Goal: Information Seeking & Learning: Learn about a topic

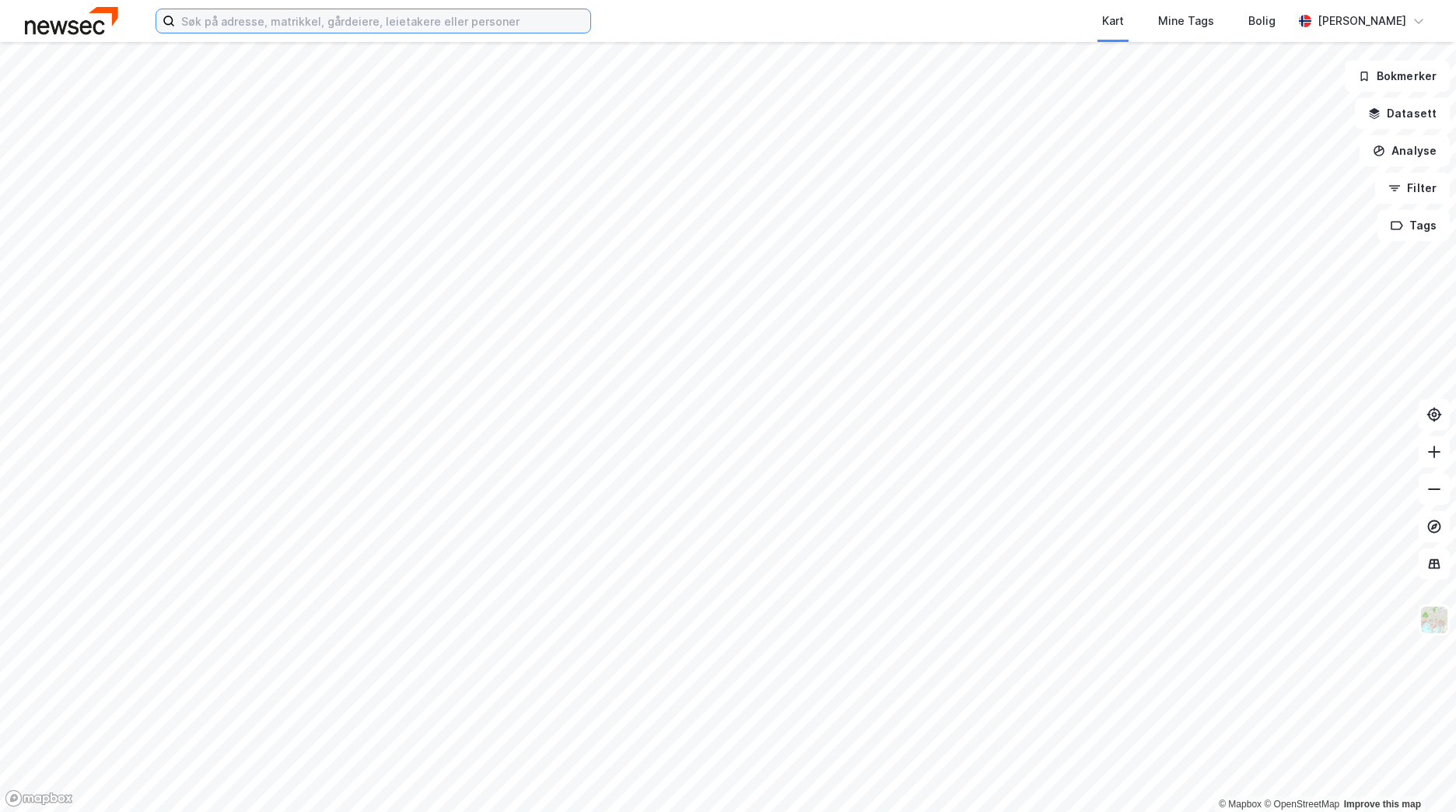
click at [357, 13] on input at bounding box center [383, 20] width 415 height 23
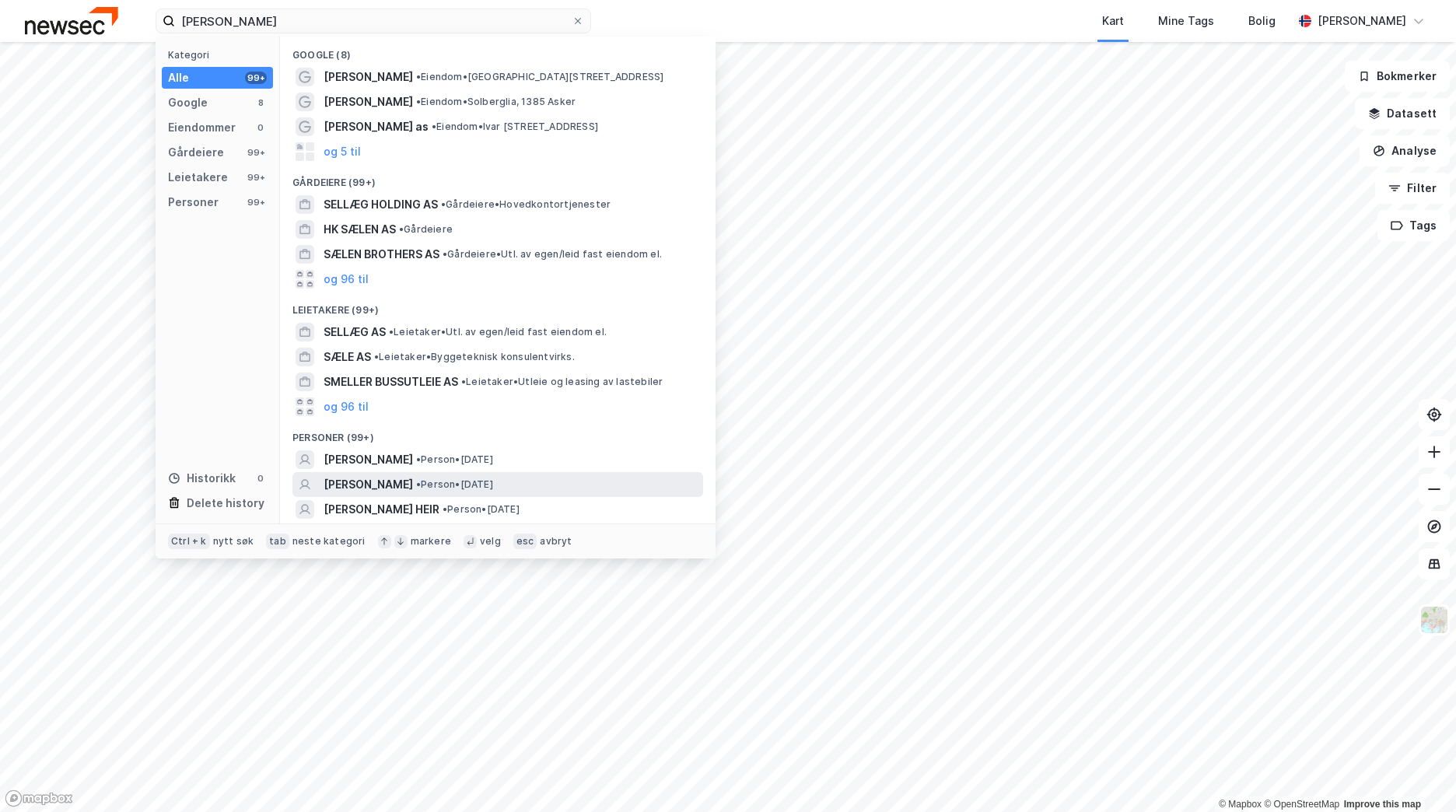
click at [484, 476] on div "[PERSON_NAME] SELLÆG • Person • [DATE]" at bounding box center [512, 484] width 377 height 19
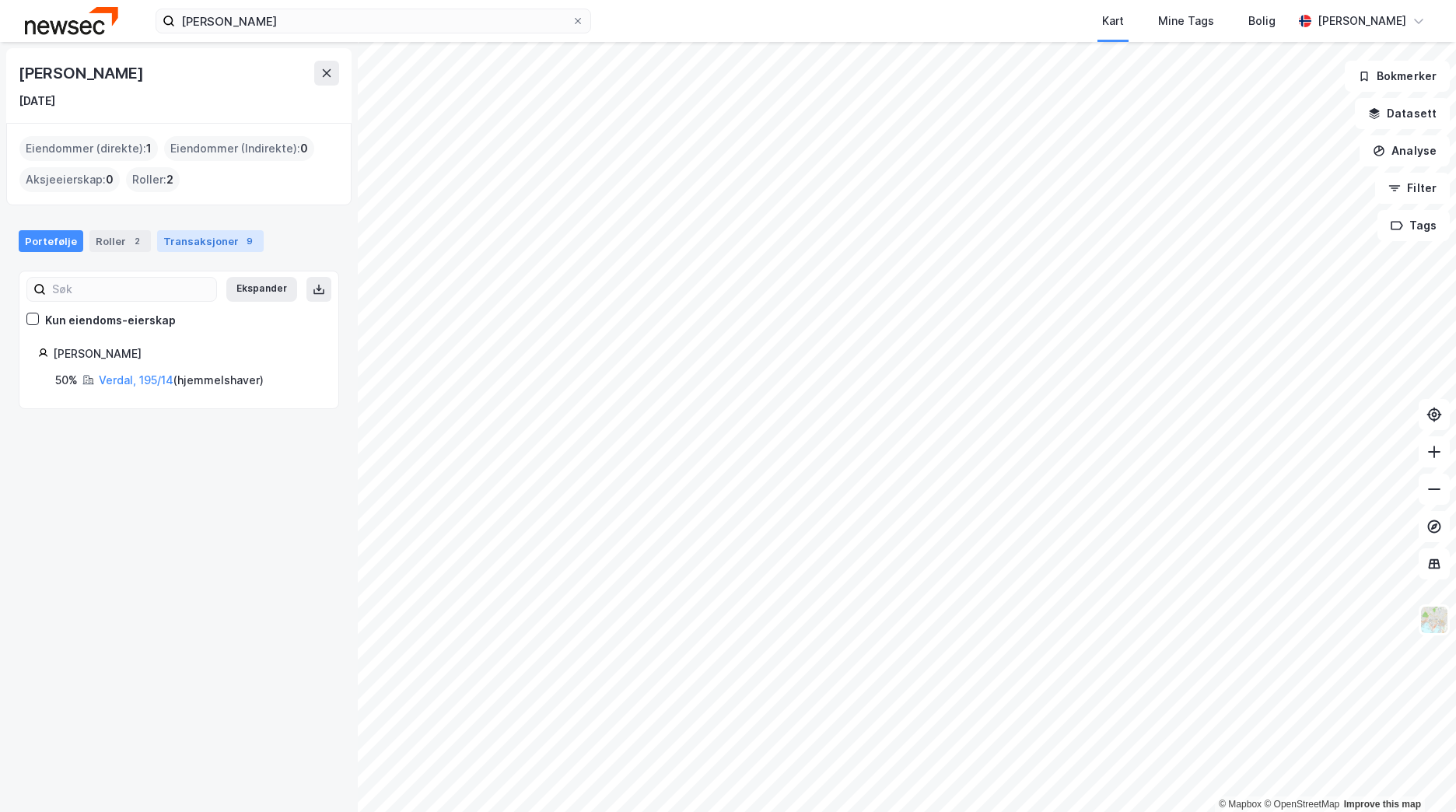
click at [190, 244] on div "Transaksjoner 9" at bounding box center [210, 242] width 106 height 22
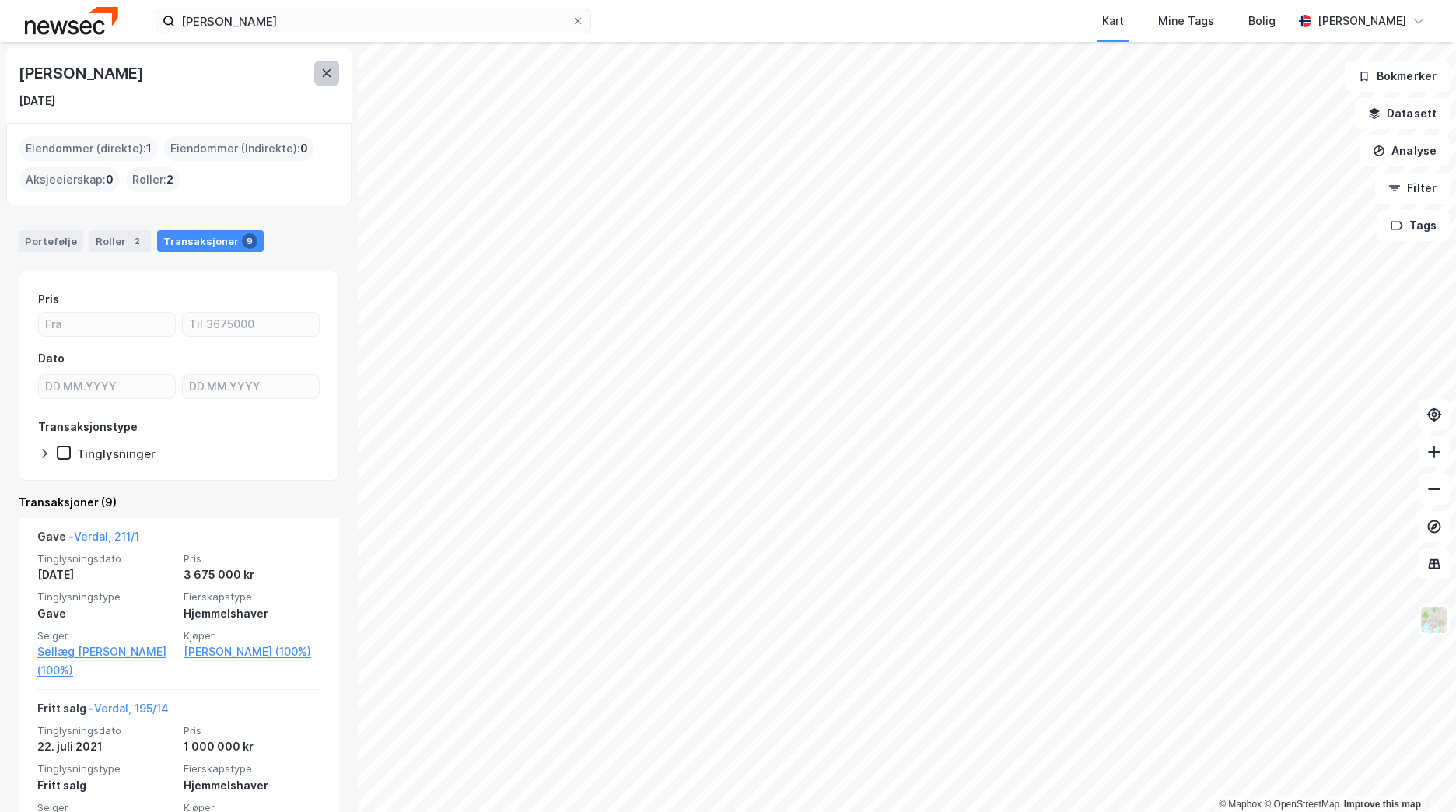
click at [329, 74] on icon at bounding box center [326, 73] width 13 height 13
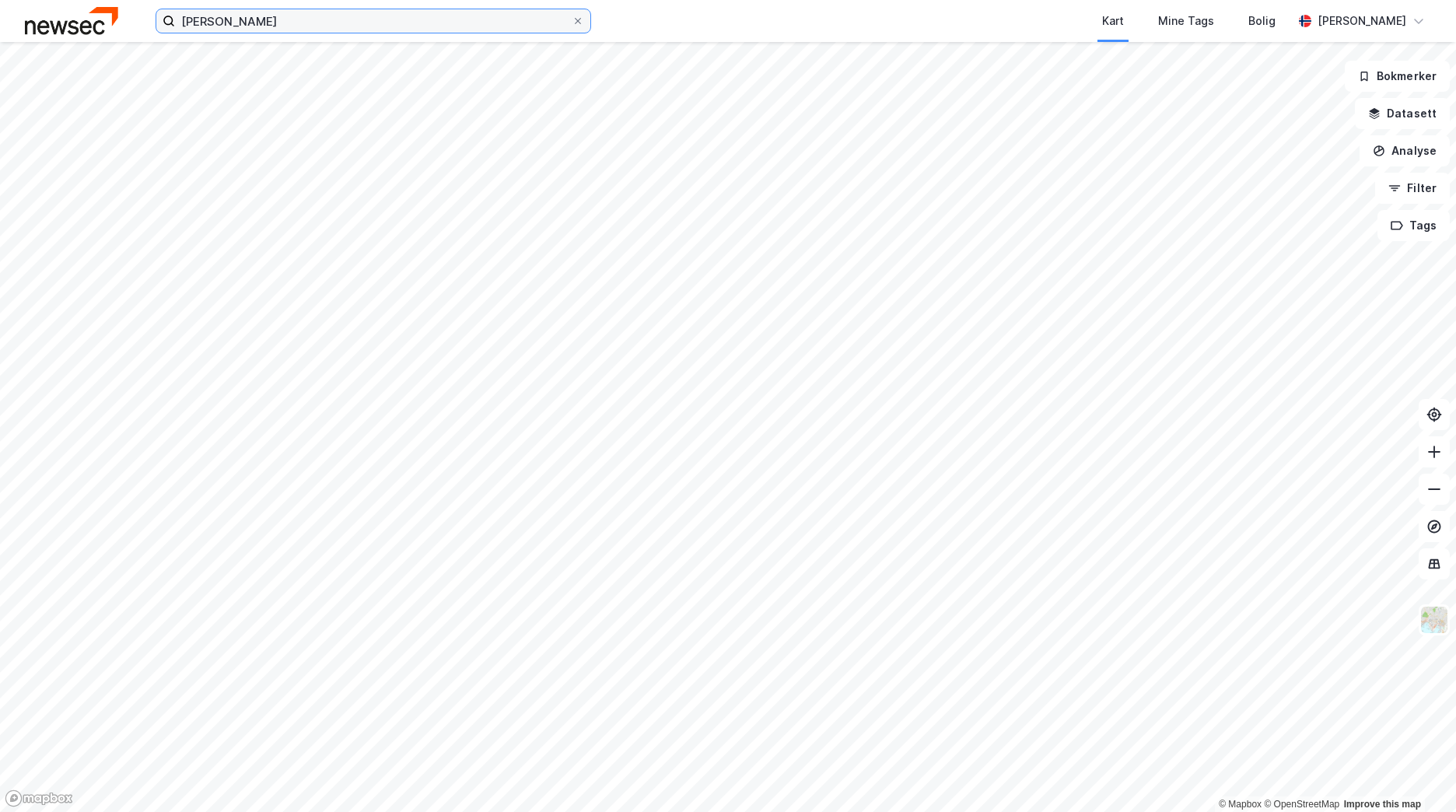
click at [360, 18] on input "[PERSON_NAME]" at bounding box center [373, 20] width 397 height 23
click at [89, 23] on img at bounding box center [72, 20] width 93 height 27
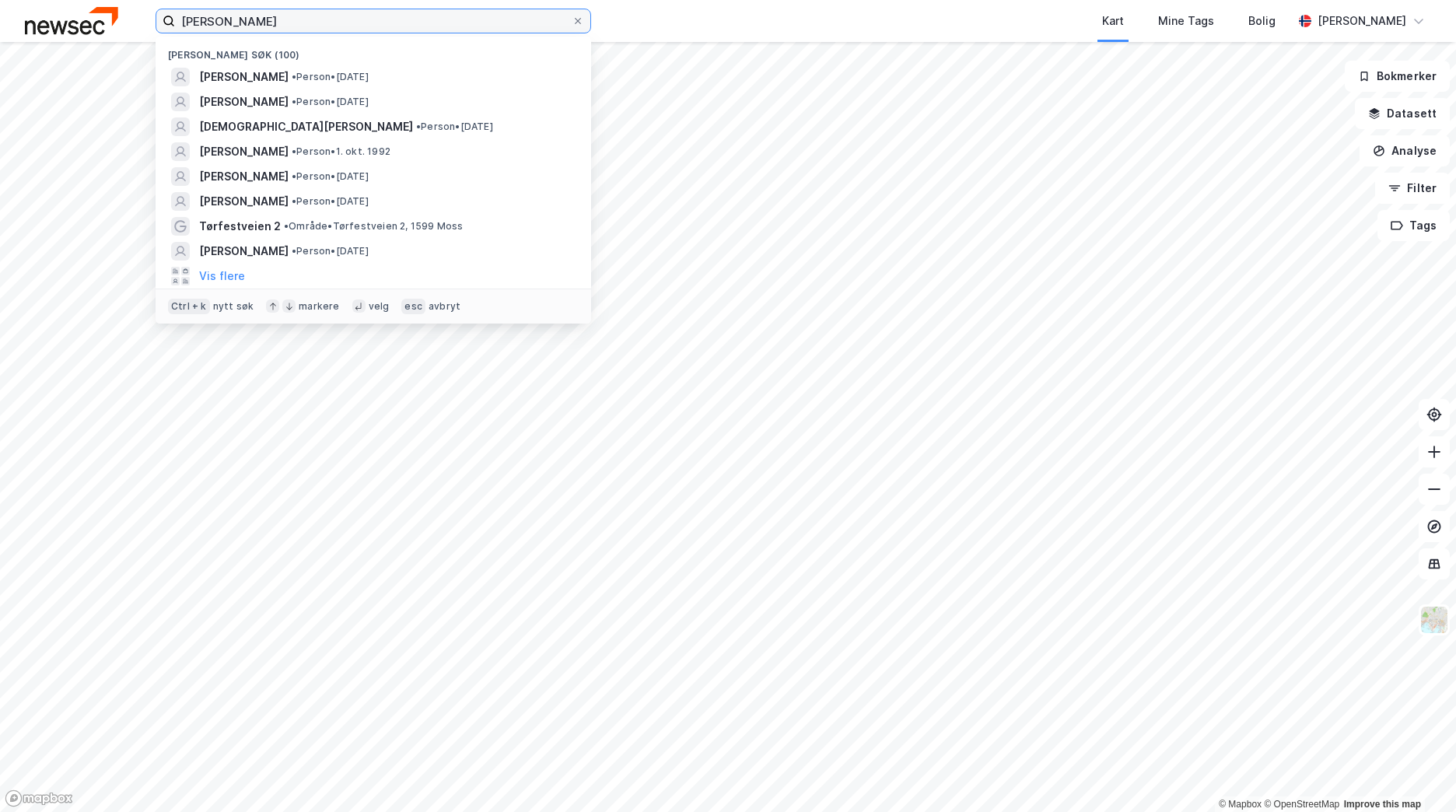
click at [400, 21] on input "[PERSON_NAME]" at bounding box center [373, 20] width 397 height 23
drag, startPoint x: 400, startPoint y: 21, endPoint x: 149, endPoint y: 24, distance: 251.0
click at [149, 24] on div "[PERSON_NAME] Nylige søk (100) [PERSON_NAME] • Person • [DATE] [PERSON_NAME] • …" at bounding box center [728, 21] width 1456 height 42
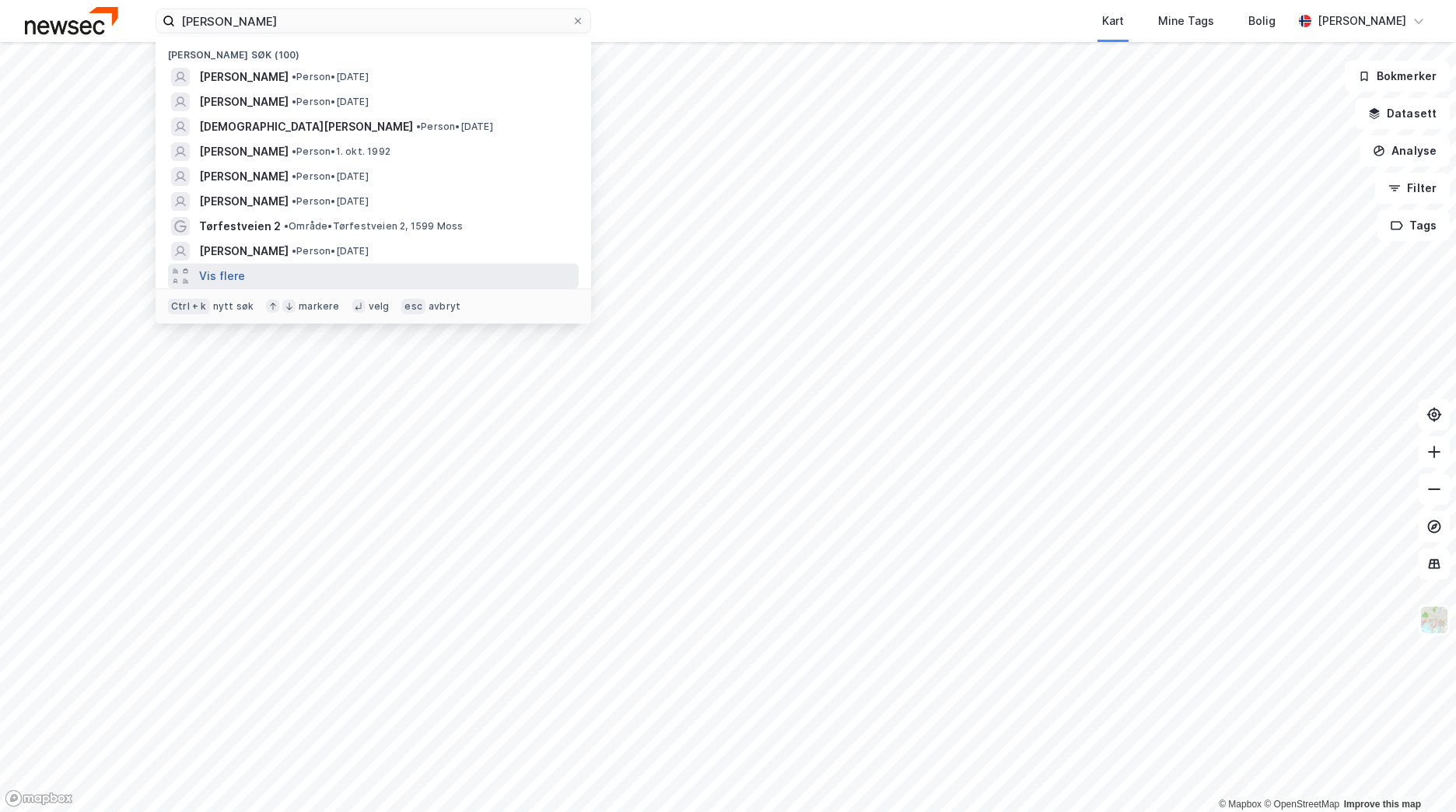
click at [224, 272] on button "Vis flere" at bounding box center [222, 275] width 46 height 19
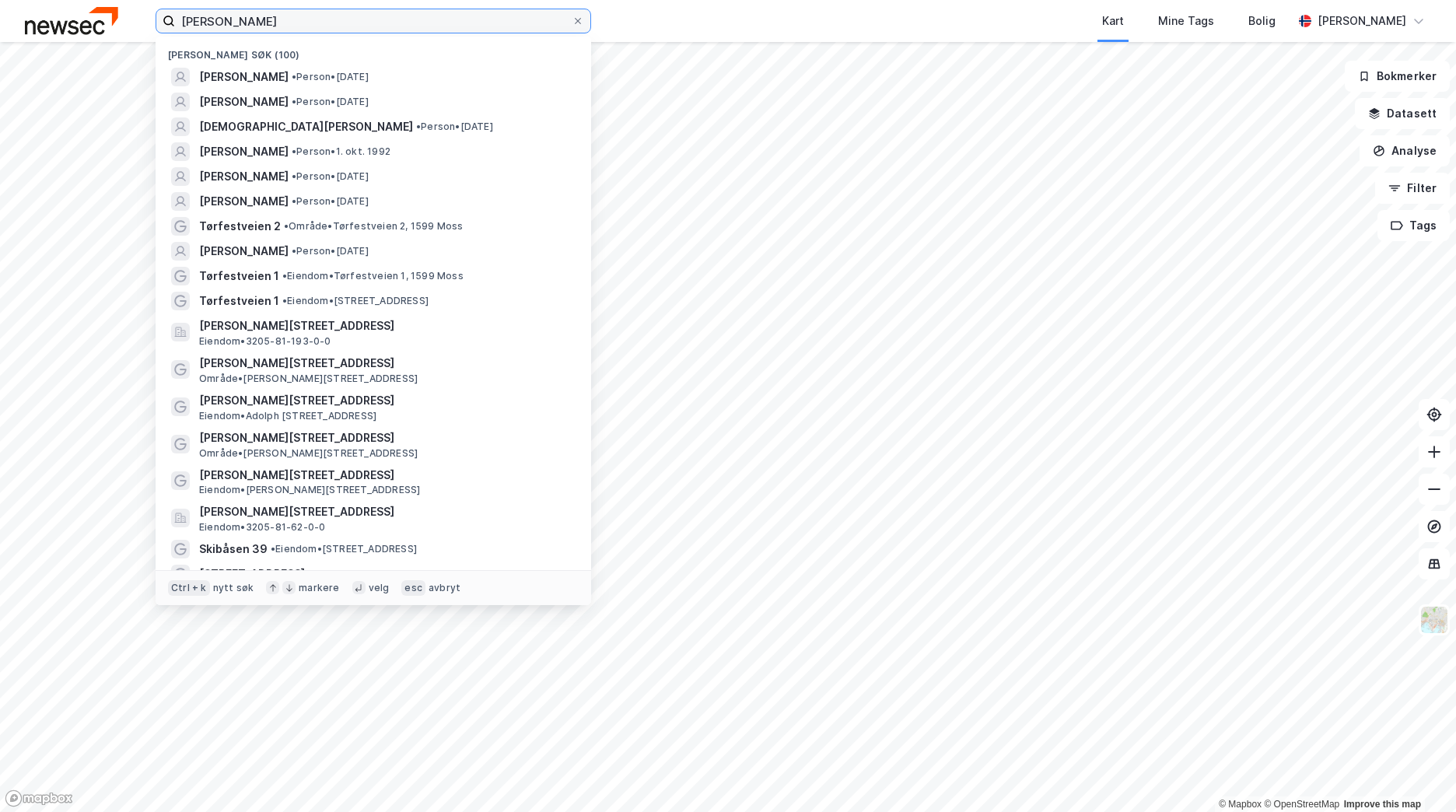
click at [273, 17] on input "[PERSON_NAME]" at bounding box center [373, 20] width 397 height 23
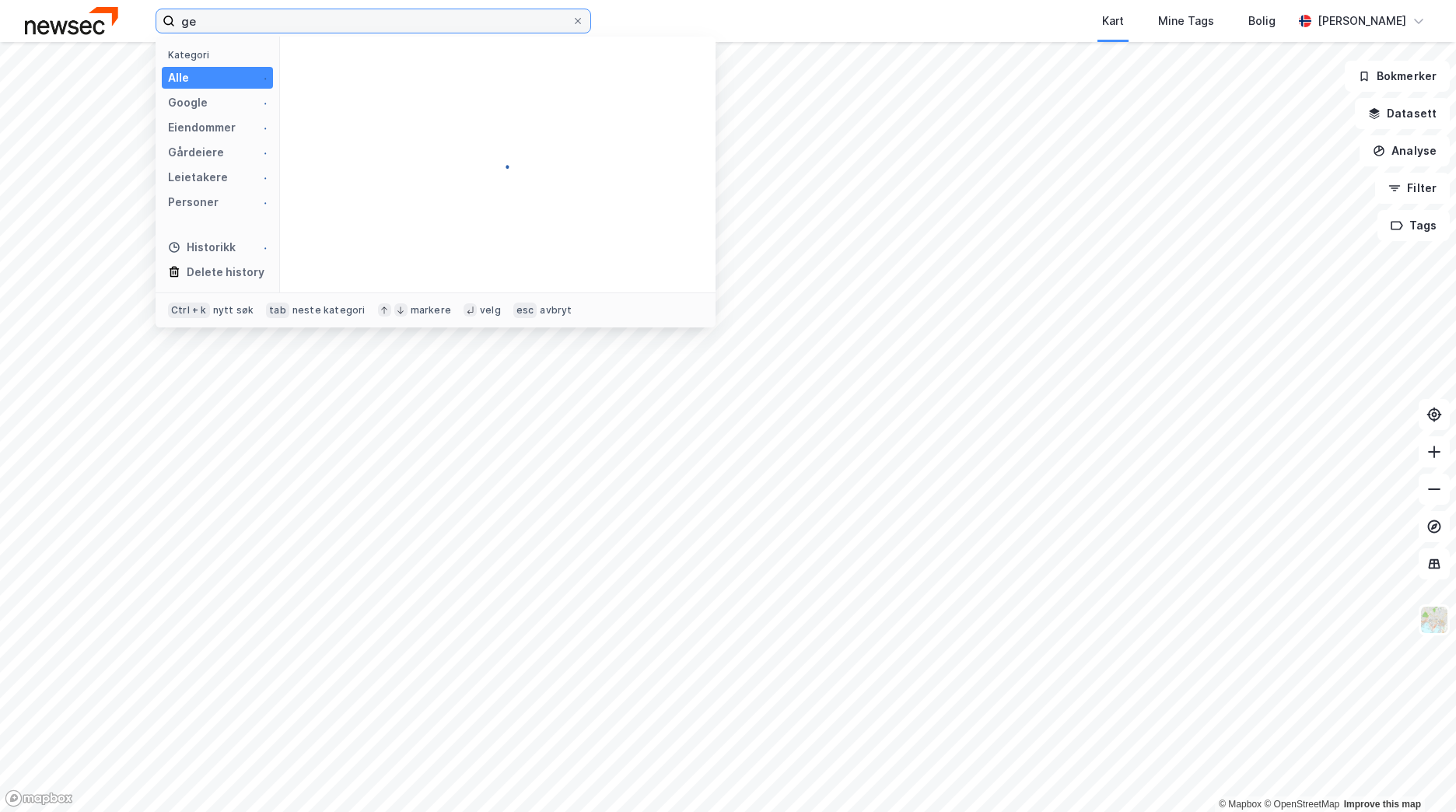
type input "g"
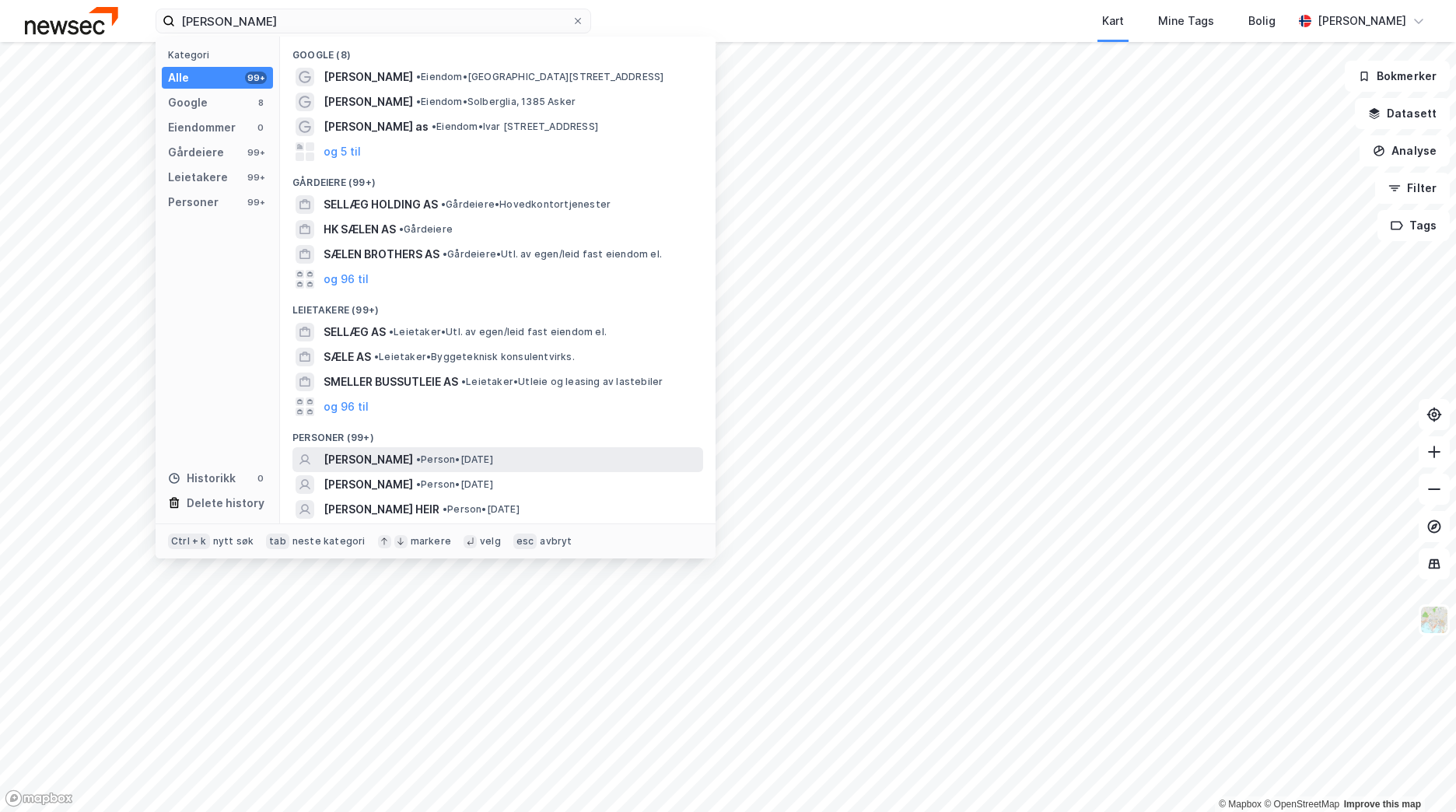
click at [437, 467] on div "[PERSON_NAME] • Person • [DATE]" at bounding box center [512, 459] width 377 height 19
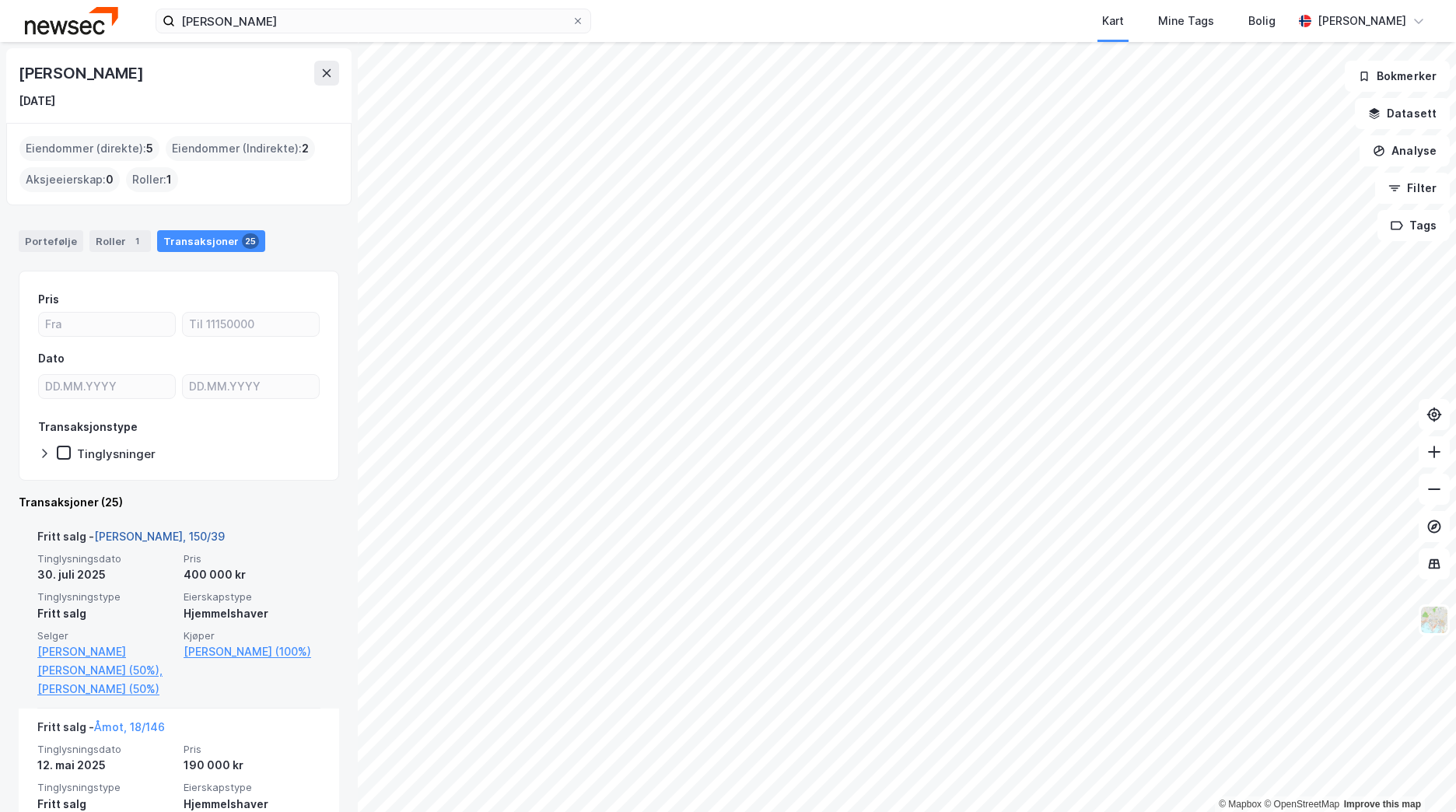
click at [162, 538] on link "[PERSON_NAME], 150/39" at bounding box center [159, 536] width 130 height 13
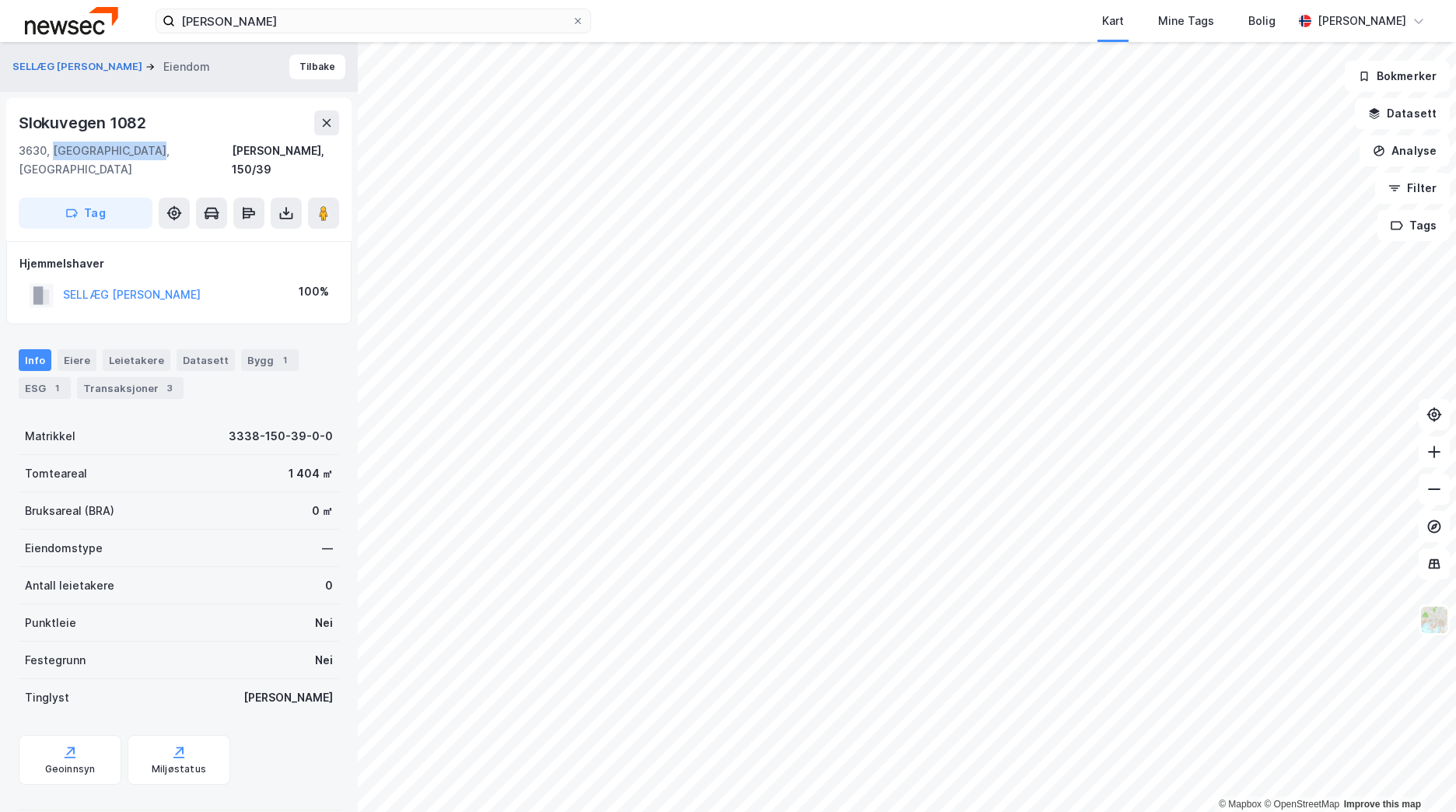
drag, startPoint x: 152, startPoint y: 146, endPoint x: 53, endPoint y: 145, distance: 99.0
click at [53, 145] on div "[STREET_ADDRESS]" at bounding box center [179, 160] width 320 height 38
copy div "[GEOGRAPHIC_DATA], [GEOGRAPHIC_DATA]"
click at [322, 124] on icon at bounding box center [326, 122] width 13 height 13
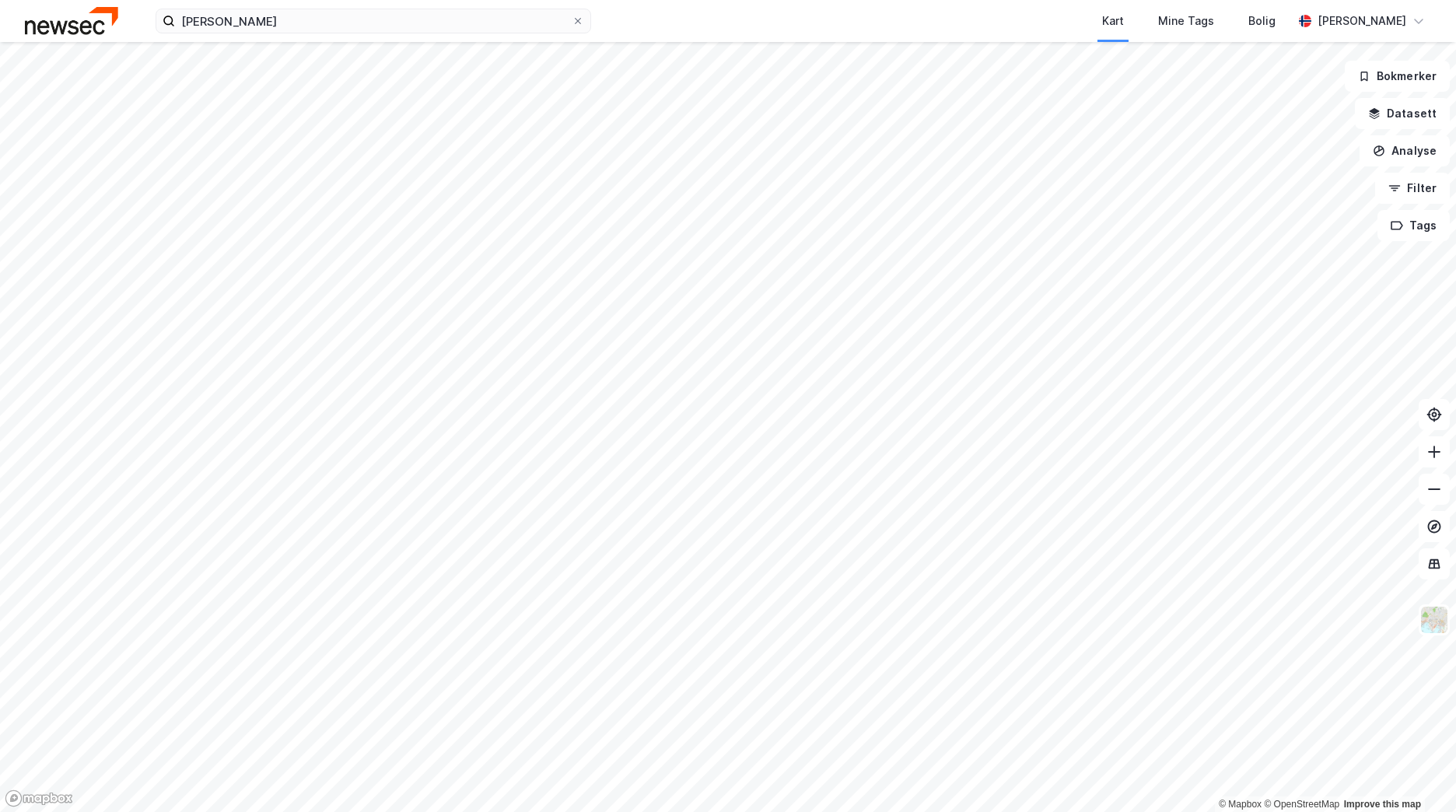
click at [305, 34] on div "[PERSON_NAME] sælleg Kart Mine Tags [PERSON_NAME] [PERSON_NAME]" at bounding box center [728, 21] width 1456 height 42
click at [305, 25] on input "[PERSON_NAME]" at bounding box center [373, 20] width 397 height 23
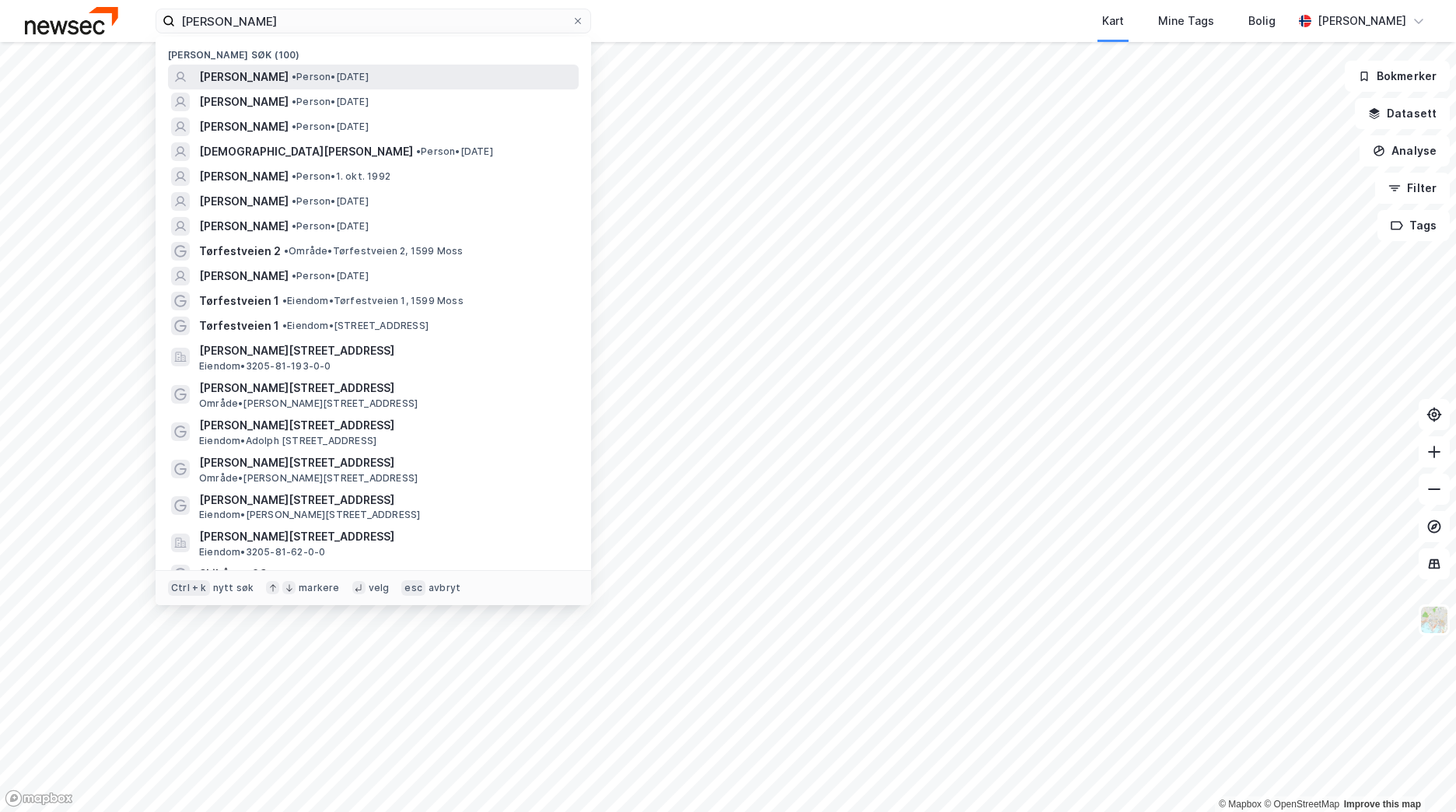
click at [350, 82] on span "• Person • [DATE]" at bounding box center [329, 77] width 77 height 13
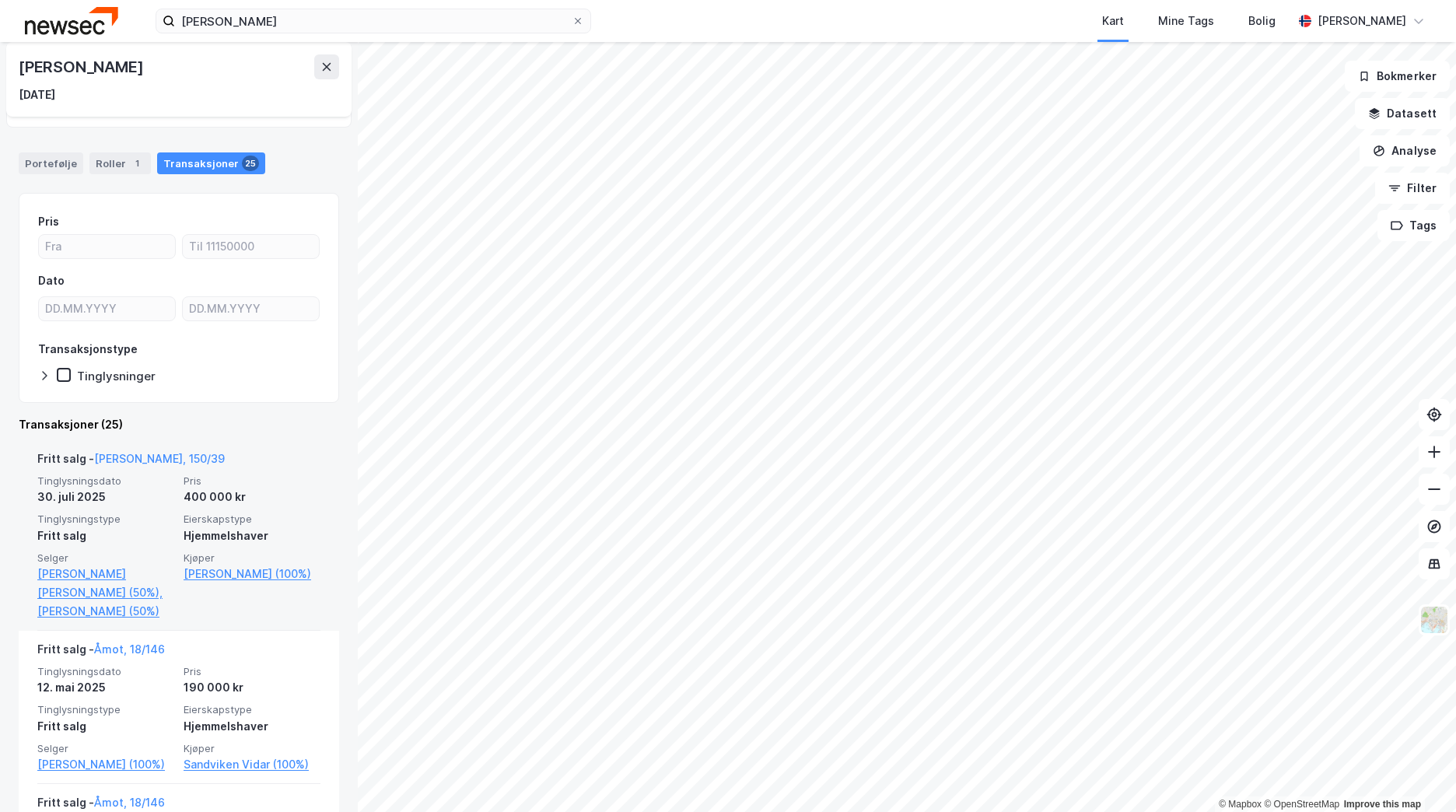
scroll to position [155, 0]
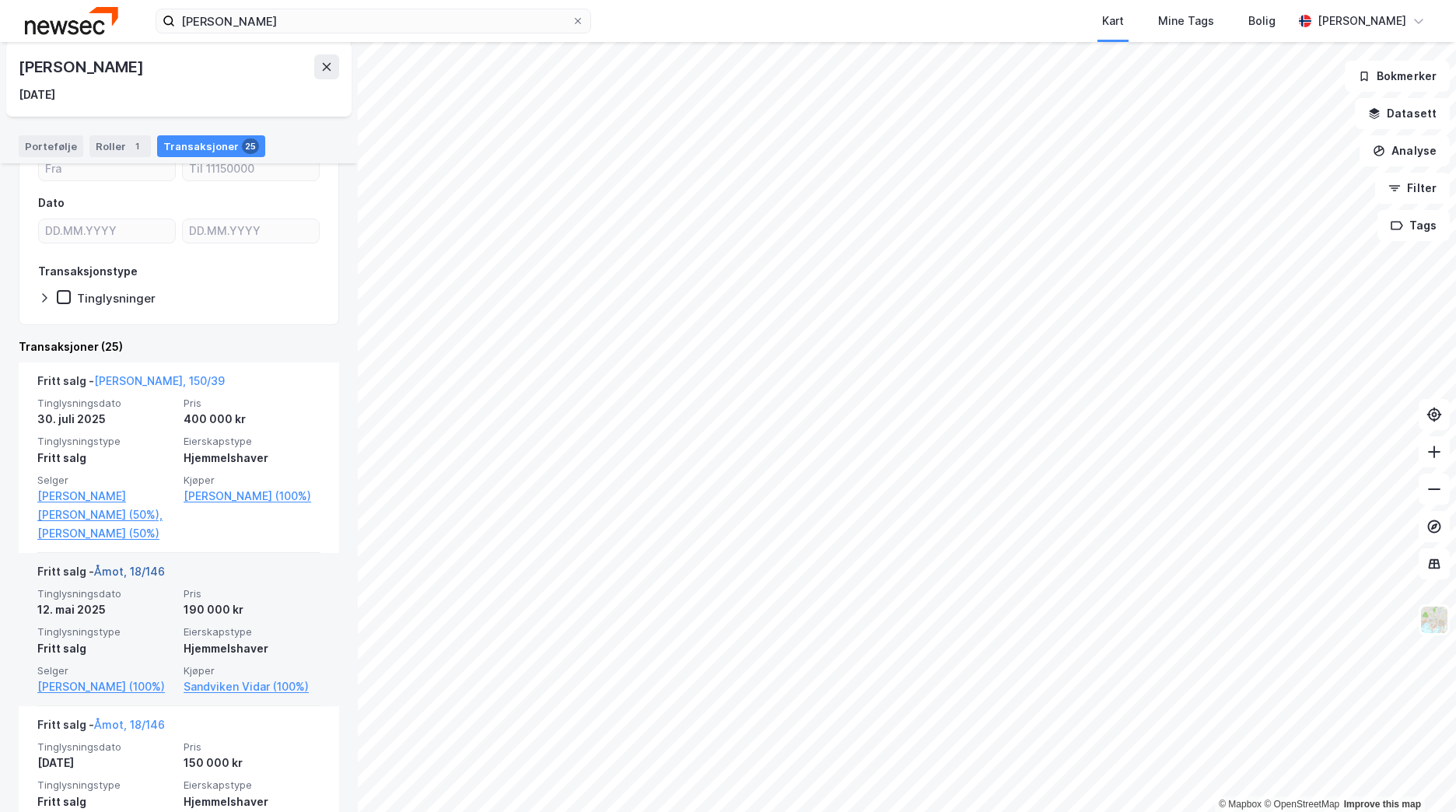
click at [141, 577] on link "Åmot, 18/146" at bounding box center [129, 570] width 71 height 13
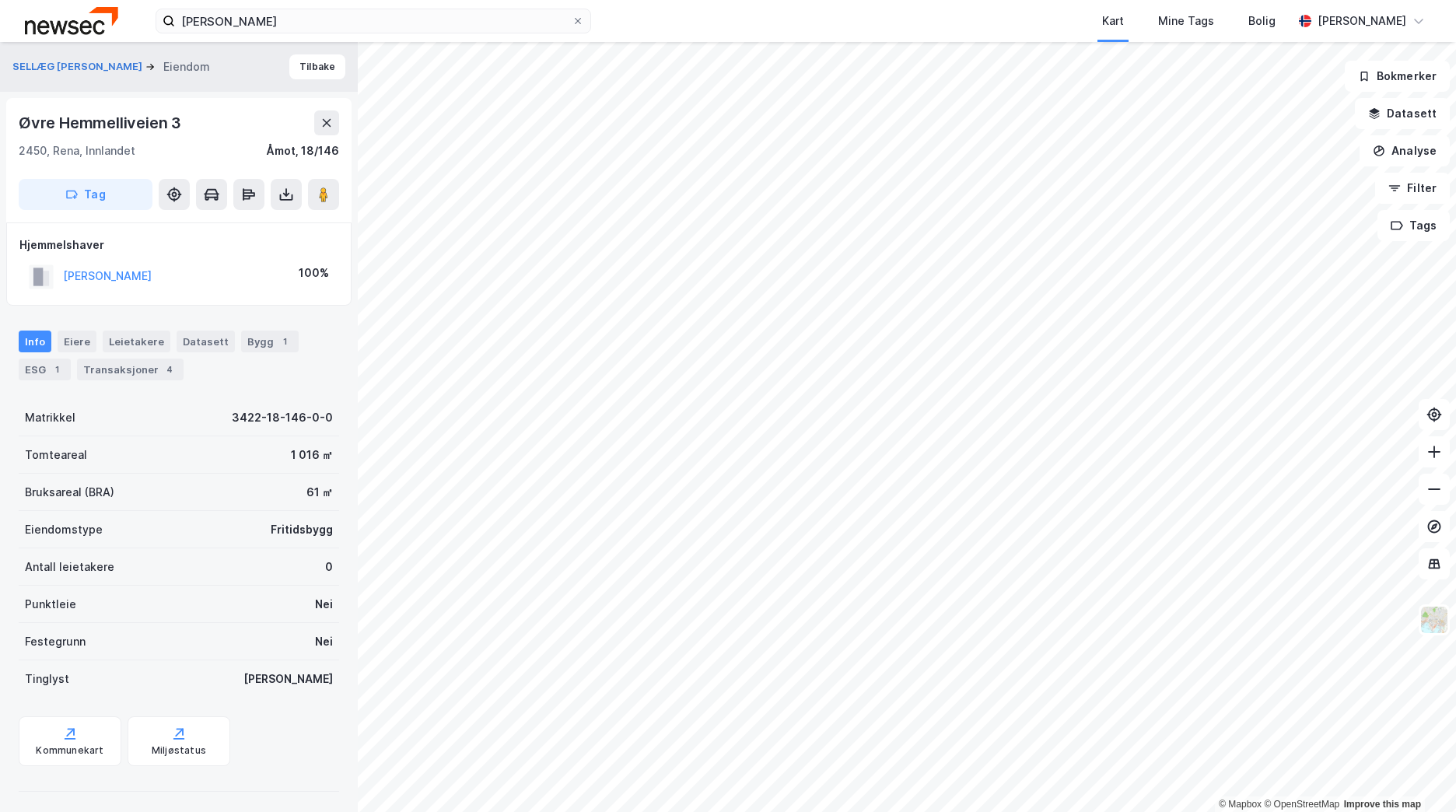
scroll to position [1, 0]
click at [313, 67] on button "Tilbake" at bounding box center [317, 66] width 56 height 25
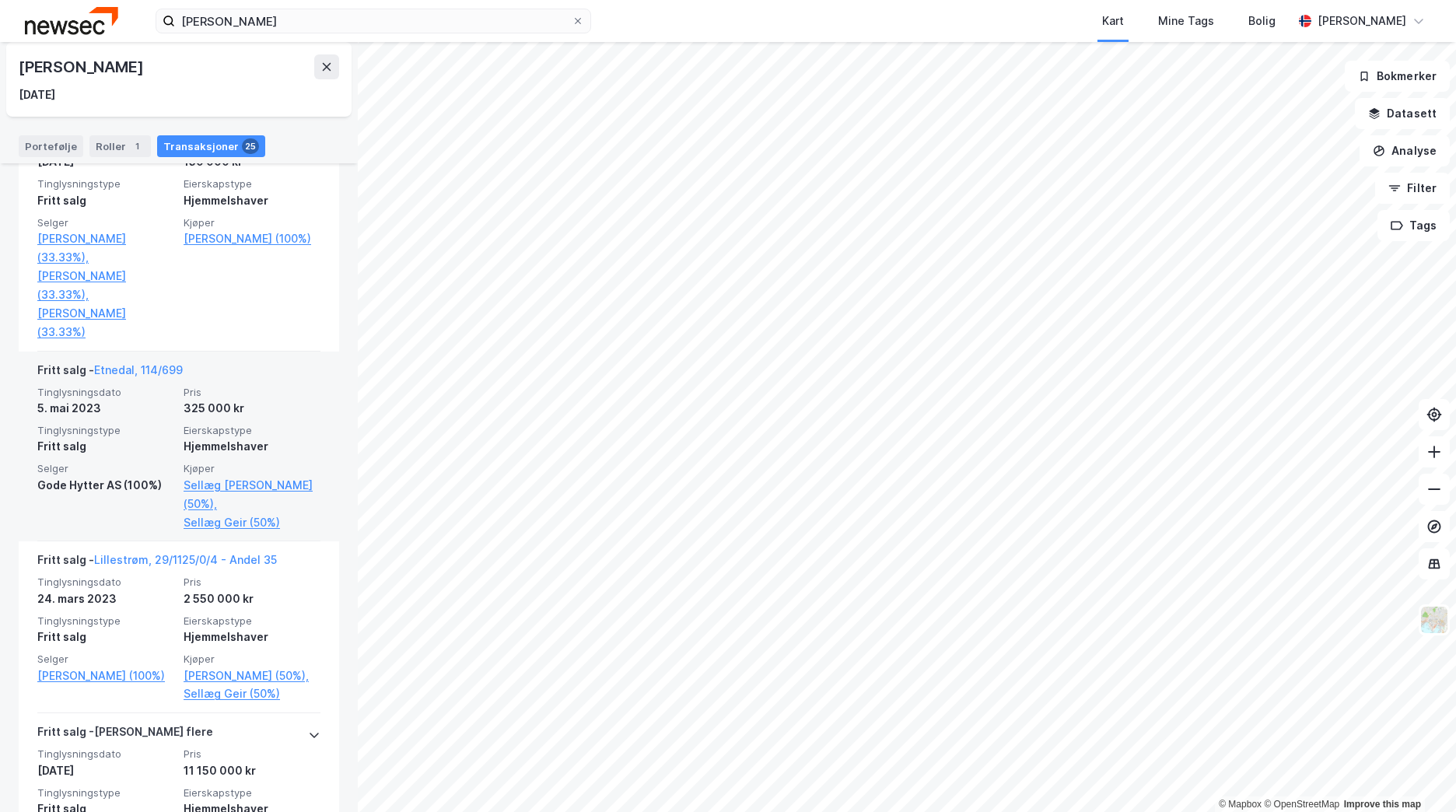
scroll to position [777, 0]
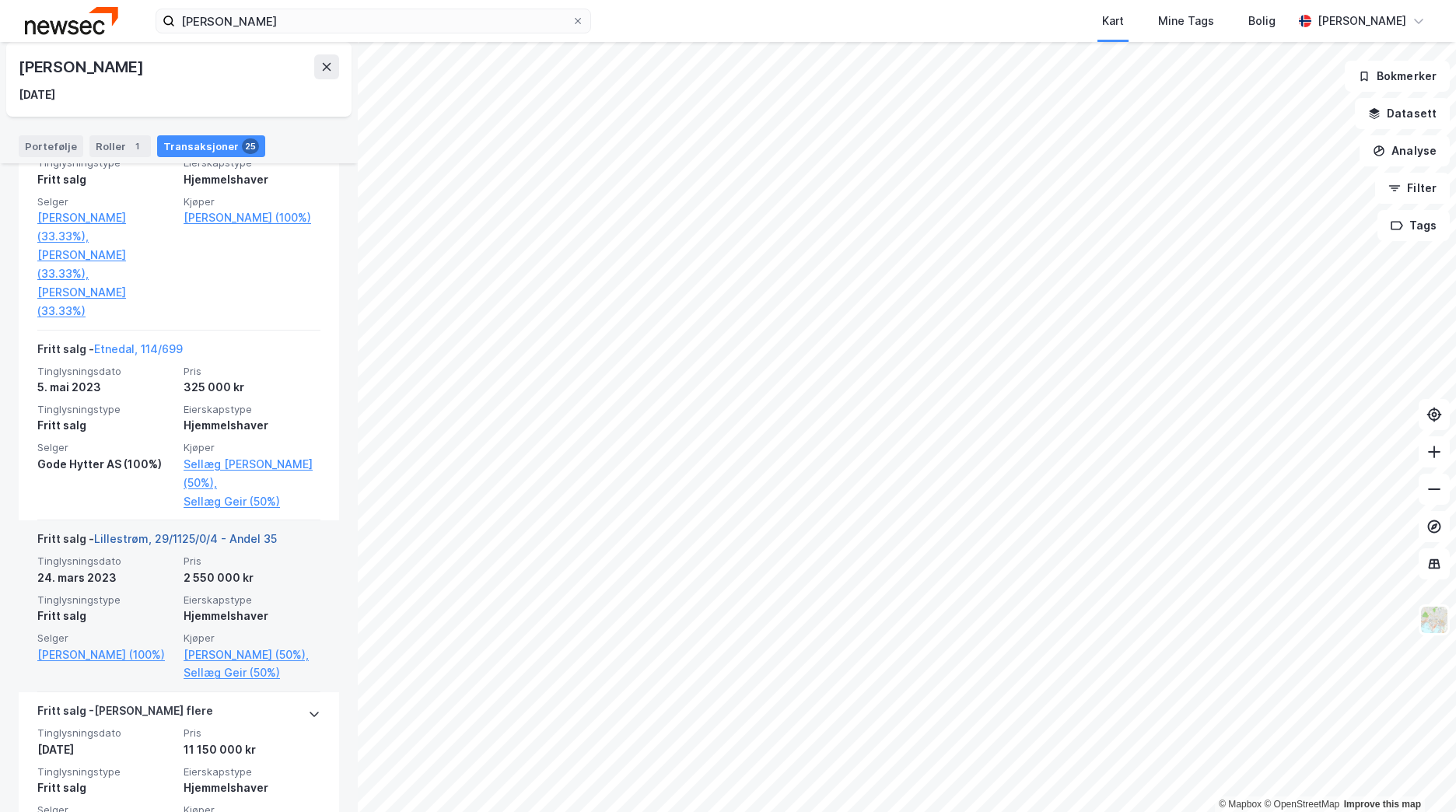
click at [180, 542] on link "Lillestrøm, 29/1125/0/4 - Andel 35" at bounding box center [186, 538] width 183 height 13
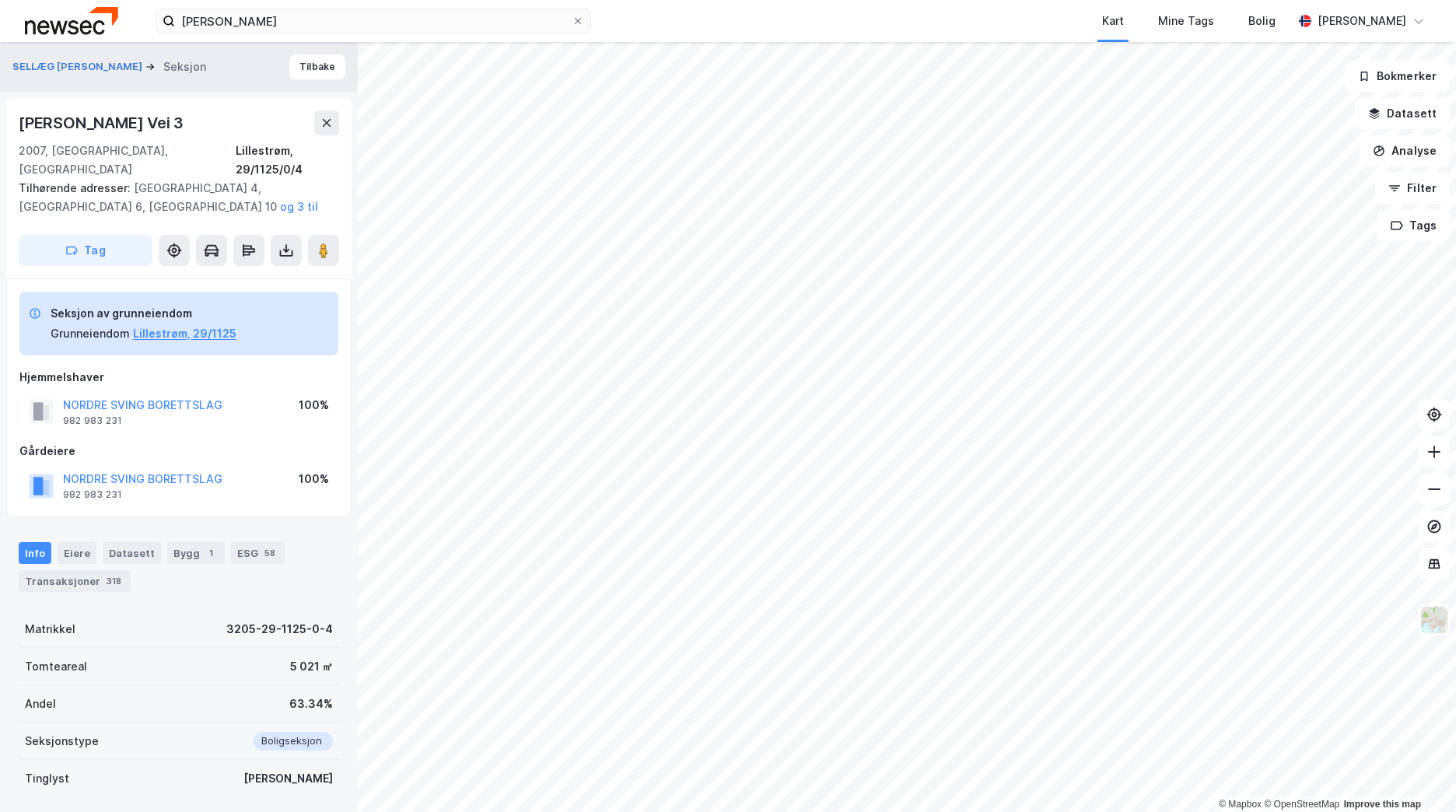
scroll to position [1, 0]
click at [103, 572] on div "318" at bounding box center [113, 580] width 21 height 16
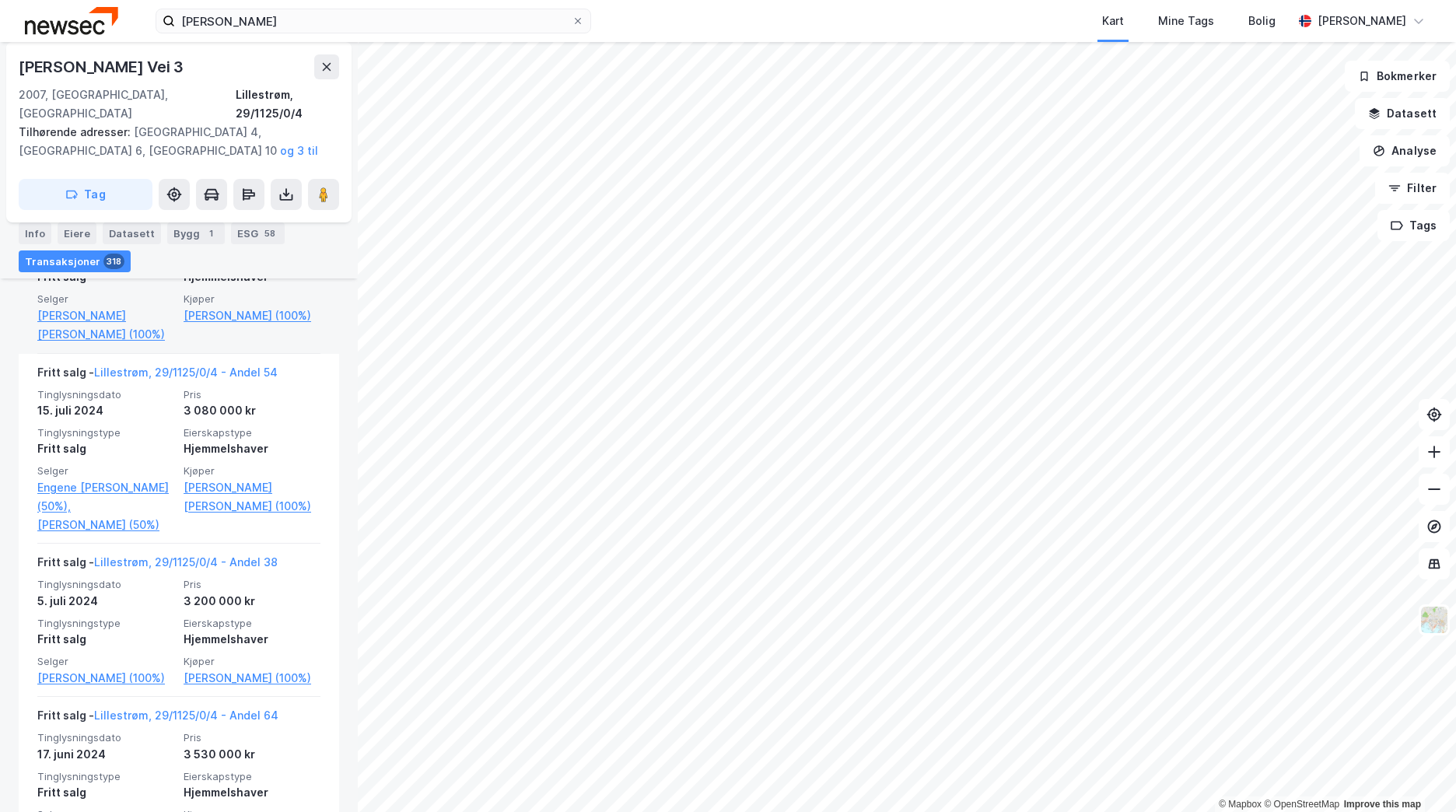
scroll to position [2871, 0]
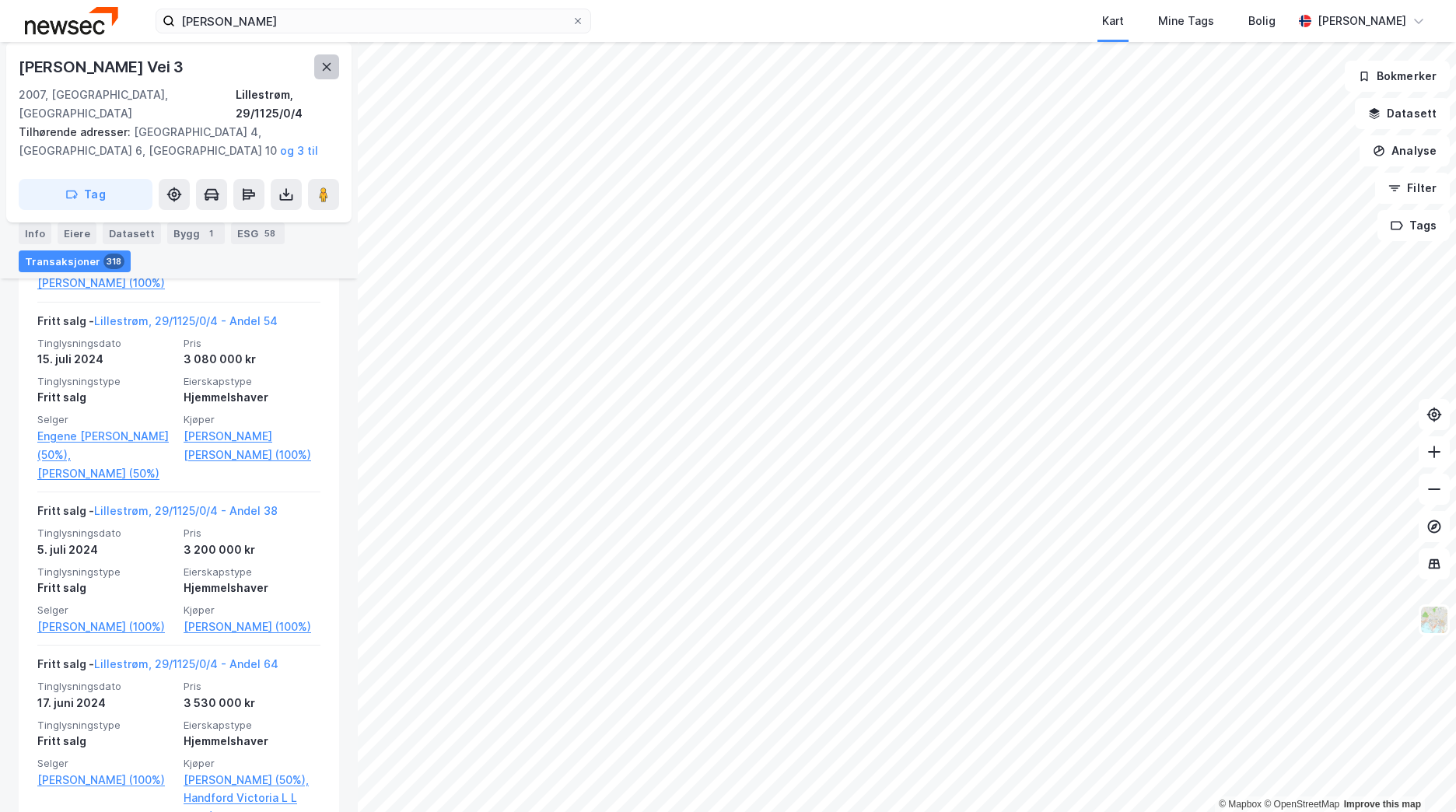
click at [320, 68] on button at bounding box center [326, 67] width 25 height 25
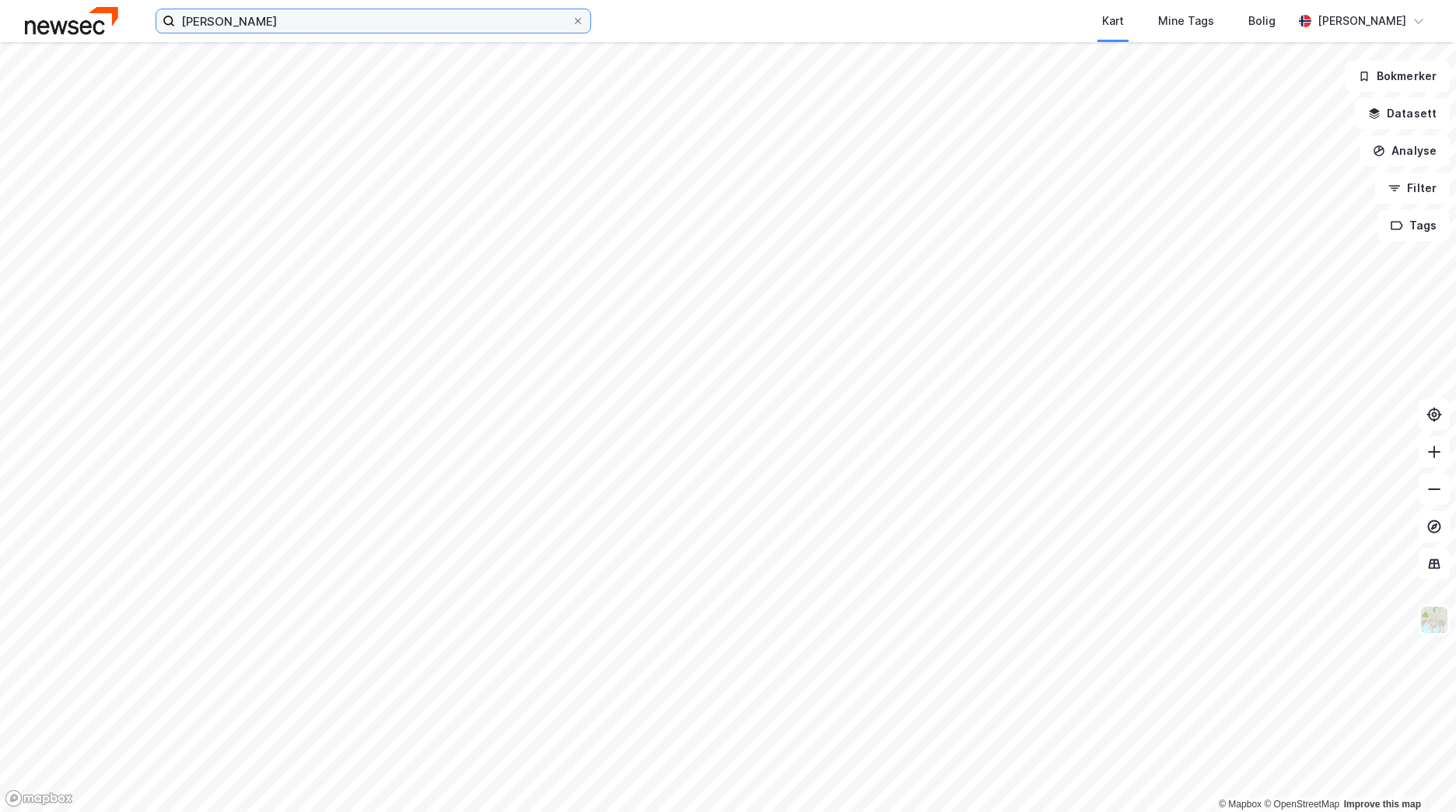
click at [252, 25] on input "[PERSON_NAME]" at bounding box center [373, 20] width 397 height 23
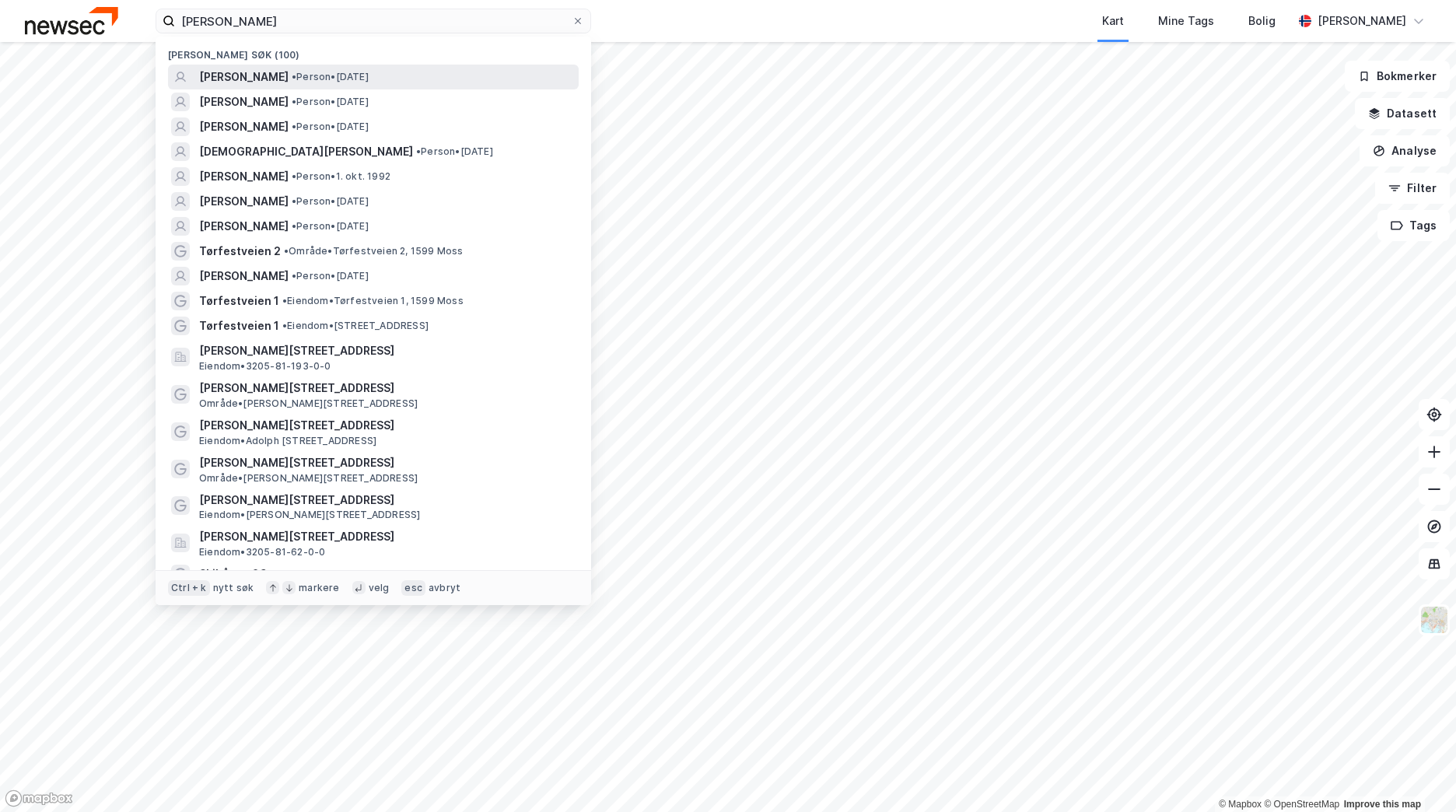
click at [251, 77] on span "[PERSON_NAME]" at bounding box center [243, 77] width 89 height 19
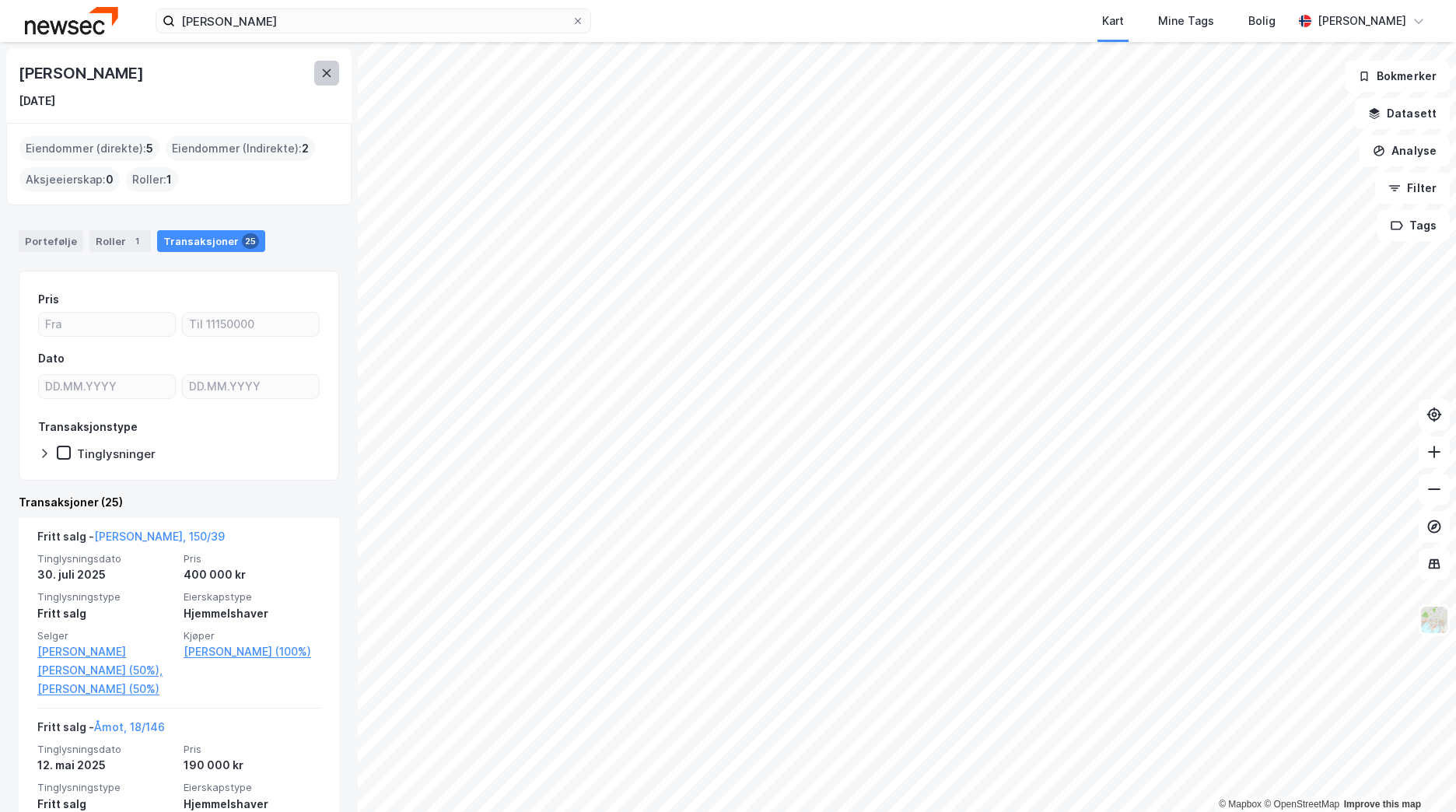
click at [331, 78] on icon at bounding box center [326, 73] width 13 height 13
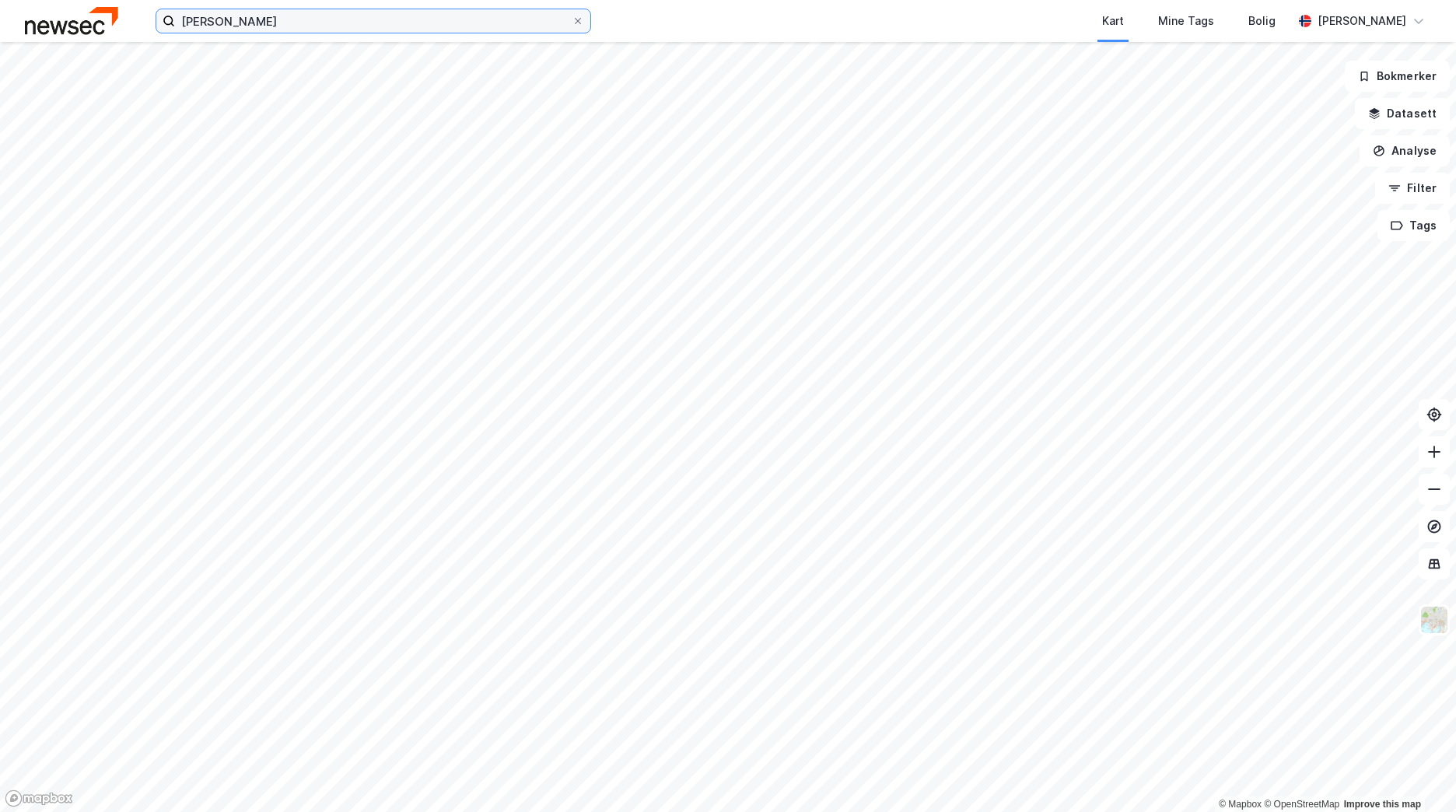
click at [298, 31] on input "[PERSON_NAME]" at bounding box center [373, 20] width 397 height 23
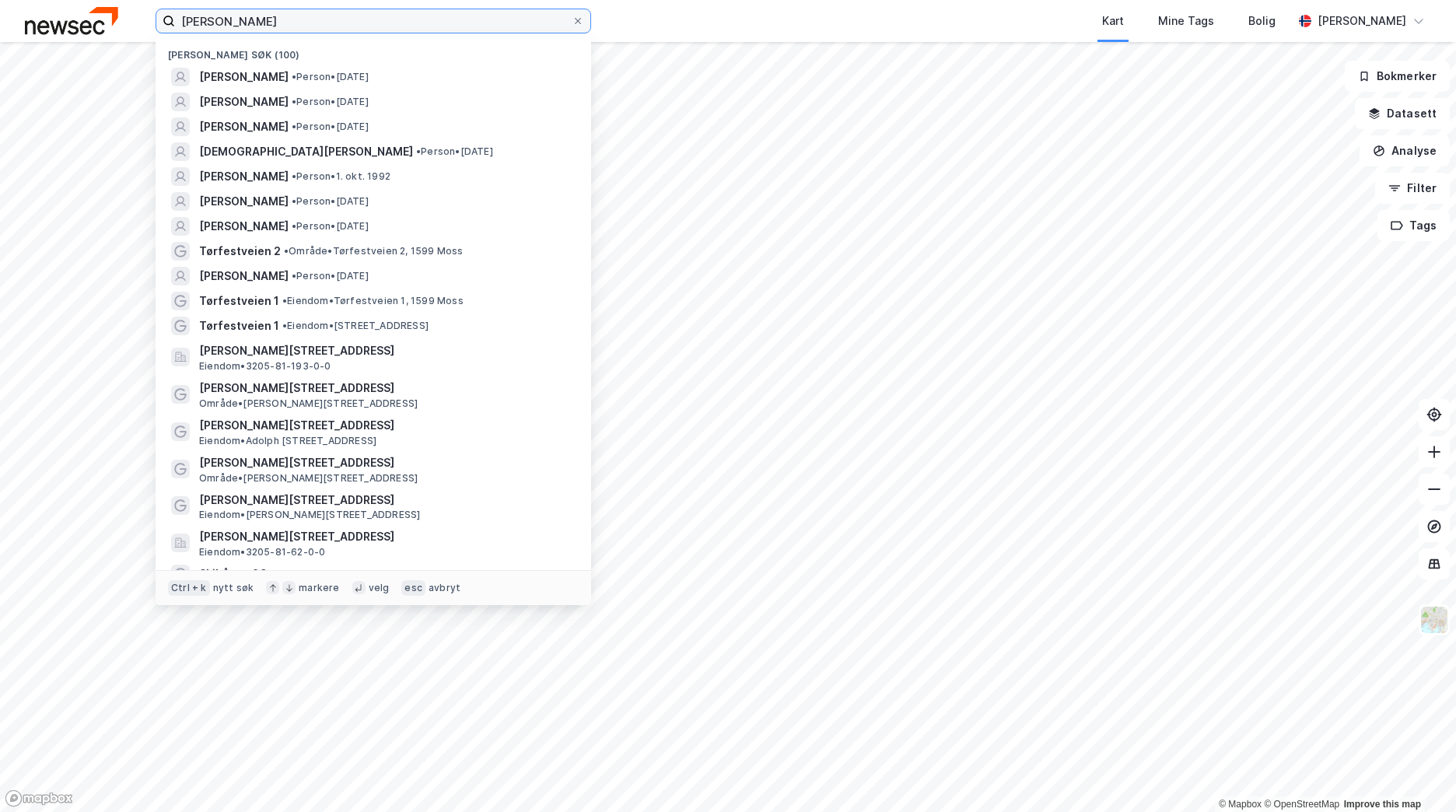
click at [298, 31] on input "[PERSON_NAME]" at bounding box center [373, 20] width 397 height 23
type input "g"
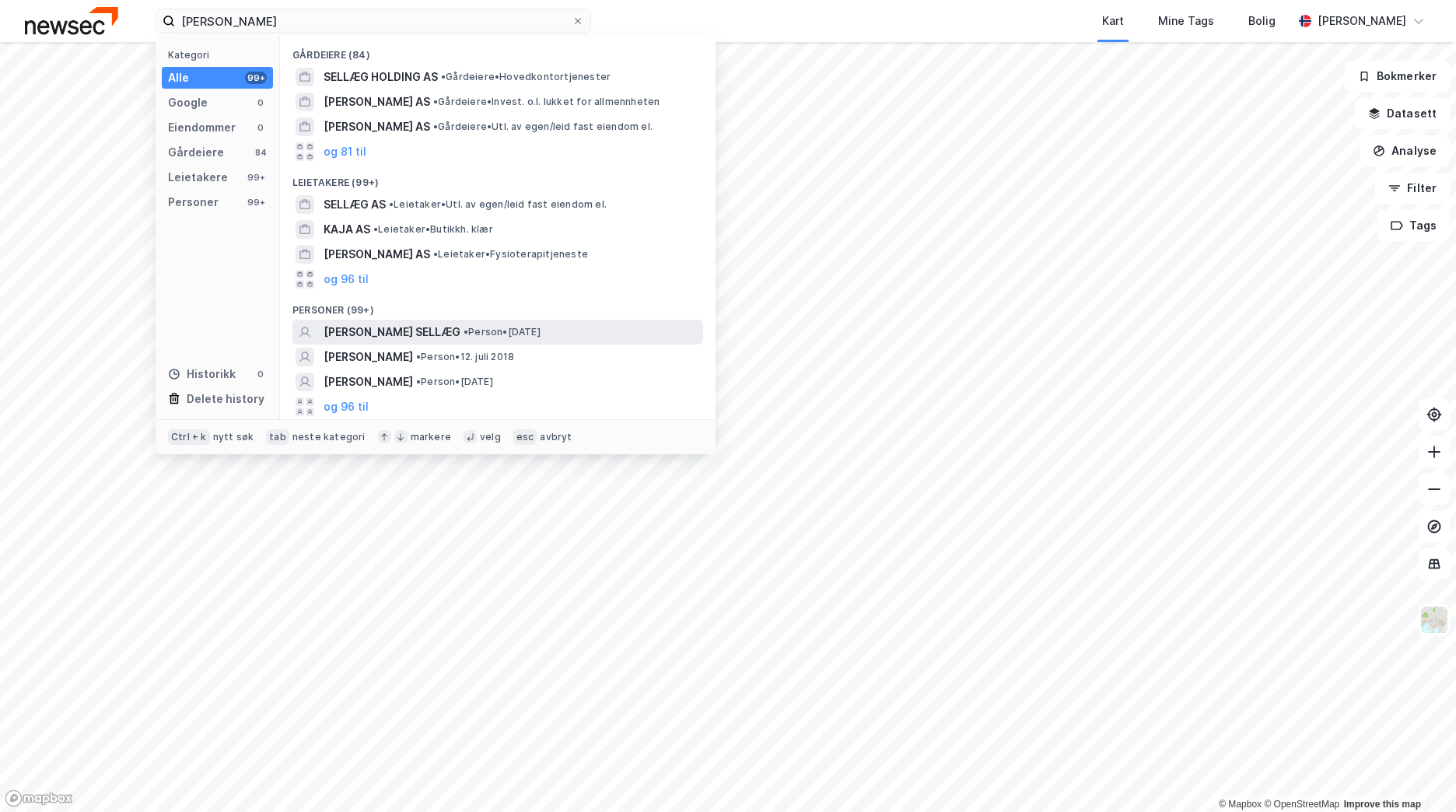
click at [445, 337] on span "[PERSON_NAME] SELLÆG" at bounding box center [393, 332] width 137 height 19
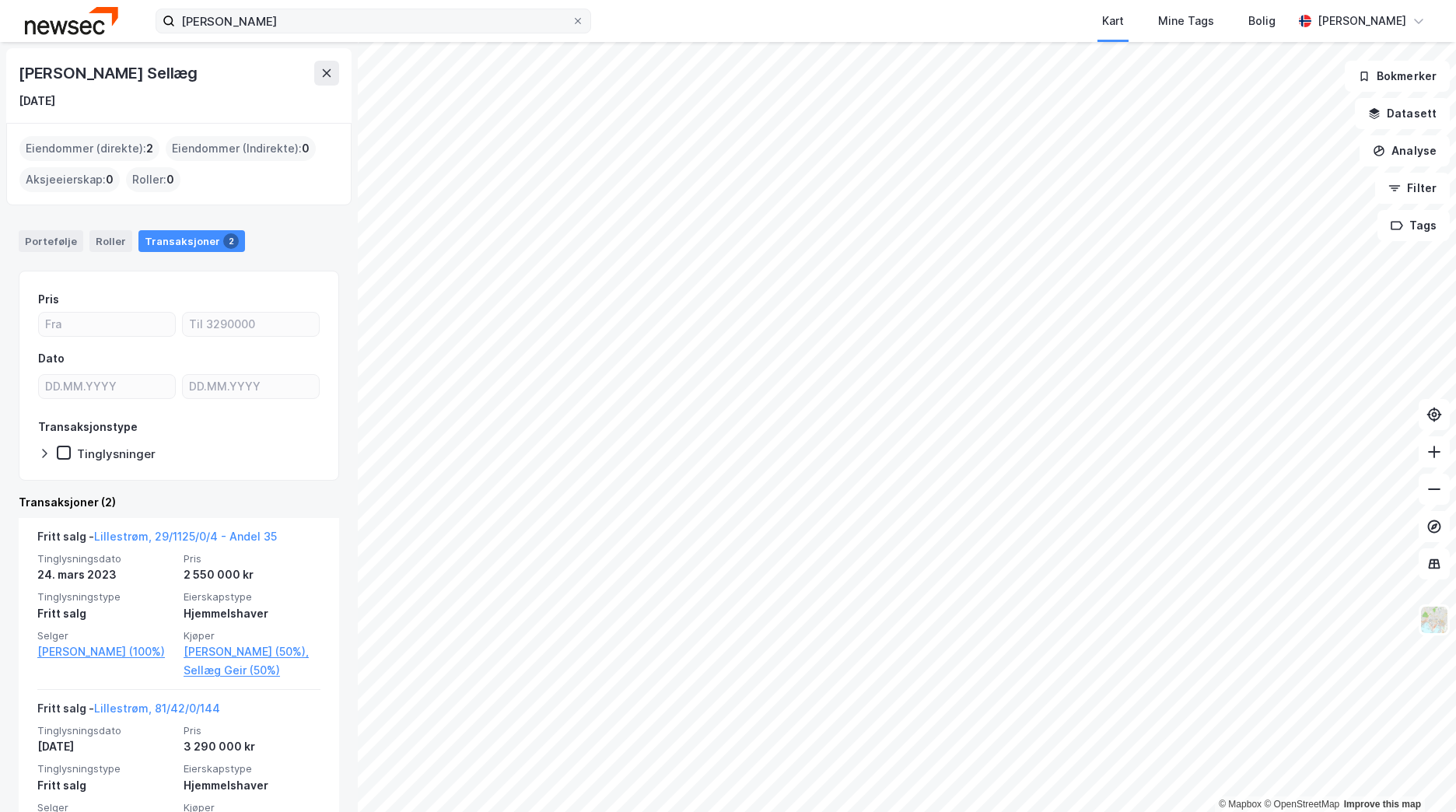
click at [576, 28] on label "[PERSON_NAME]" at bounding box center [373, 21] width 435 height 25
click at [571, 28] on input "[PERSON_NAME]" at bounding box center [373, 20] width 397 height 23
click at [91, 27] on img at bounding box center [72, 20] width 93 height 27
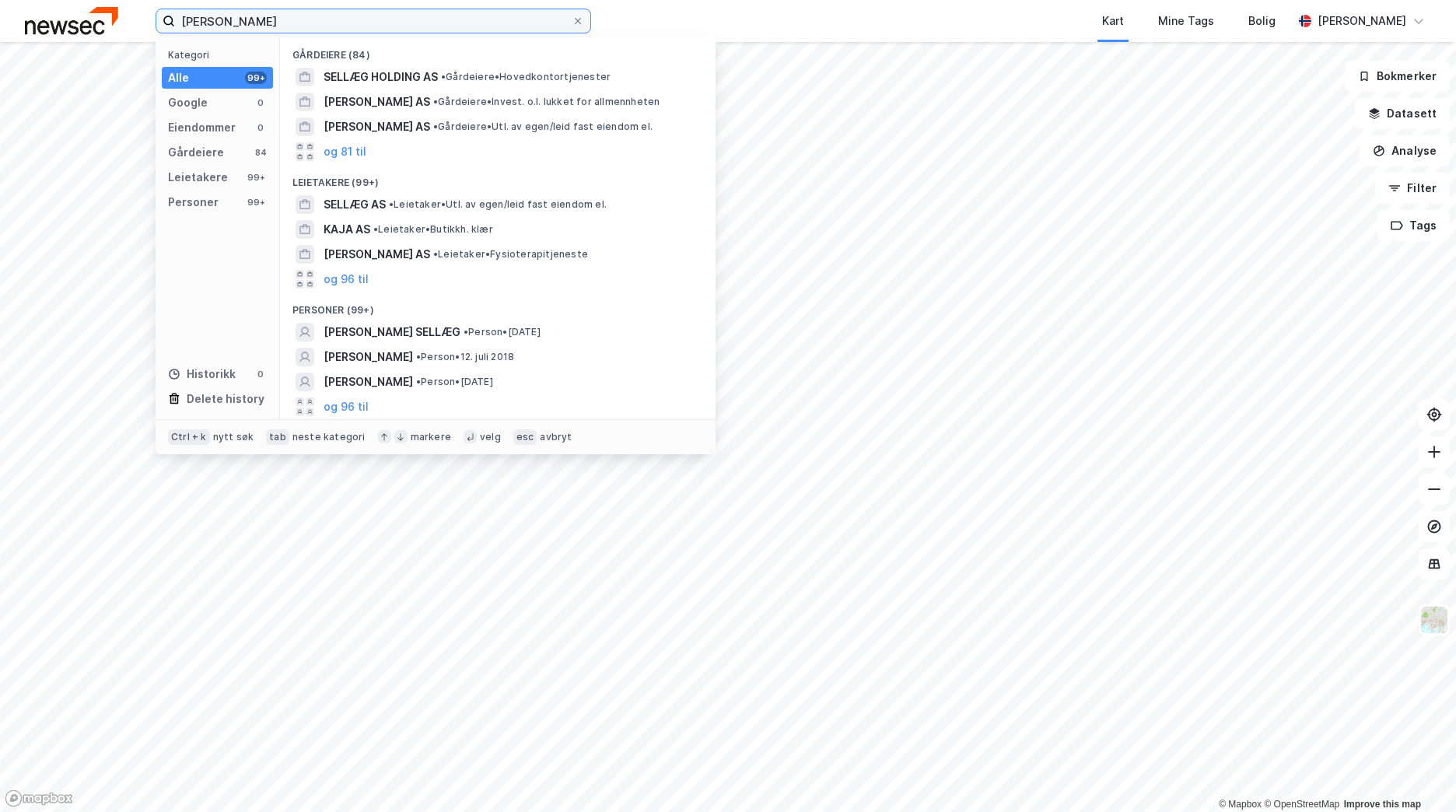
drag, startPoint x: 316, startPoint y: 9, endPoint x: 170, endPoint y: 13, distance: 146.1
click at [170, 13] on label "[PERSON_NAME]" at bounding box center [373, 21] width 435 height 25
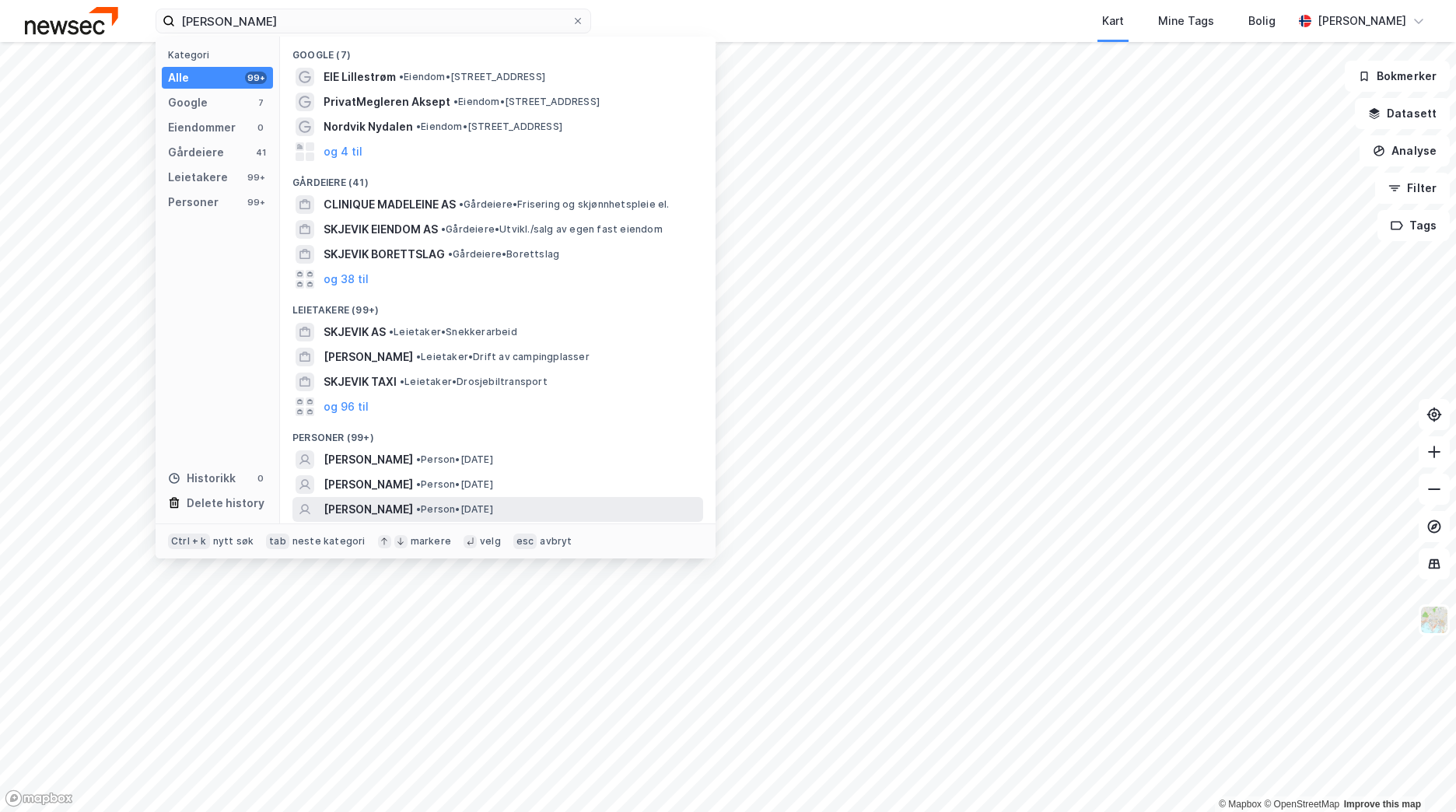
click at [493, 512] on span "• Person • [DATE]" at bounding box center [454, 509] width 77 height 13
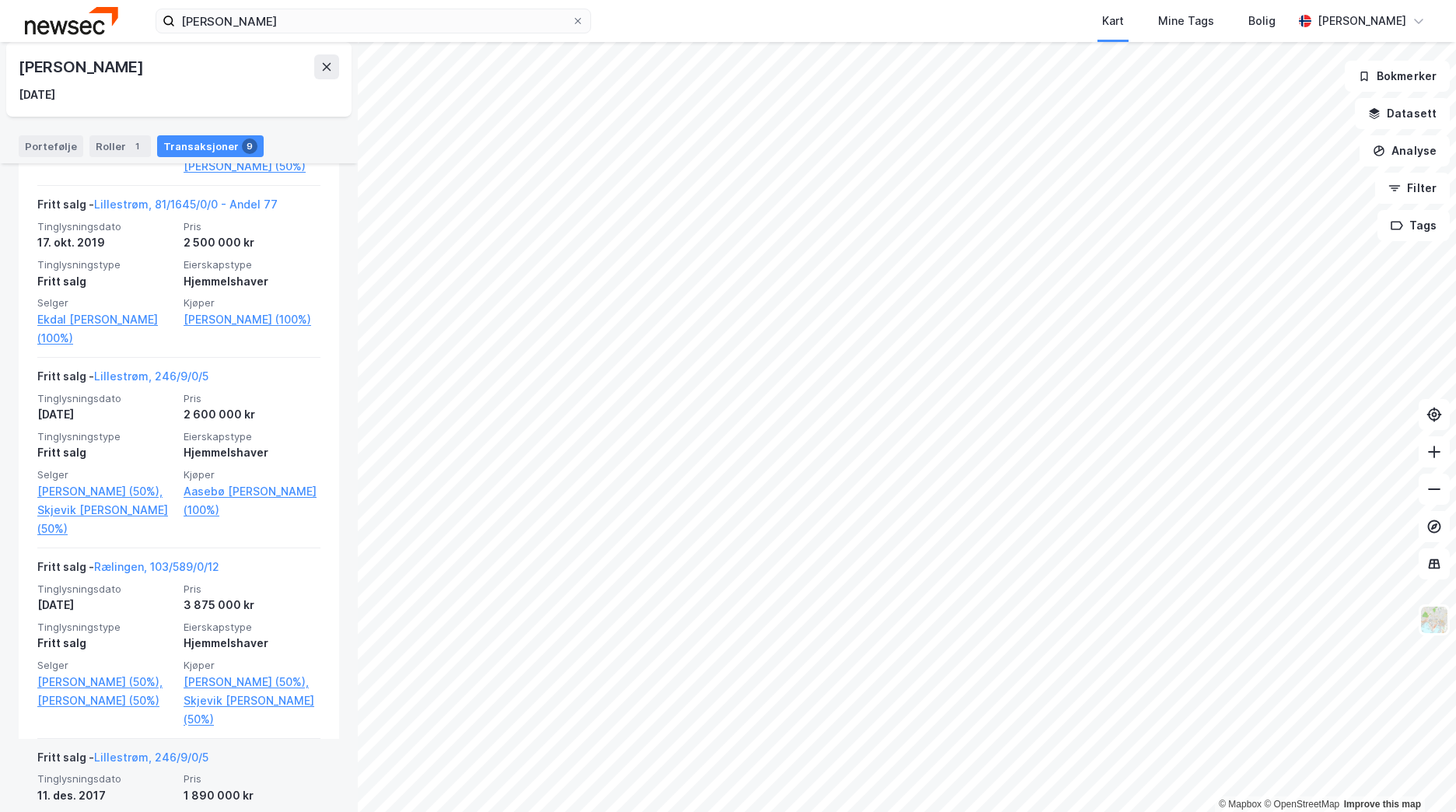
scroll to position [1283, 0]
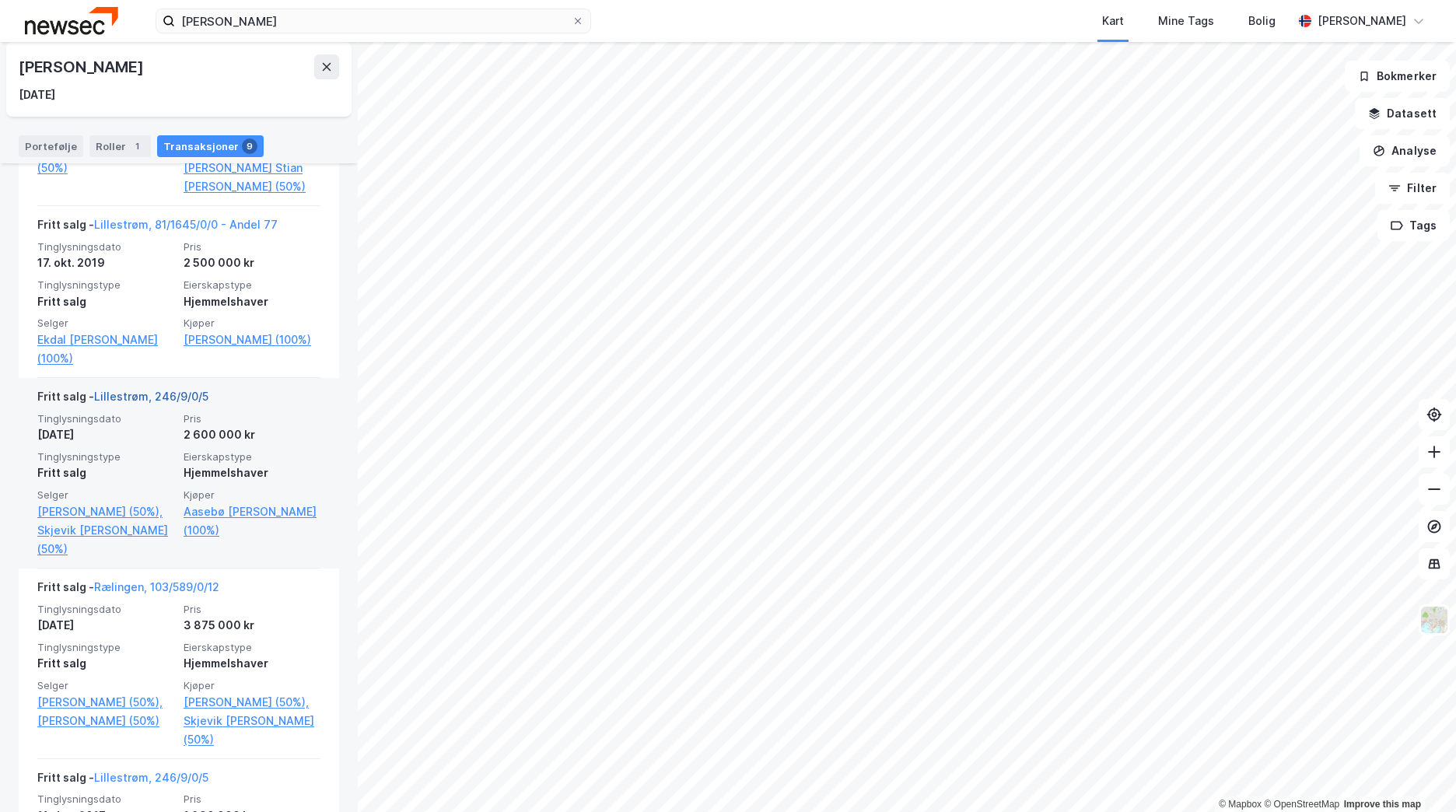
click at [136, 392] on link "Lillestrøm, 246/9/0/5" at bounding box center [151, 396] width 114 height 13
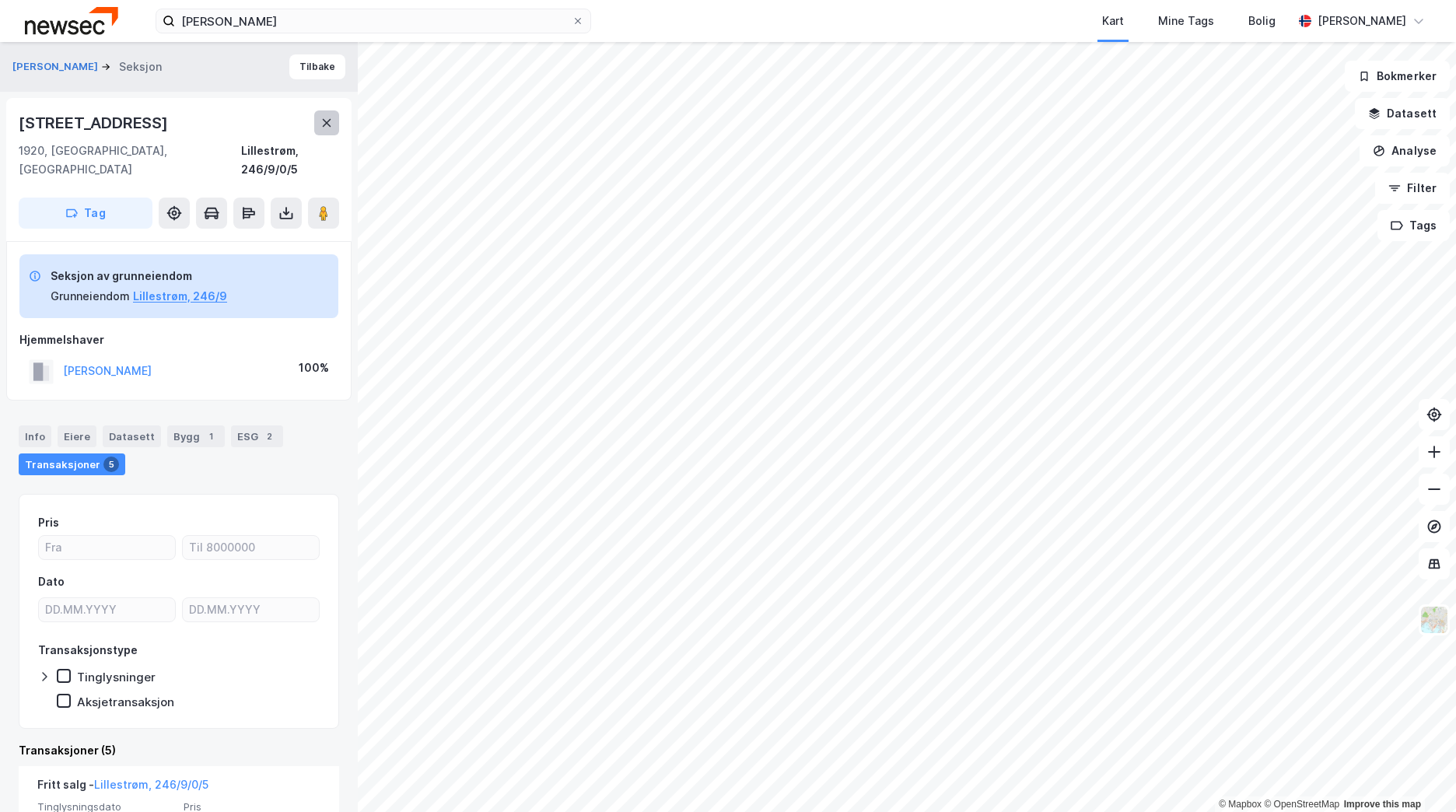
click at [320, 126] on button at bounding box center [326, 122] width 25 height 25
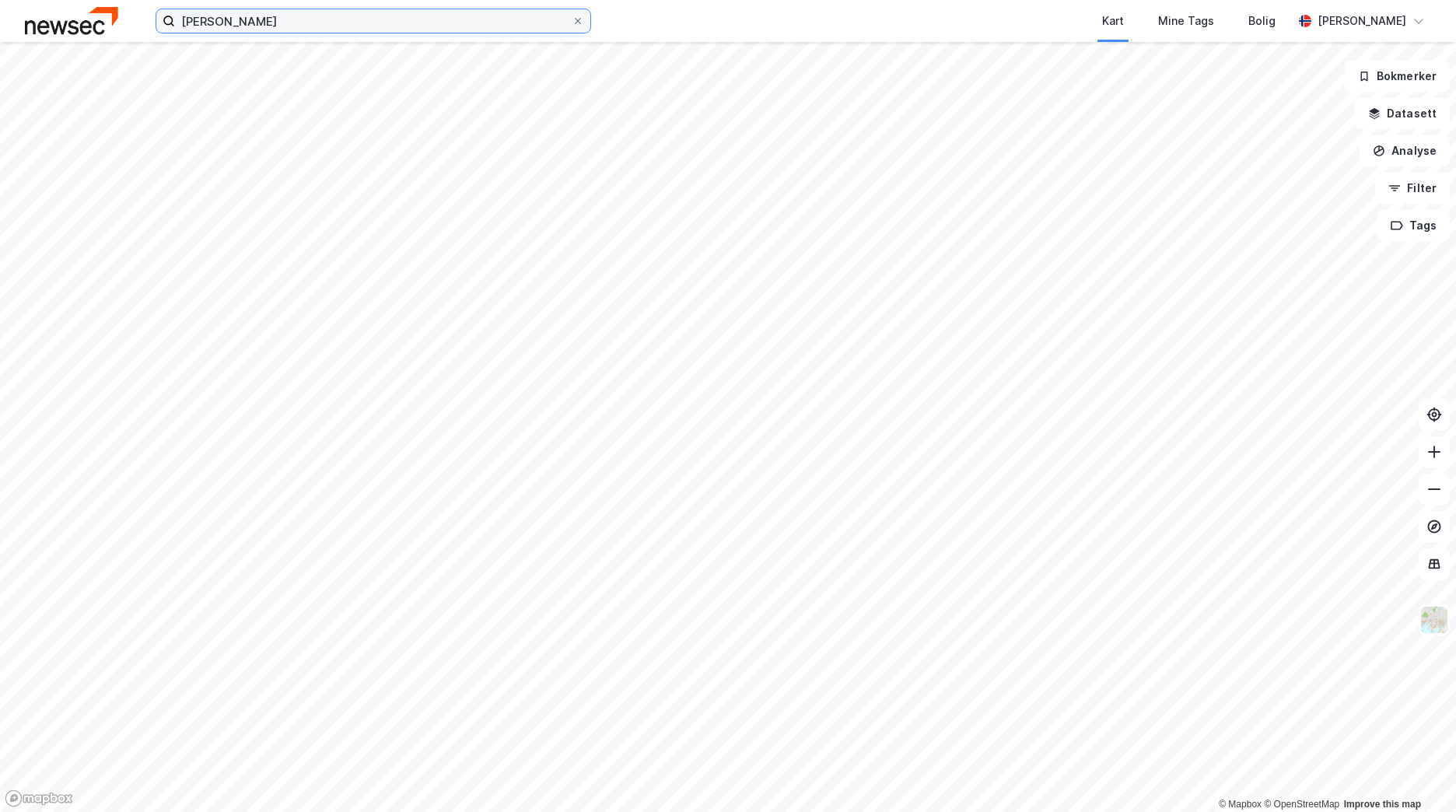
click at [321, 29] on input "[PERSON_NAME]" at bounding box center [373, 20] width 397 height 23
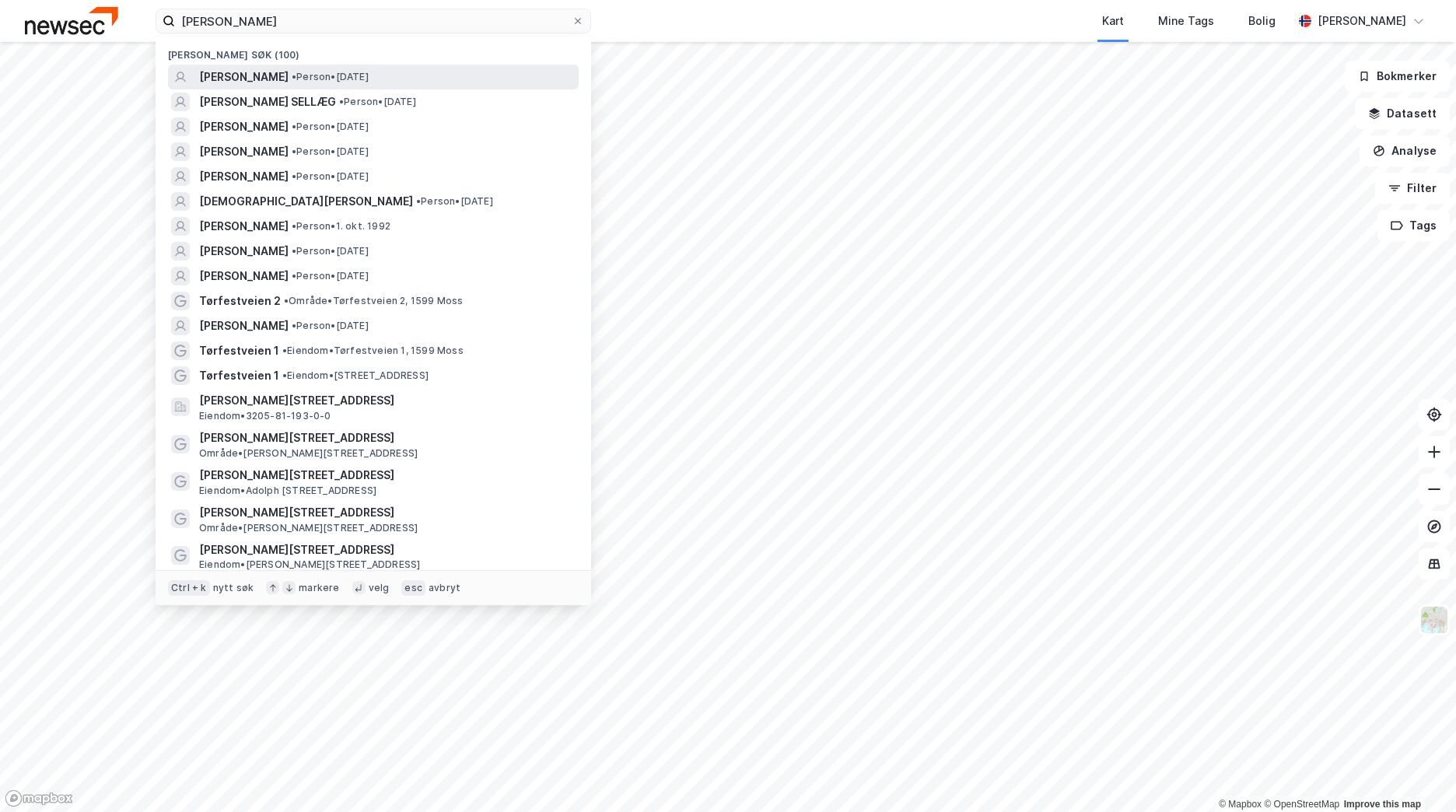
click at [288, 83] on span "[PERSON_NAME]" at bounding box center [243, 77] width 89 height 19
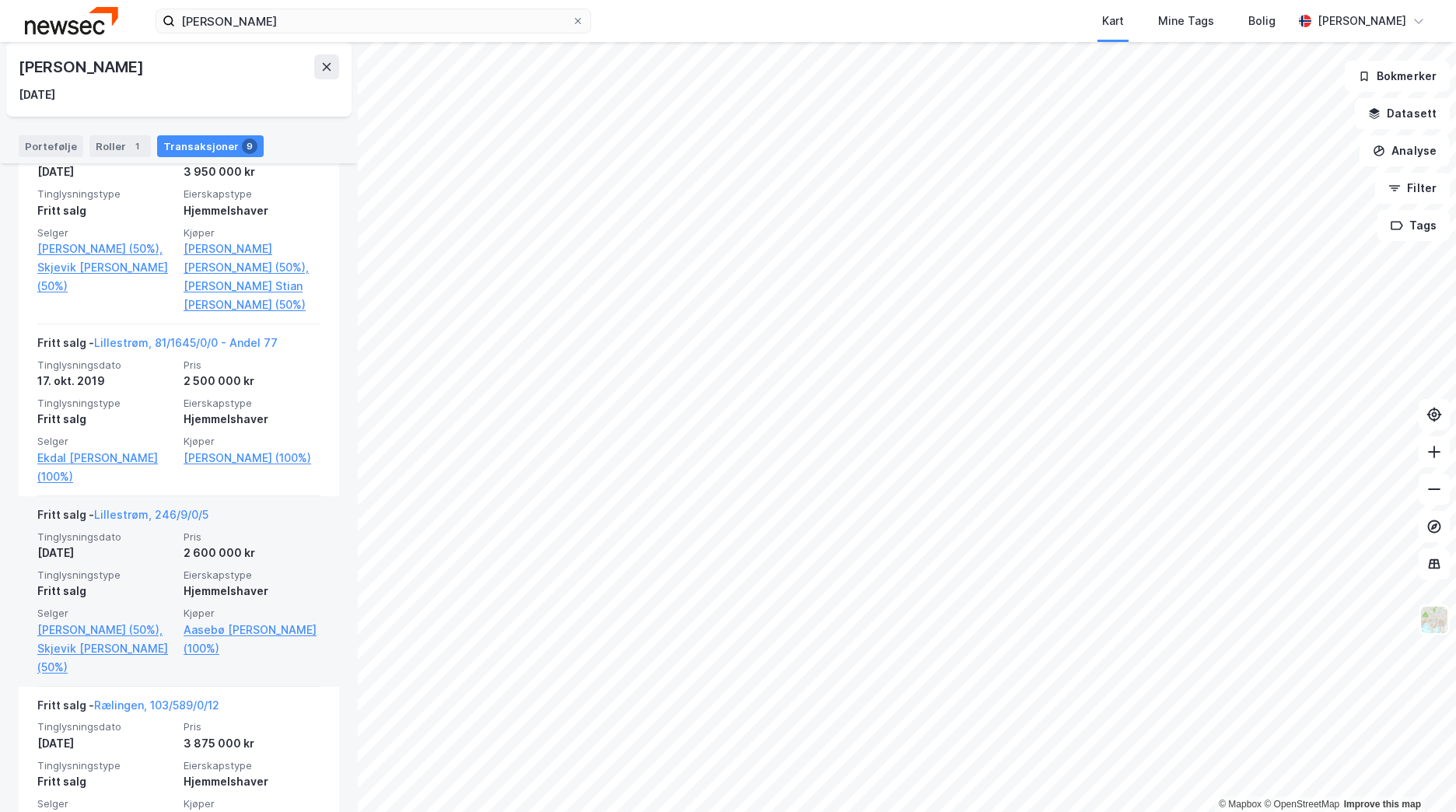
scroll to position [1088, 0]
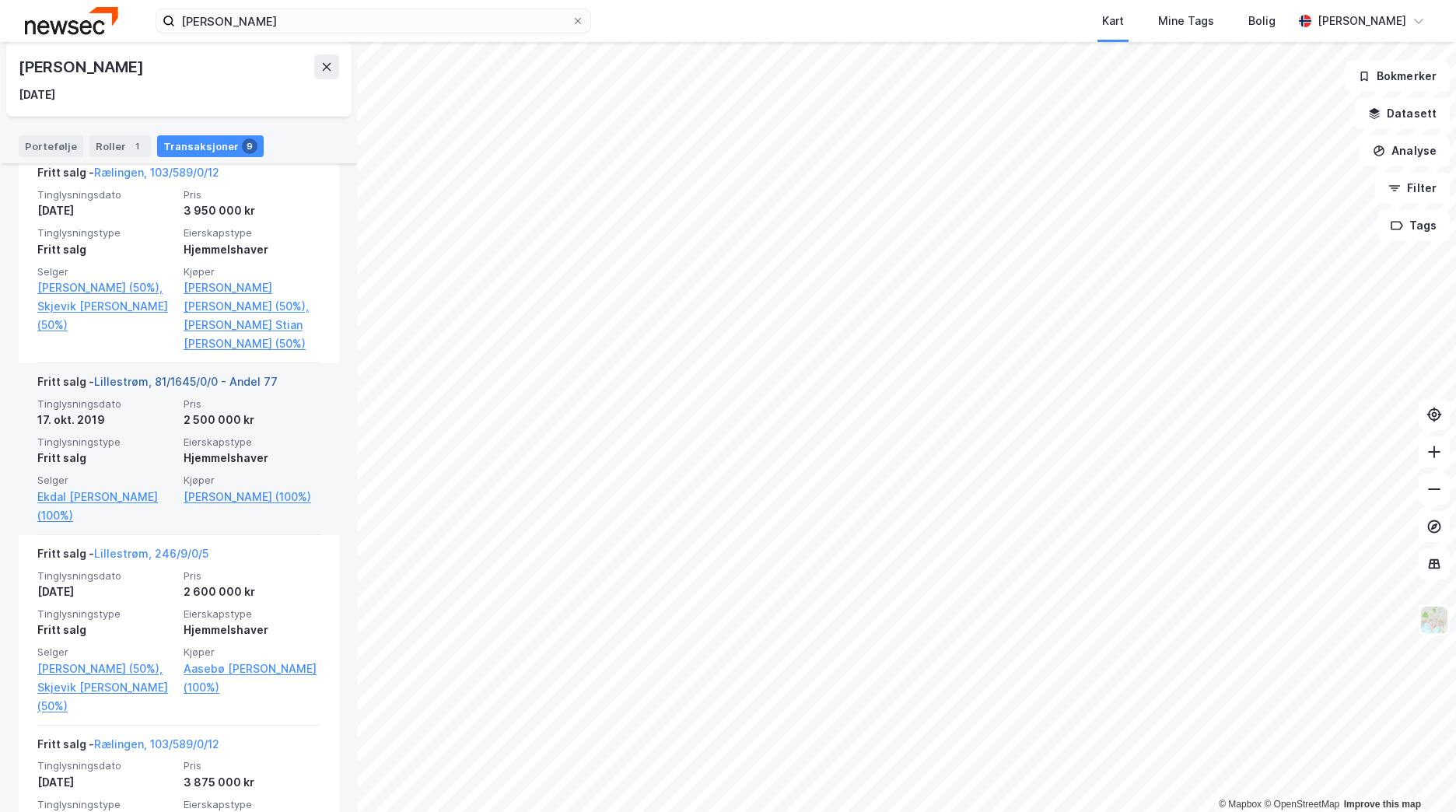
click at [192, 388] on link "Lillestrøm, 81/1645/0/0 - Andel 77" at bounding box center [186, 381] width 184 height 13
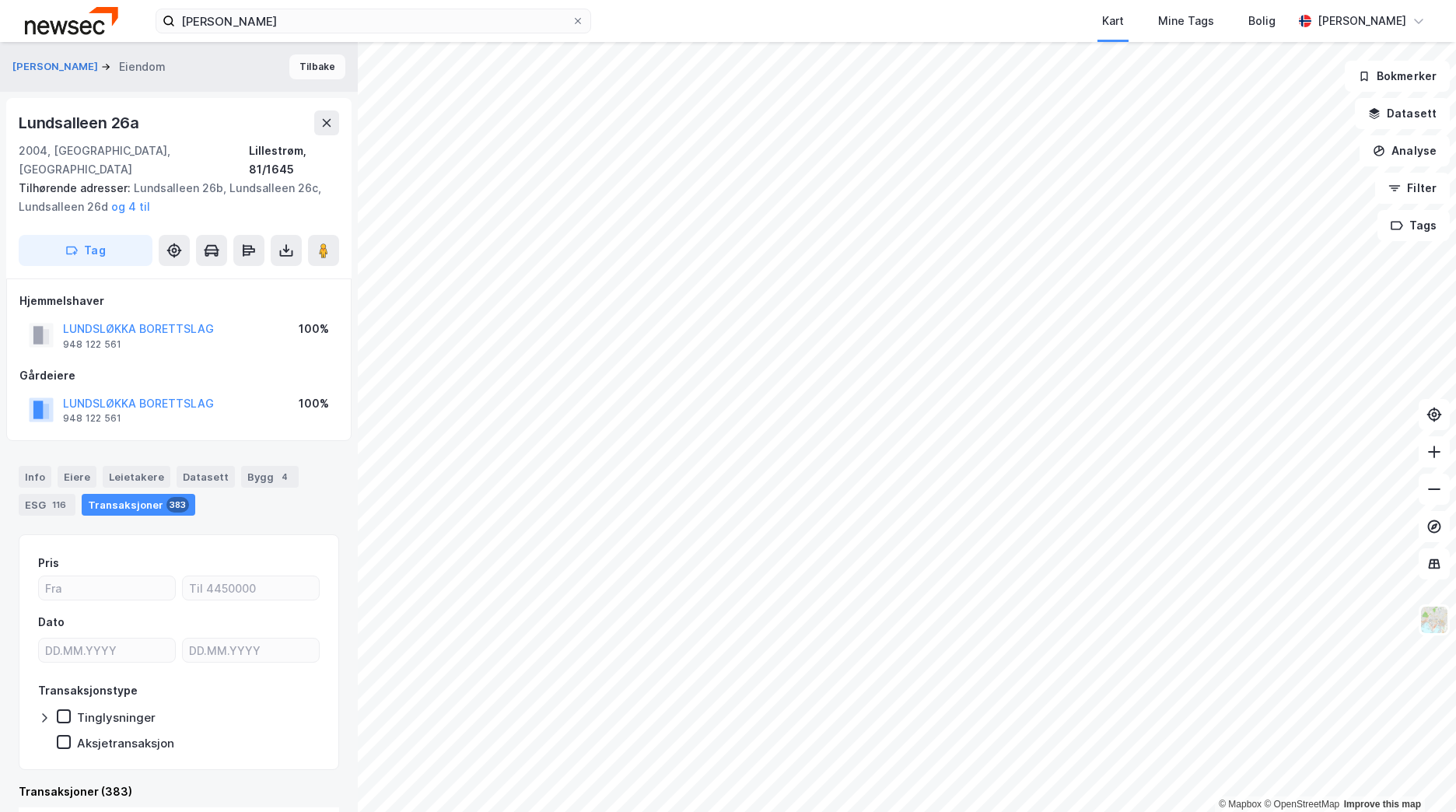
click at [320, 74] on button "Tilbake" at bounding box center [317, 67] width 56 height 25
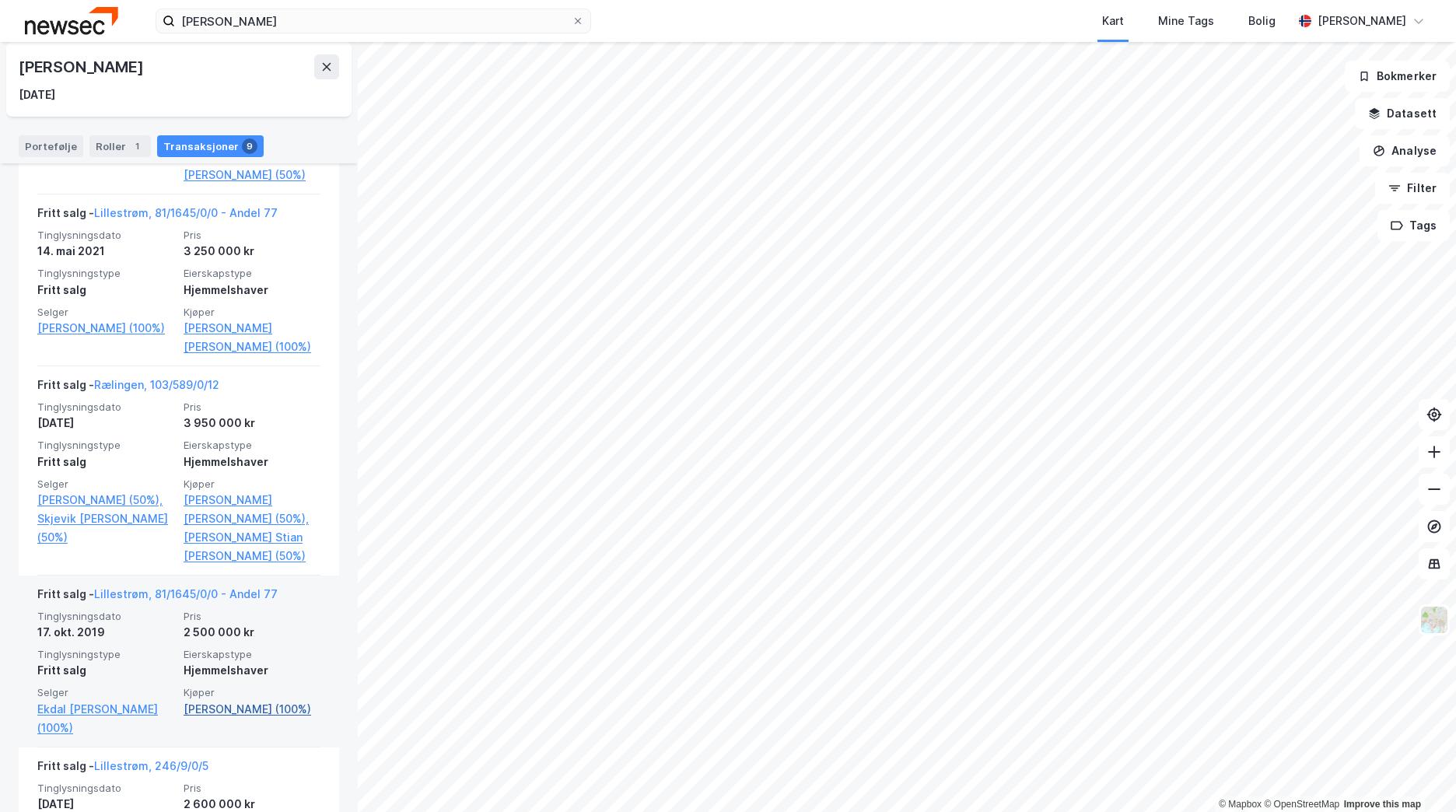
scroll to position [856, 0]
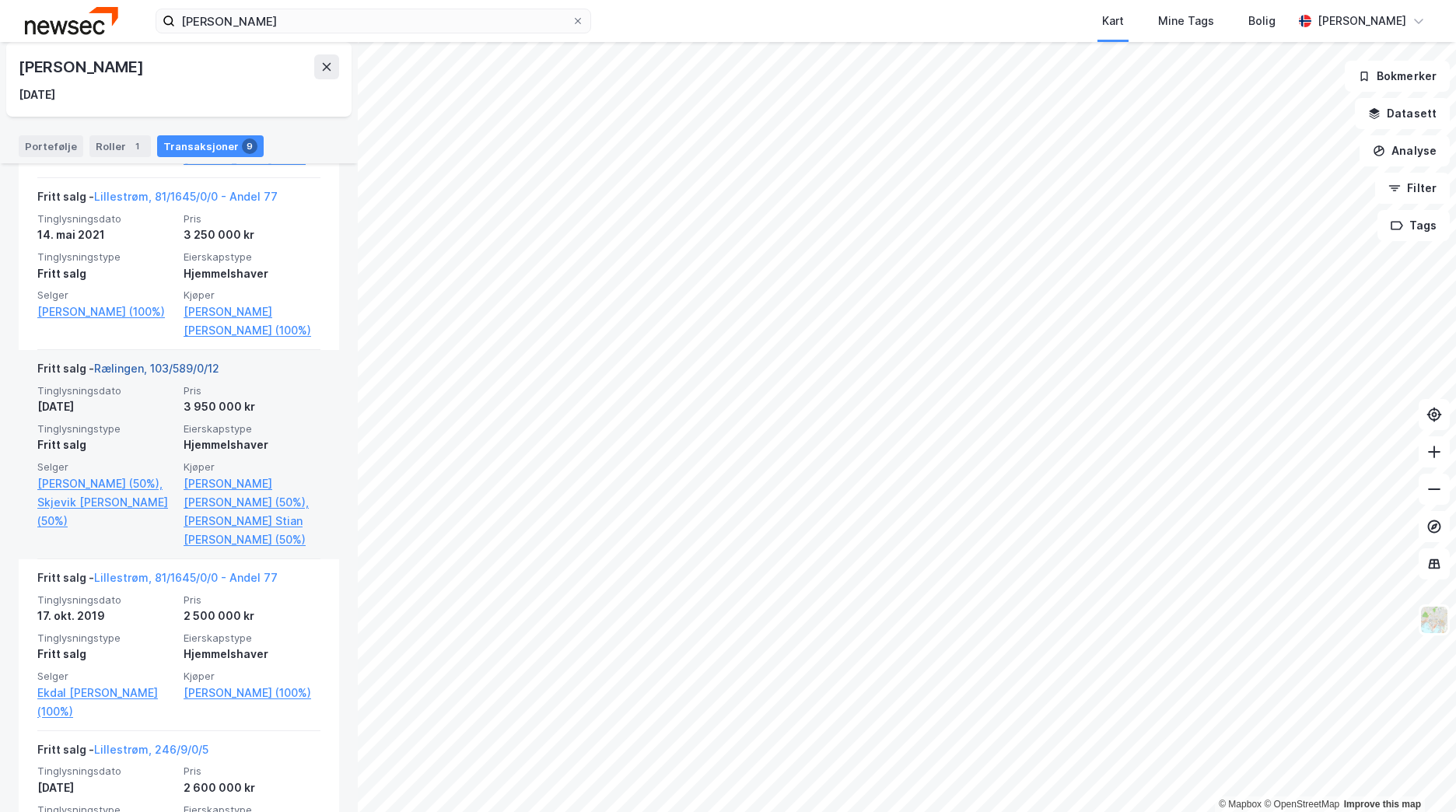
click at [172, 375] on link "Rælingen, 103/589/0/12" at bounding box center [157, 368] width 125 height 13
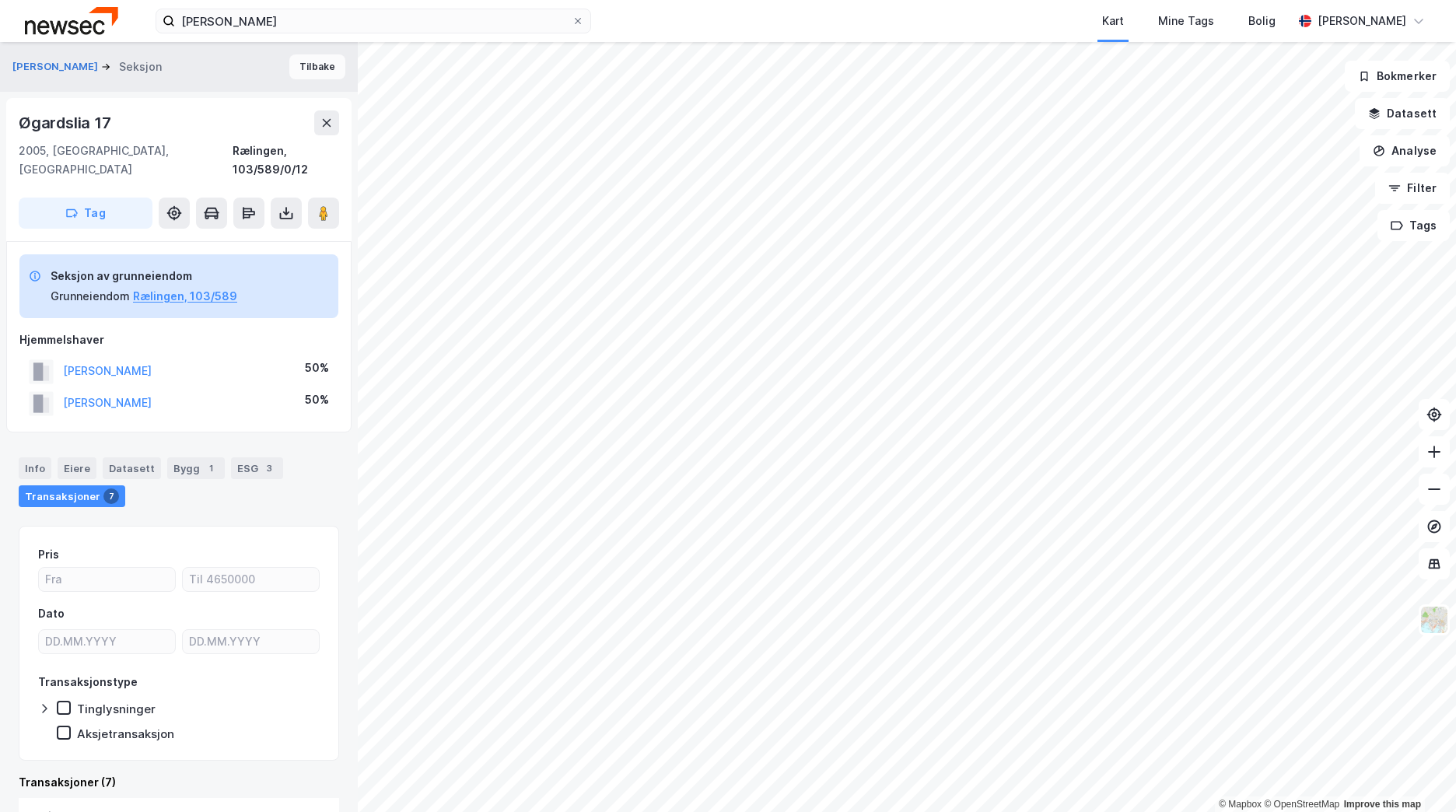
click at [310, 71] on button "Tilbake" at bounding box center [317, 67] width 56 height 25
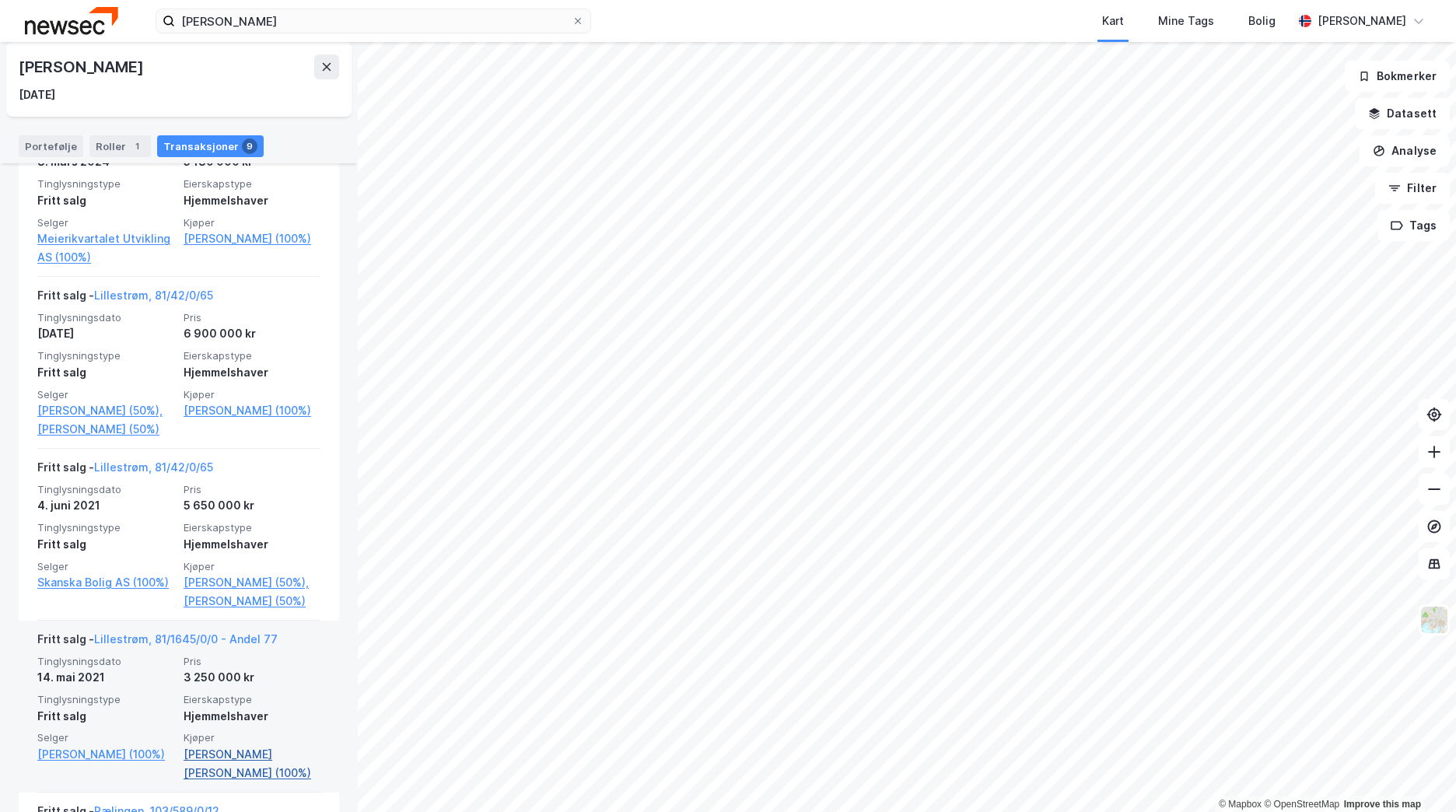
scroll to position [389, 0]
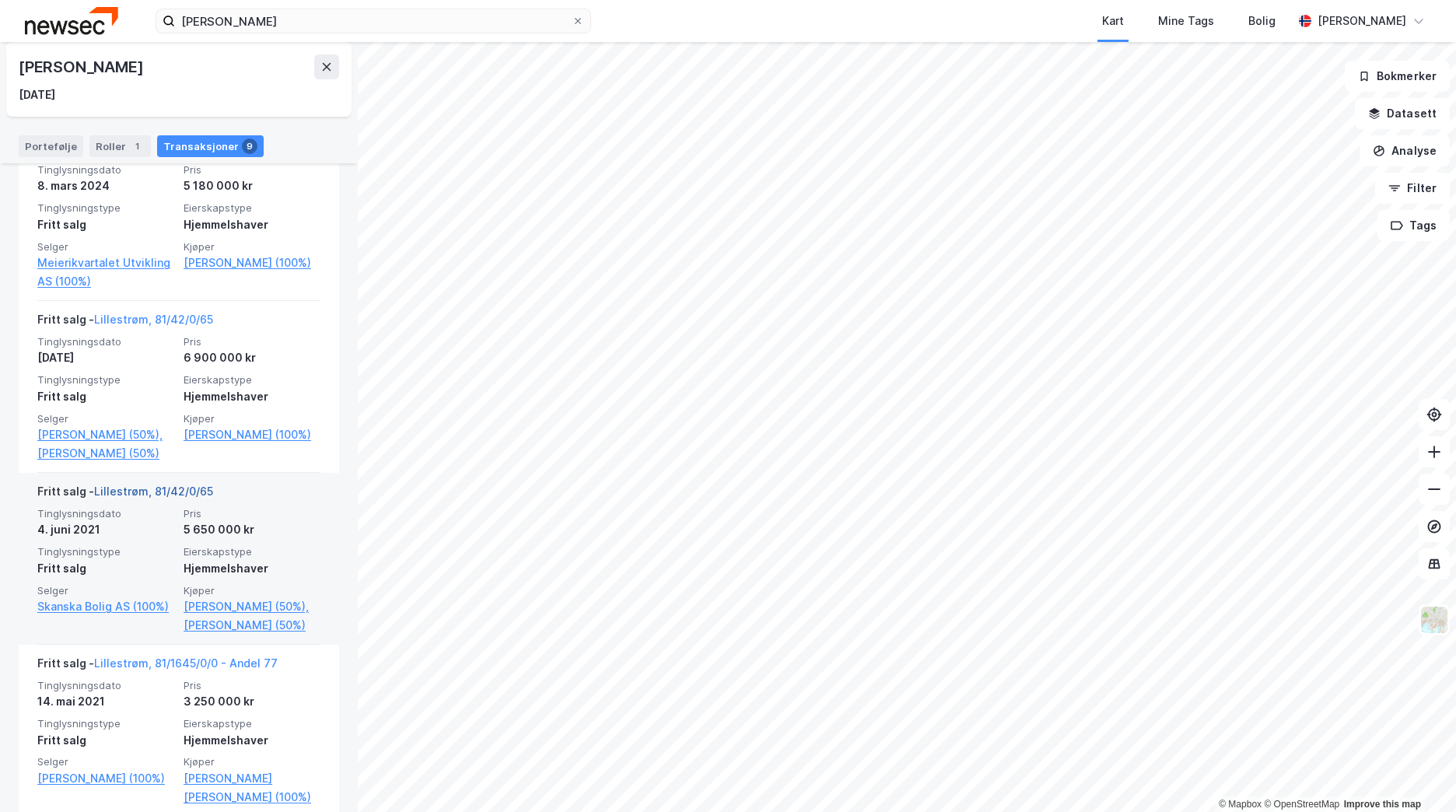
click at [173, 498] on link "Lillestrøm, 81/42/0/65" at bounding box center [154, 490] width 119 height 13
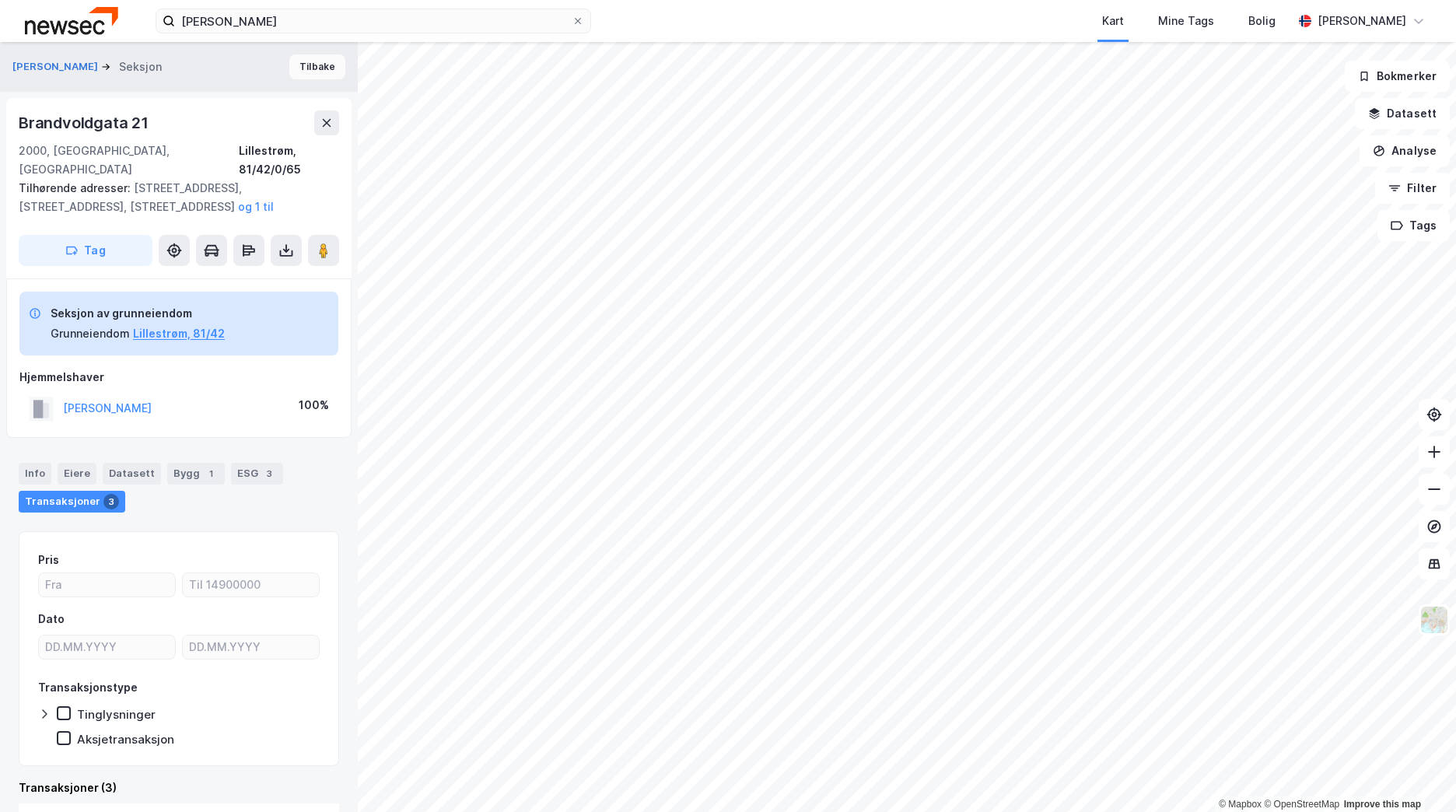
click at [316, 72] on button "Tilbake" at bounding box center [317, 67] width 56 height 25
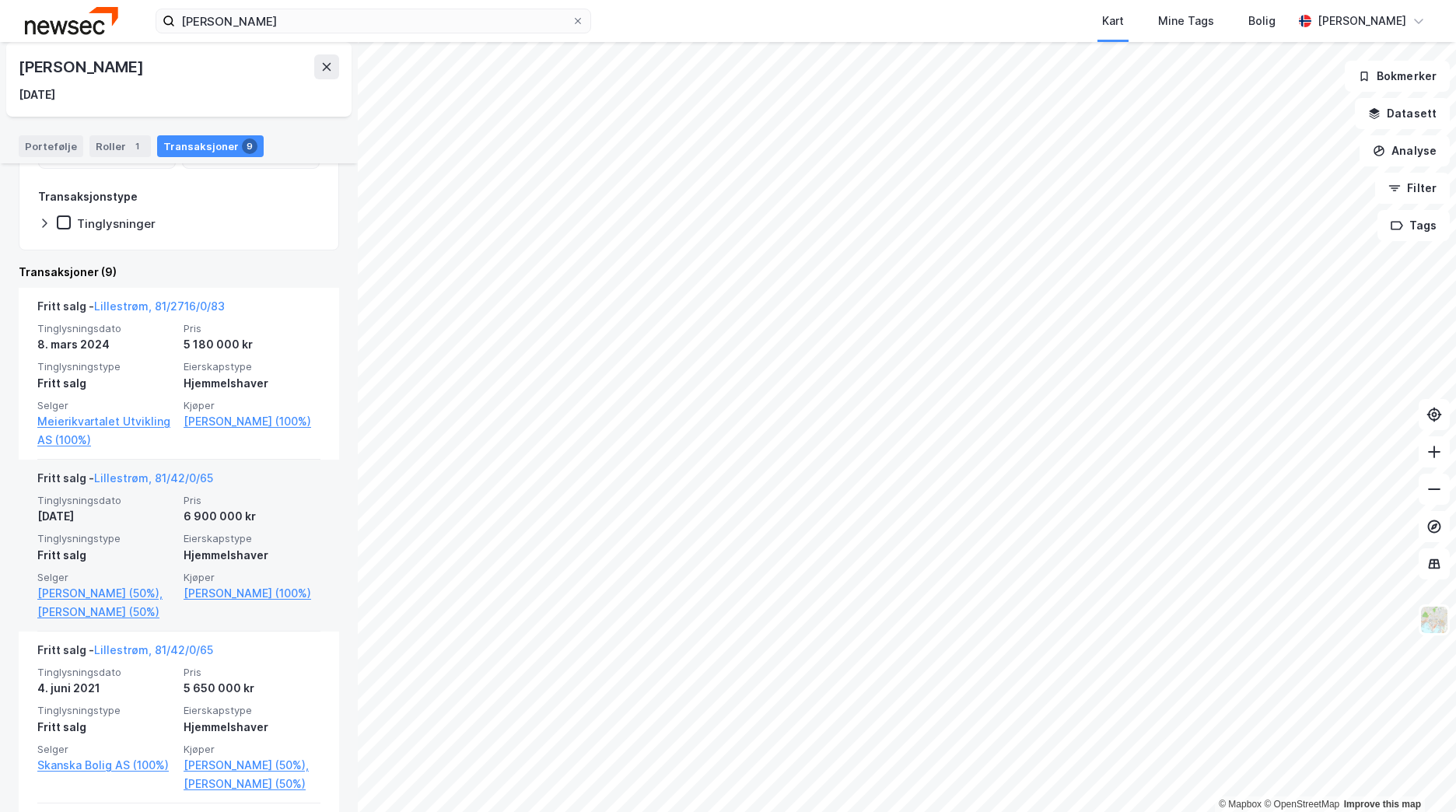
scroll to position [155, 0]
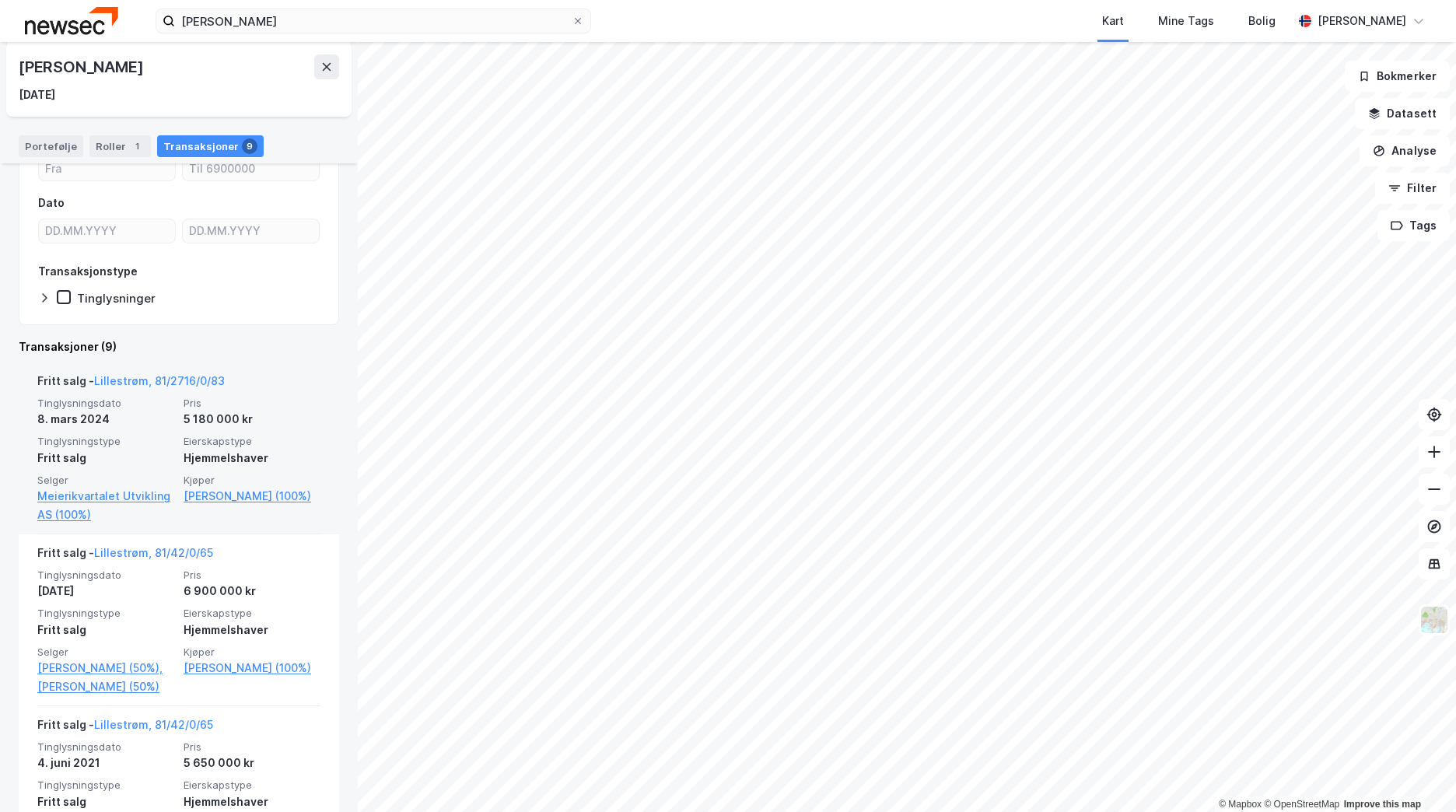
click at [177, 372] on div "[PERSON_NAME], 81/2716/0/83" at bounding box center [131, 384] width 188 height 25
click at [173, 378] on link "Lillestrøm, 81/2716/0/83" at bounding box center [159, 380] width 130 height 13
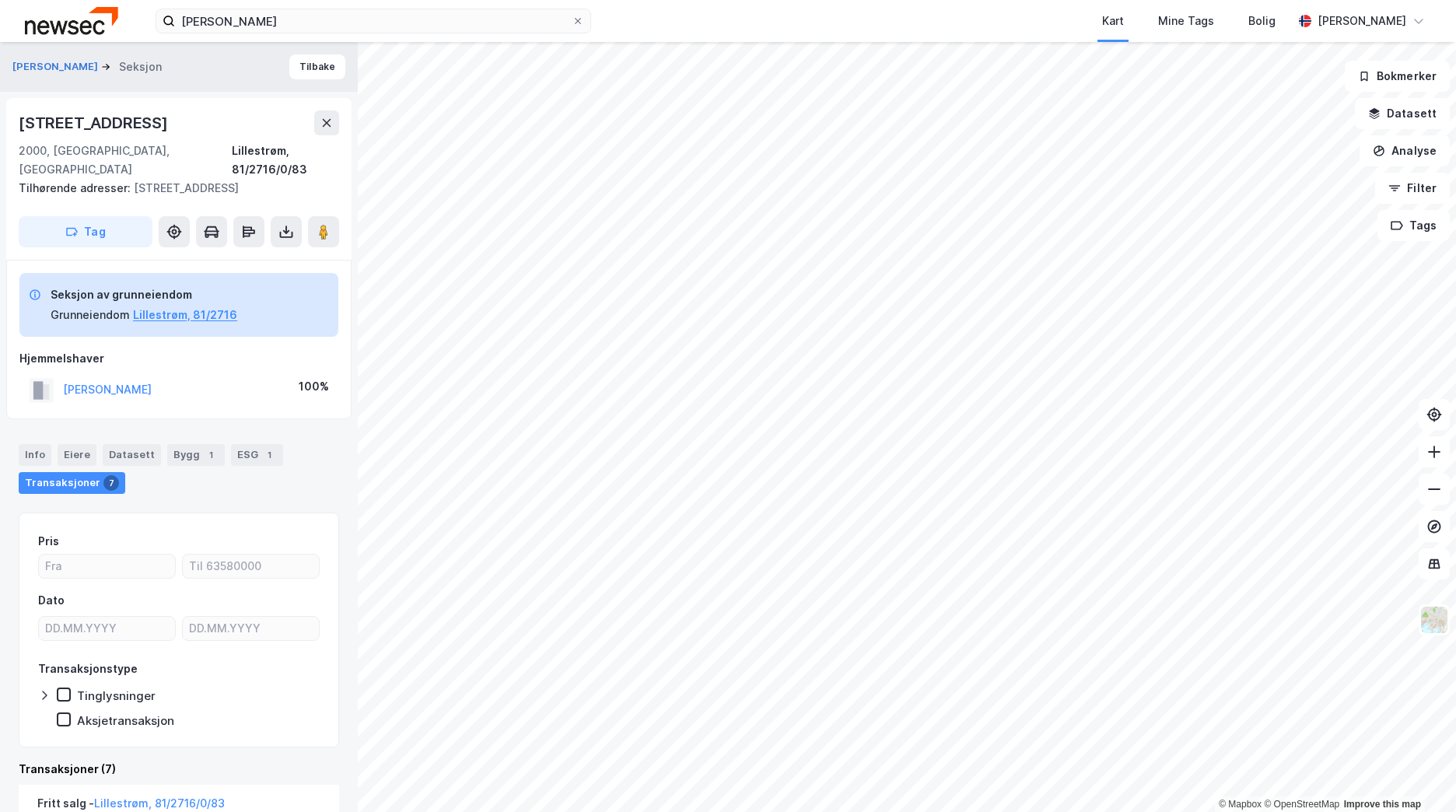
click at [266, 67] on div "SKJEVIK [PERSON_NAME] S Seksjon Tilbake" at bounding box center [179, 67] width 358 height 50
click at [291, 67] on button "Tilbake" at bounding box center [317, 67] width 56 height 25
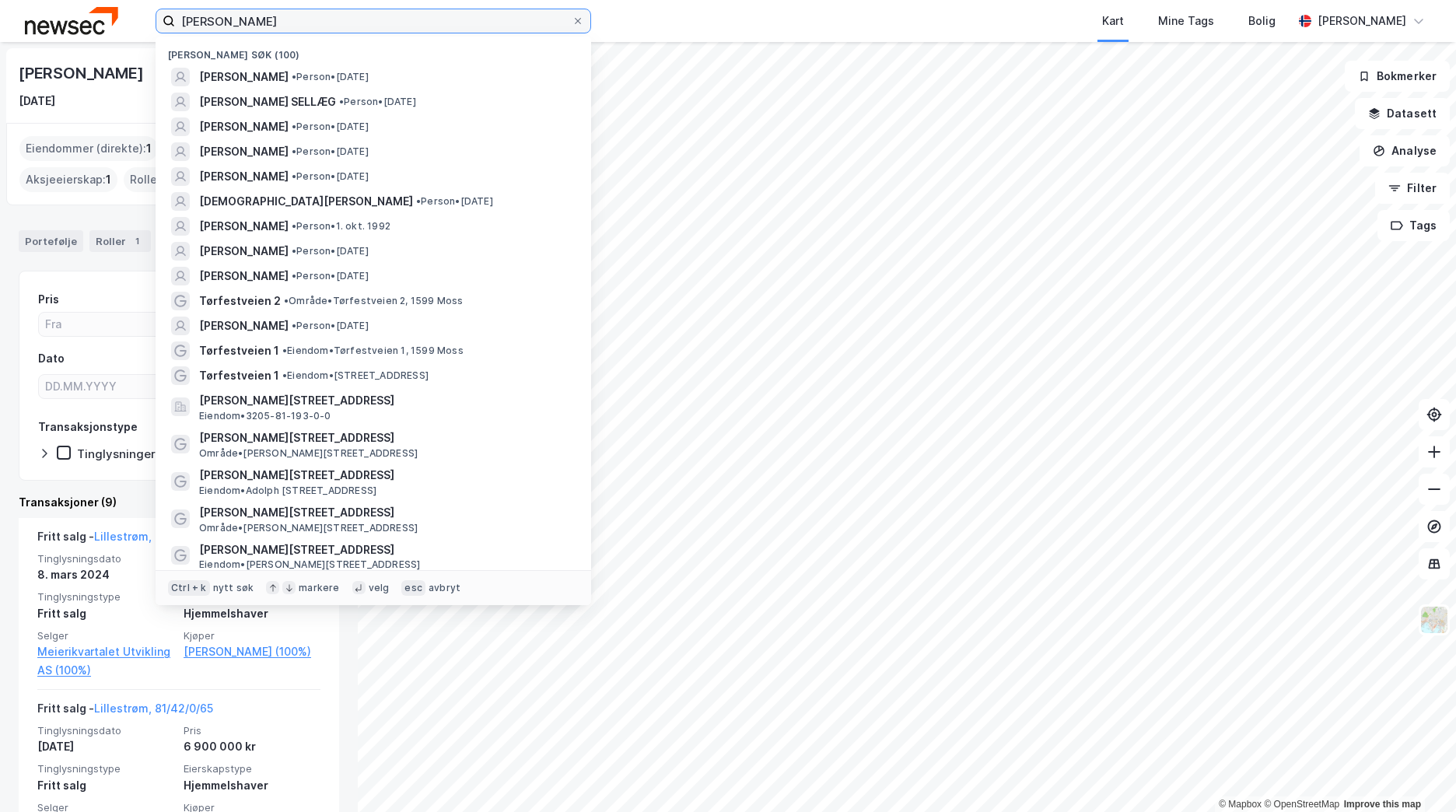
drag, startPoint x: 262, startPoint y: 22, endPoint x: 84, endPoint y: 16, distance: 178.1
click at [84, 16] on div "[PERSON_NAME] søk (100) [PERSON_NAME] • Person • [DATE] [PERSON_NAME] SELLÆG • …" at bounding box center [728, 21] width 1456 height 42
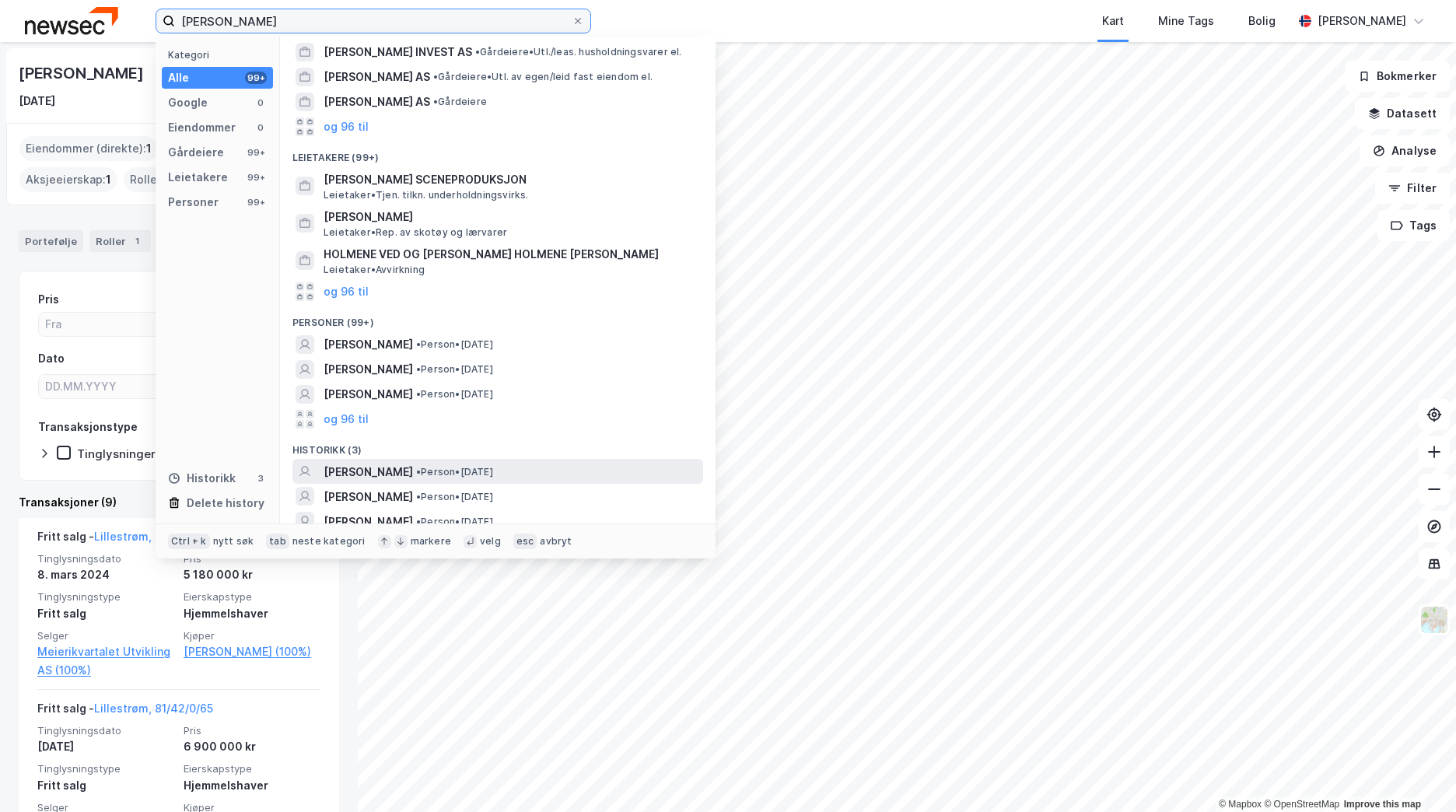
scroll to position [35, 0]
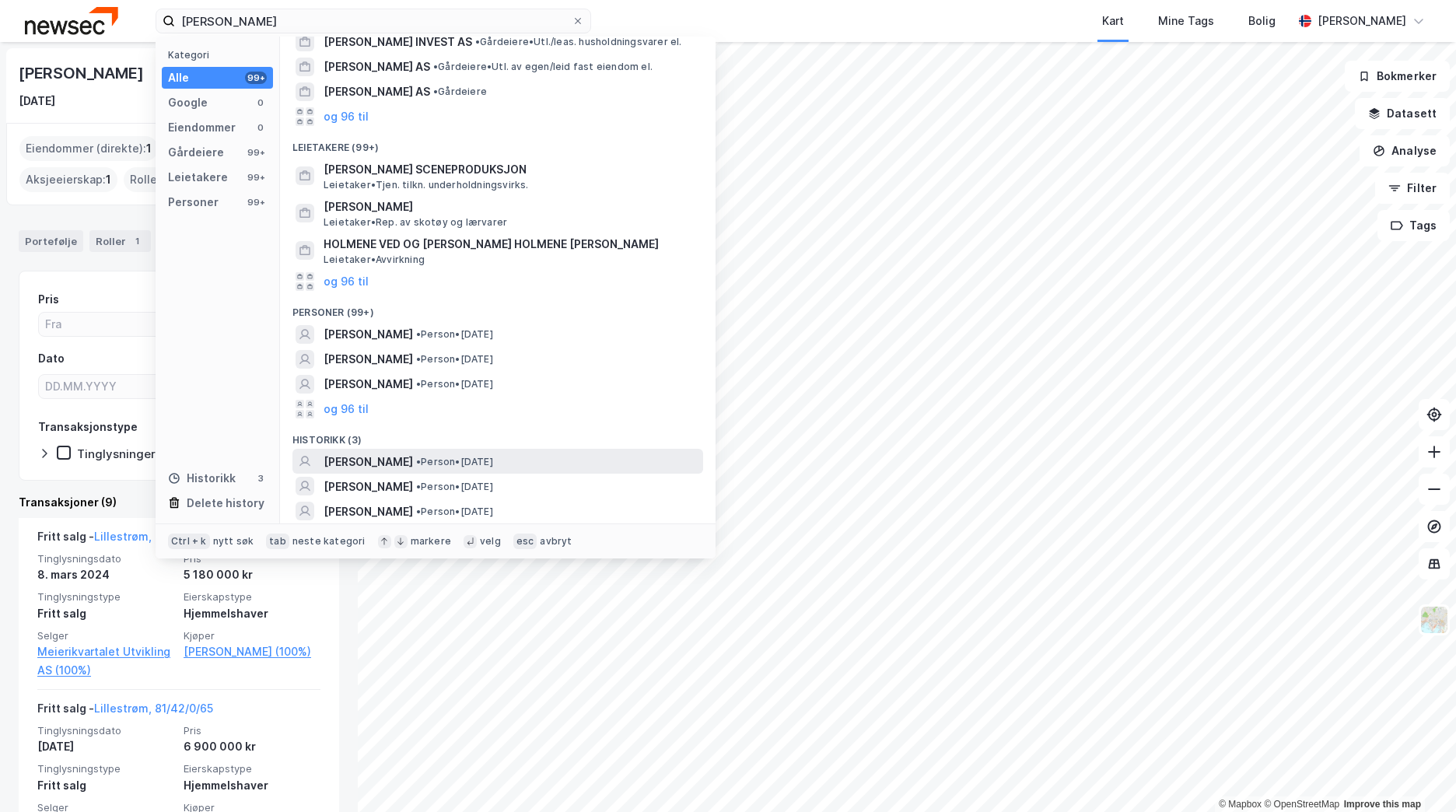
click at [430, 466] on span "• Person • [DATE]" at bounding box center [454, 462] width 77 height 13
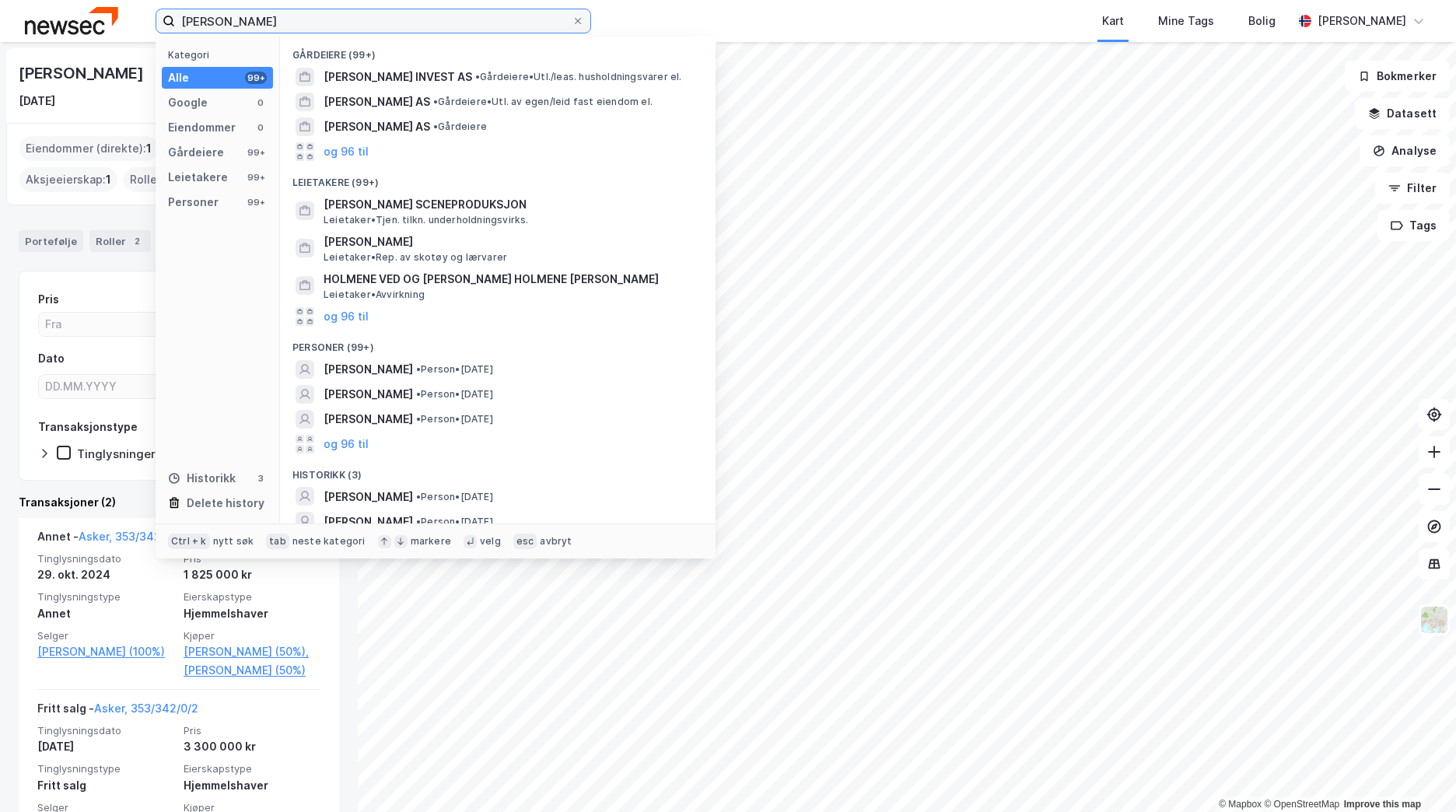
click at [267, 19] on input "[PERSON_NAME]" at bounding box center [373, 20] width 397 height 23
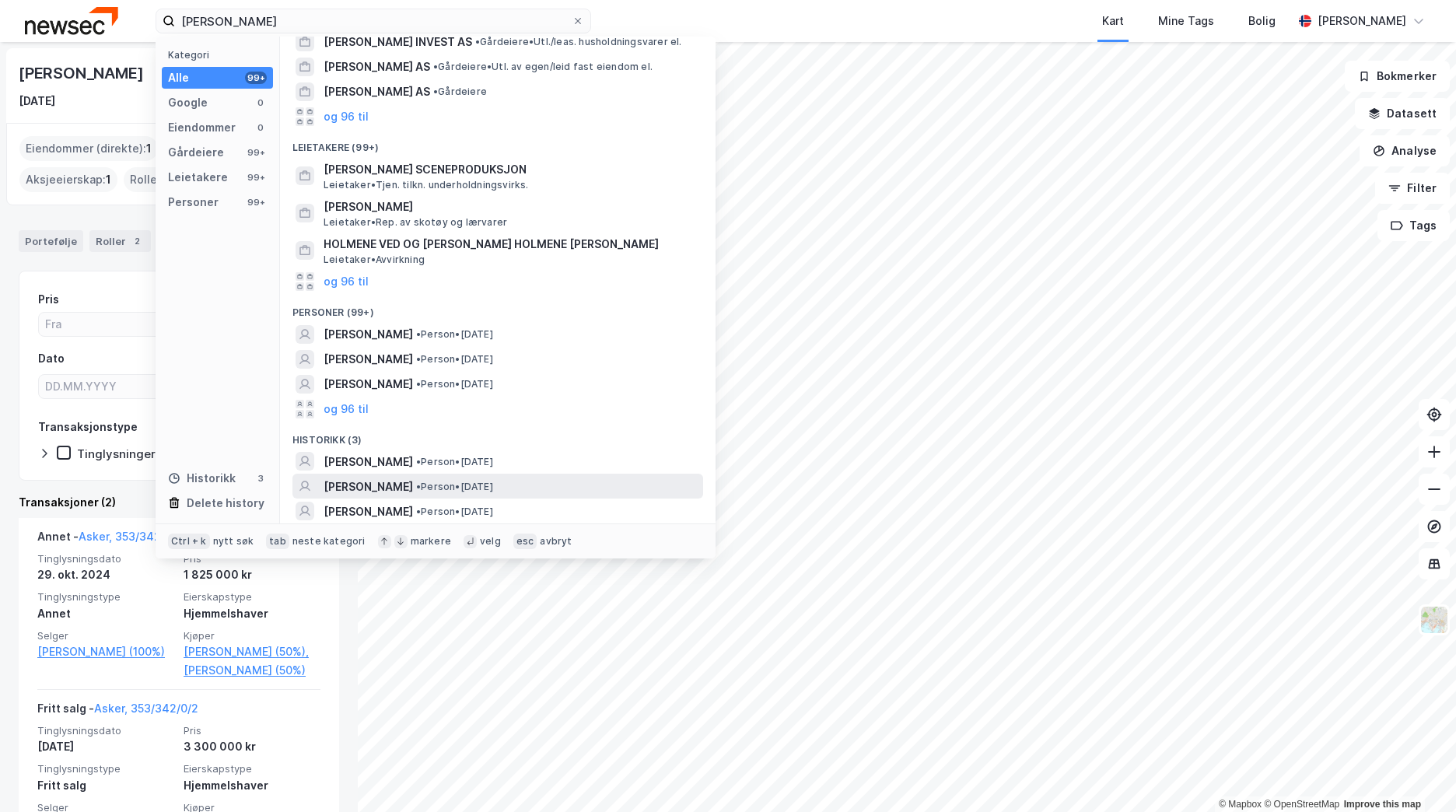
click at [533, 488] on div "[PERSON_NAME] • Person • [DATE]" at bounding box center [512, 486] width 377 height 19
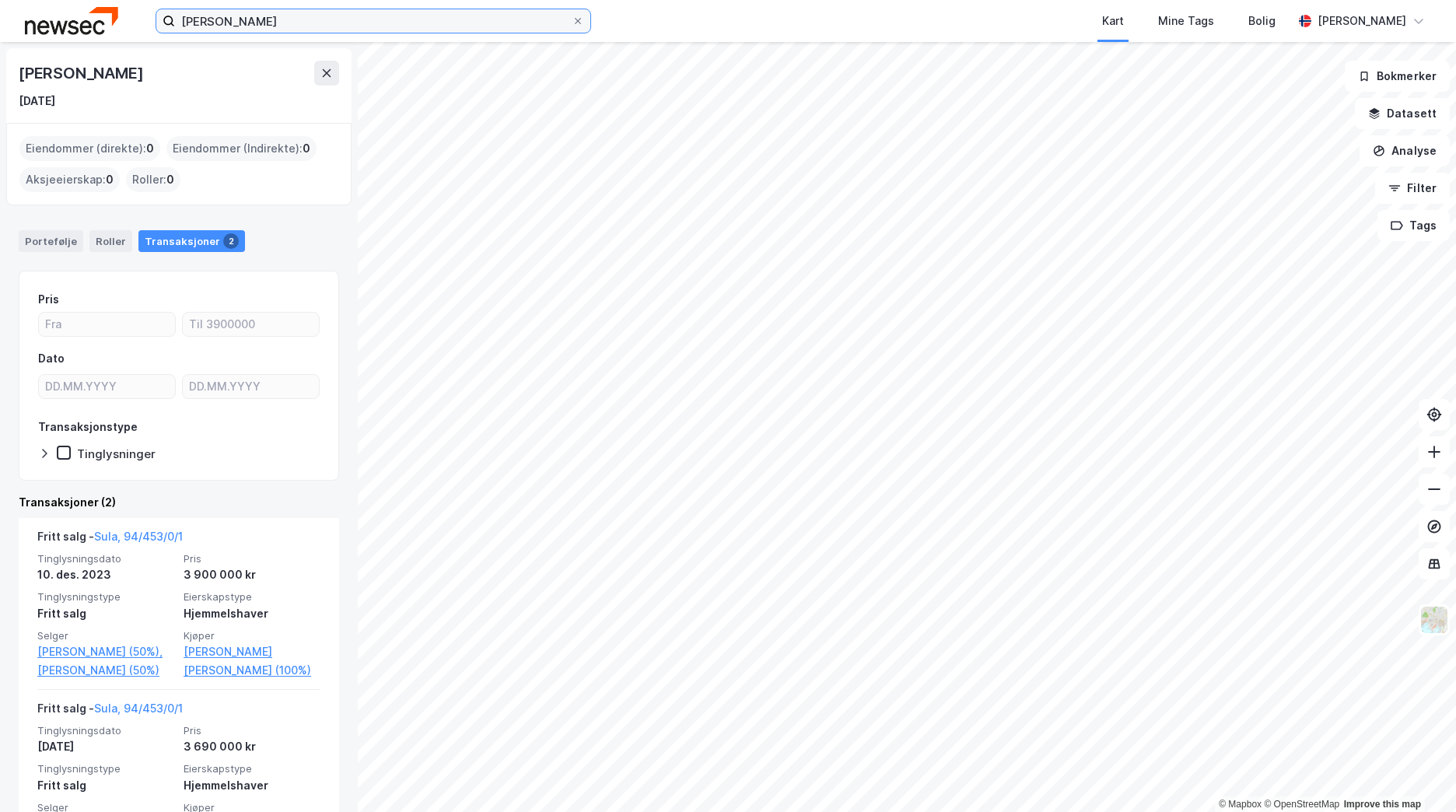
click at [264, 27] on input "[PERSON_NAME]" at bounding box center [373, 20] width 397 height 23
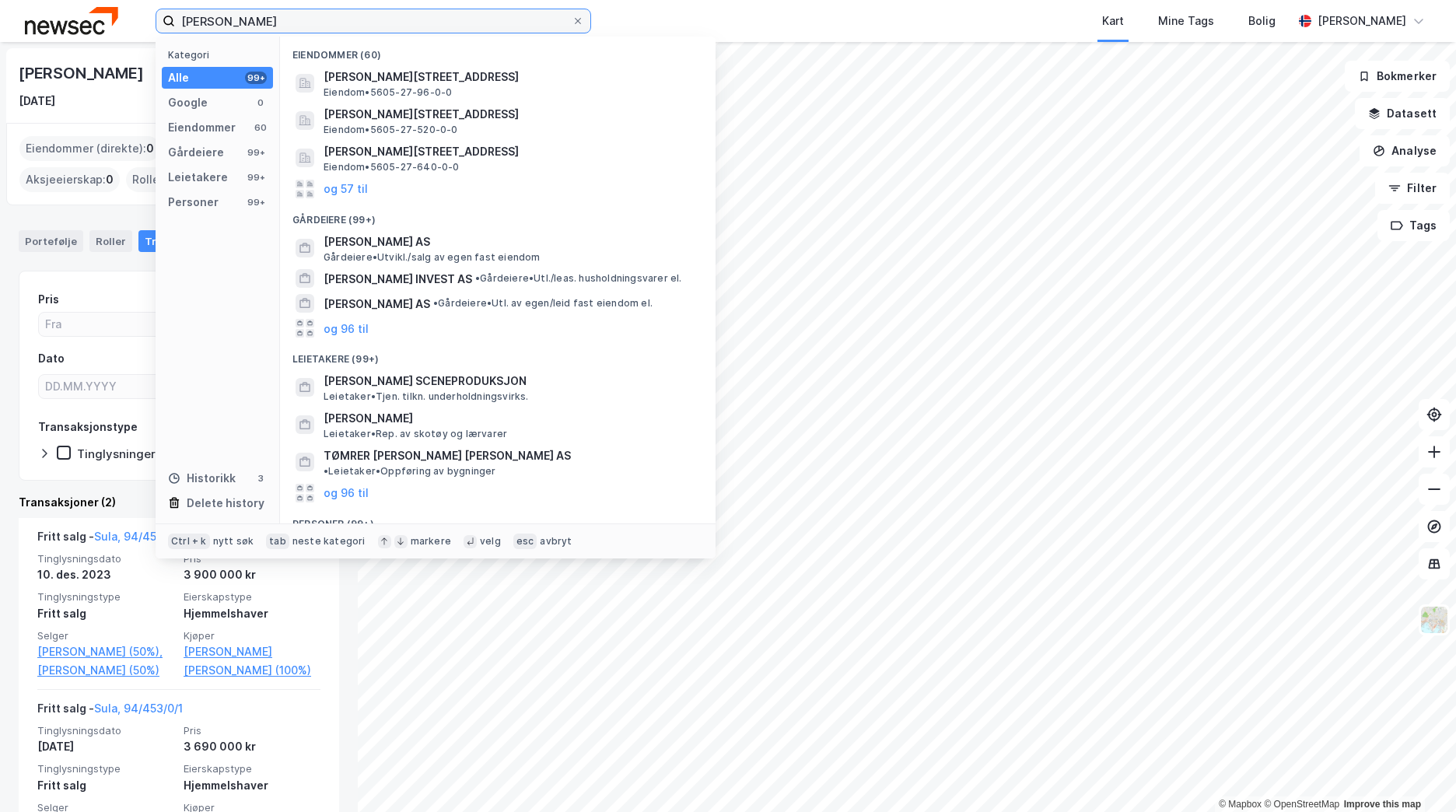
type input "[PERSON_NAME]"
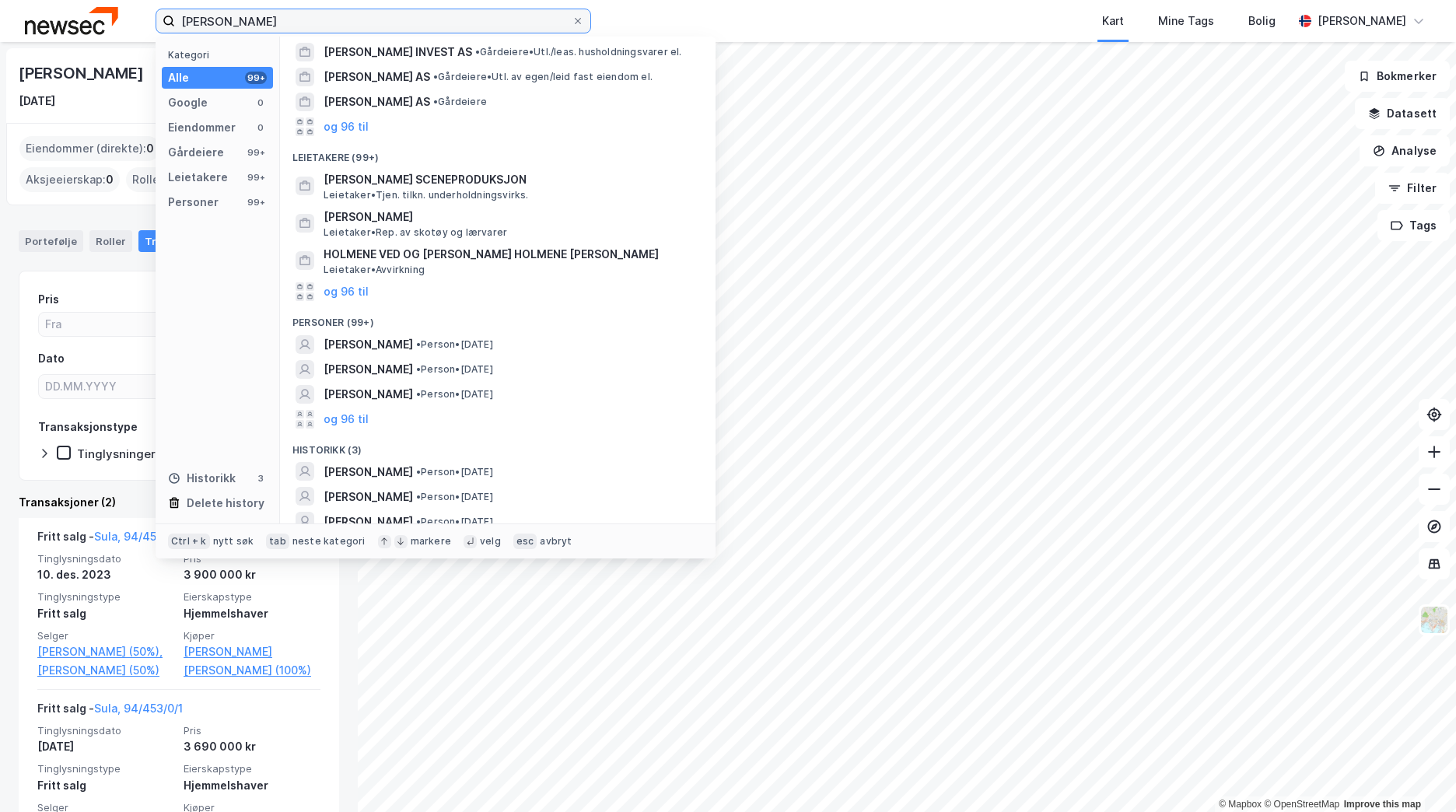
scroll to position [35, 0]
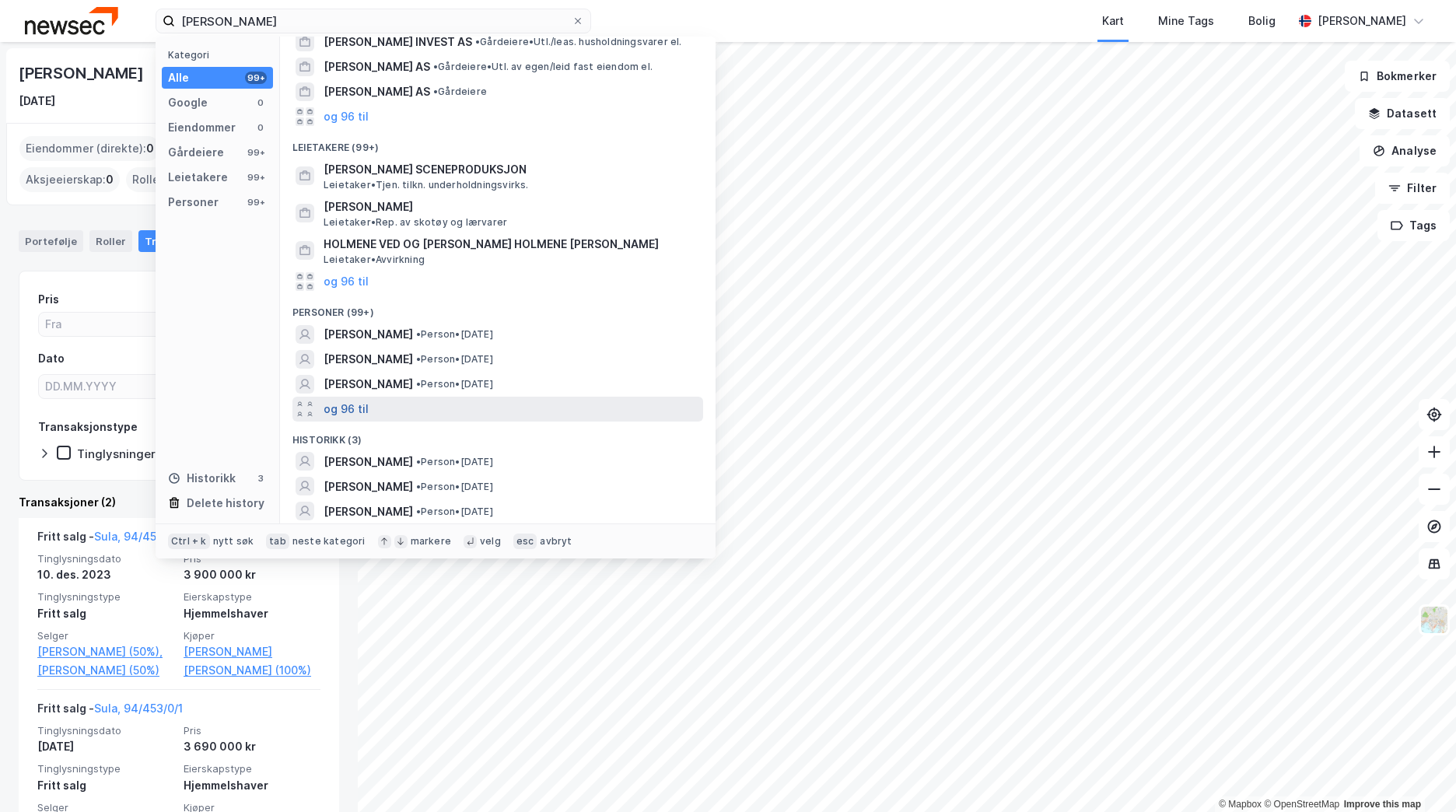
click at [336, 412] on button "og 96 til" at bounding box center [346, 408] width 45 height 19
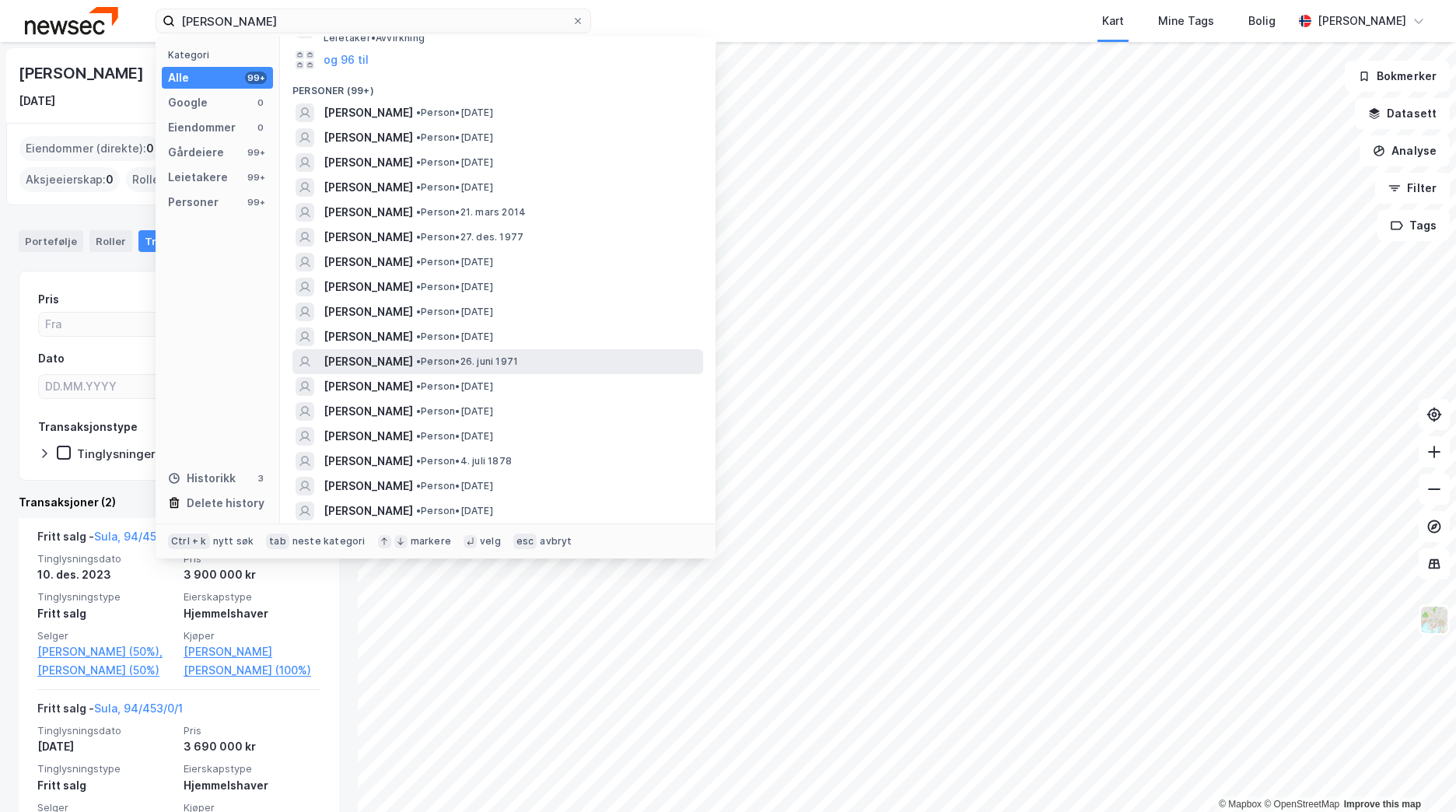
scroll to position [268, 0]
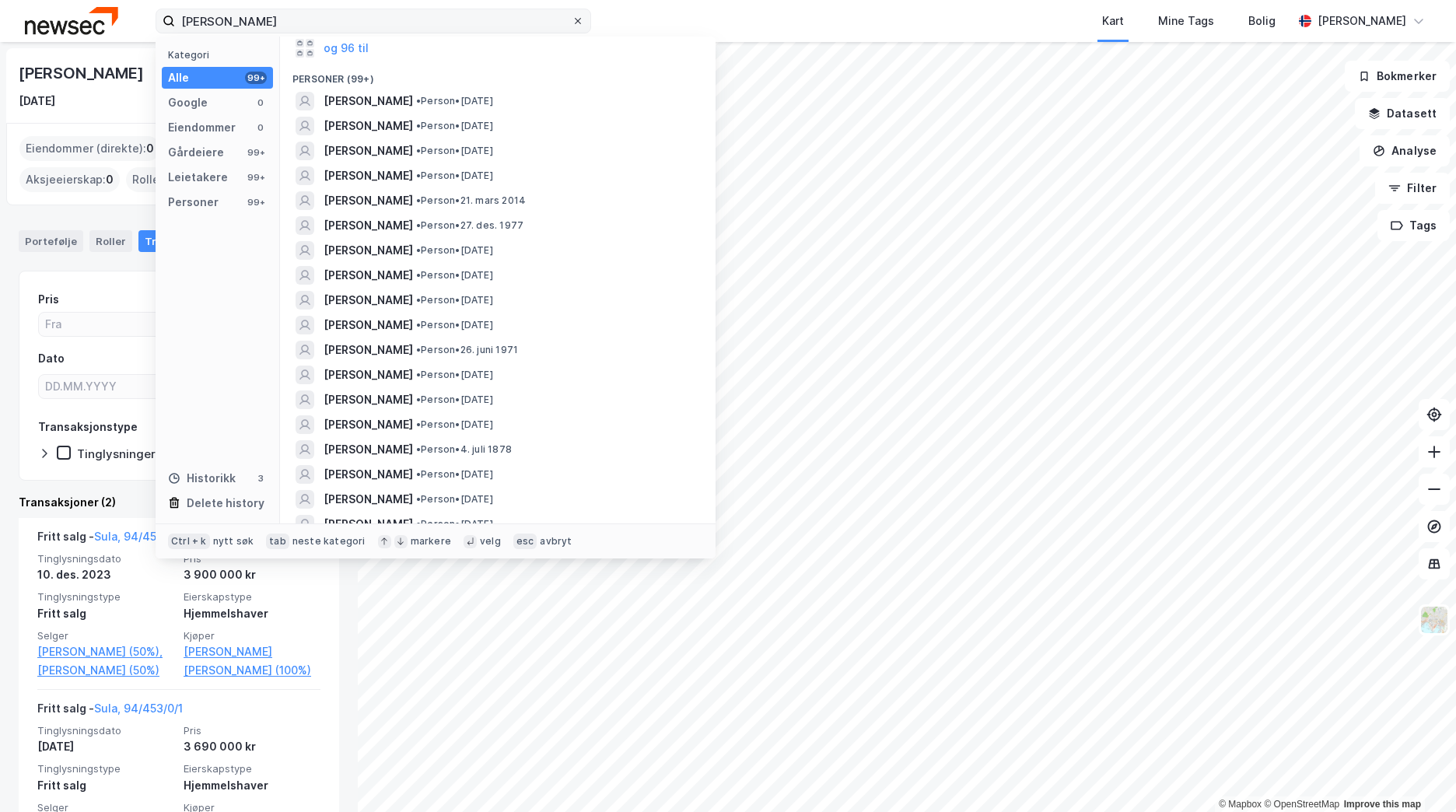
click at [577, 20] on icon at bounding box center [577, 21] width 6 height 6
click at [571, 20] on input "[PERSON_NAME]" at bounding box center [373, 20] width 397 height 23
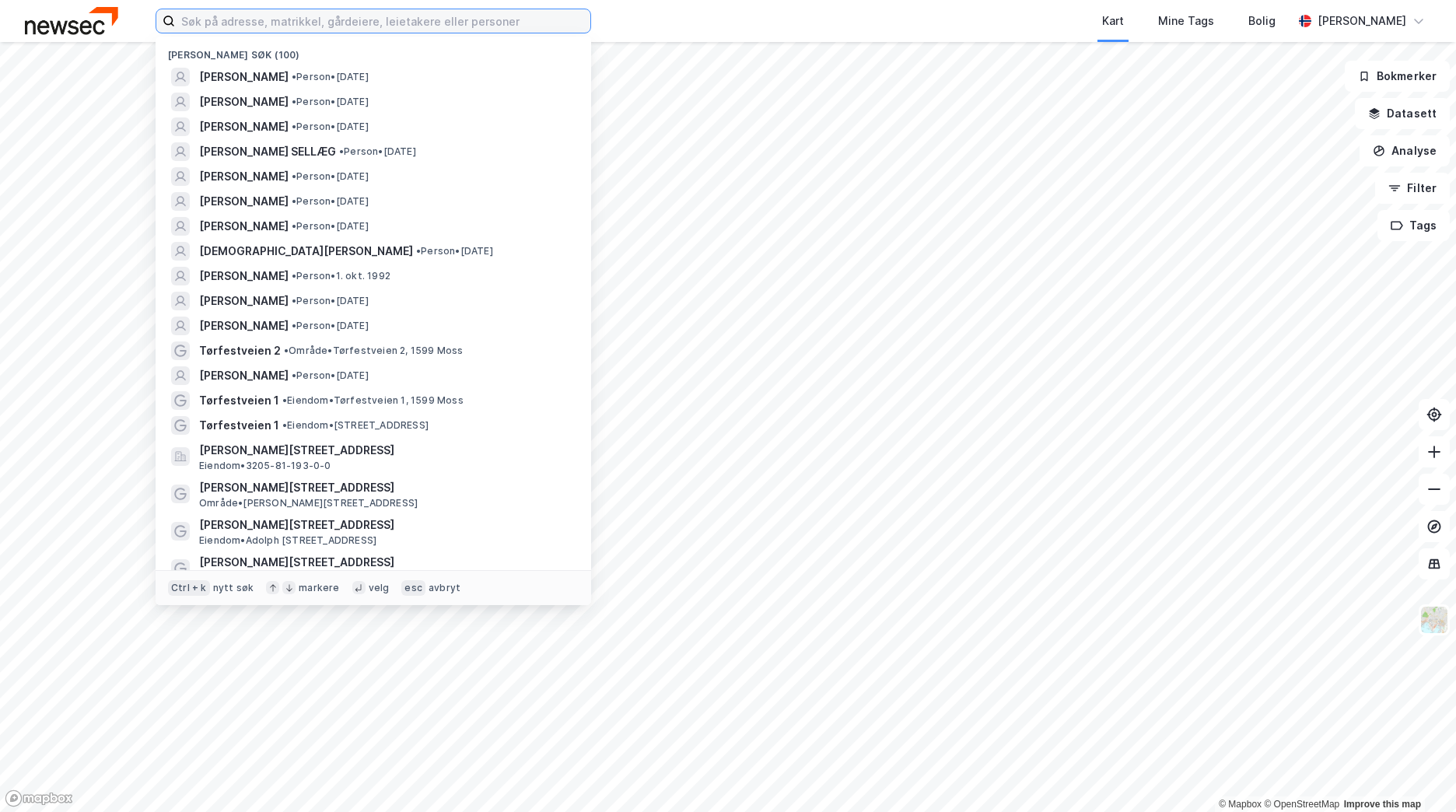
click at [416, 15] on input at bounding box center [383, 20] width 415 height 23
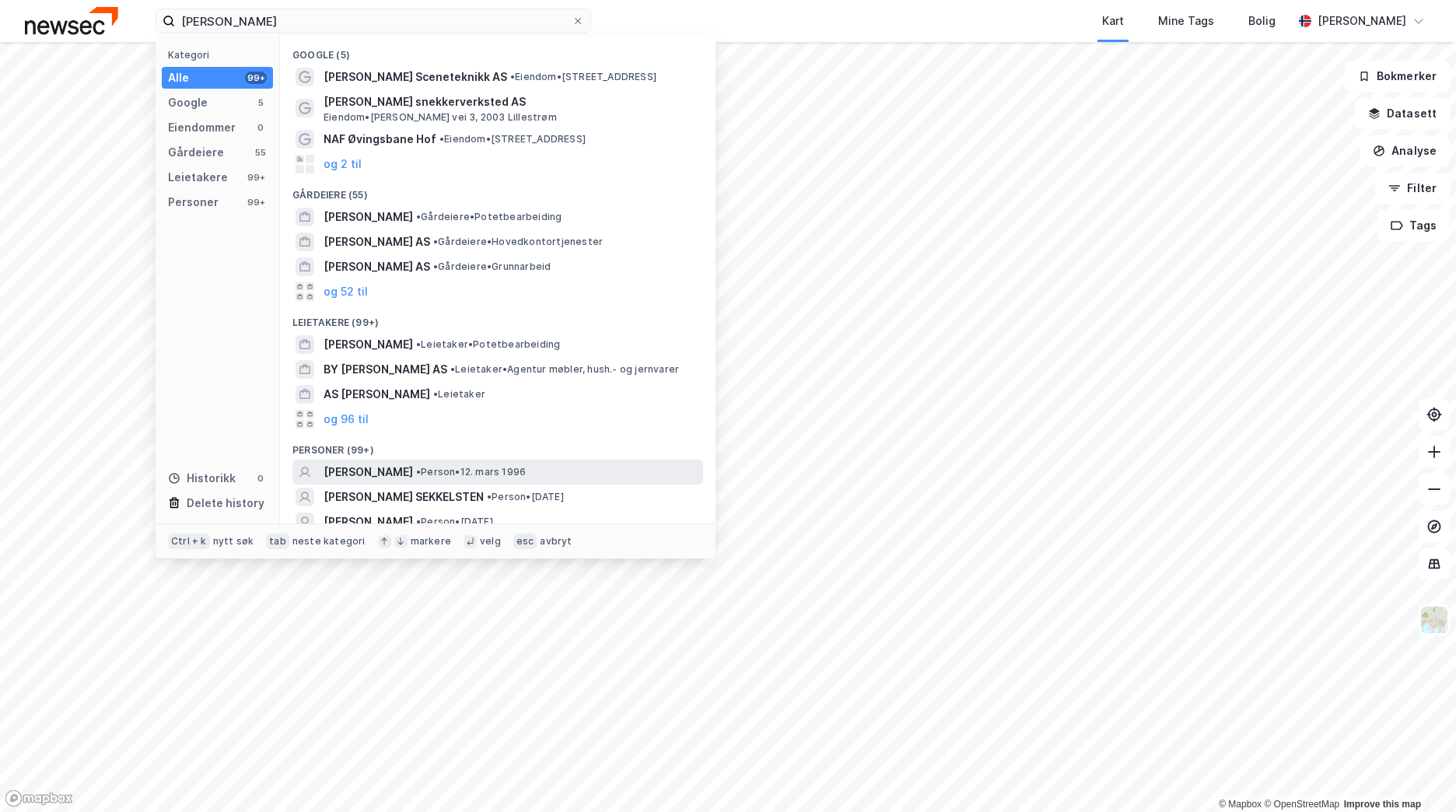
click at [420, 466] on span "•" at bounding box center [418, 472] width 5 height 12
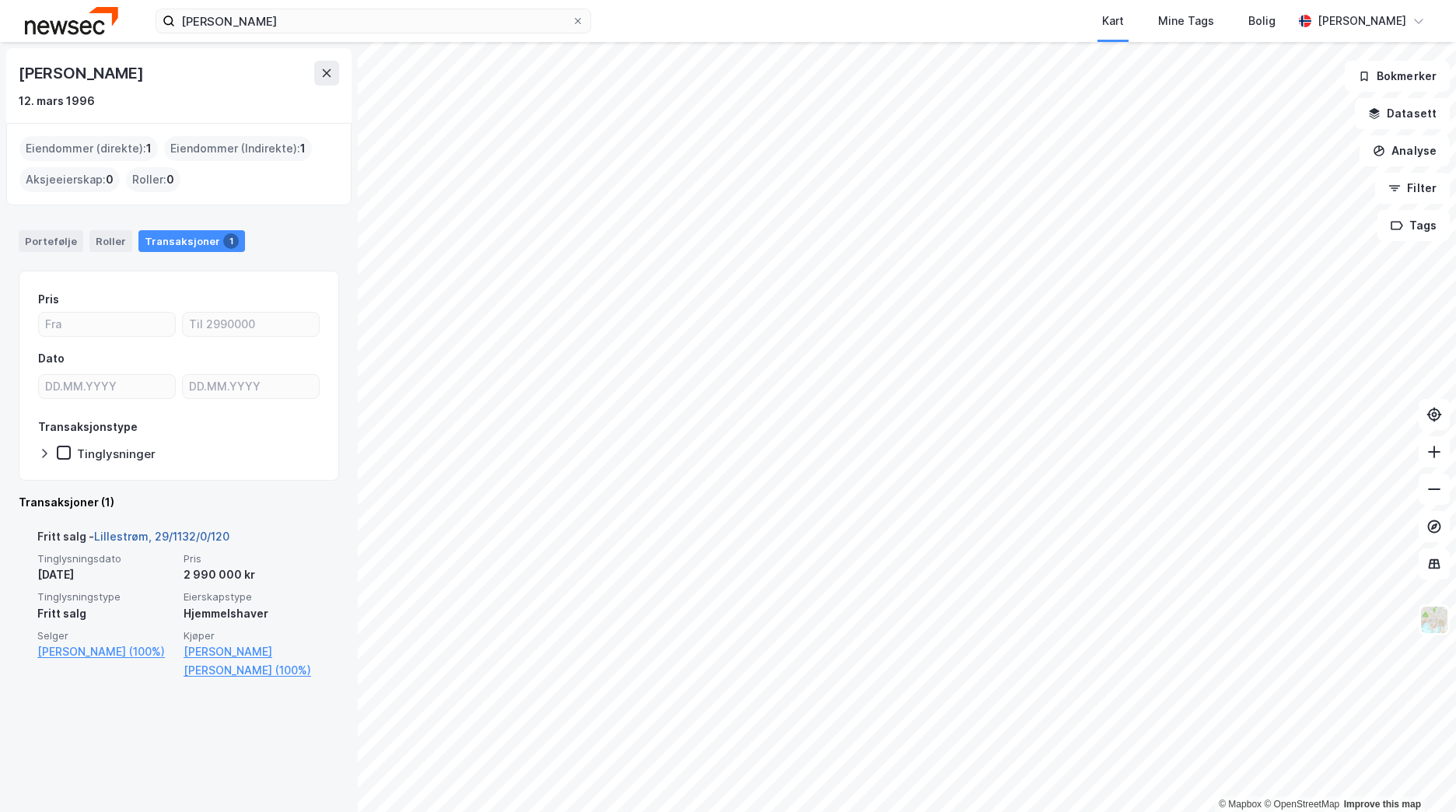
click at [160, 534] on link "Lillestrøm, 29/1132/0/120" at bounding box center [162, 536] width 135 height 13
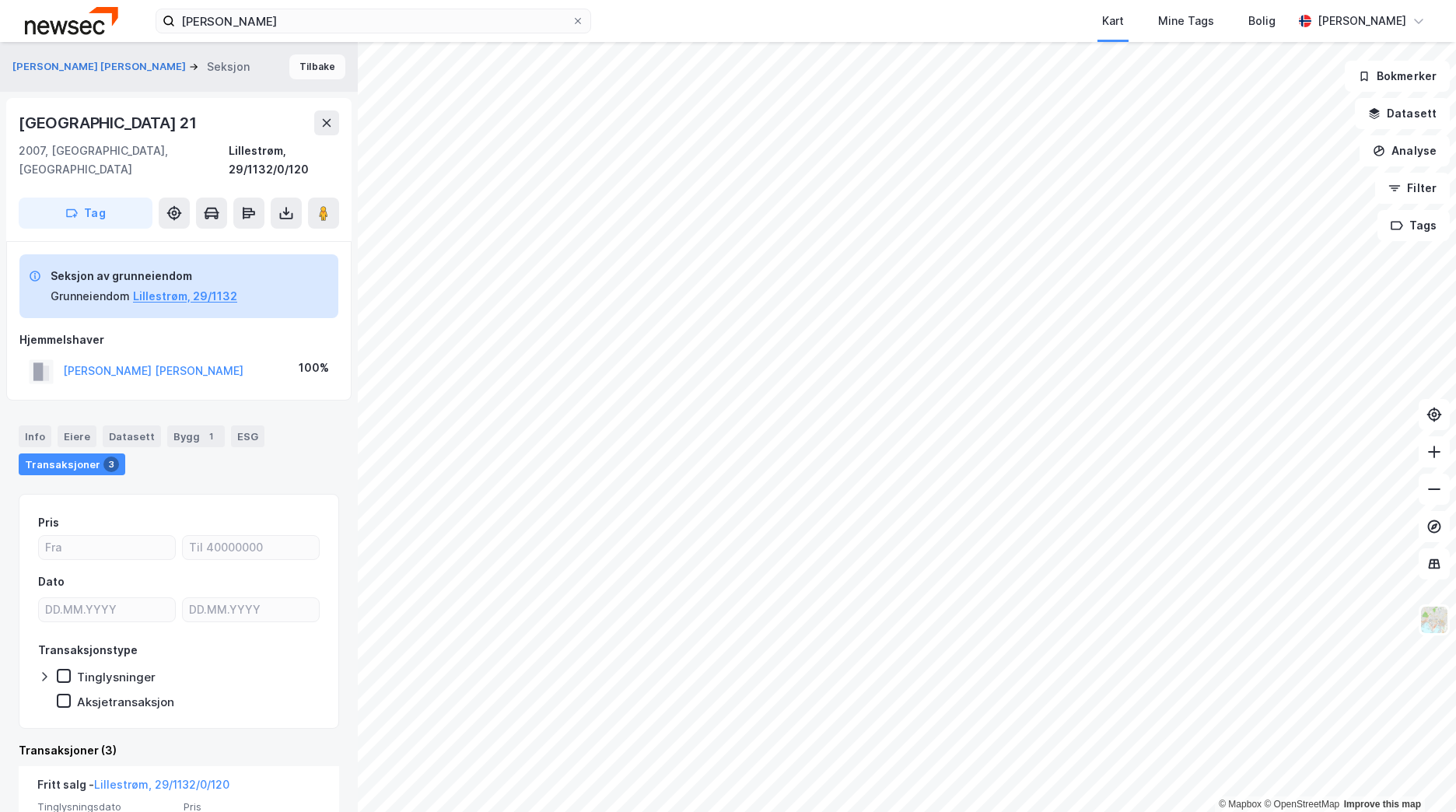
click at [317, 68] on button "Tilbake" at bounding box center [317, 67] width 56 height 25
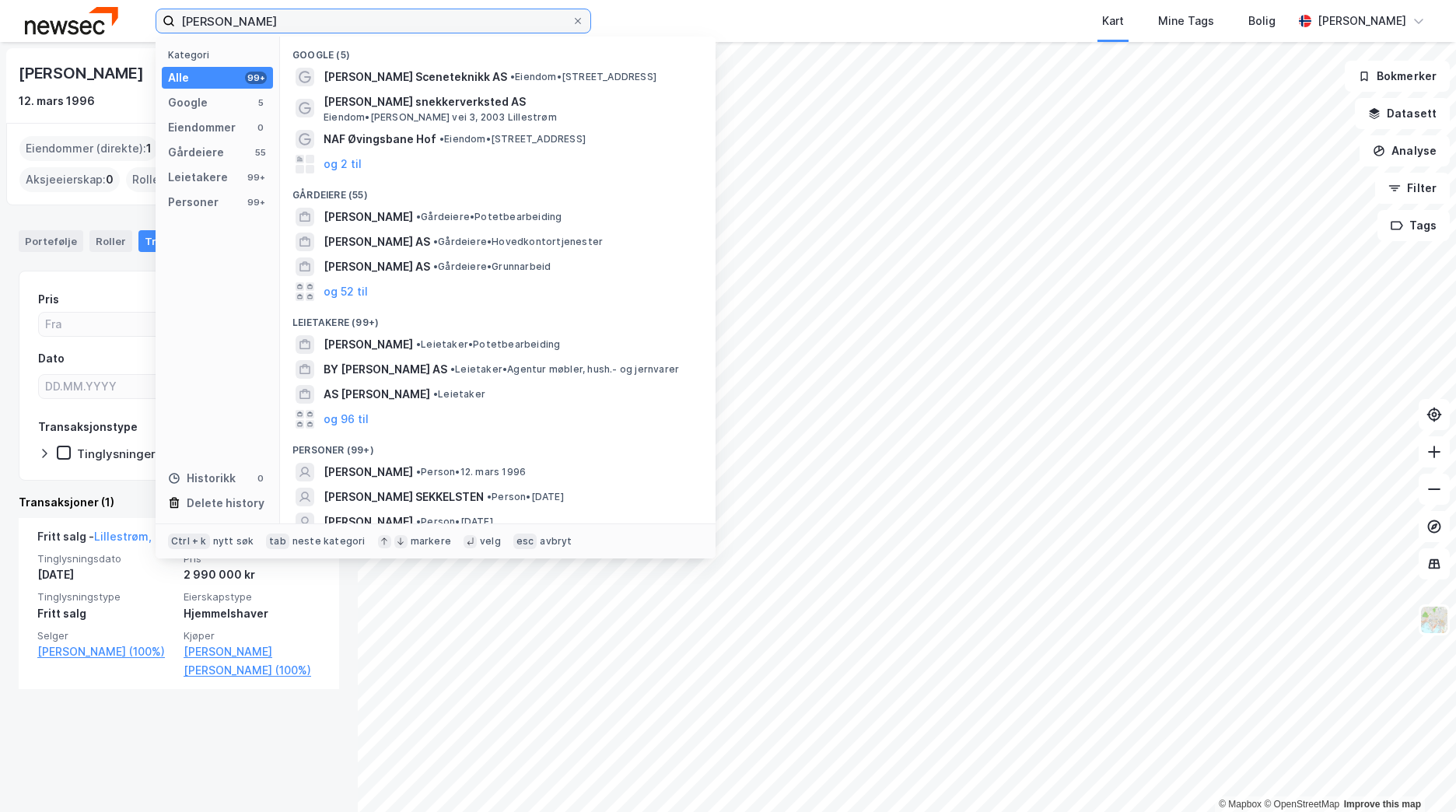
drag, startPoint x: 263, startPoint y: 23, endPoint x: 164, endPoint y: 22, distance: 99.0
click at [164, 22] on label "[PERSON_NAME]" at bounding box center [373, 21] width 435 height 25
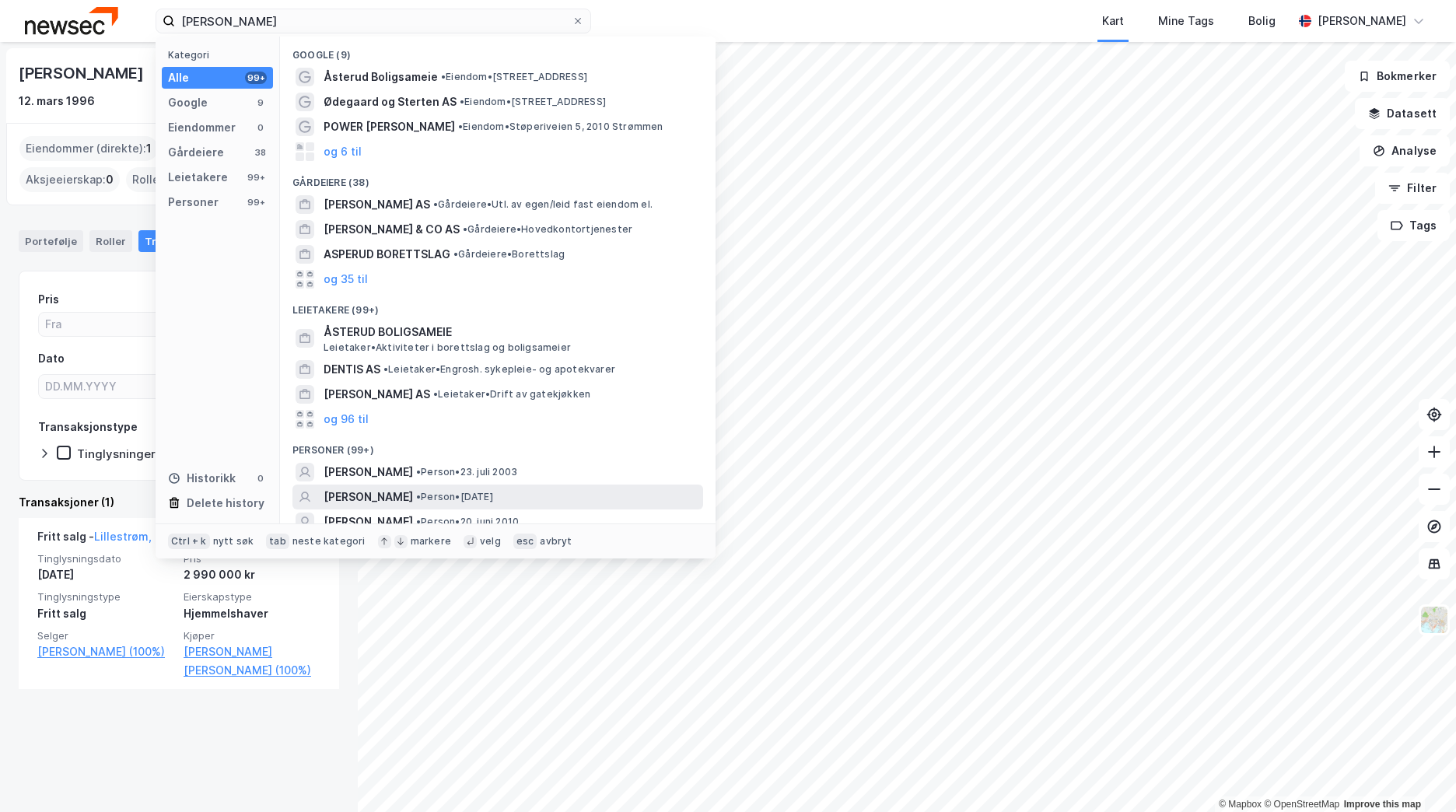
click at [420, 494] on span "•" at bounding box center [418, 497] width 5 height 12
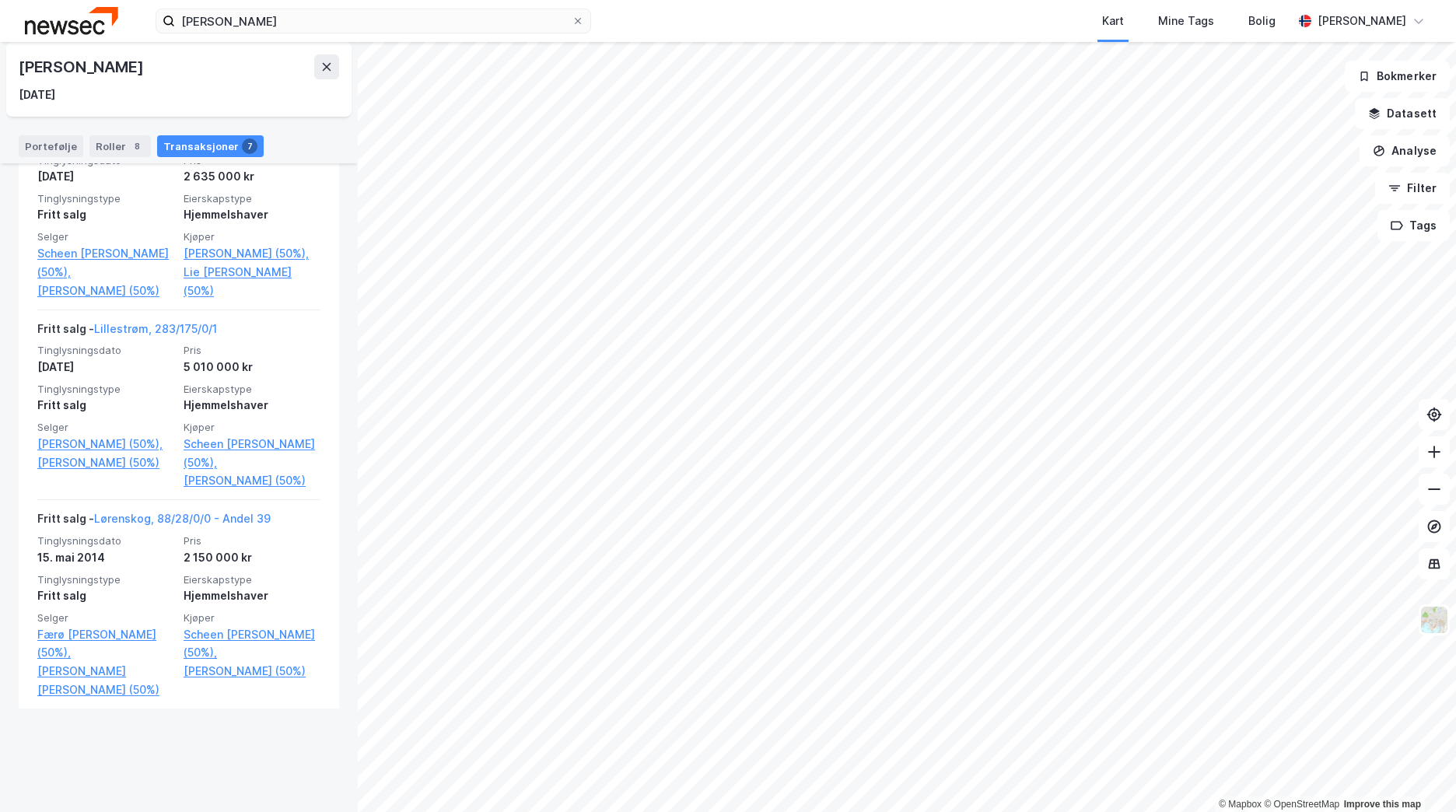
scroll to position [1132, 0]
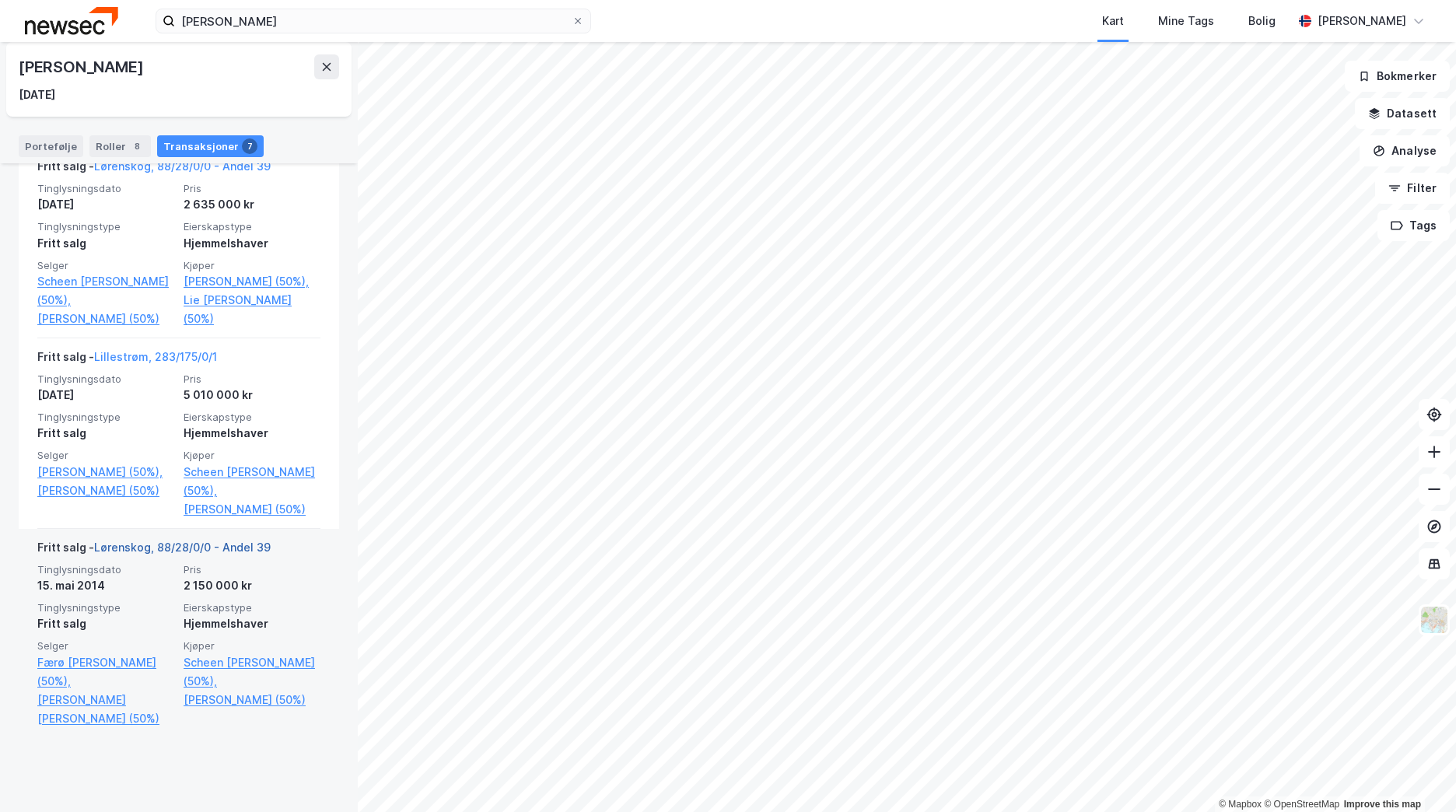
click at [226, 554] on link "Lørenskog, 88/28/0/0 - Andel 39" at bounding box center [183, 547] width 177 height 13
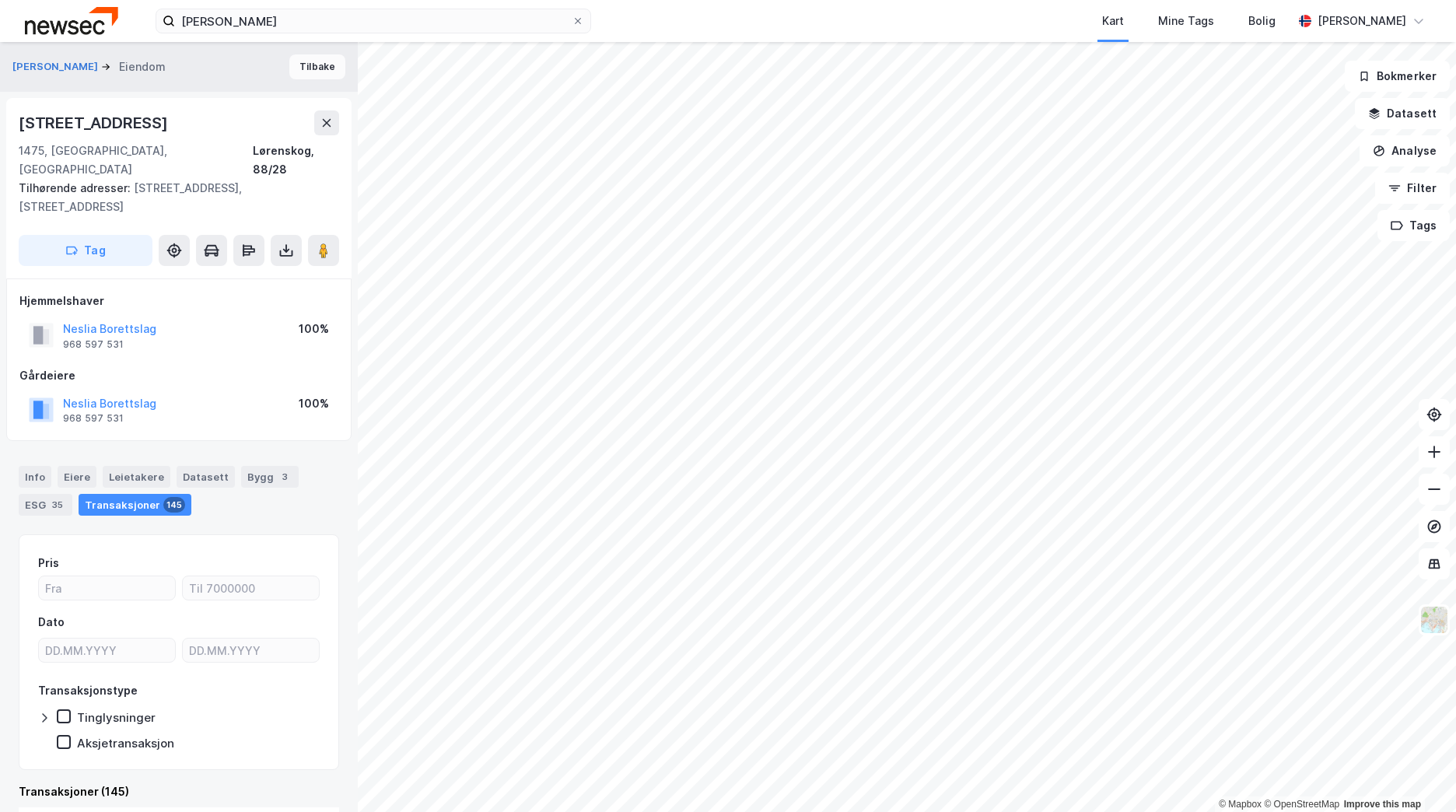
click at [329, 67] on button "Tilbake" at bounding box center [317, 67] width 56 height 25
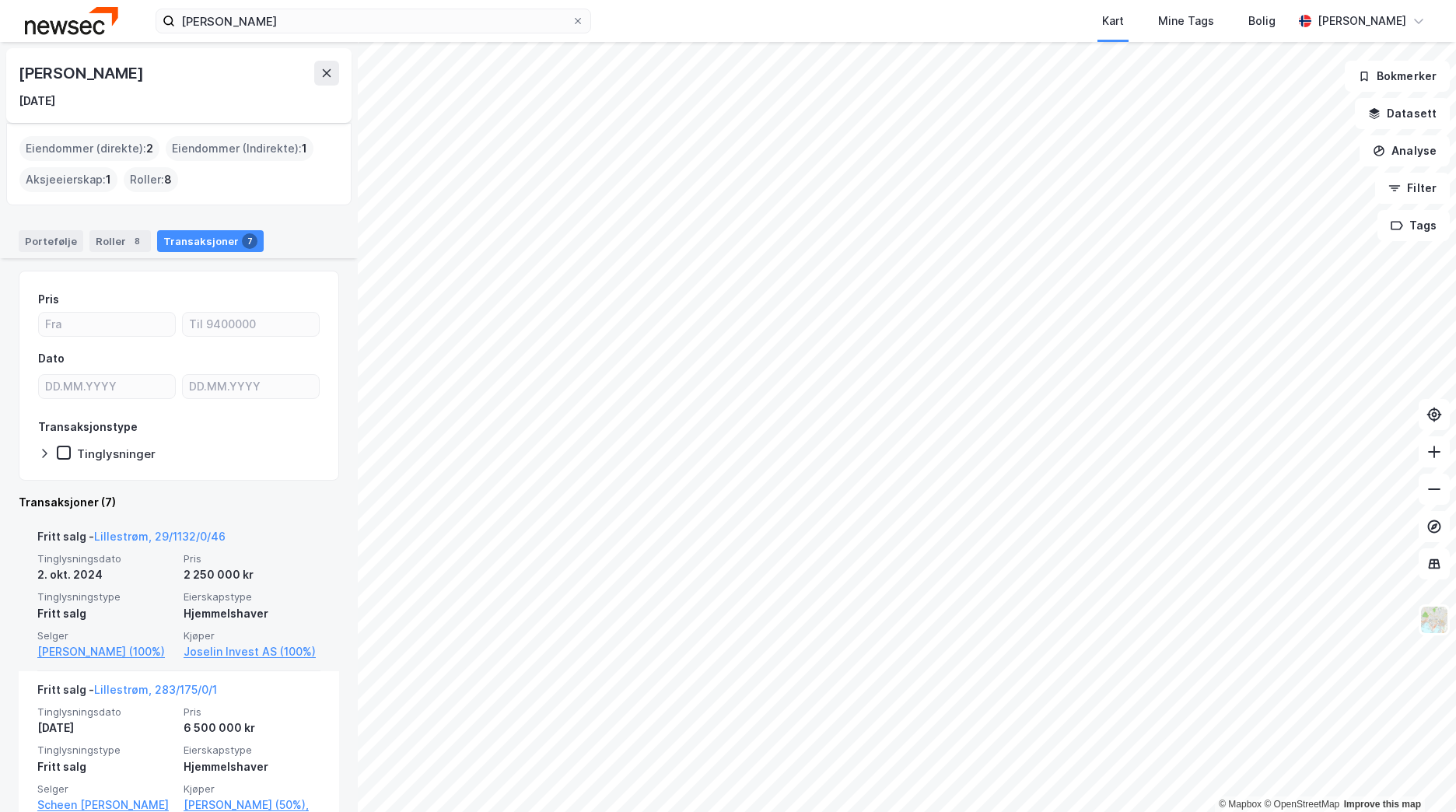
scroll to position [1132, 0]
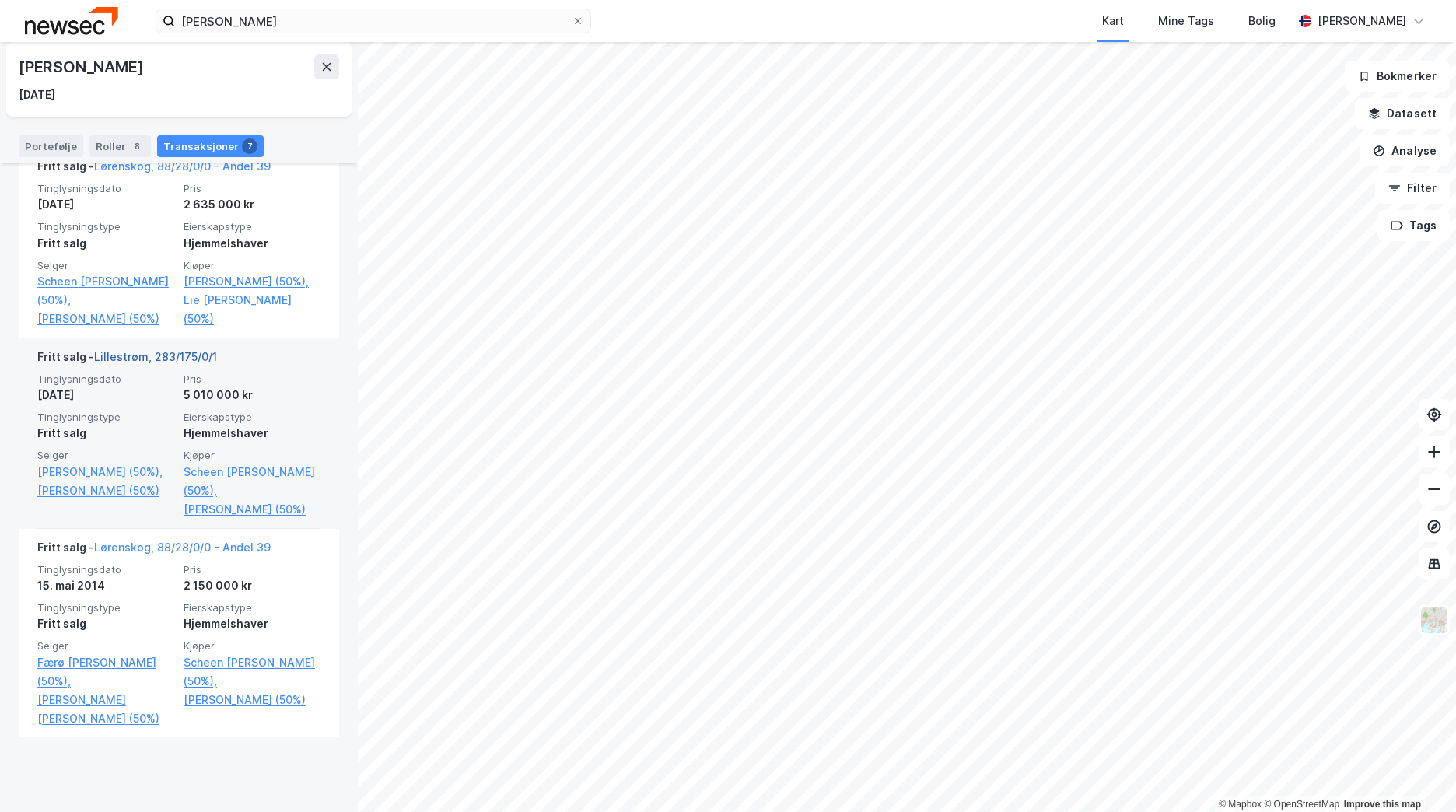
click at [162, 363] on link "Lillestrøm, 283/175/0/1" at bounding box center [156, 356] width 123 height 13
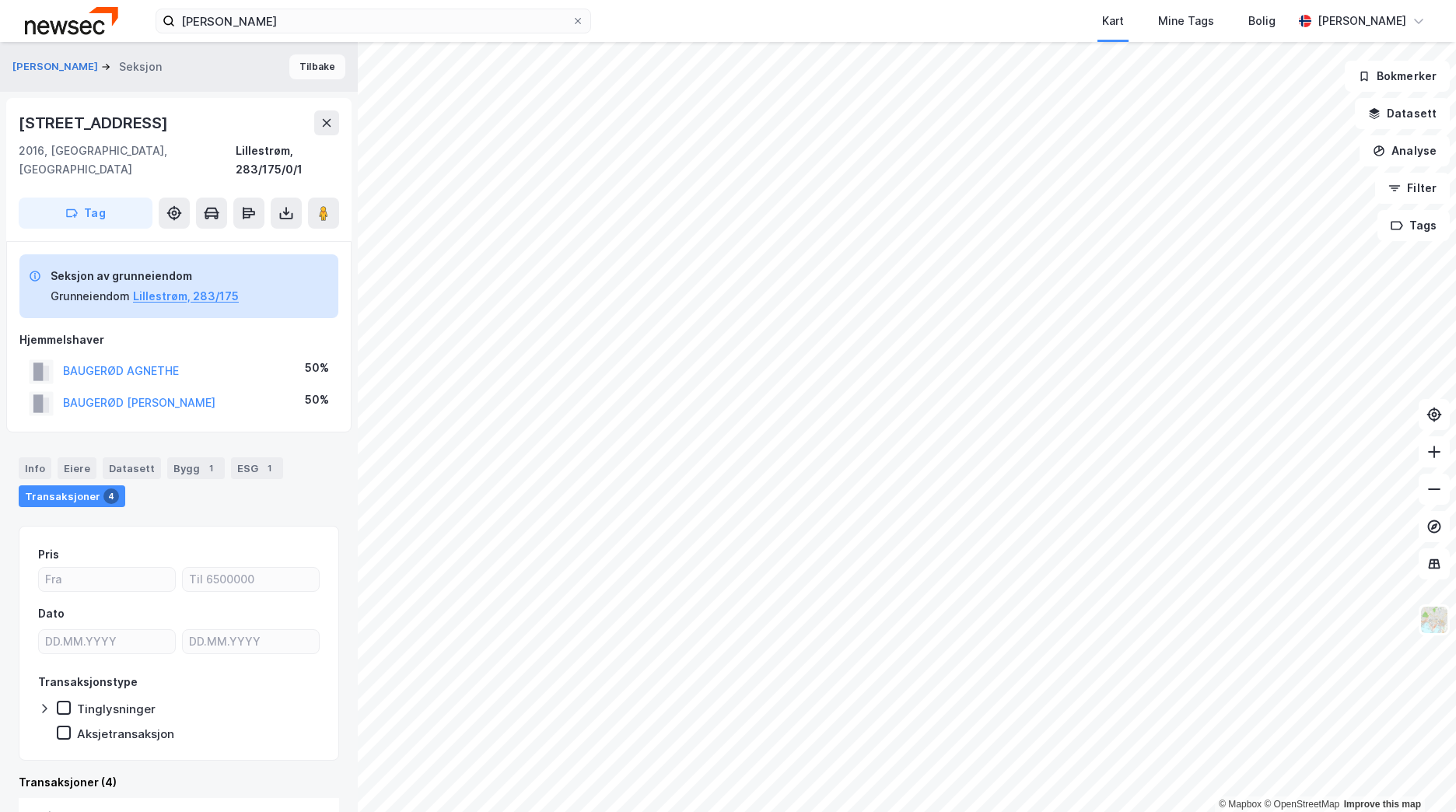
click at [309, 75] on button "Tilbake" at bounding box center [317, 67] width 56 height 25
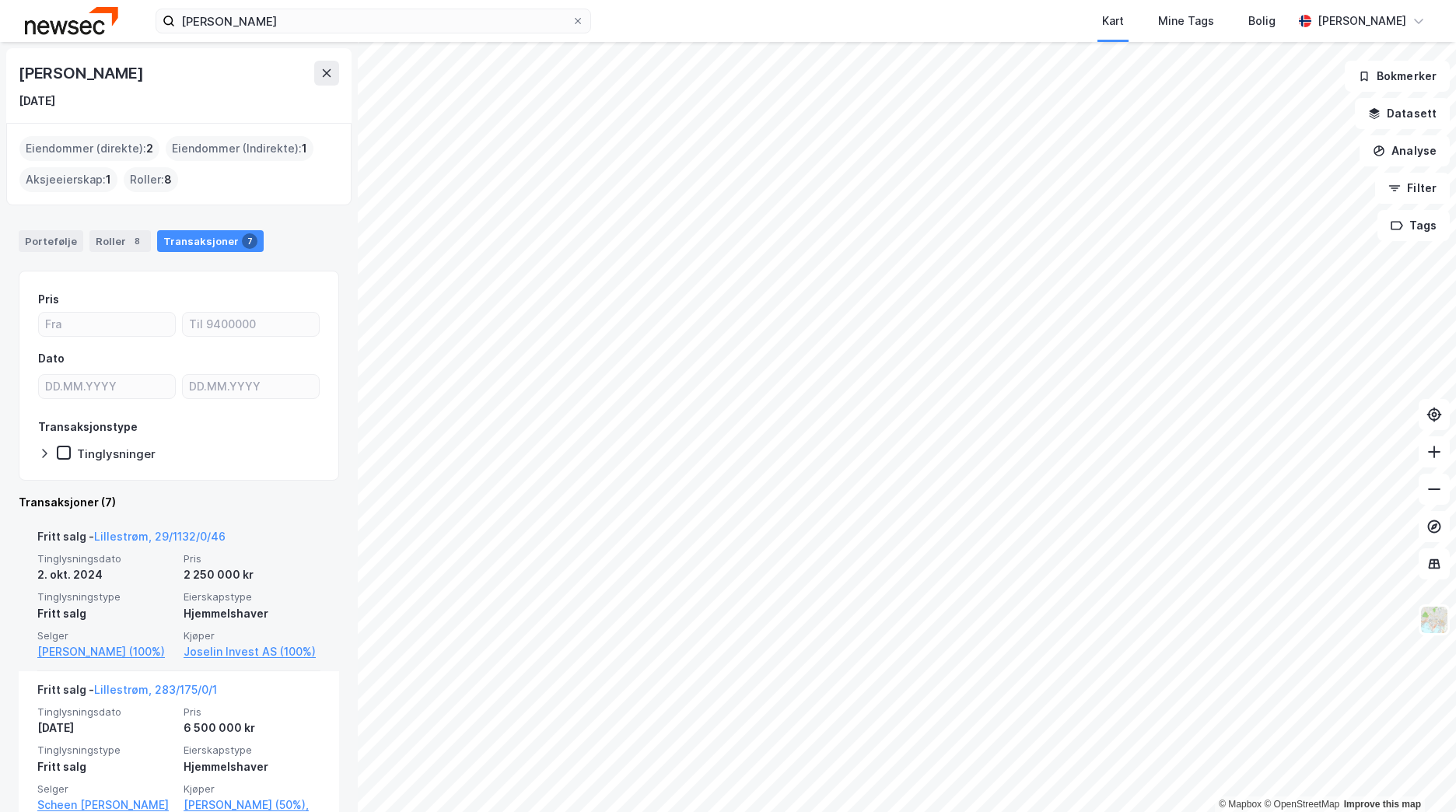
scroll to position [78, 0]
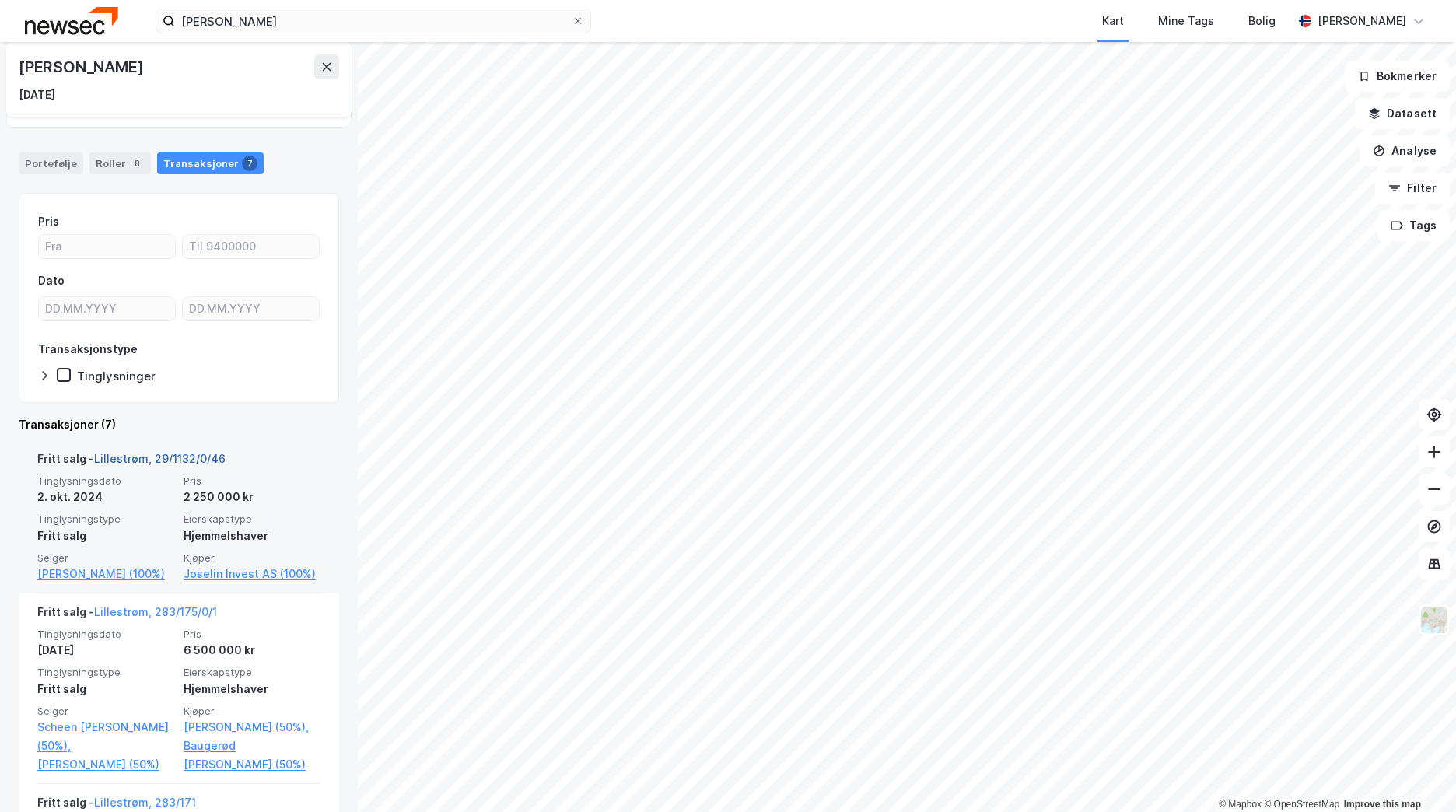
click at [134, 459] on link "Lillestrøm, 29/1132/0/46" at bounding box center [160, 458] width 131 height 13
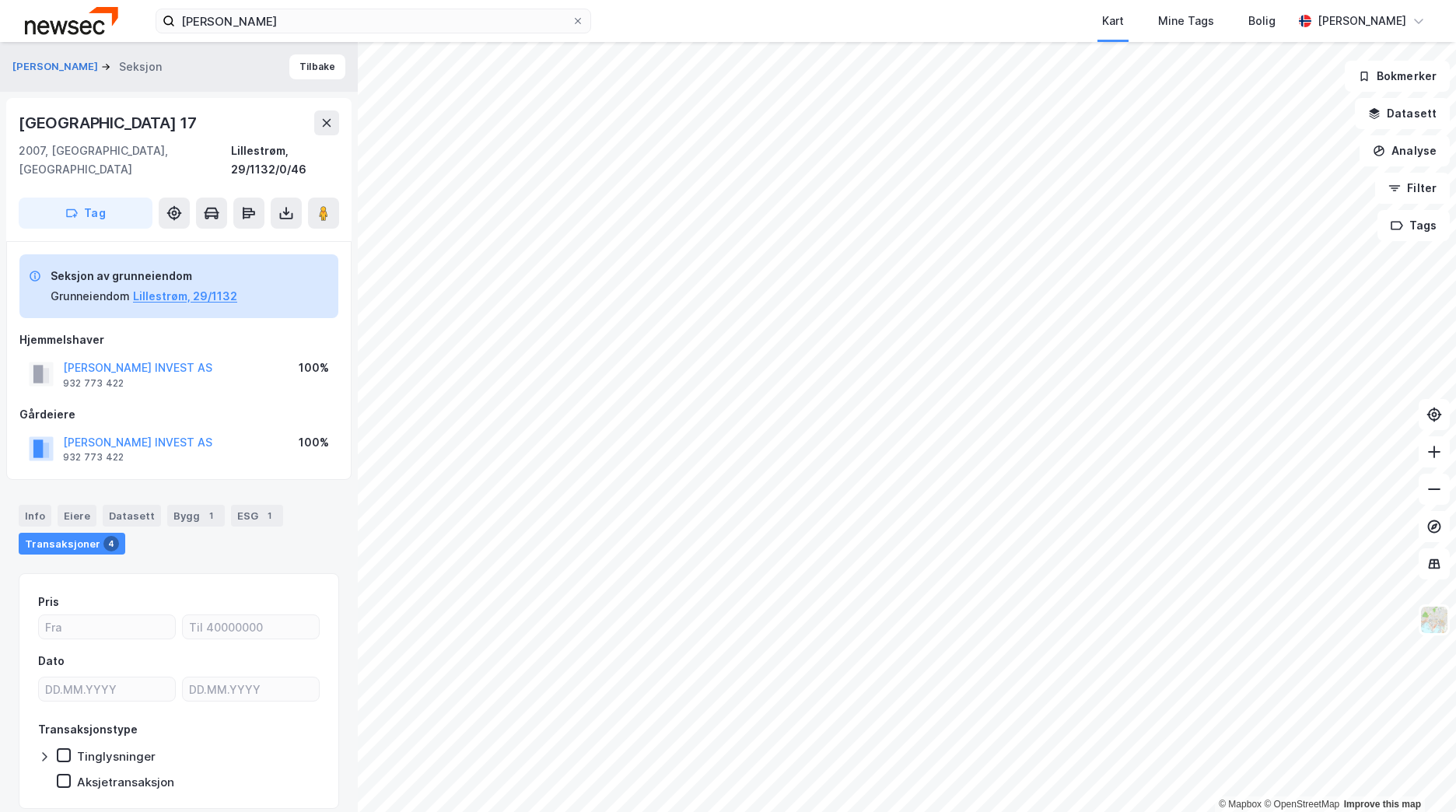
scroll to position [34, 0]
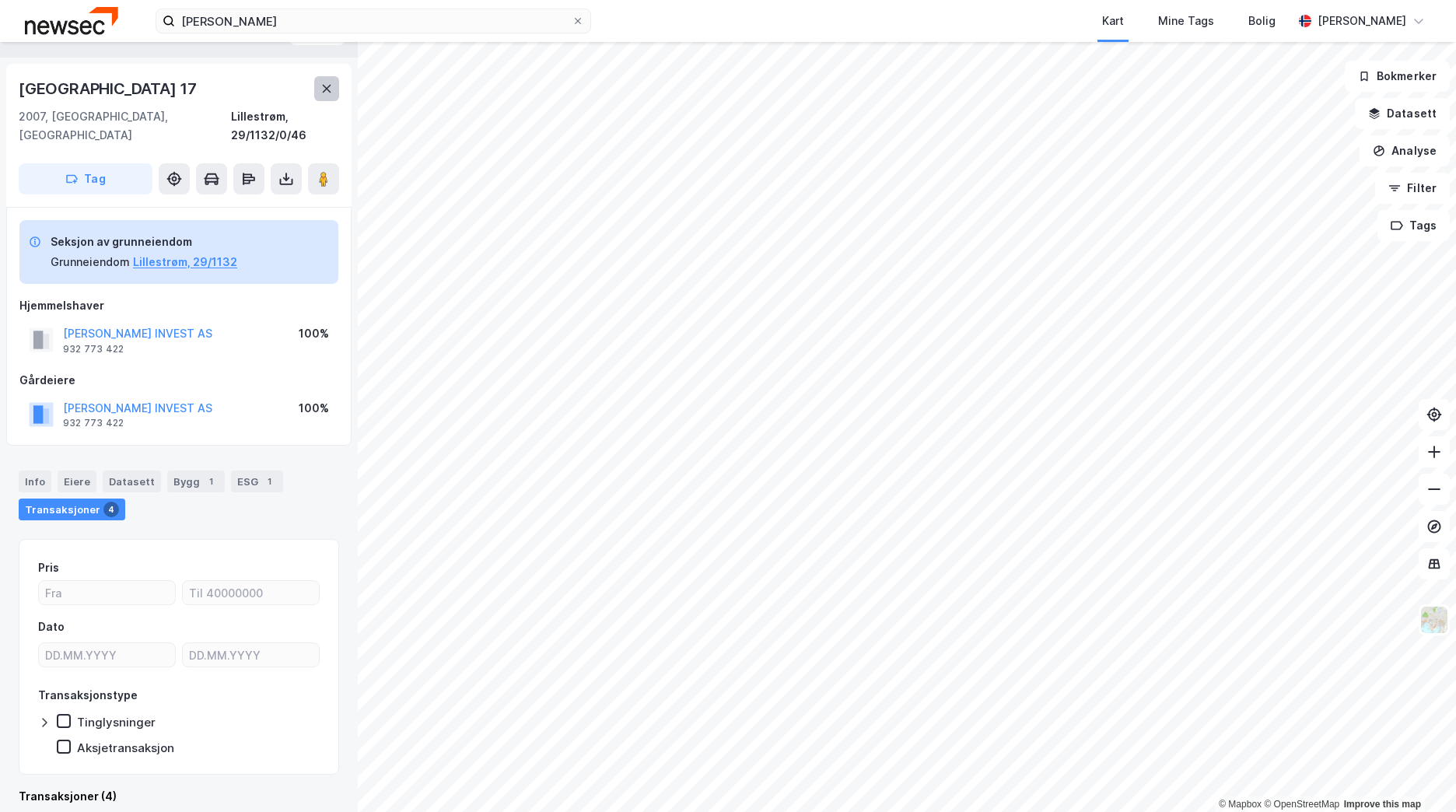
click at [335, 84] on button at bounding box center [326, 88] width 25 height 25
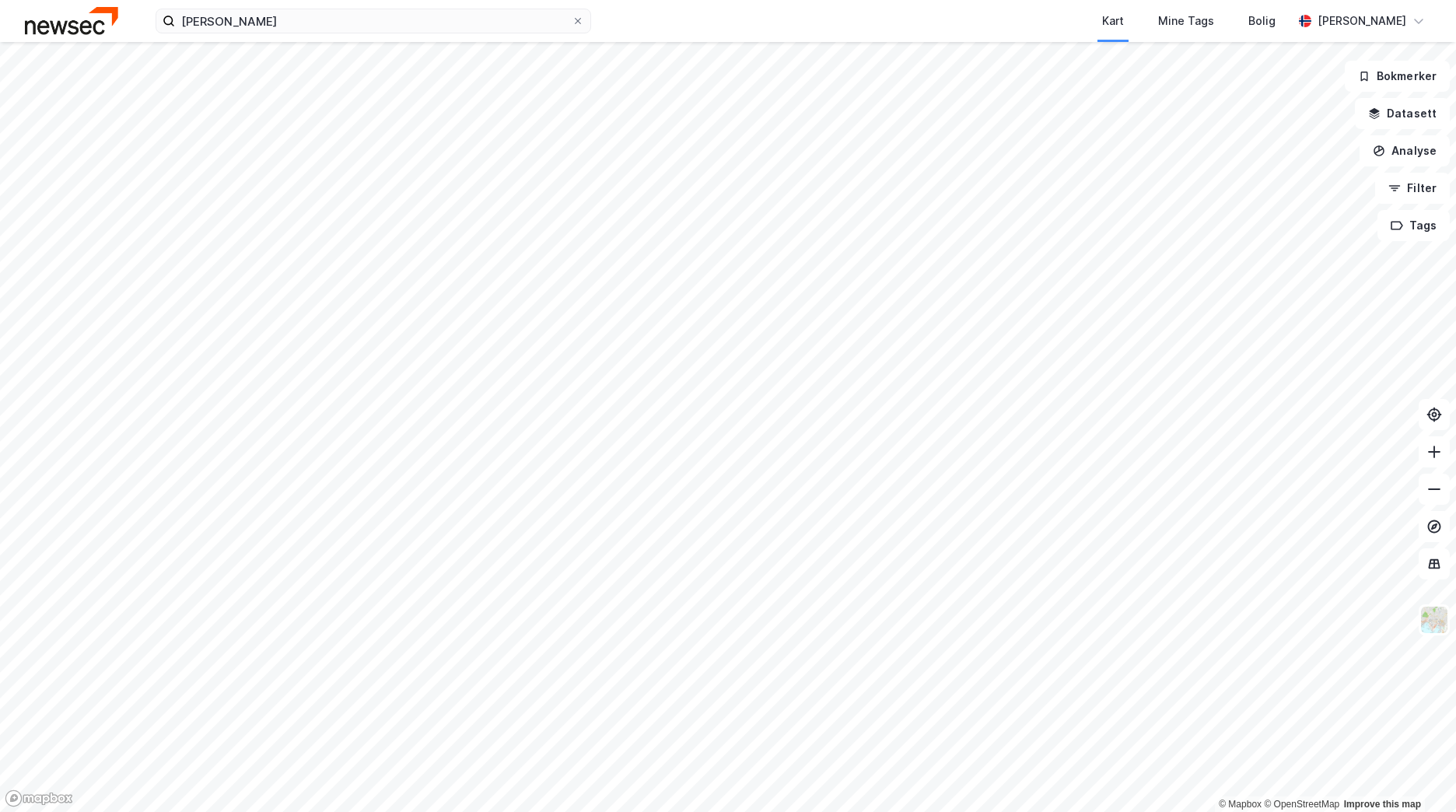
click at [297, 36] on div "[PERSON_NAME] Kart Mine Tags [PERSON_NAME] [PERSON_NAME]" at bounding box center [728, 21] width 1456 height 42
click at [297, 31] on input "[PERSON_NAME]" at bounding box center [373, 20] width 397 height 23
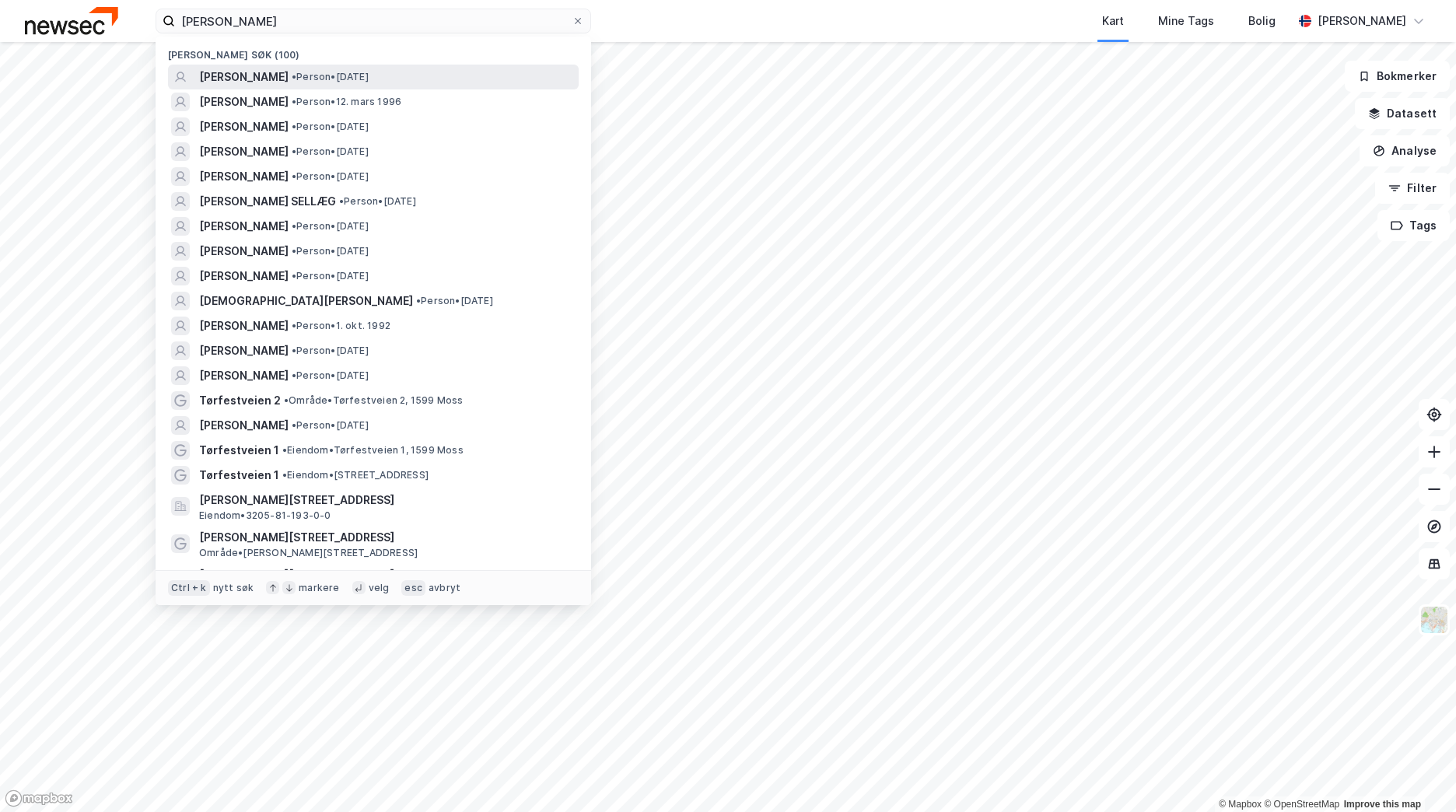
click at [288, 84] on span "[PERSON_NAME]" at bounding box center [243, 77] width 89 height 19
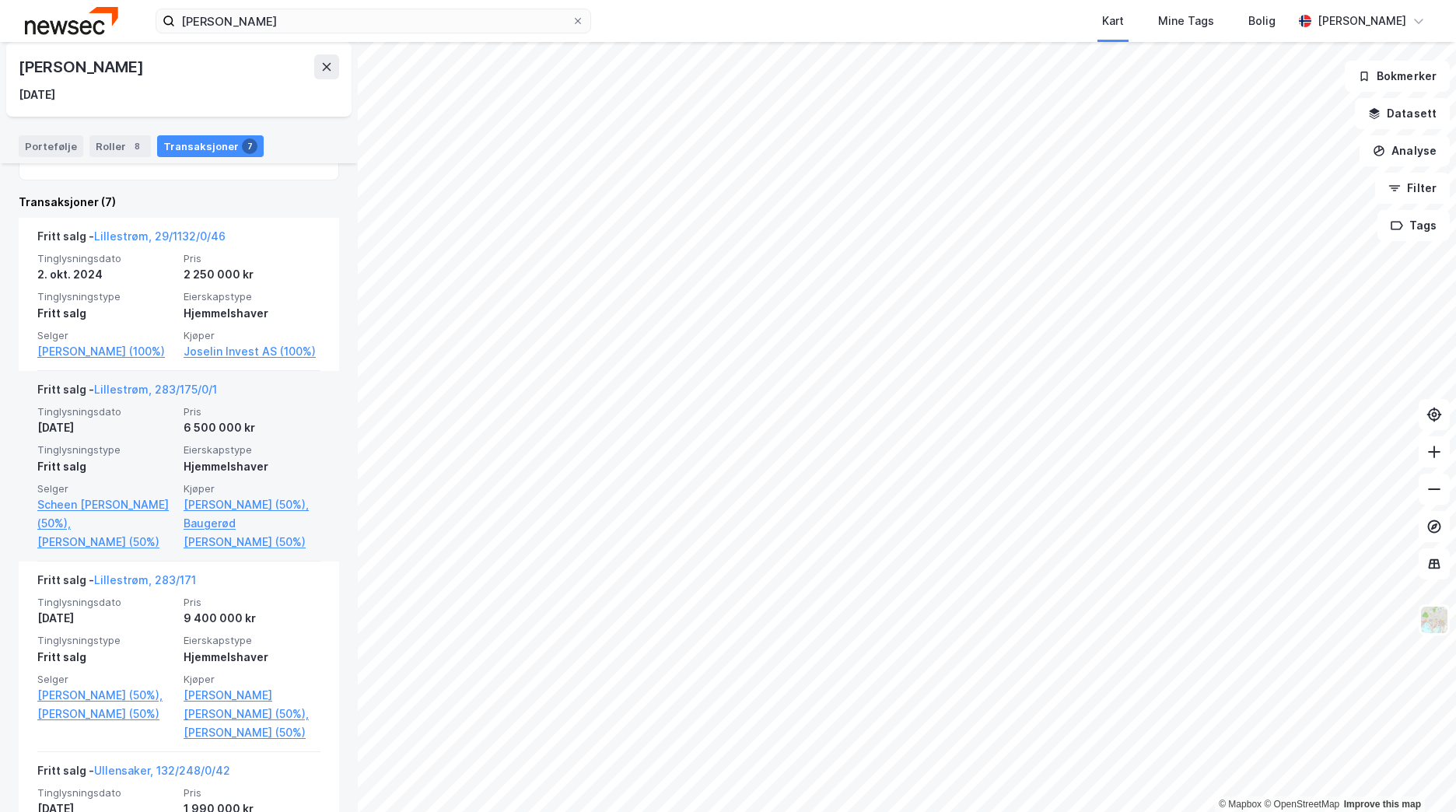
scroll to position [311, 0]
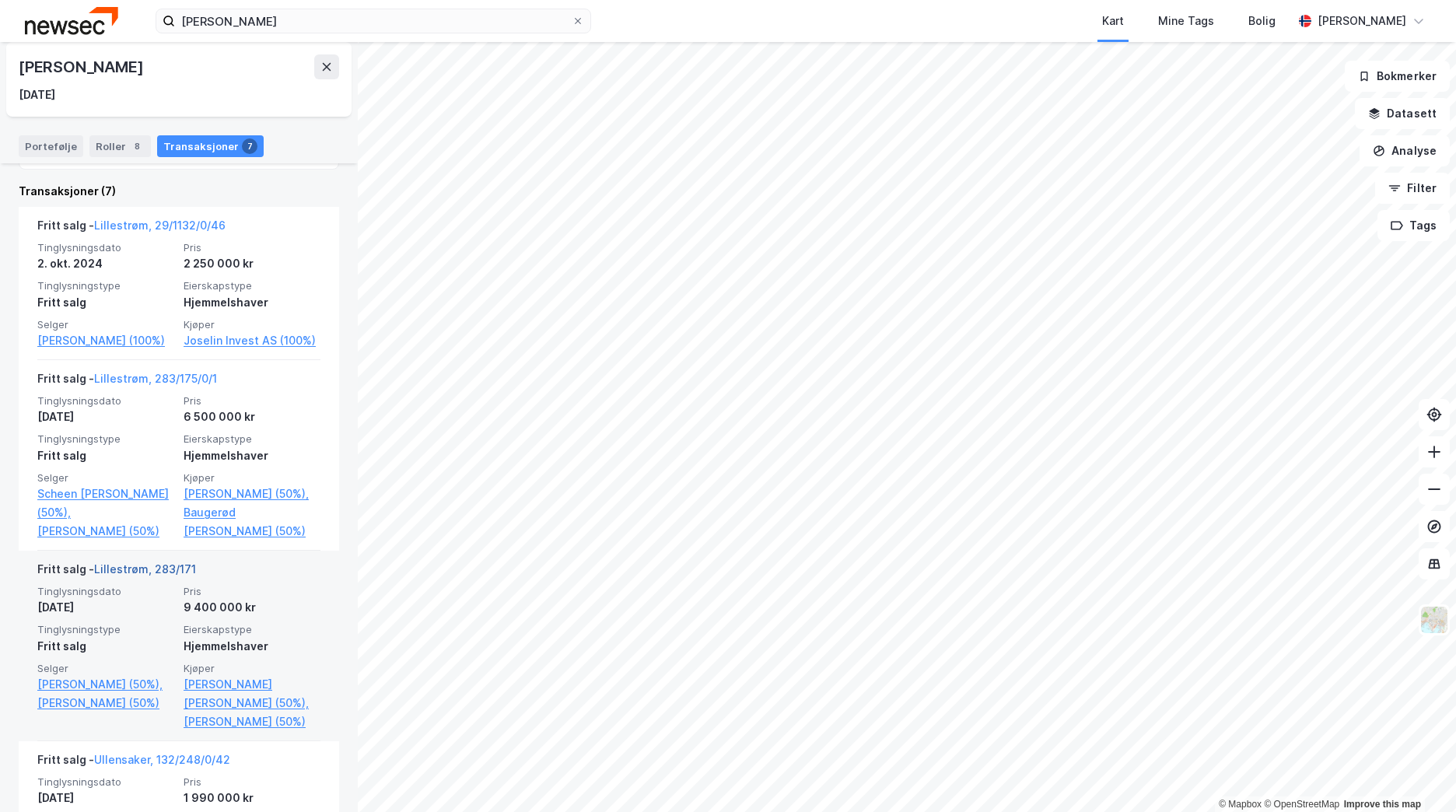
click at [116, 575] on link "Lillestrøm, 283/171" at bounding box center [145, 568] width 102 height 13
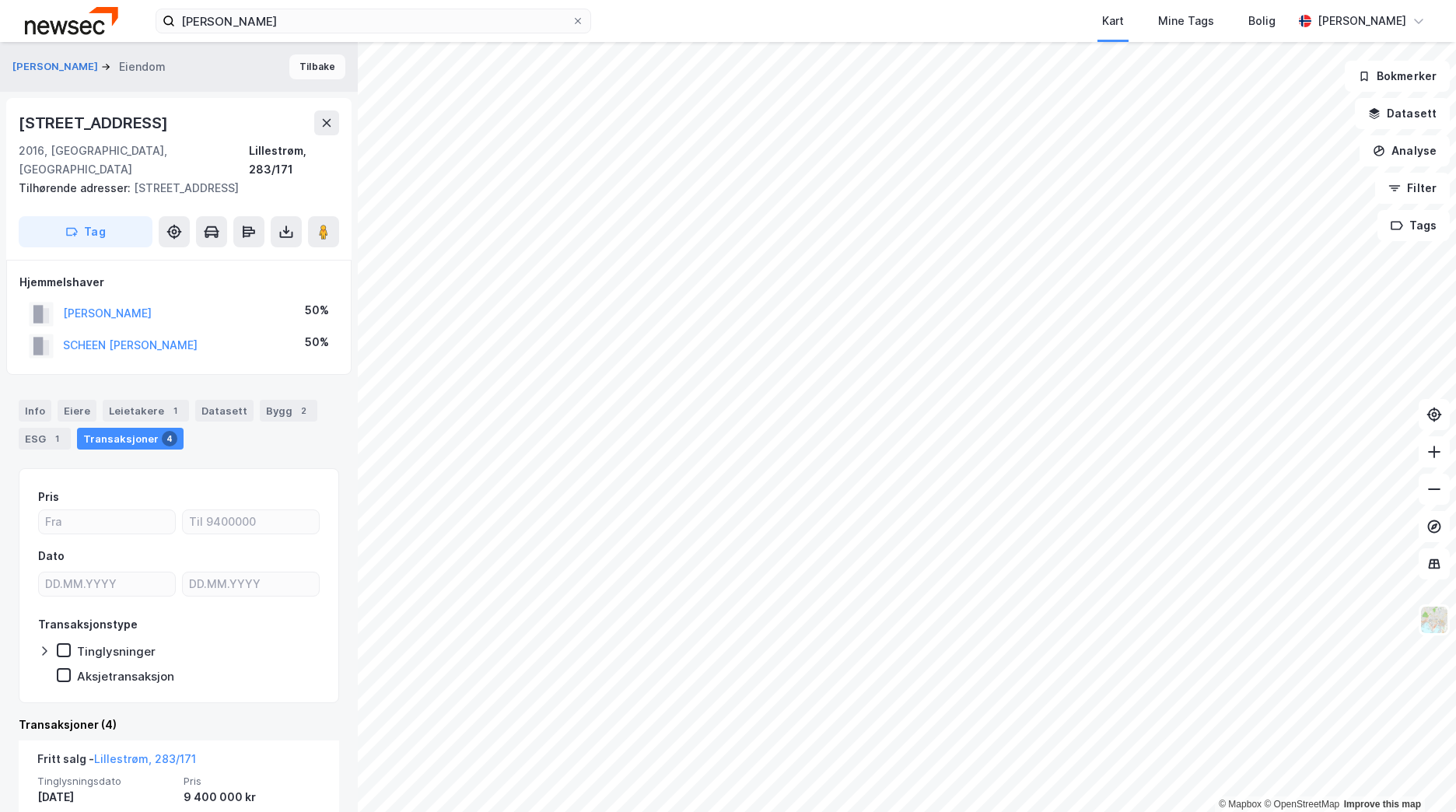
click at [294, 72] on button "Tilbake" at bounding box center [317, 67] width 56 height 25
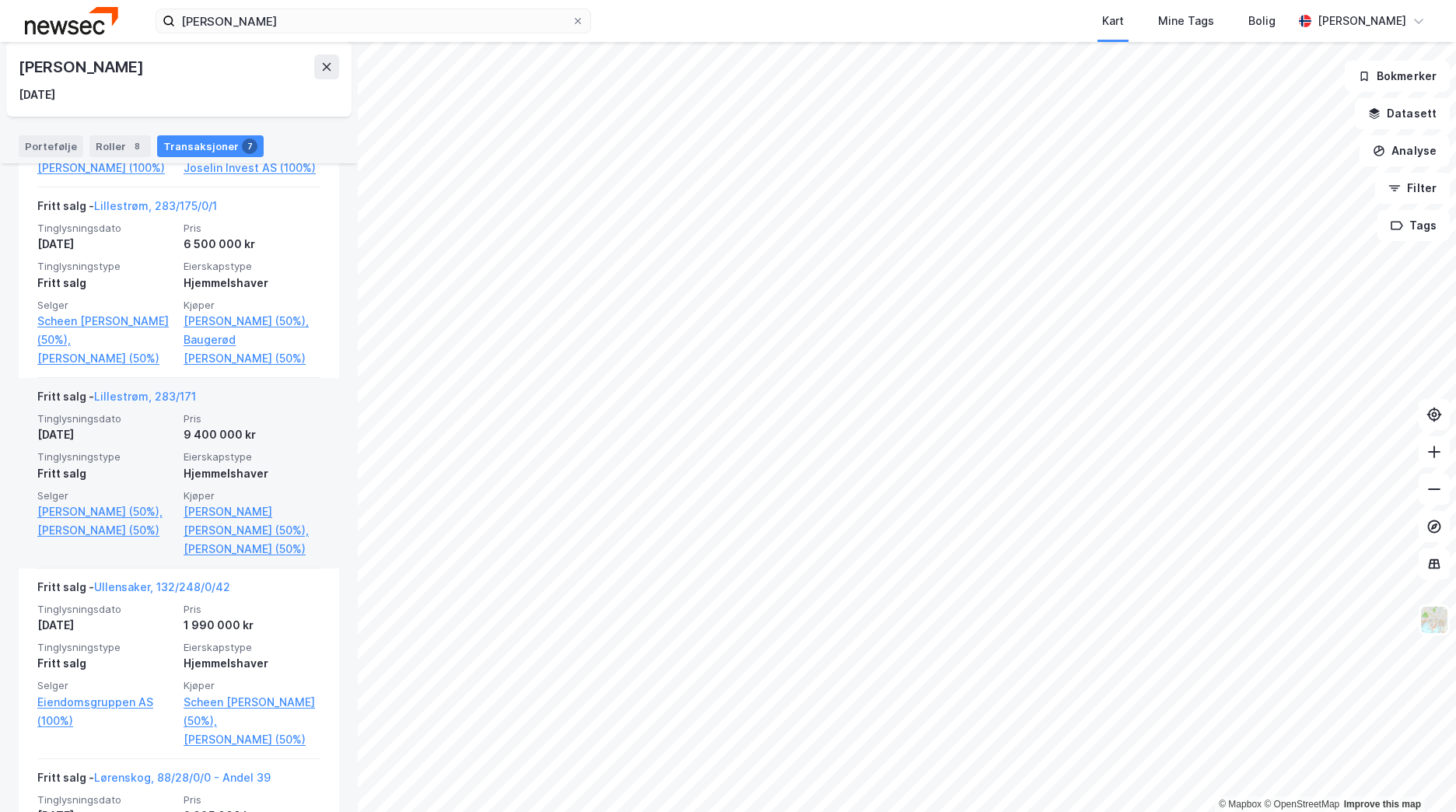
scroll to position [545, 0]
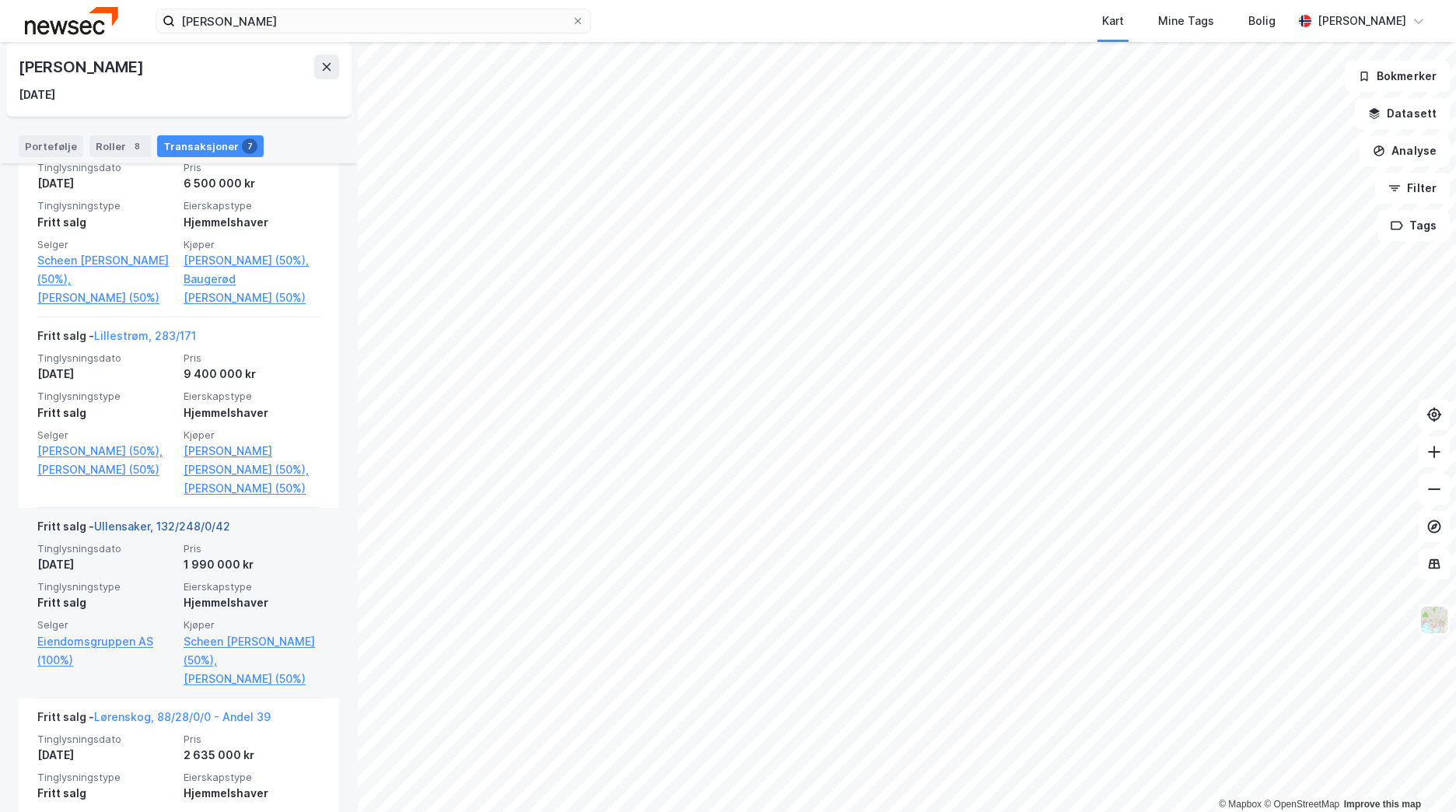
click at [188, 533] on link "Ullensaker, 132/248/0/42" at bounding box center [162, 526] width 136 height 13
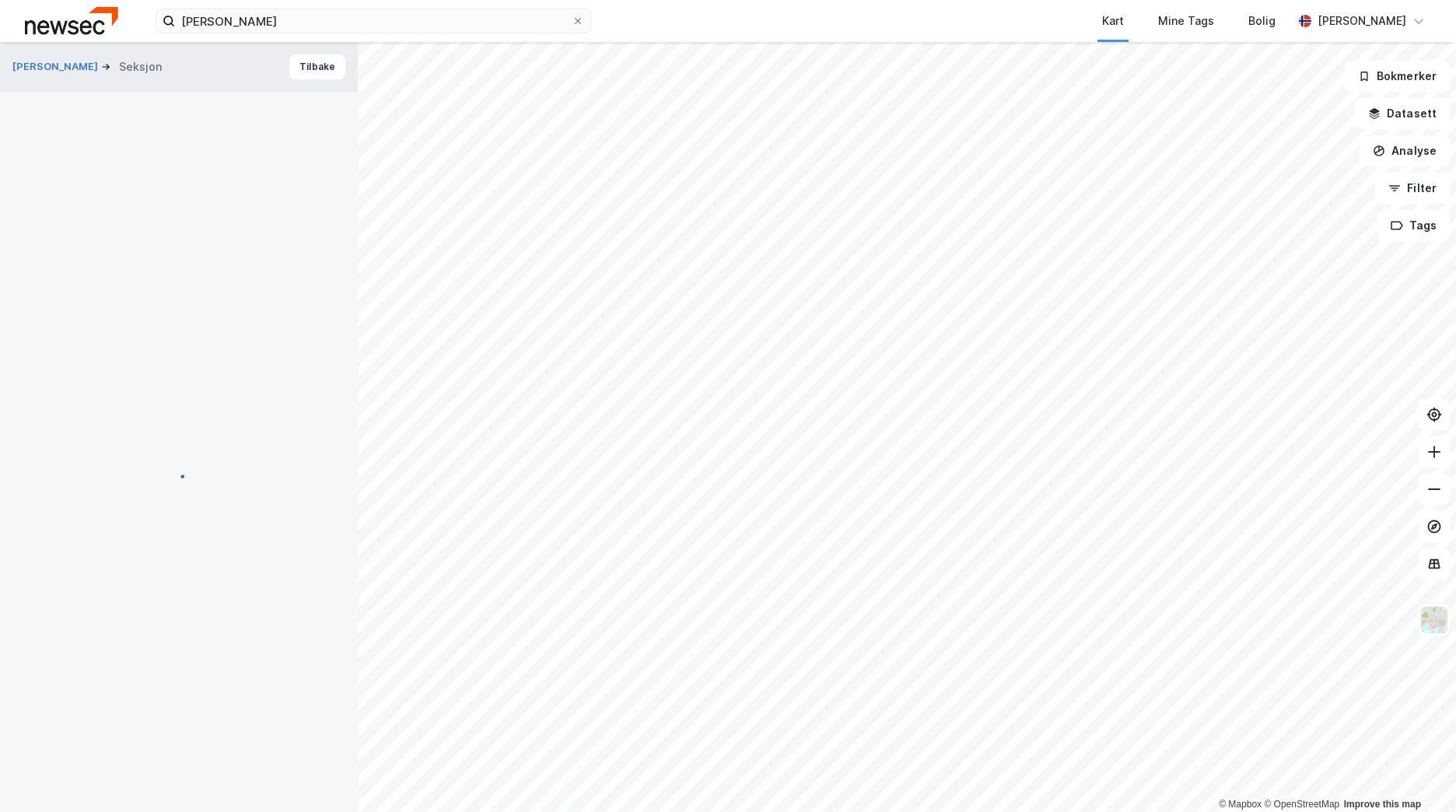
scroll to position [5, 0]
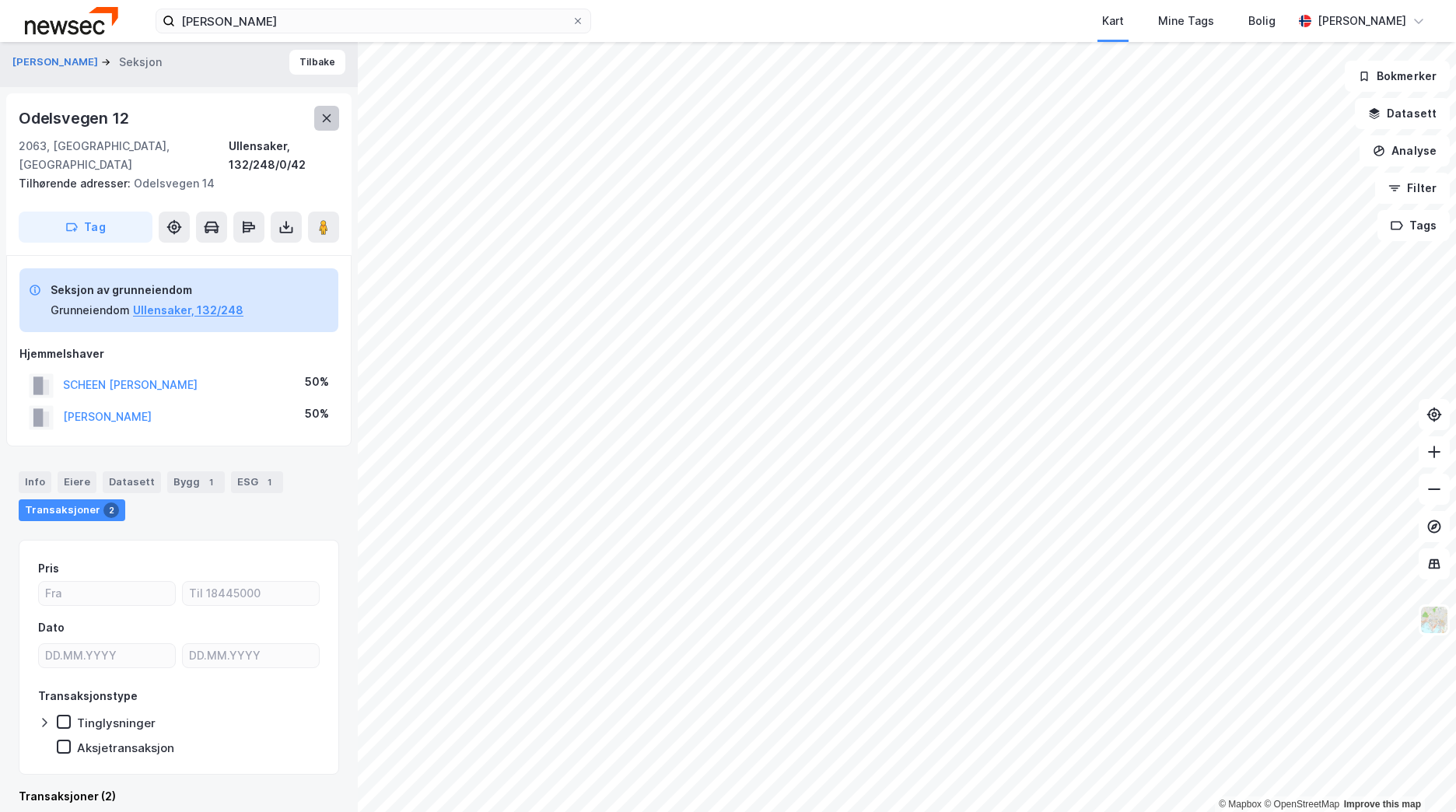
click at [324, 124] on button at bounding box center [326, 117] width 25 height 25
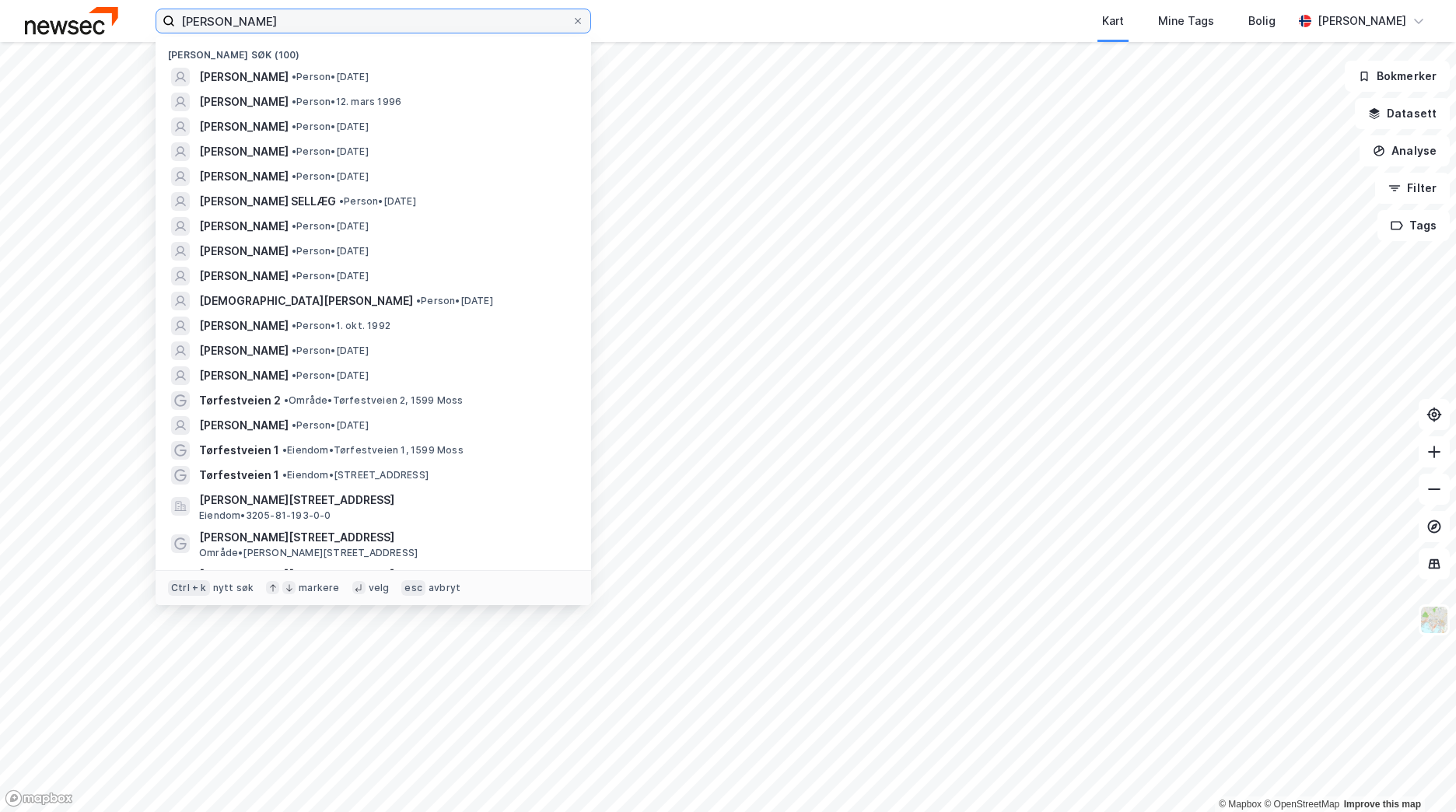
click at [303, 20] on input "[PERSON_NAME]" at bounding box center [373, 20] width 397 height 23
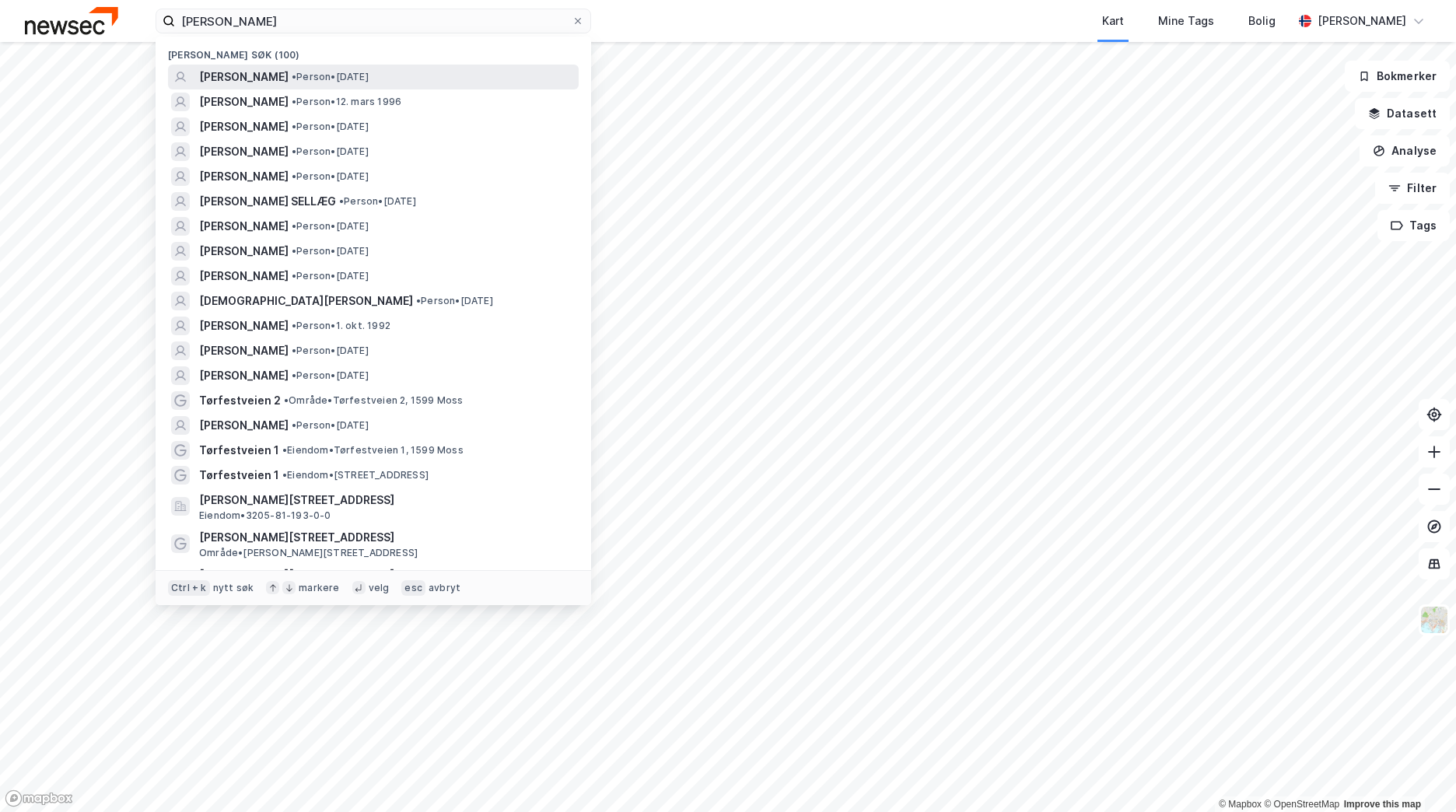
click at [263, 73] on span "[PERSON_NAME]" at bounding box center [243, 77] width 89 height 19
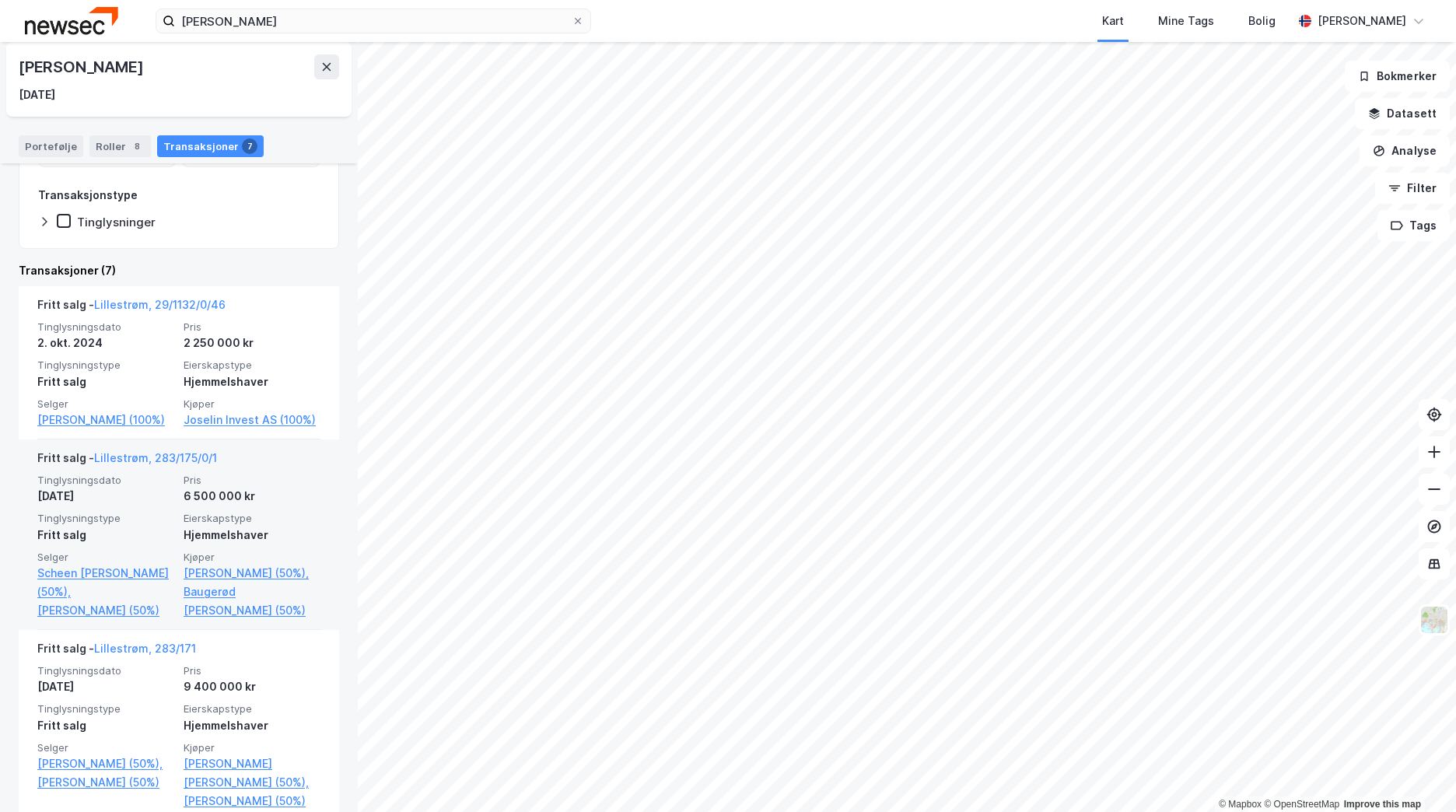
scroll to position [234, 0]
click at [172, 449] on link "Lillestrøm, 283/175/0/1" at bounding box center [156, 455] width 123 height 13
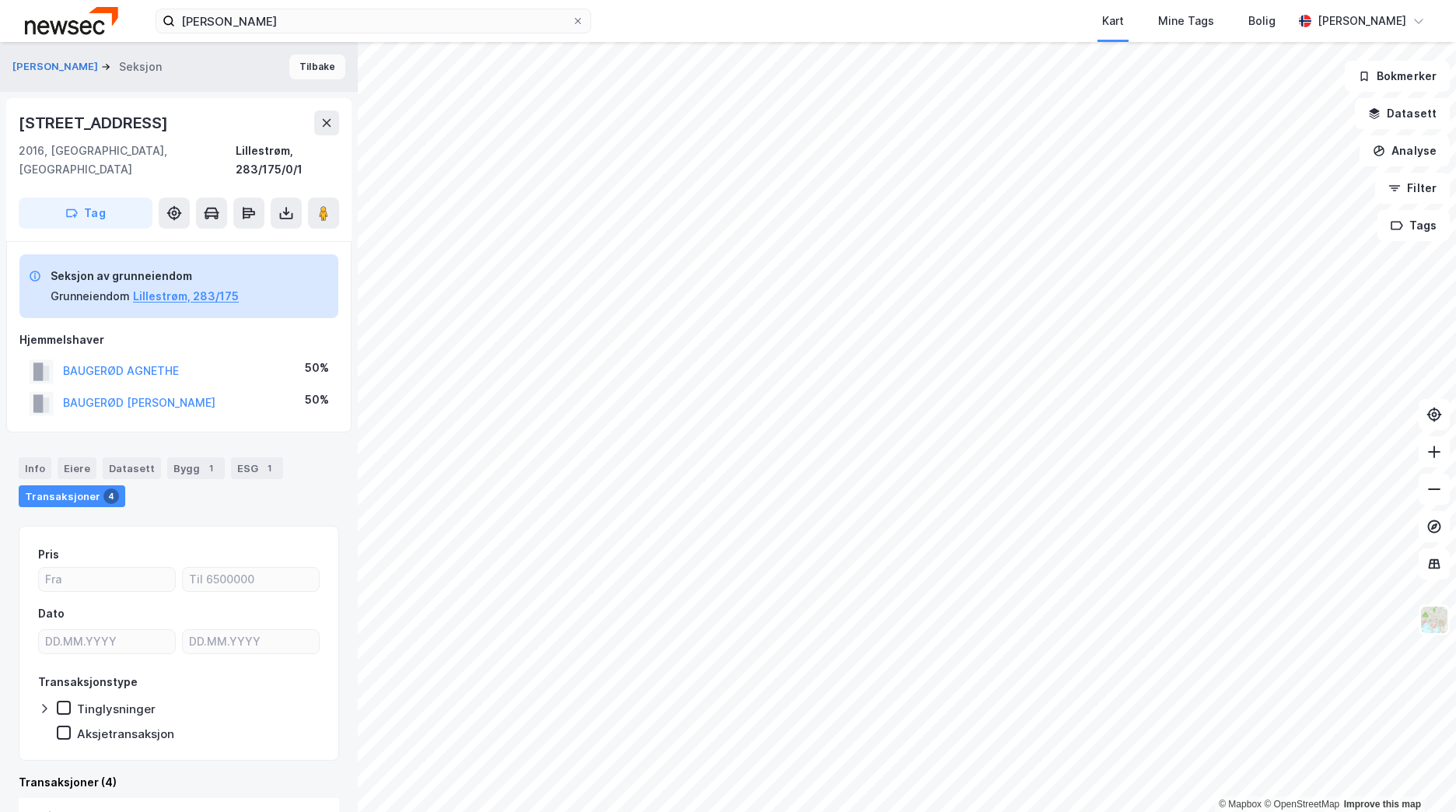
click at [306, 56] on button "Tilbake" at bounding box center [317, 67] width 56 height 25
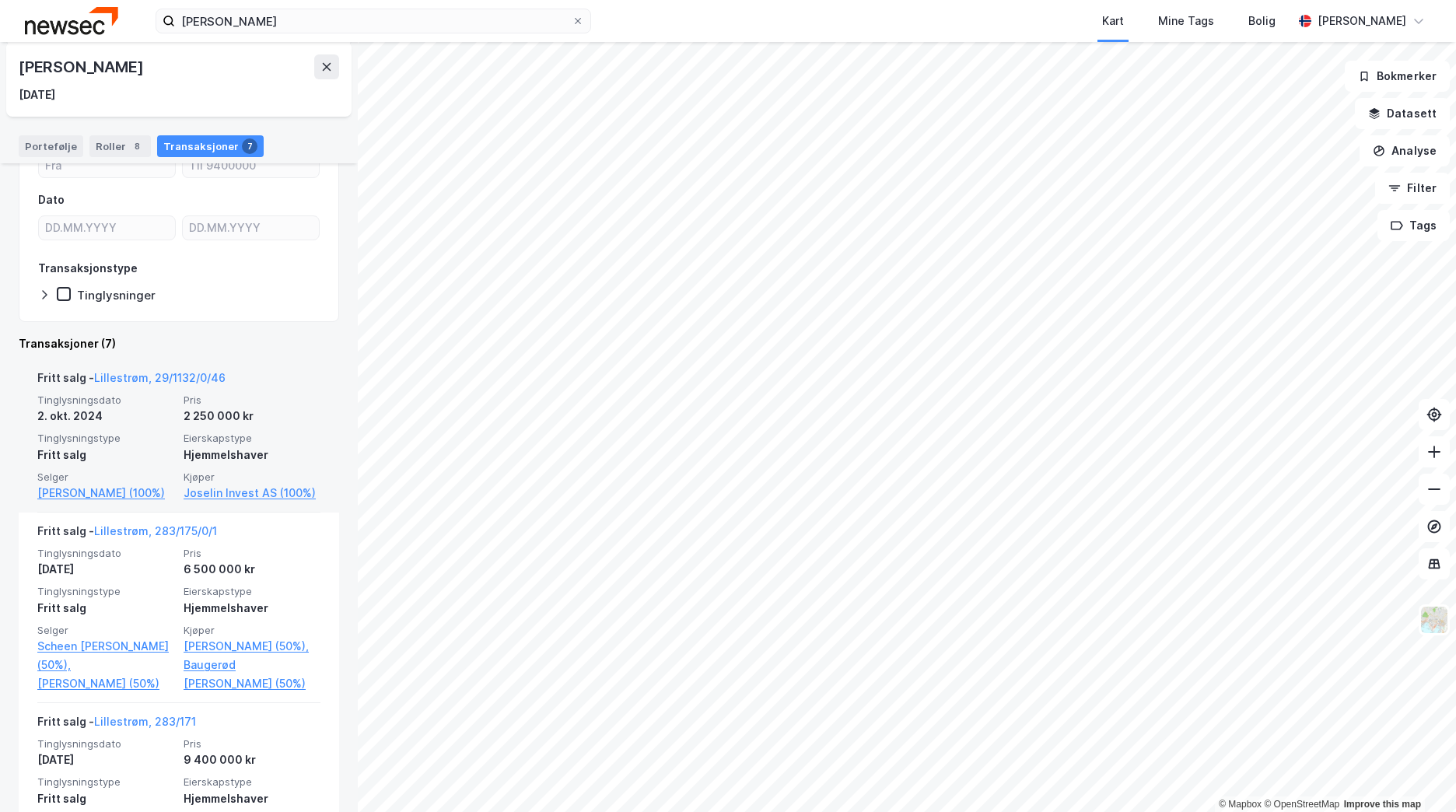
scroll to position [234, 0]
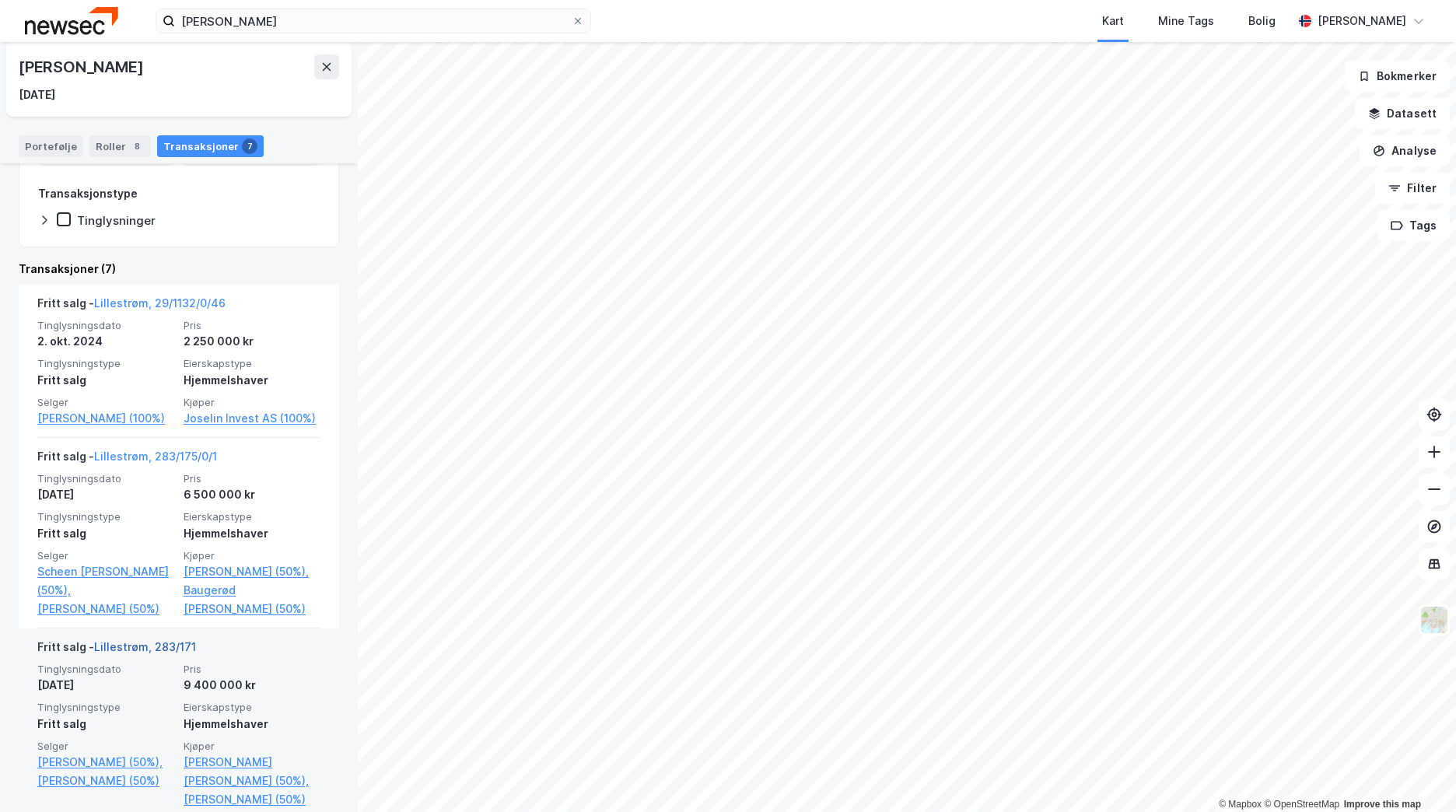
click at [166, 653] on link "Lillestrøm, 283/171" at bounding box center [145, 646] width 102 height 13
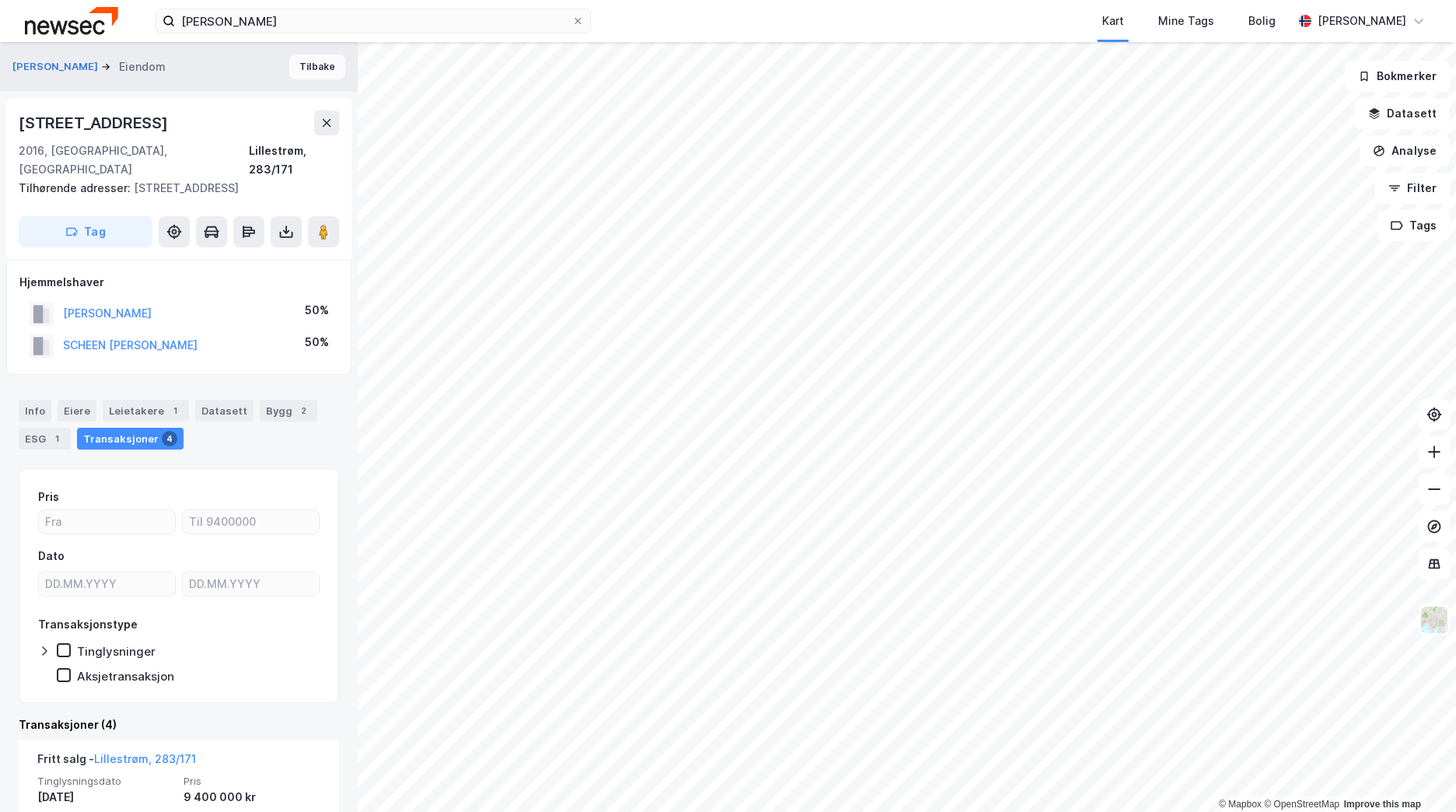
click at [320, 62] on button "Tilbake" at bounding box center [317, 67] width 56 height 25
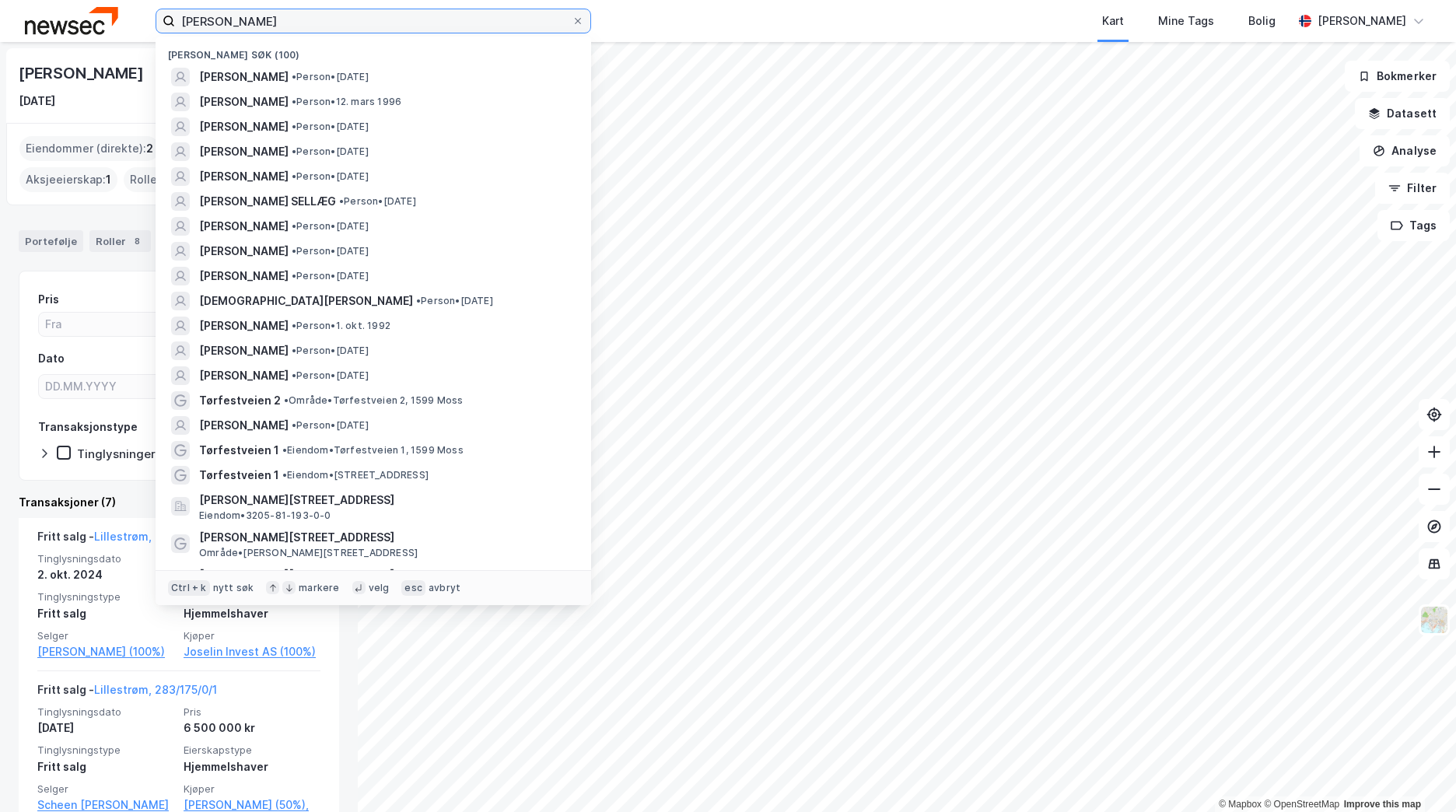
drag, startPoint x: 289, startPoint y: 29, endPoint x: 104, endPoint y: 40, distance: 185.3
click at [105, 38] on div "[PERSON_NAME] søk (100) [PERSON_NAME] • Person • [DATE] [PERSON_NAME] • Person …" at bounding box center [728, 21] width 1456 height 42
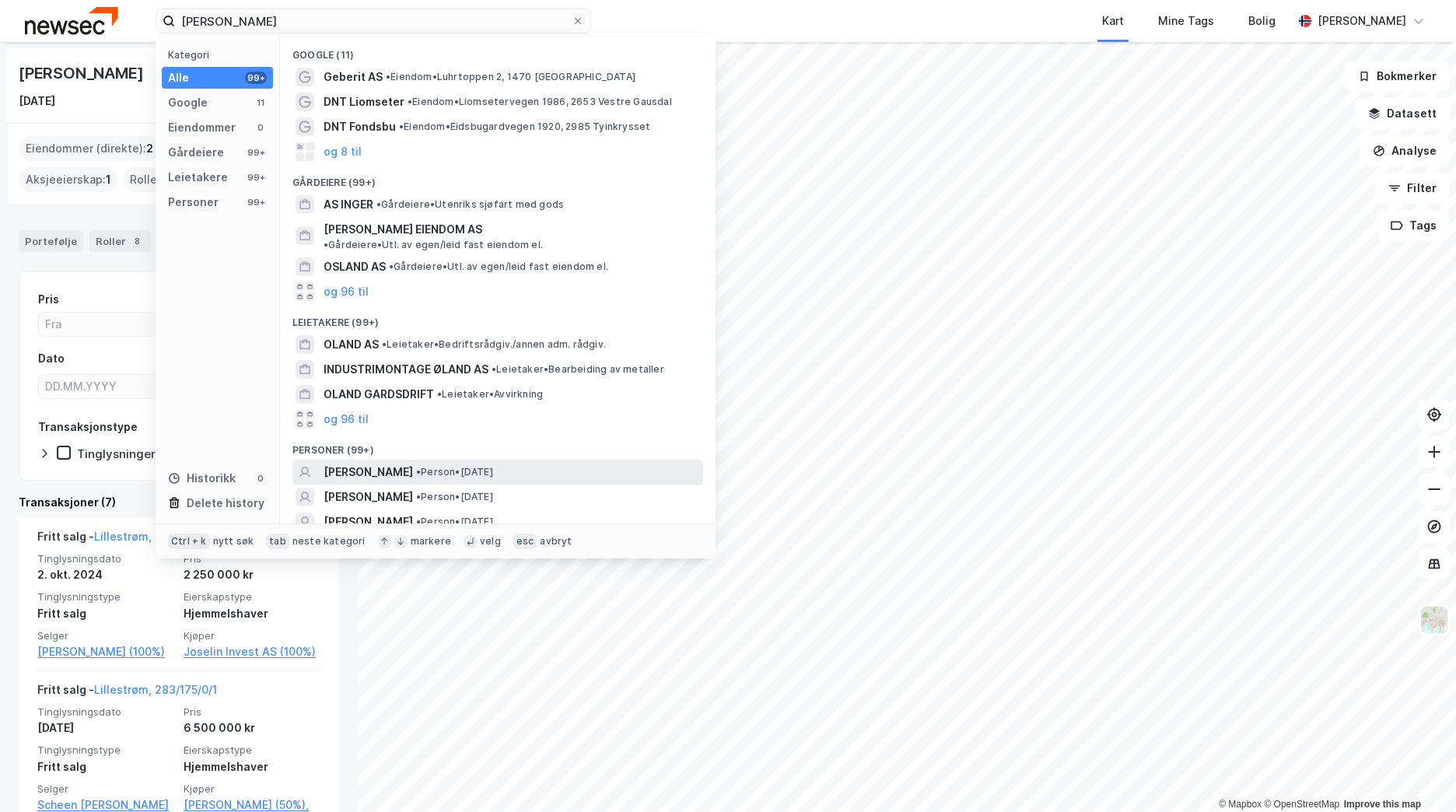
click at [560, 465] on div "[PERSON_NAME] • Person • [DATE]" at bounding box center [512, 472] width 377 height 19
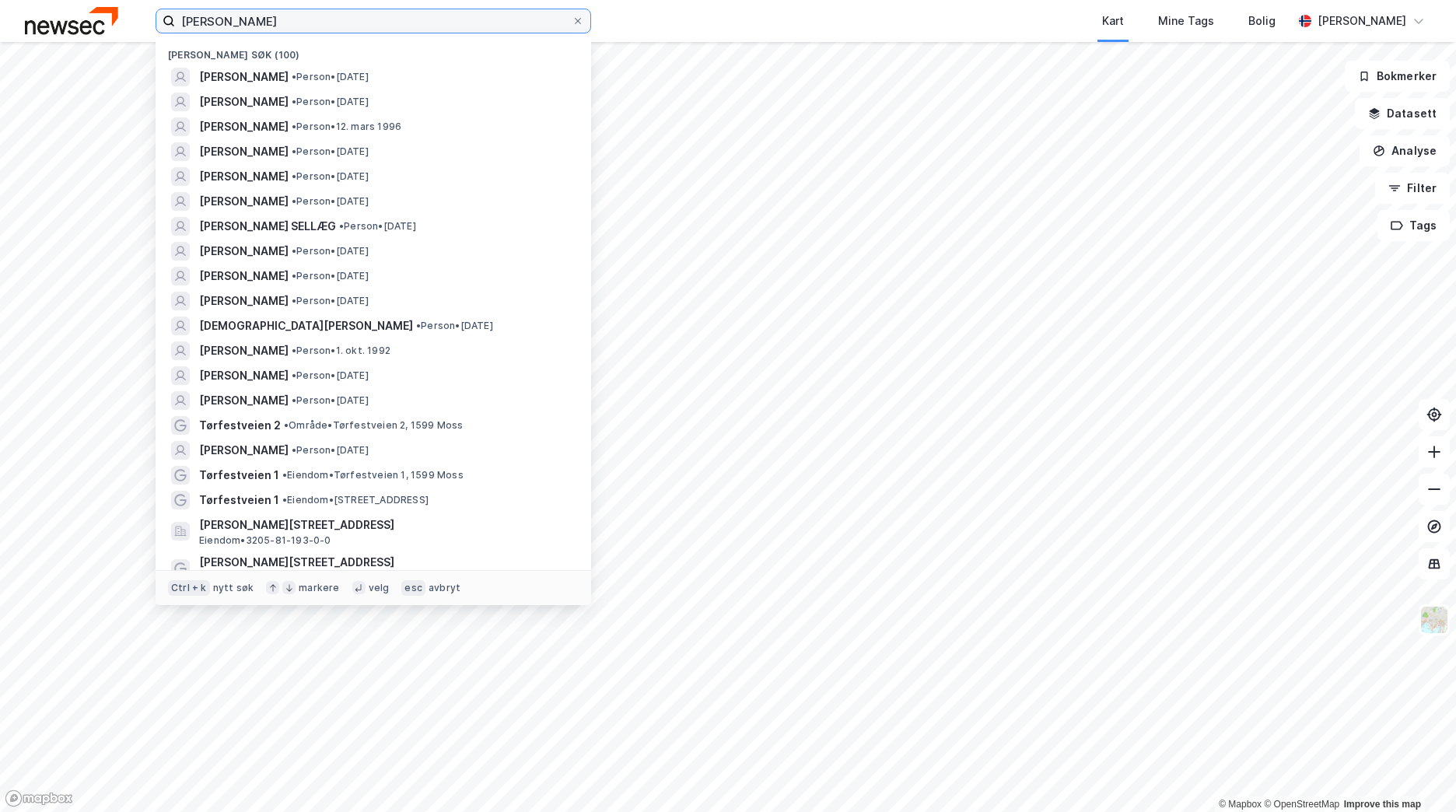
click at [298, 17] on input "[PERSON_NAME]" at bounding box center [373, 20] width 397 height 23
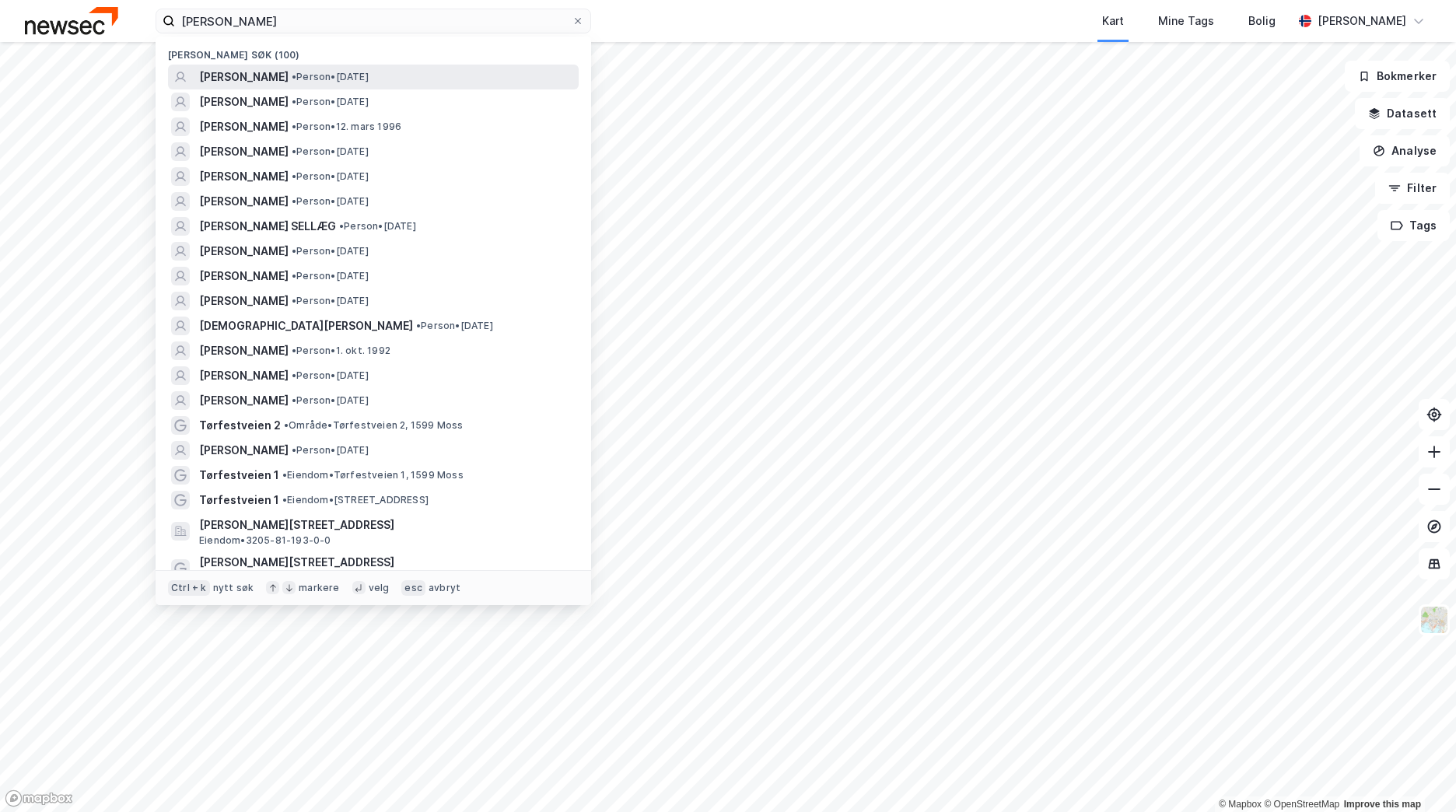
click at [308, 73] on div "[PERSON_NAME] • Person • [DATE]" at bounding box center [387, 77] width 377 height 19
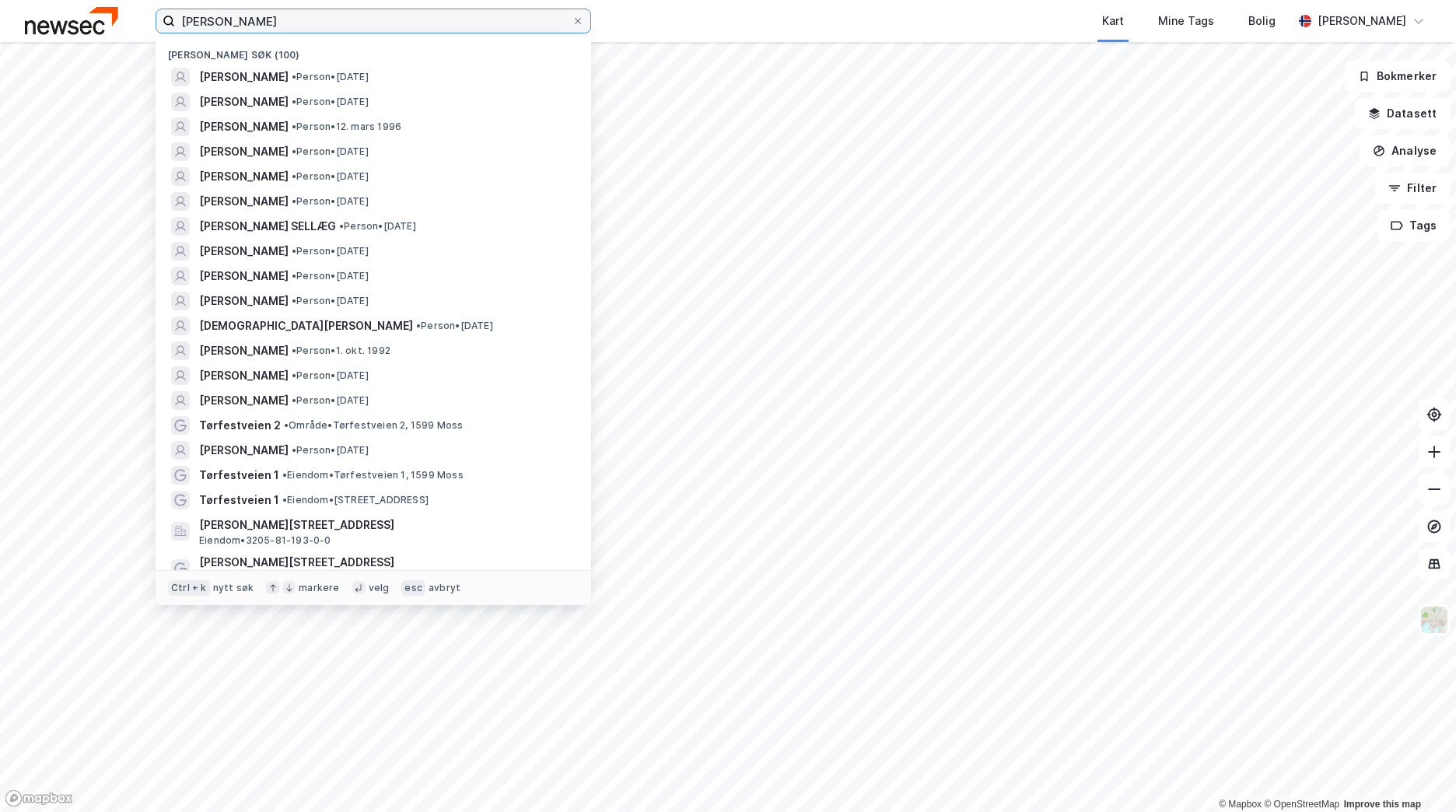
click at [301, 23] on input "[PERSON_NAME]" at bounding box center [373, 20] width 397 height 23
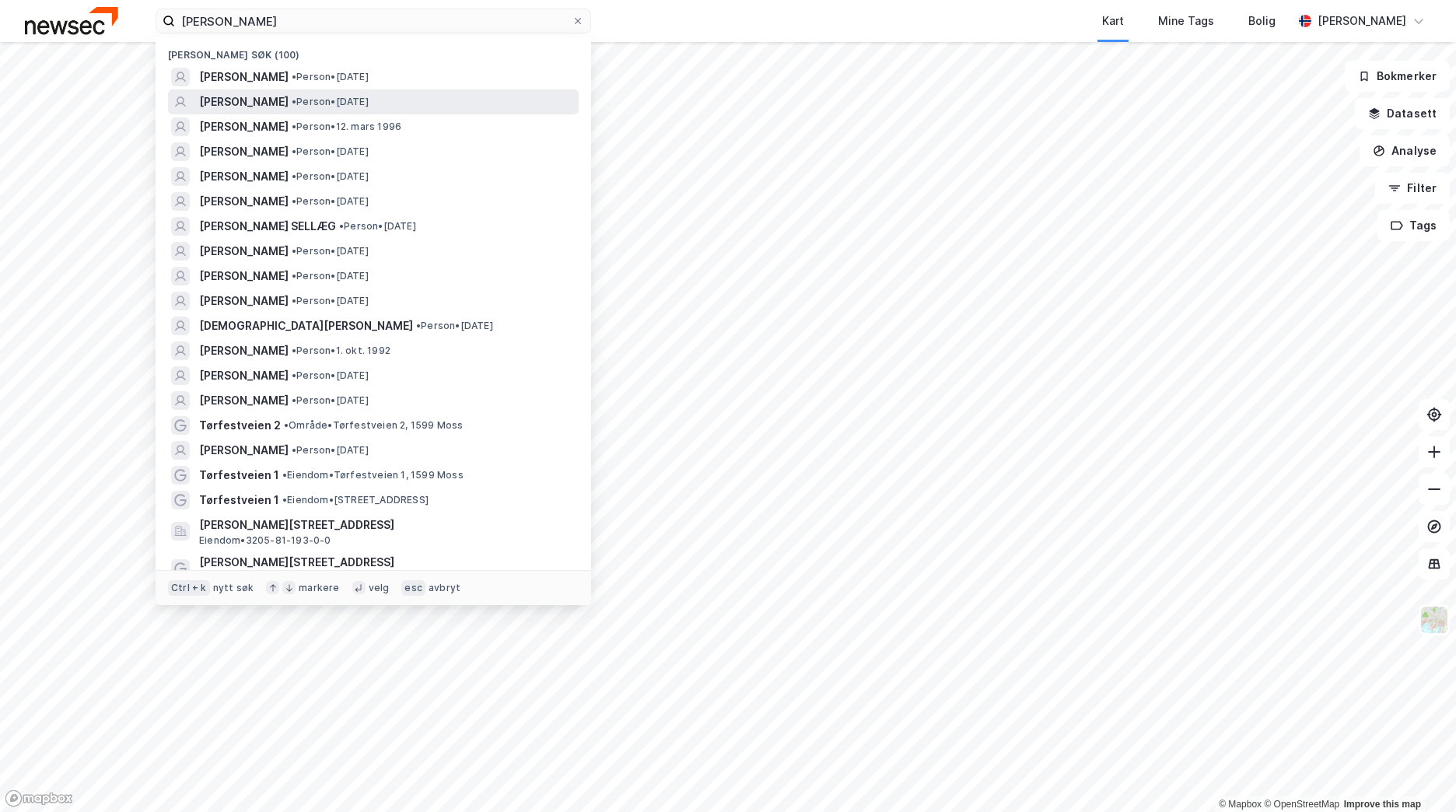
click at [288, 94] on span "[PERSON_NAME]" at bounding box center [243, 101] width 89 height 19
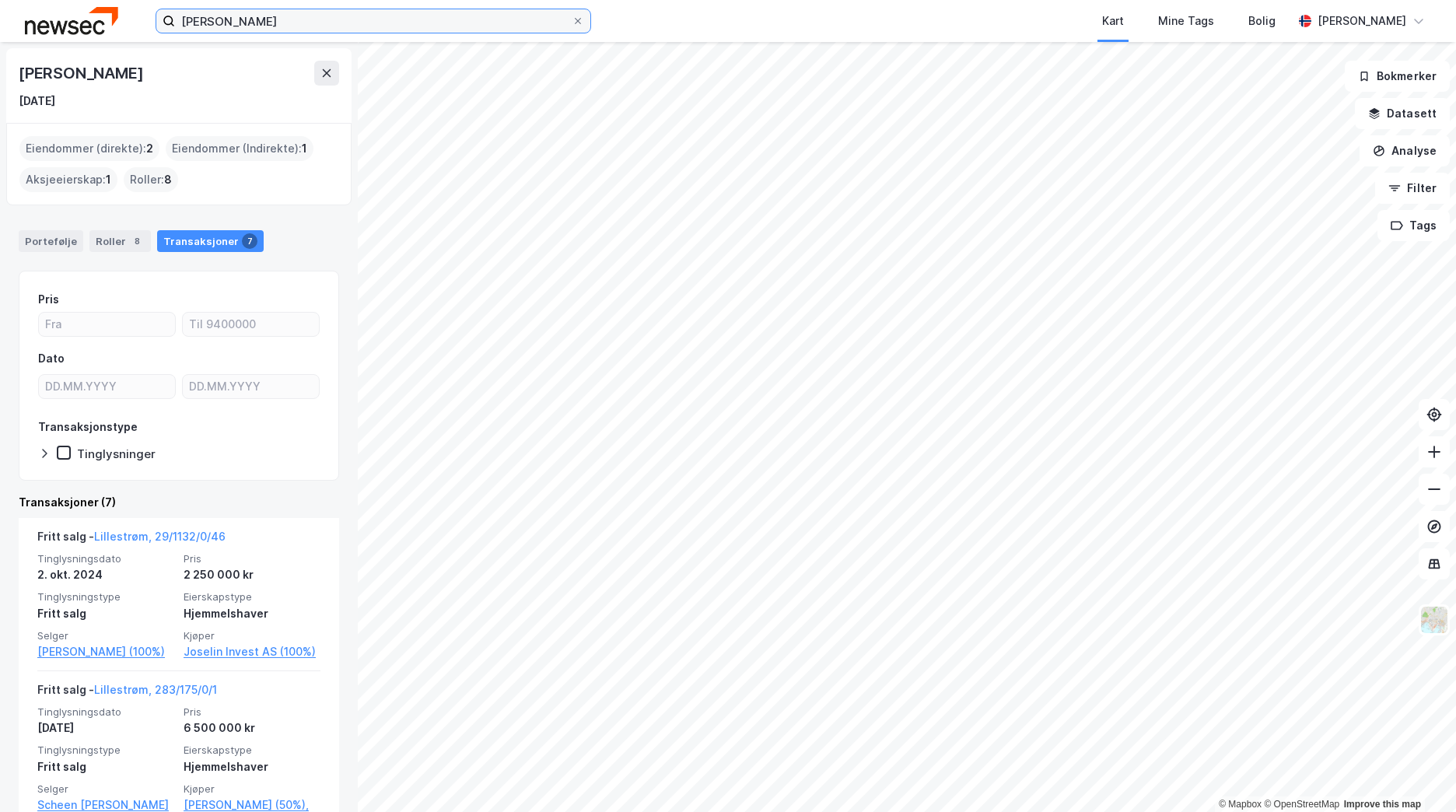
click at [290, 21] on input "[PERSON_NAME]" at bounding box center [373, 20] width 397 height 23
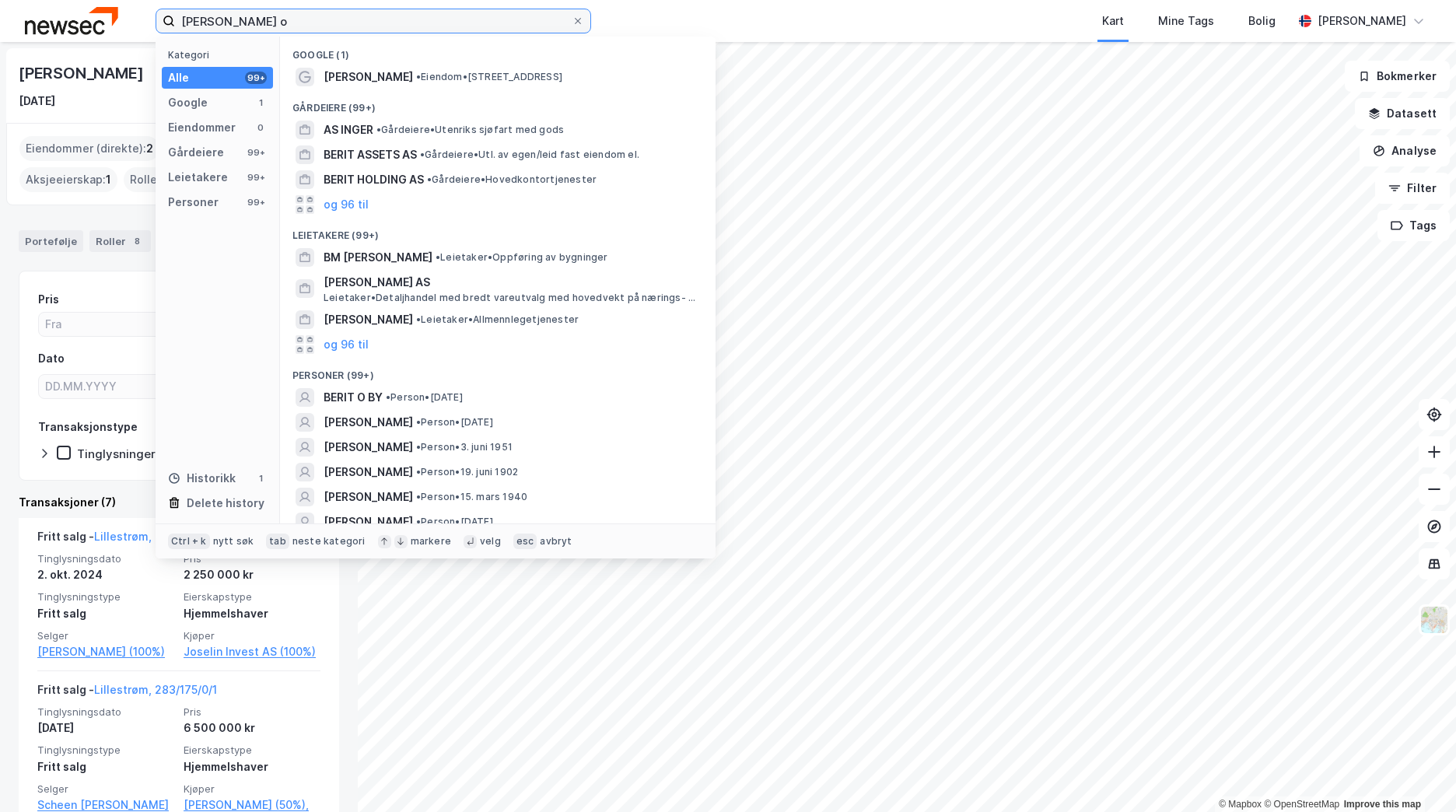
drag, startPoint x: 286, startPoint y: 23, endPoint x: 45, endPoint y: 22, distance: 241.0
click at [45, 22] on div "inger berit o Kategori Alle 99+ Google 1 Eiendommer 0 Gårdeiere 99+ Leietakere …" at bounding box center [728, 21] width 1456 height 42
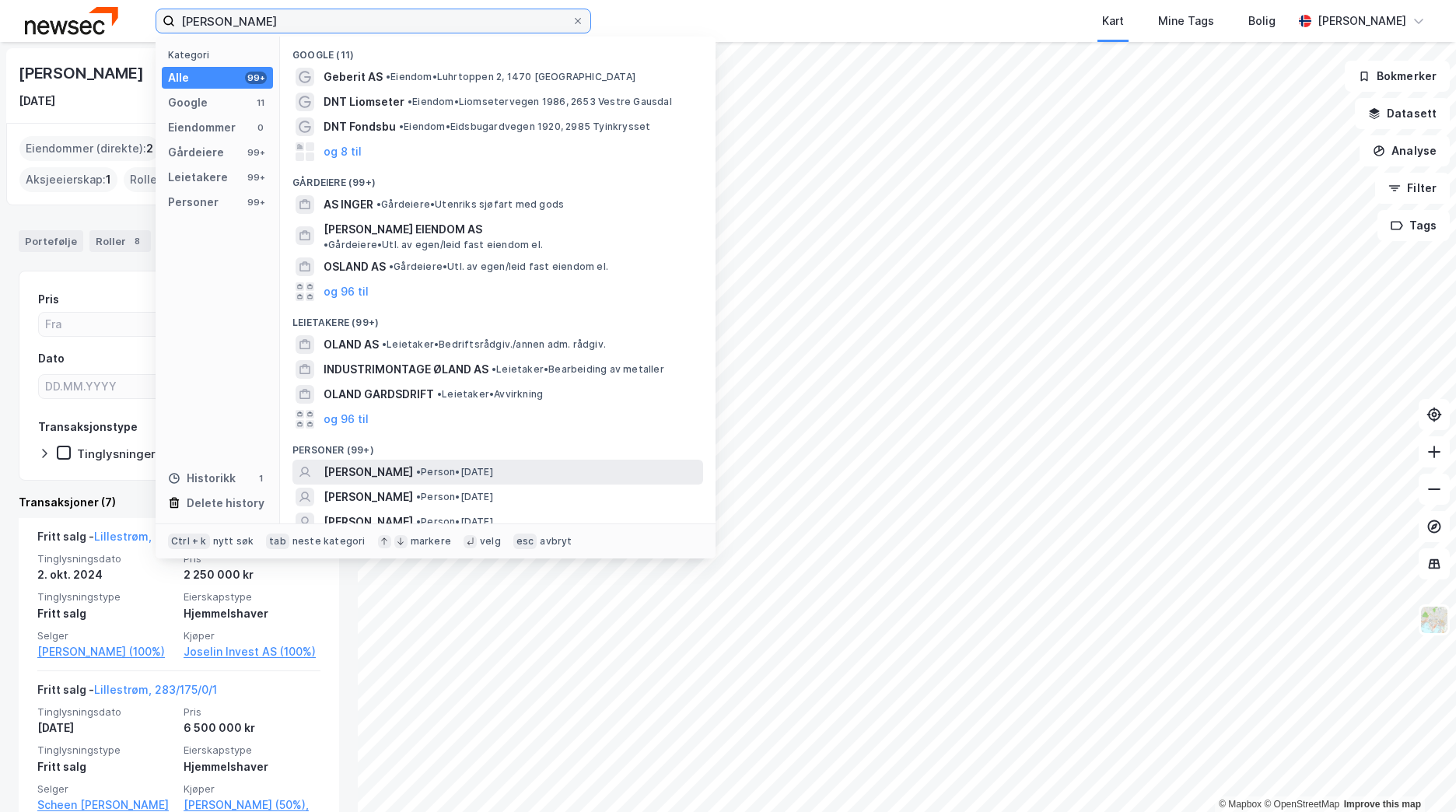
type input "[PERSON_NAME]"
click at [449, 466] on span "• Person • [DATE]" at bounding box center [454, 472] width 77 height 13
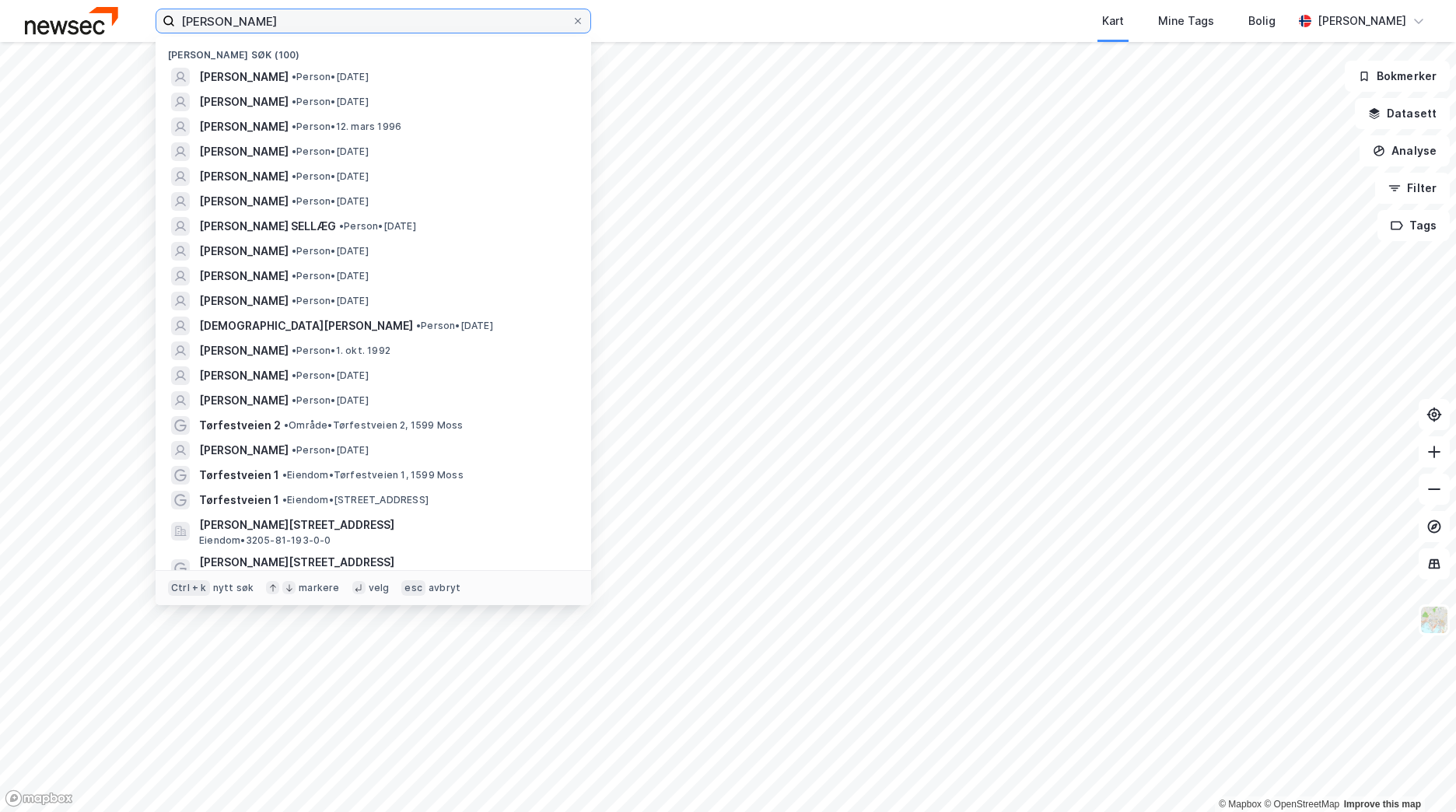
drag, startPoint x: 302, startPoint y: 21, endPoint x: 139, endPoint y: 16, distance: 163.1
click at [139, 16] on div "[PERSON_NAME] søk (100) [PERSON_NAME] • Person • [DATE] [PERSON_NAME] • Person …" at bounding box center [728, 21] width 1456 height 42
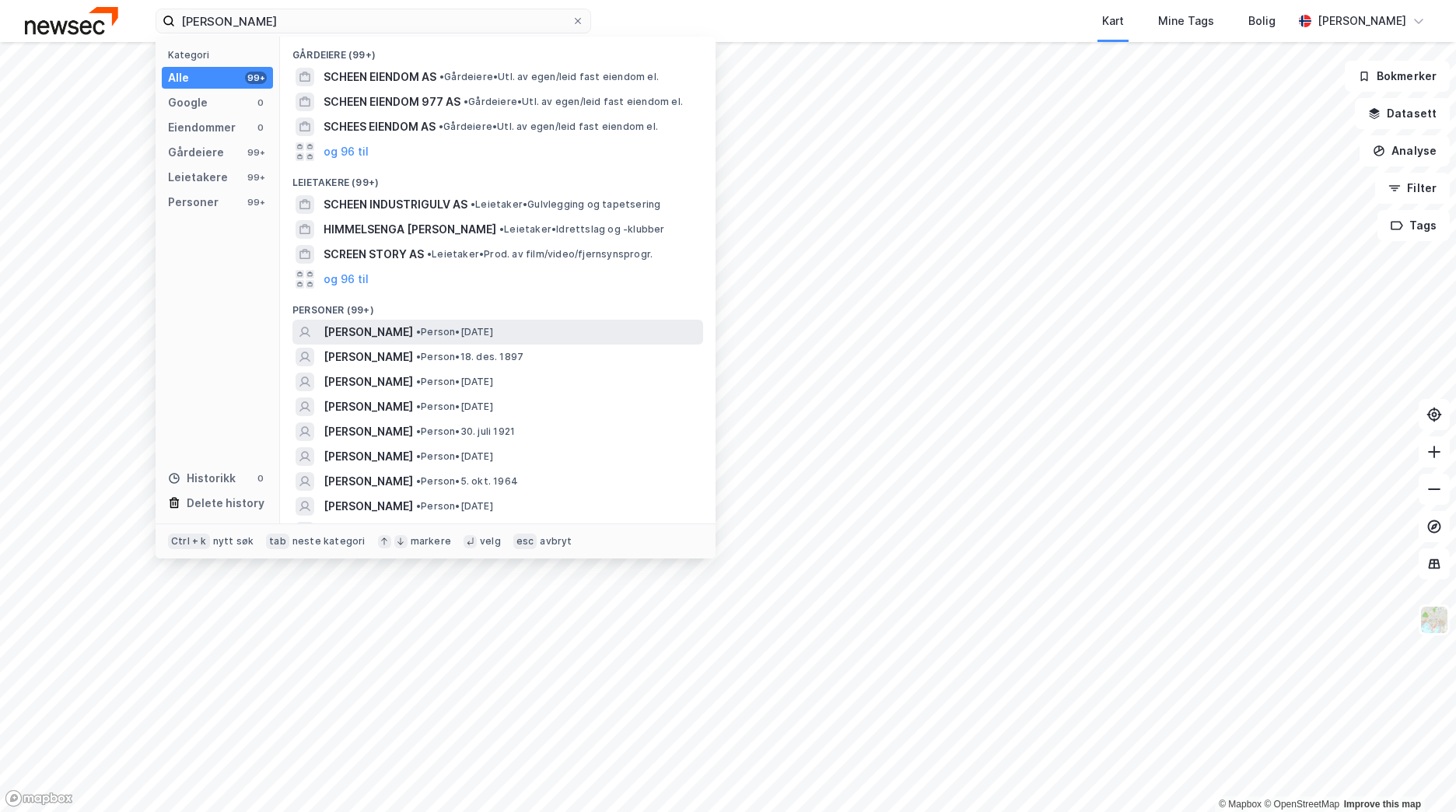
click at [475, 334] on span "• Person • [DATE]" at bounding box center [454, 332] width 77 height 13
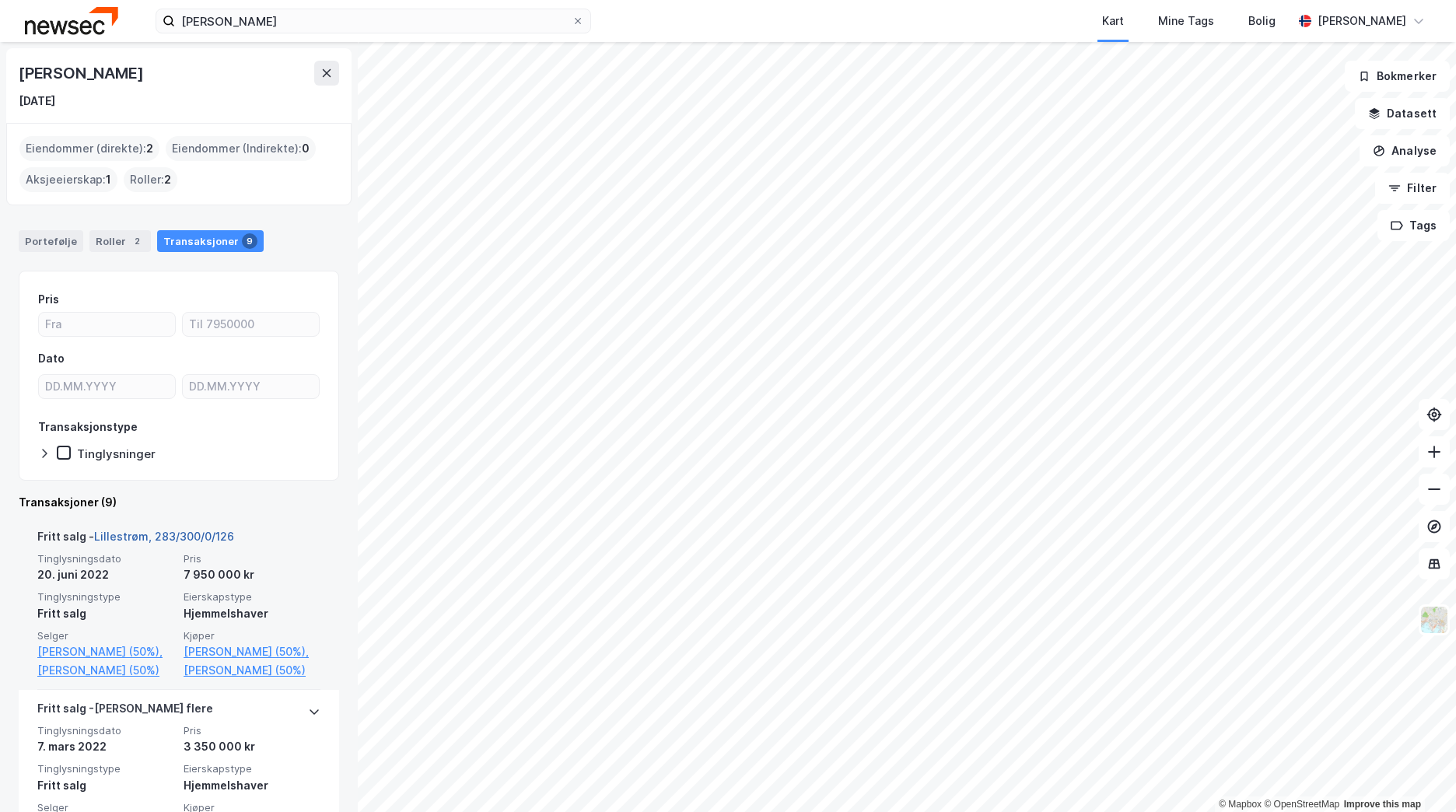
click at [134, 534] on link "Lillestrøm, 283/300/0/126" at bounding box center [164, 536] width 140 height 13
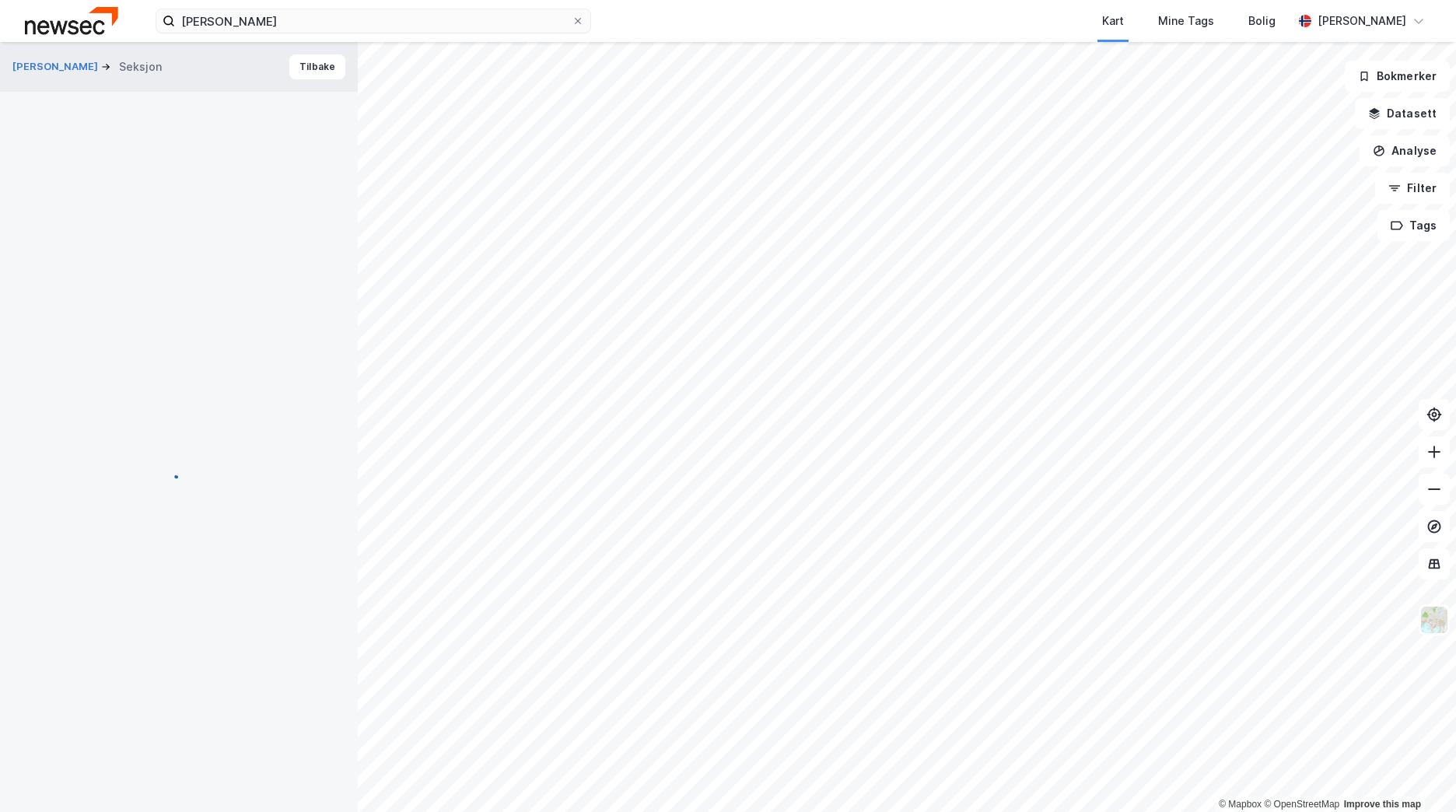
scroll to position [5, 0]
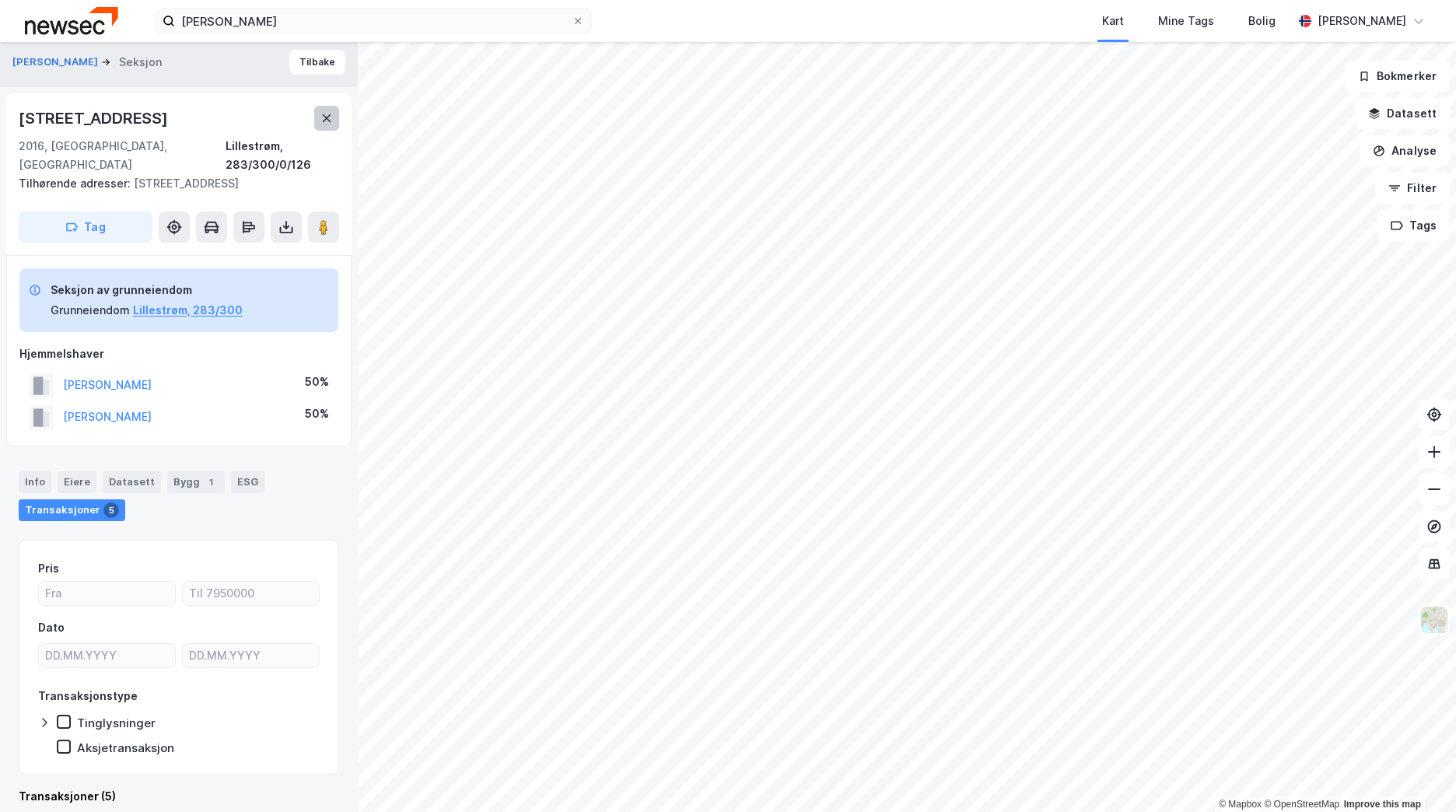
click at [325, 110] on button at bounding box center [326, 117] width 25 height 25
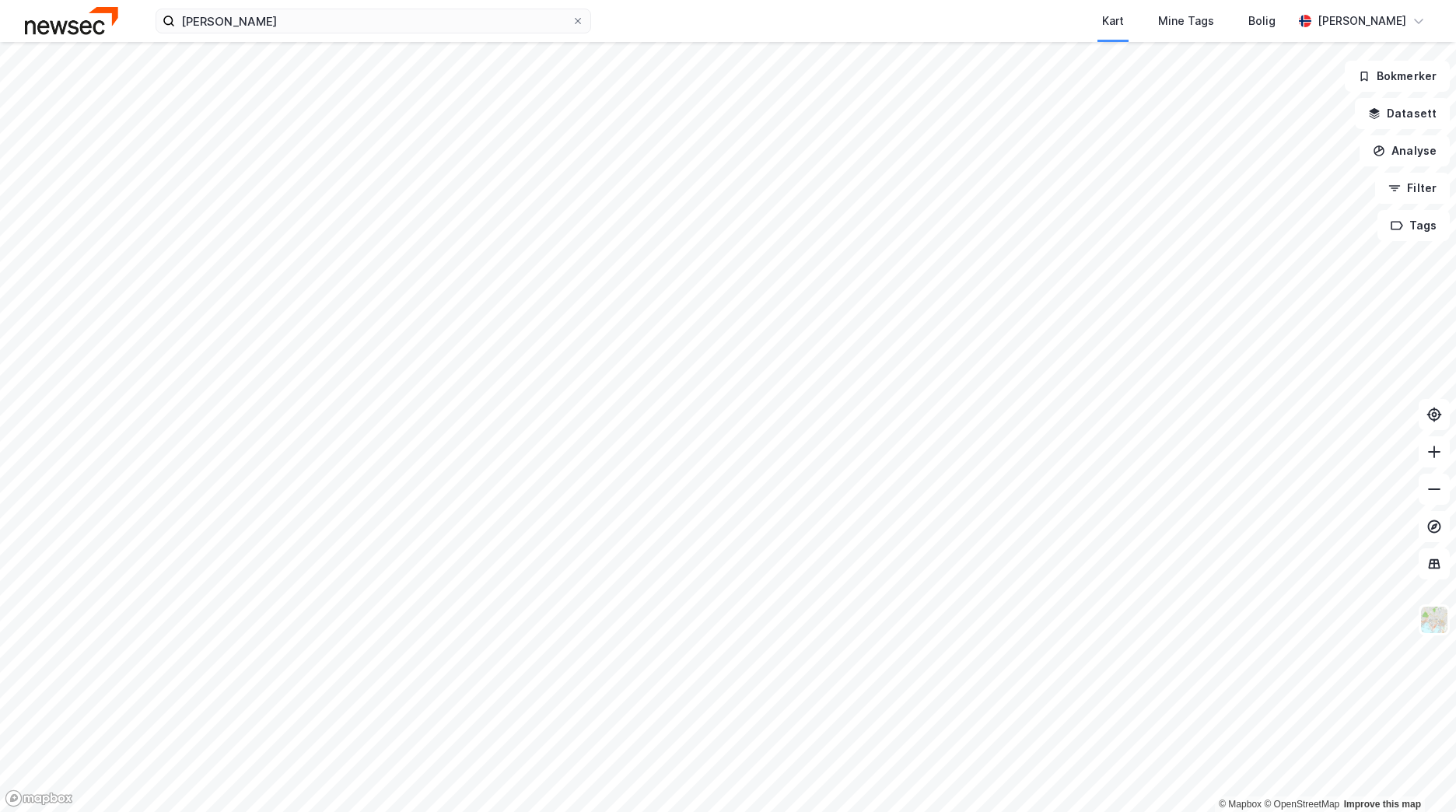
click at [335, 36] on div "[PERSON_NAME] Kart Mine Tags [PERSON_NAME] [PERSON_NAME]" at bounding box center [728, 21] width 1456 height 42
click at [335, 31] on input "[PERSON_NAME]" at bounding box center [373, 20] width 397 height 23
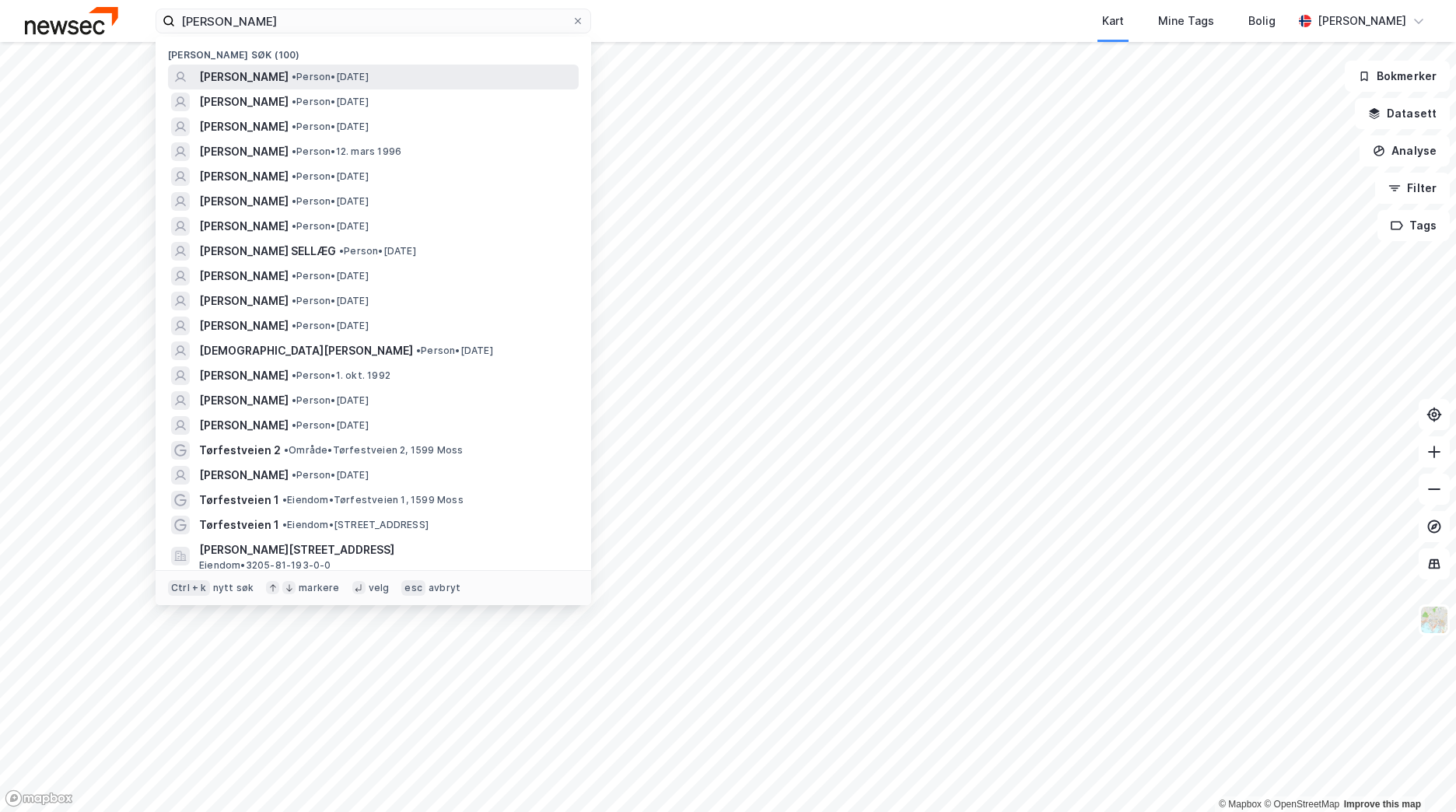
click at [287, 83] on div "[PERSON_NAME] • Person • [DATE]" at bounding box center [387, 77] width 377 height 19
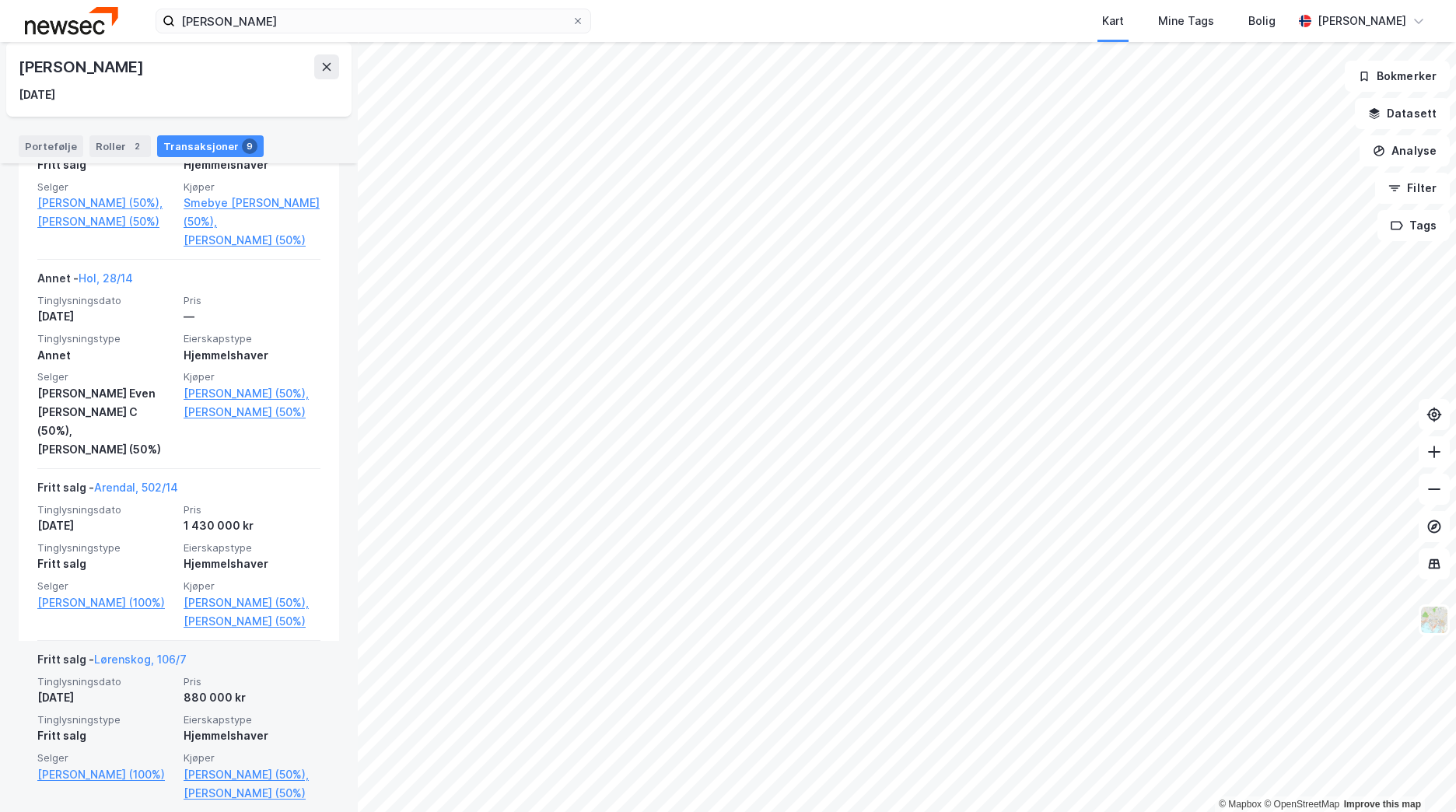
scroll to position [1267, 0]
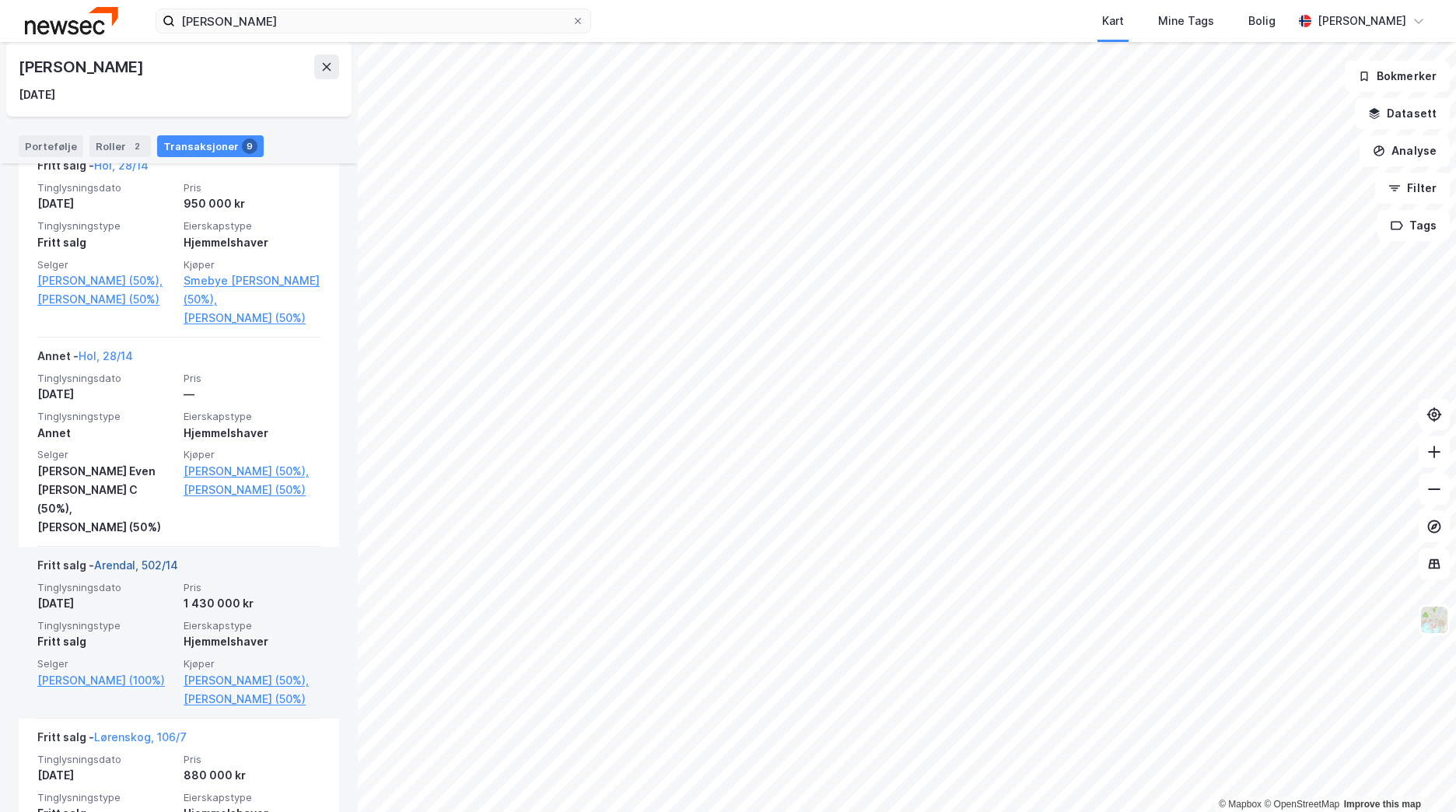
click at [163, 559] on link "Arendal, 502/14" at bounding box center [136, 565] width 84 height 13
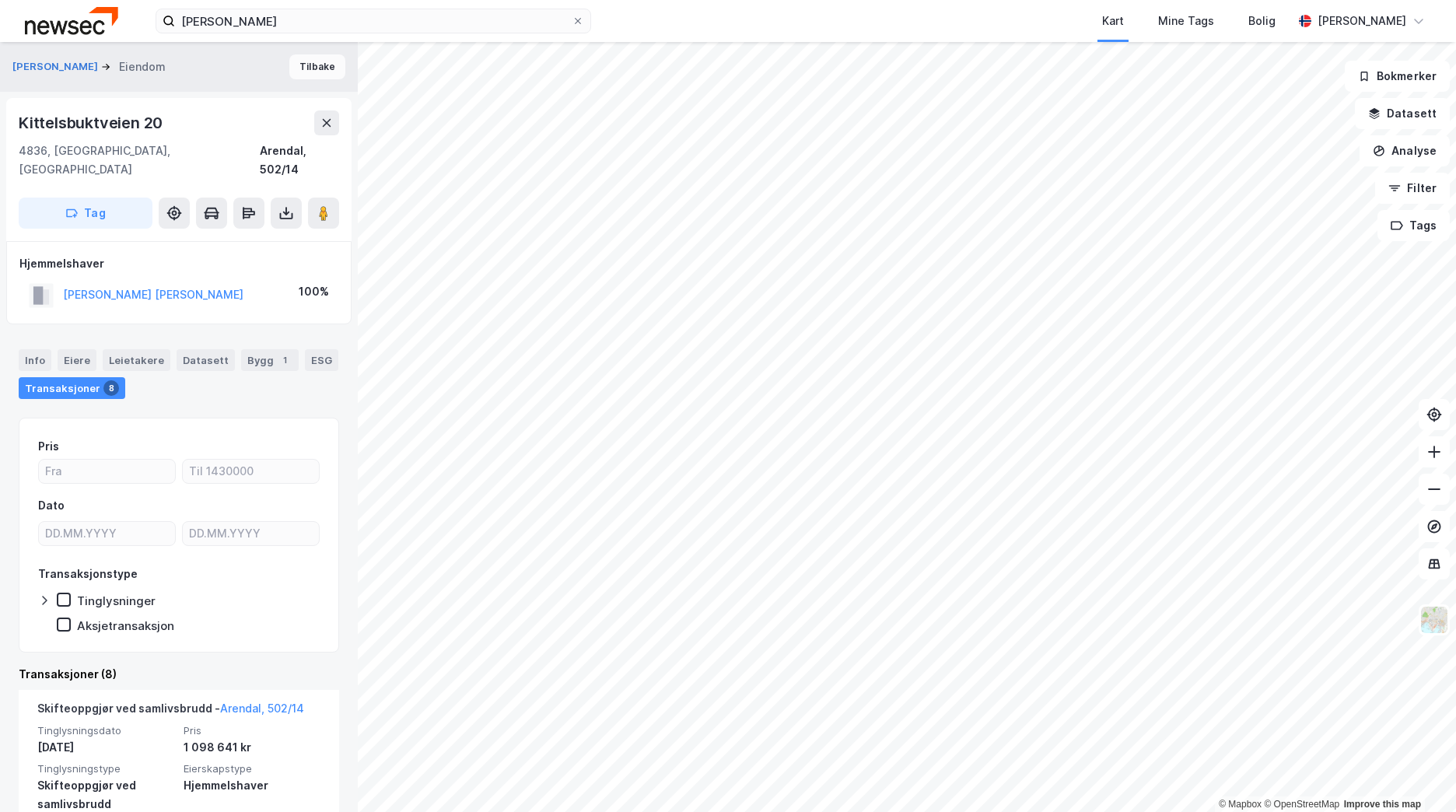
click at [311, 67] on button "Tilbake" at bounding box center [317, 67] width 56 height 25
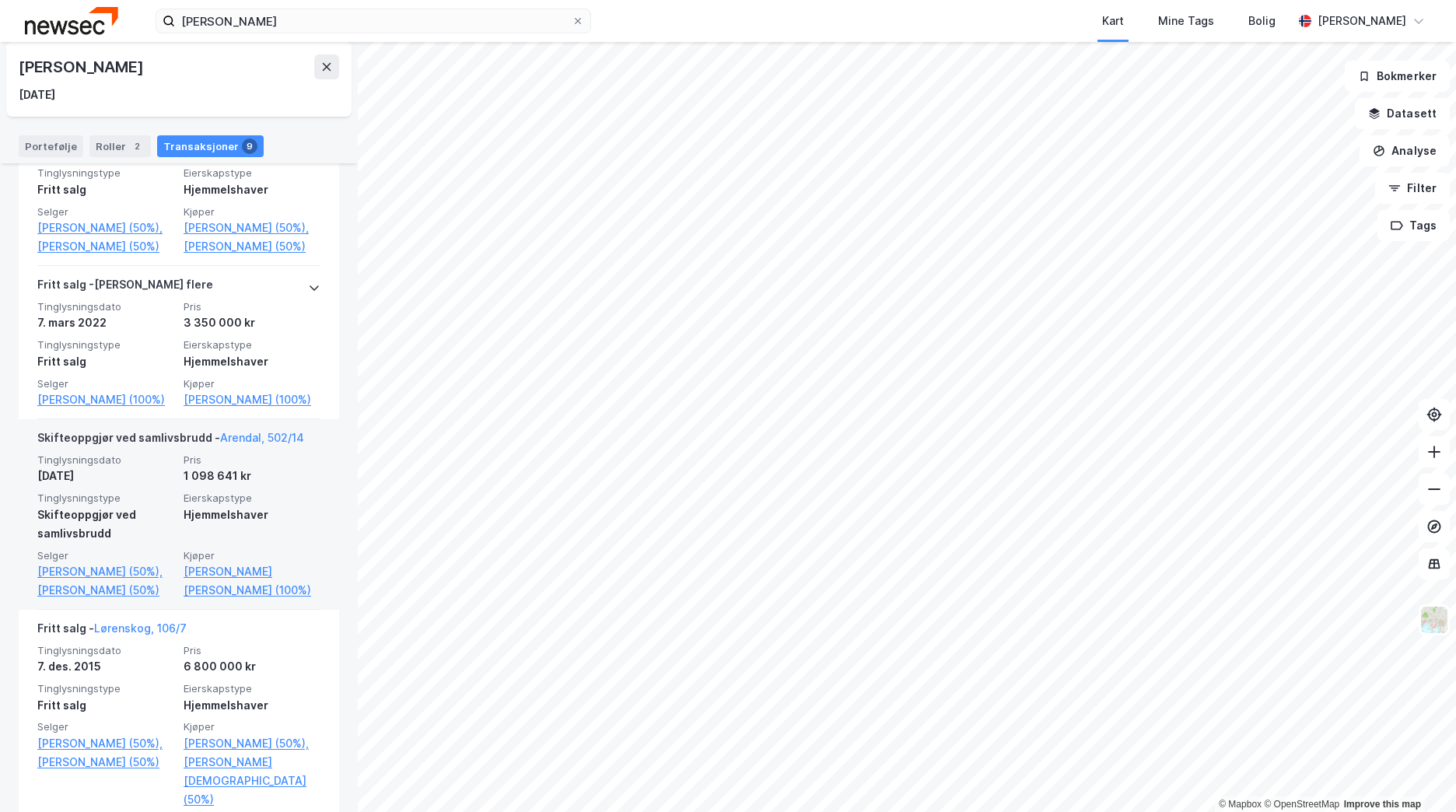
scroll to position [412, 0]
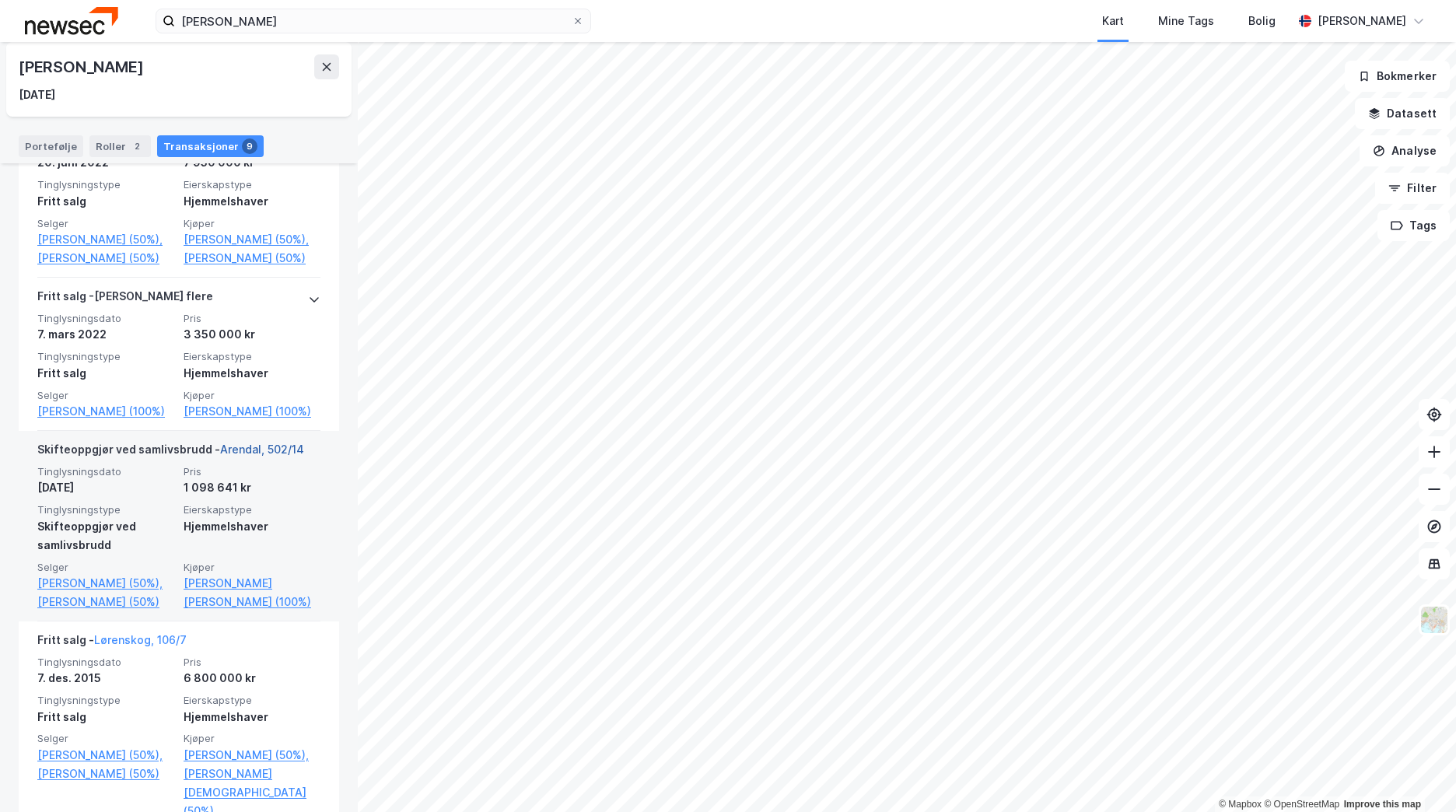
click at [239, 456] on link "Arendal, 502/14" at bounding box center [261, 448] width 84 height 13
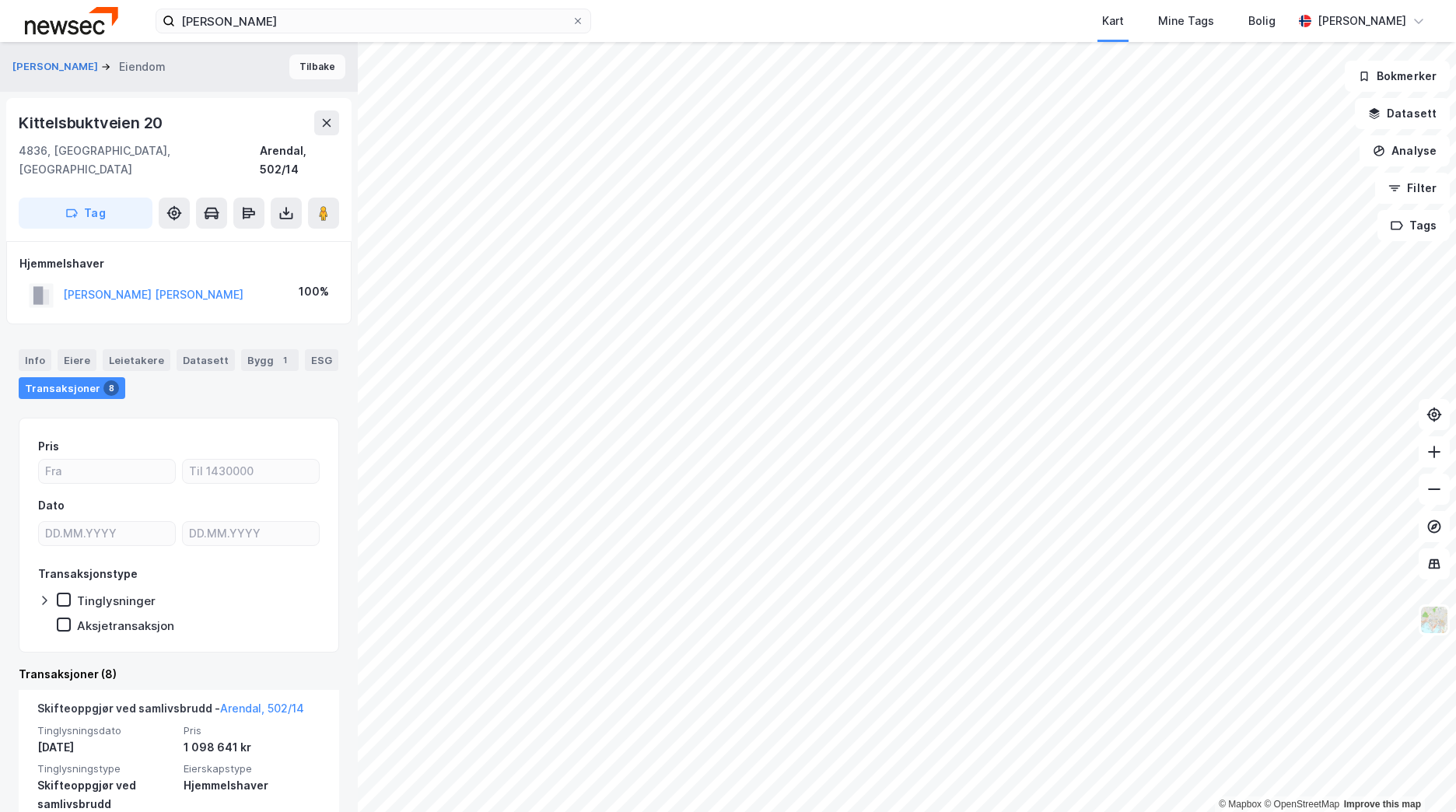
click at [304, 73] on button "Tilbake" at bounding box center [317, 67] width 56 height 25
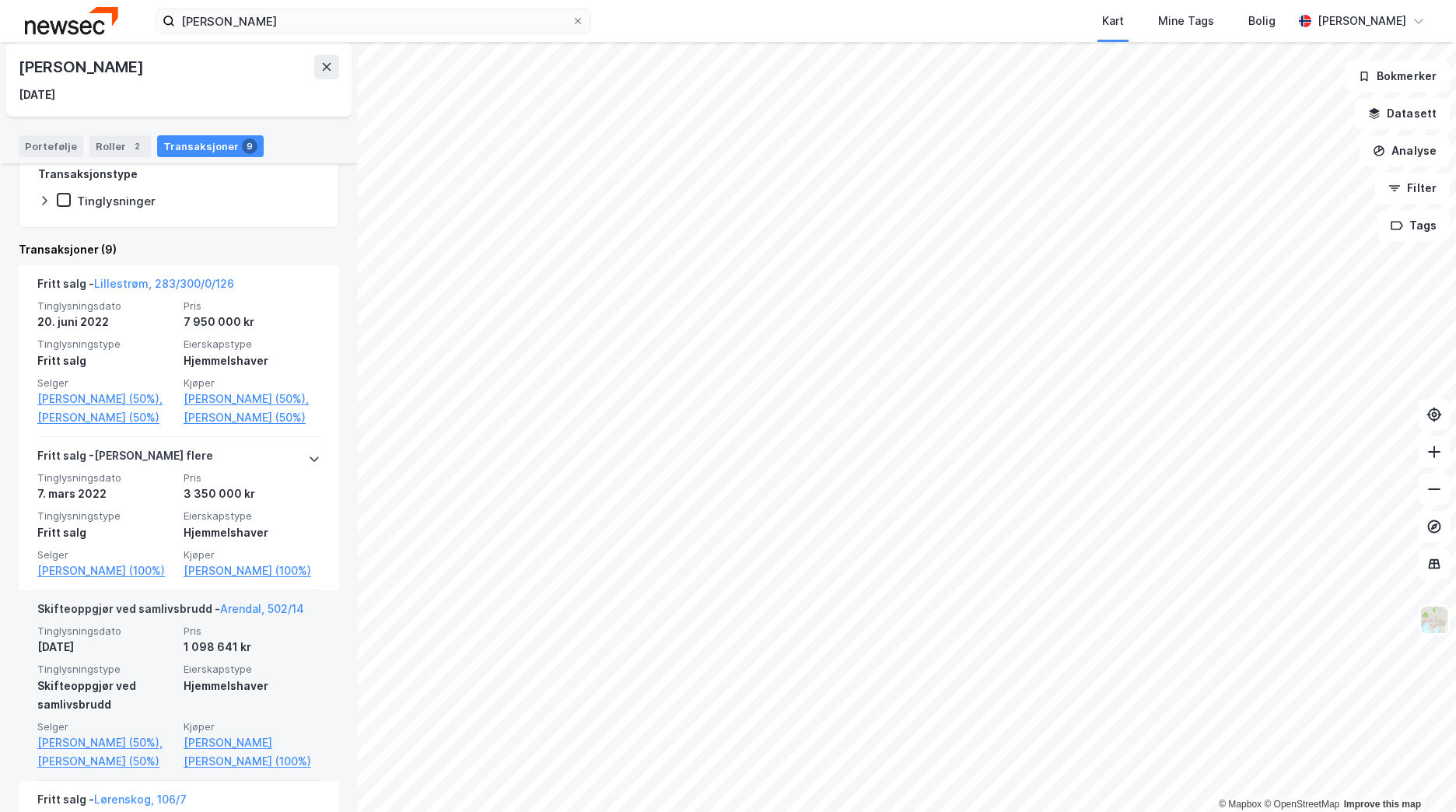
scroll to position [234, 0]
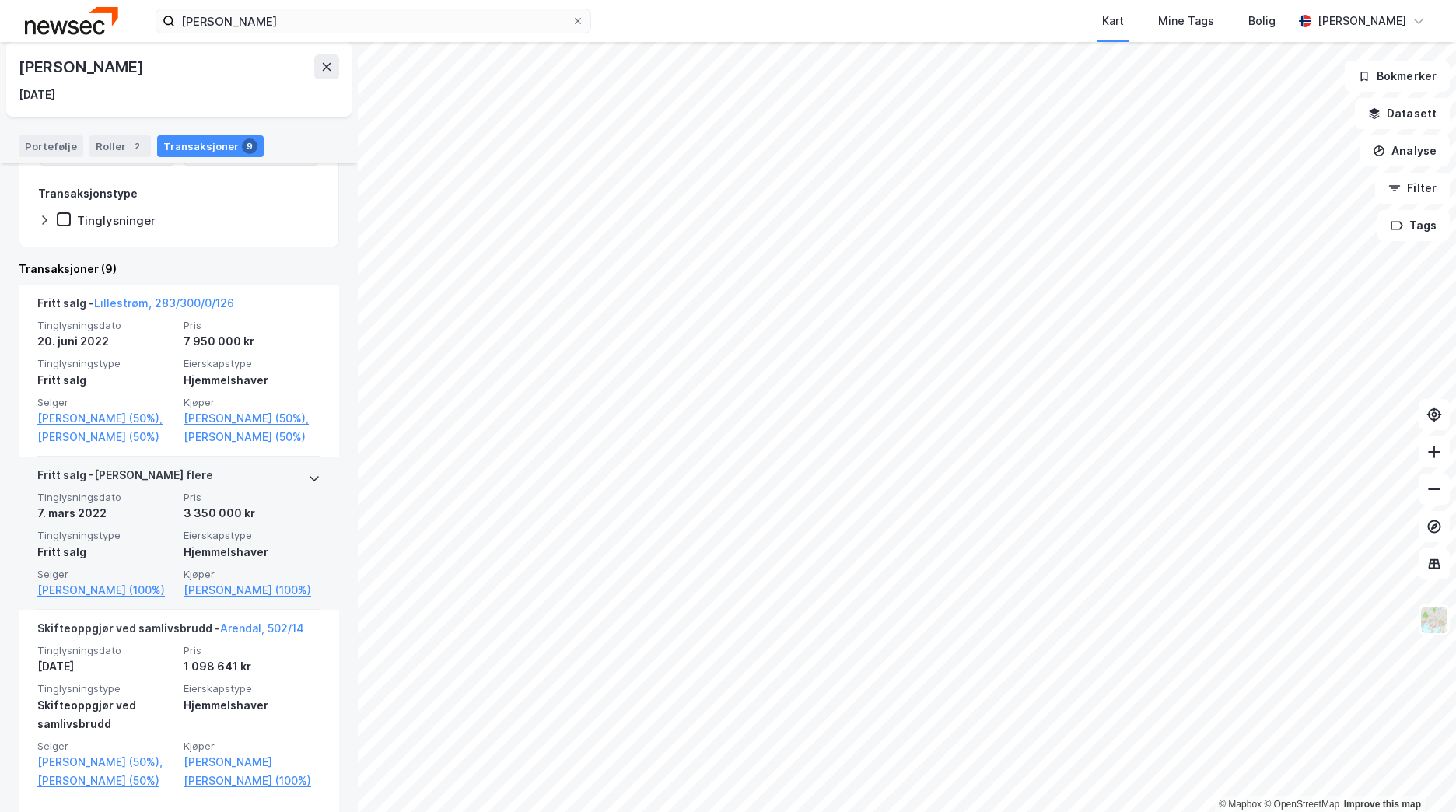
click at [177, 491] on div "[PERSON_NAME] flere" at bounding box center [179, 478] width 283 height 25
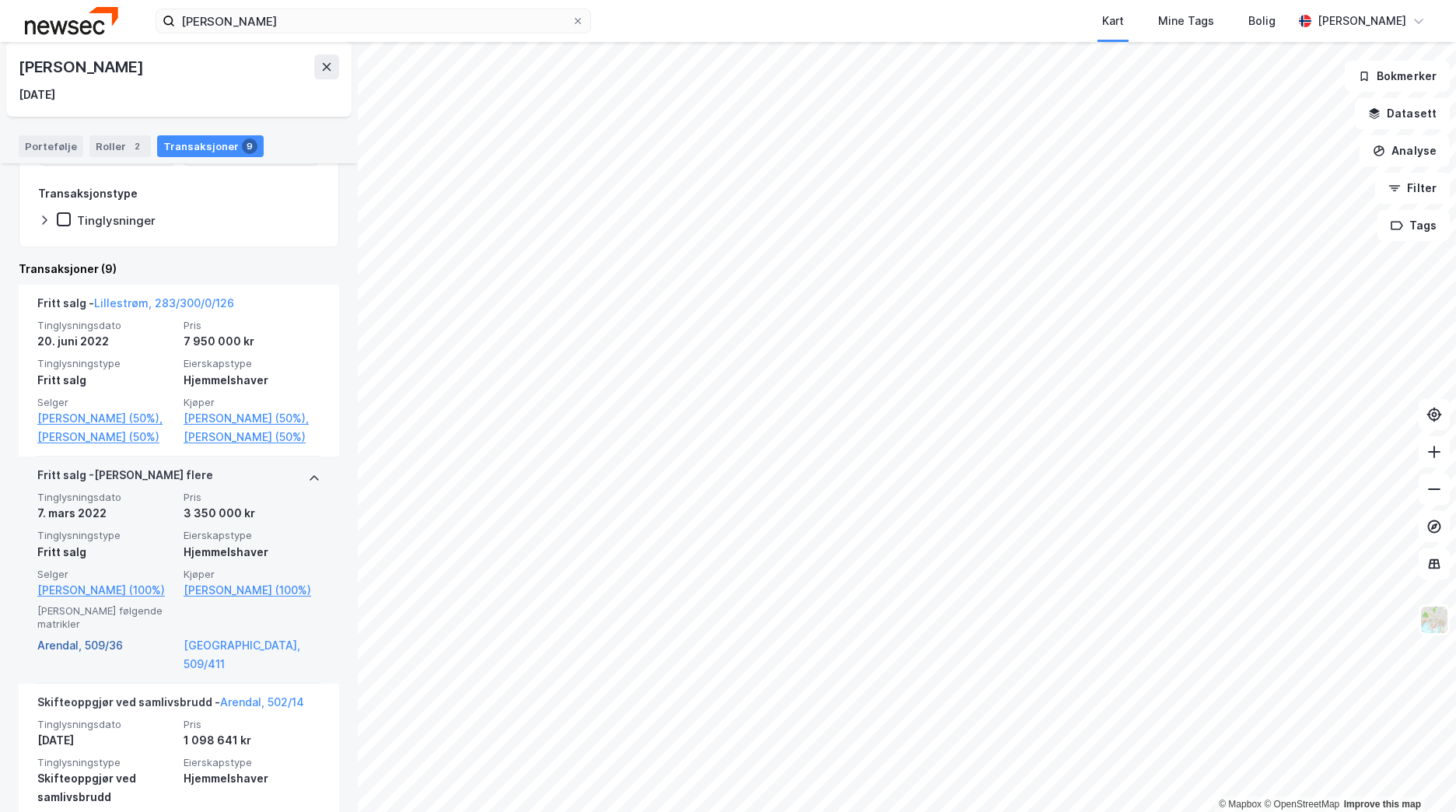
click at [105, 674] on link "Arendal, 509/36" at bounding box center [106, 655] width 137 height 38
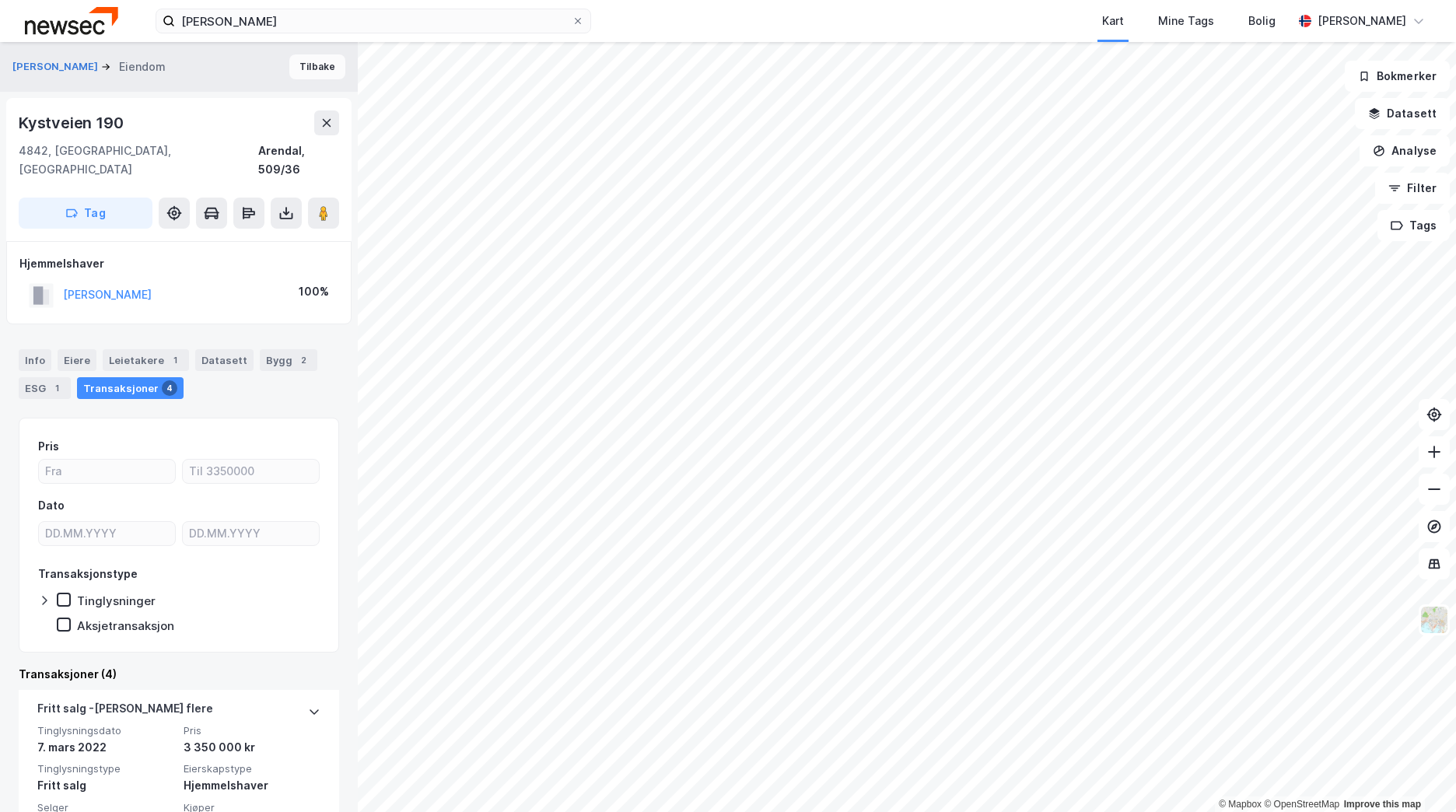
click at [308, 74] on button "Tilbake" at bounding box center [317, 67] width 56 height 25
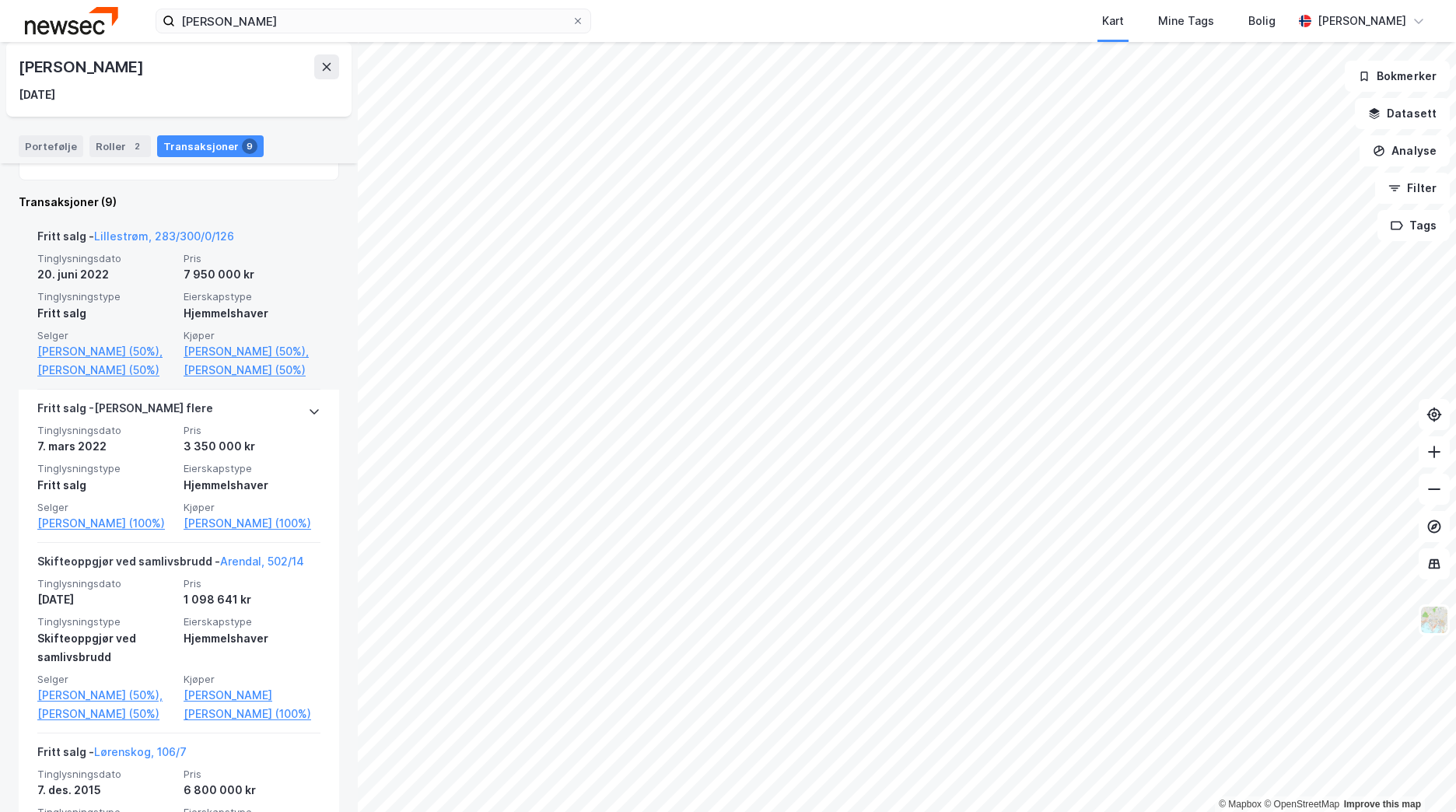
scroll to position [311, 0]
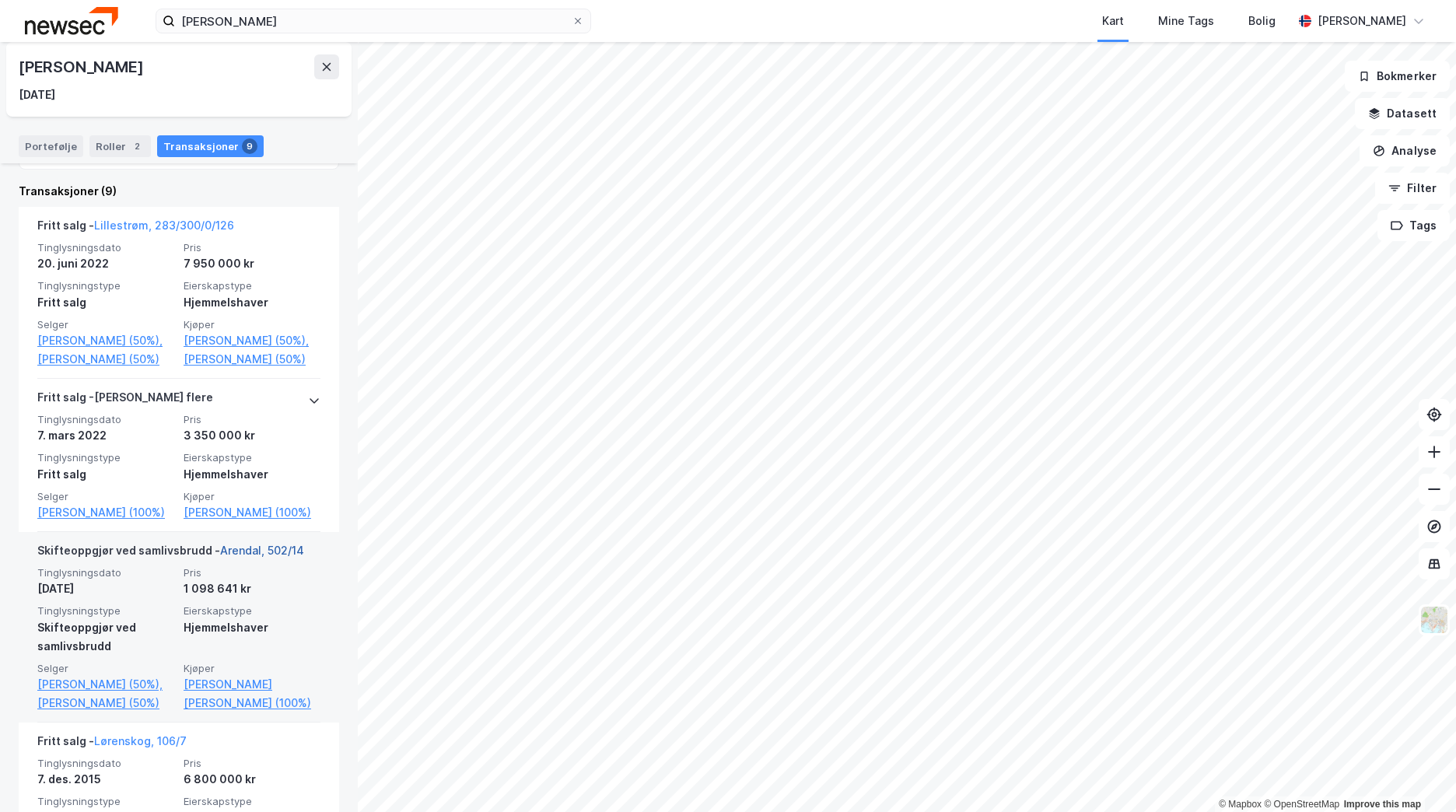
click at [236, 557] on link "Arendal, 502/14" at bounding box center [261, 550] width 84 height 13
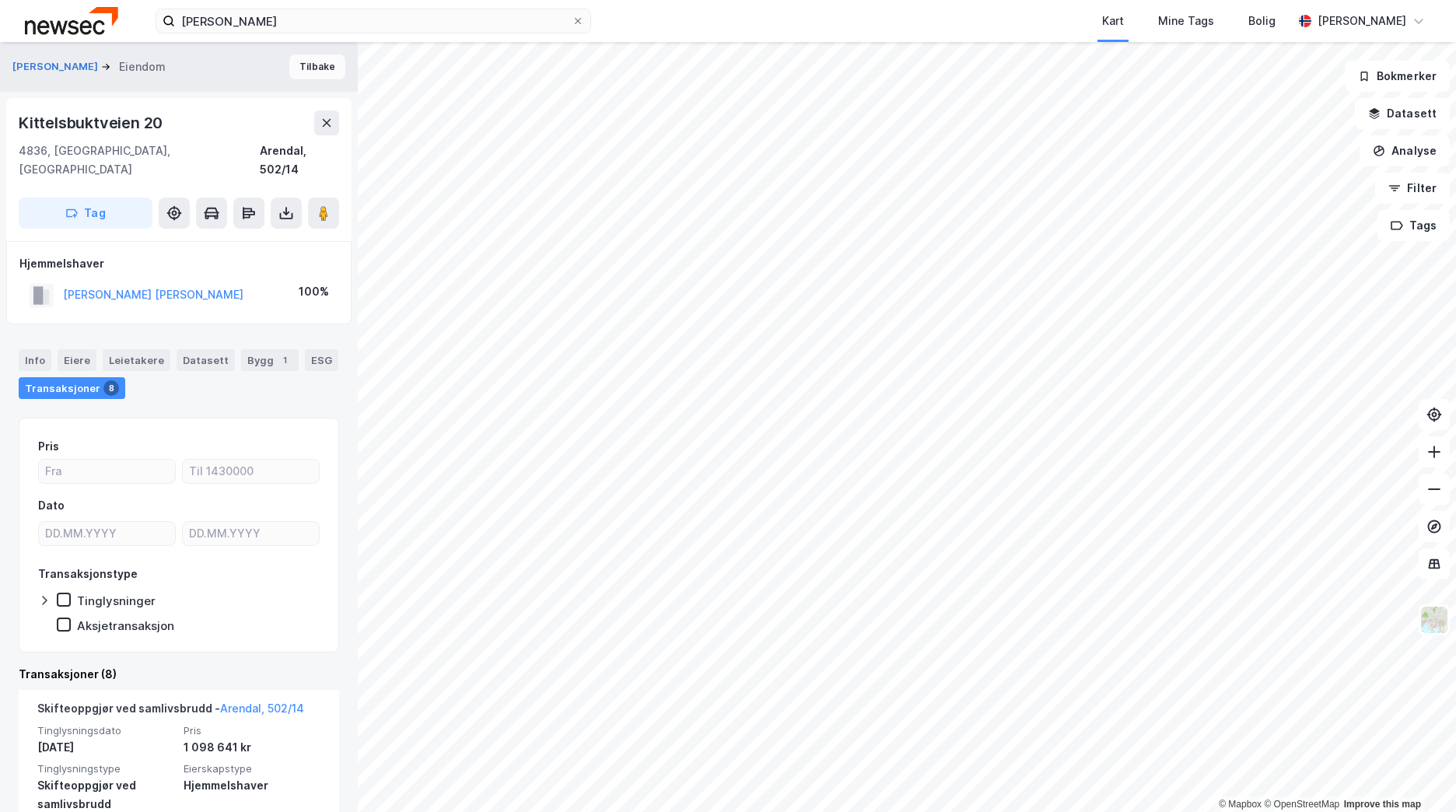
click at [299, 69] on button "Tilbake" at bounding box center [317, 67] width 56 height 25
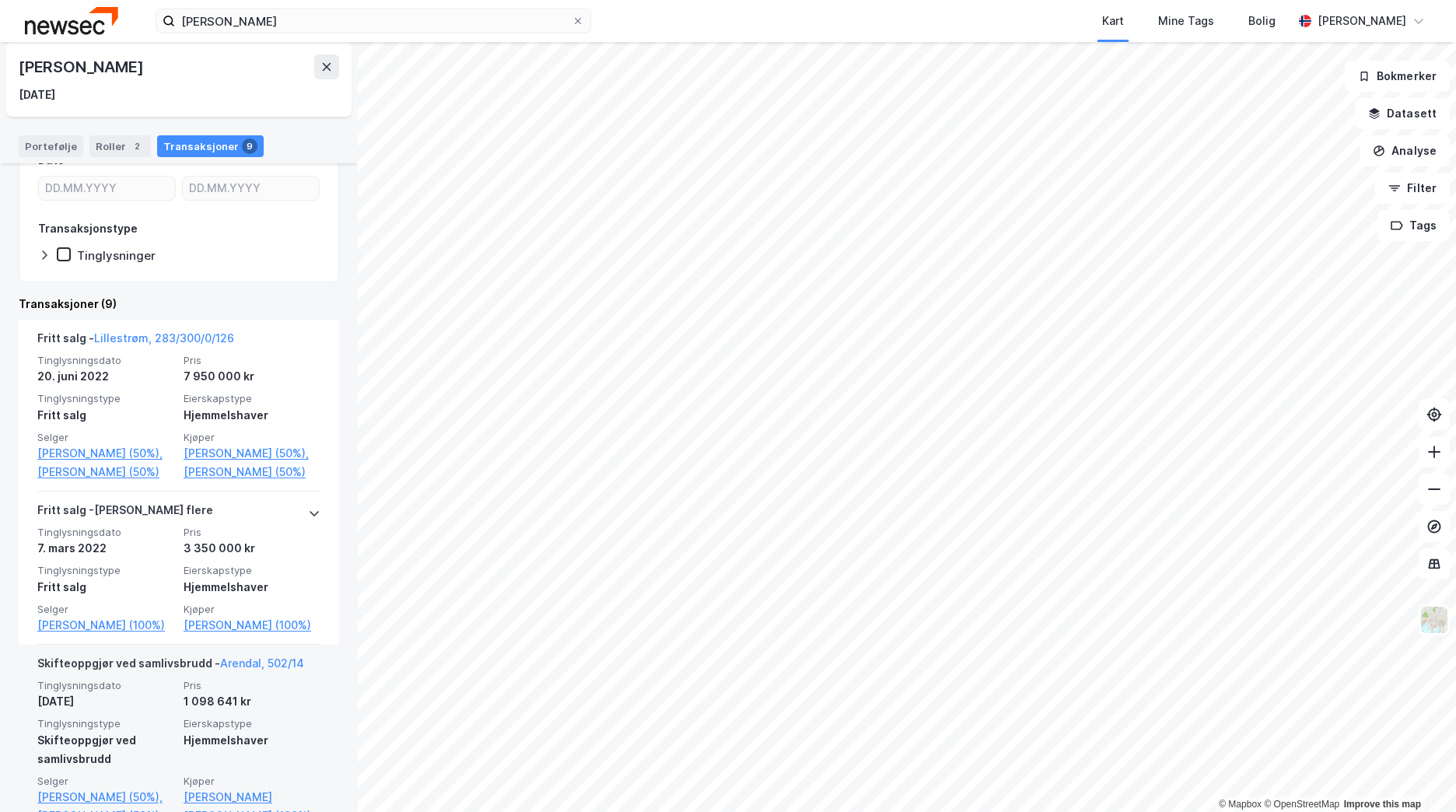
scroll to position [234, 0]
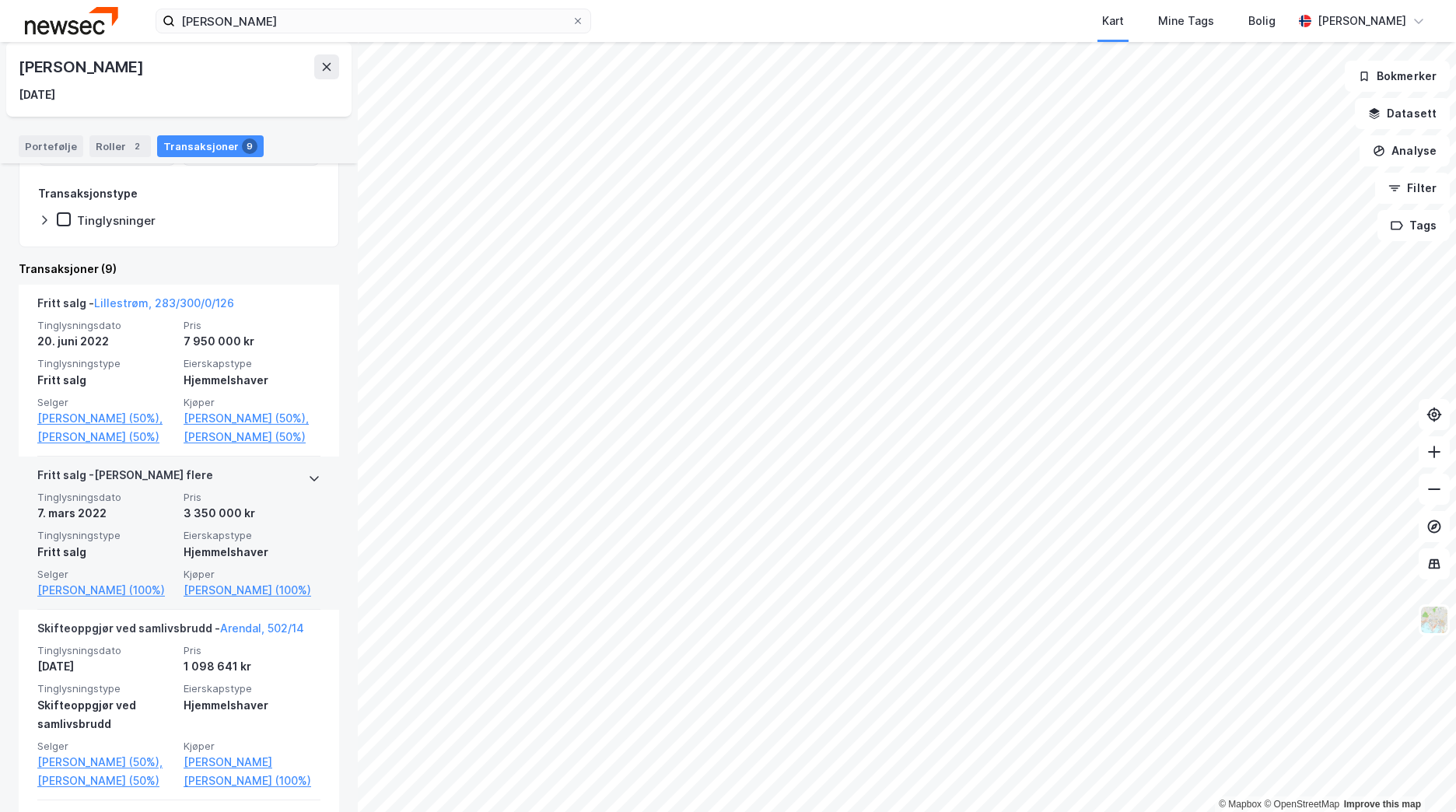
click at [294, 491] on div "[PERSON_NAME] flere" at bounding box center [179, 478] width 283 height 25
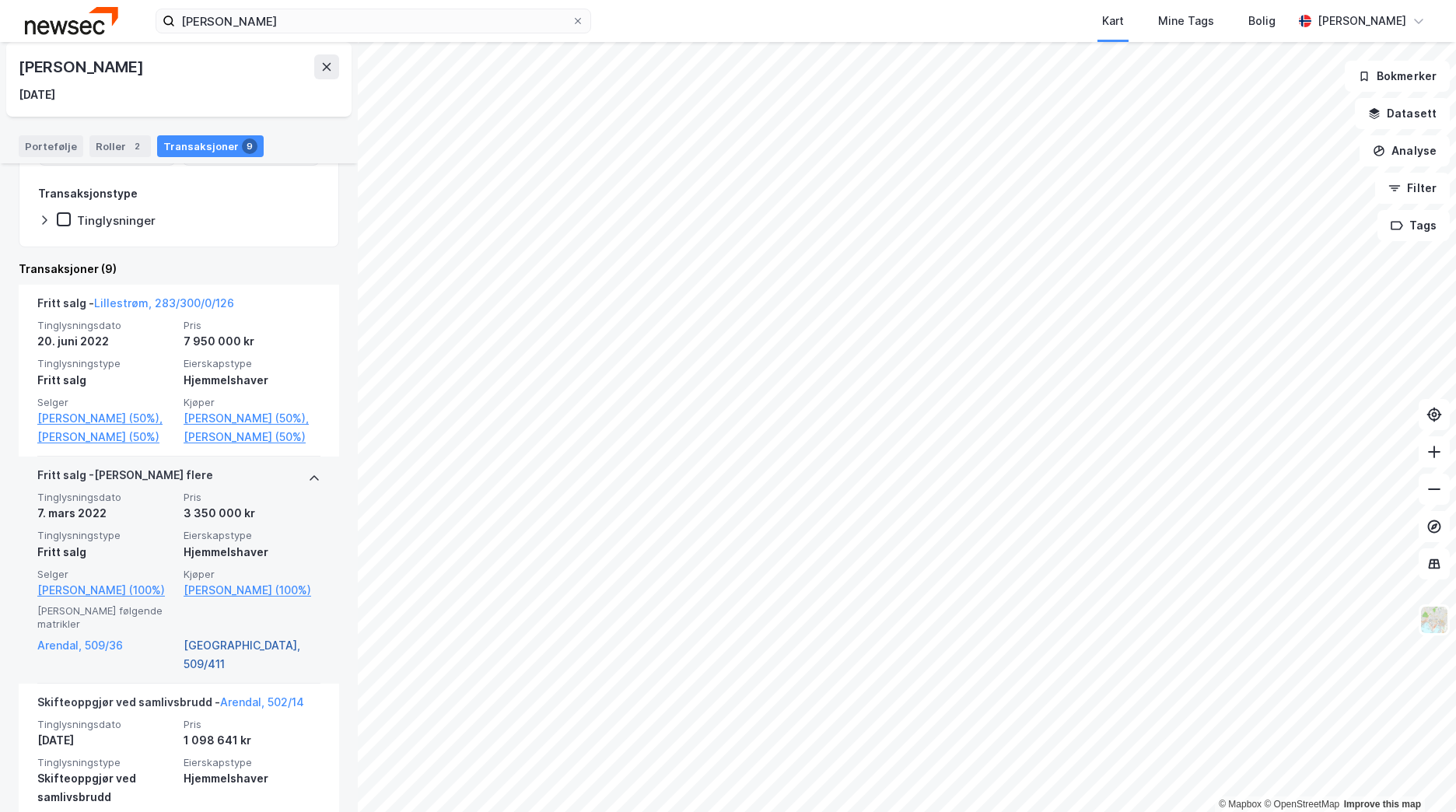
click at [199, 672] on link "[GEOGRAPHIC_DATA], 509/411" at bounding box center [252, 655] width 137 height 38
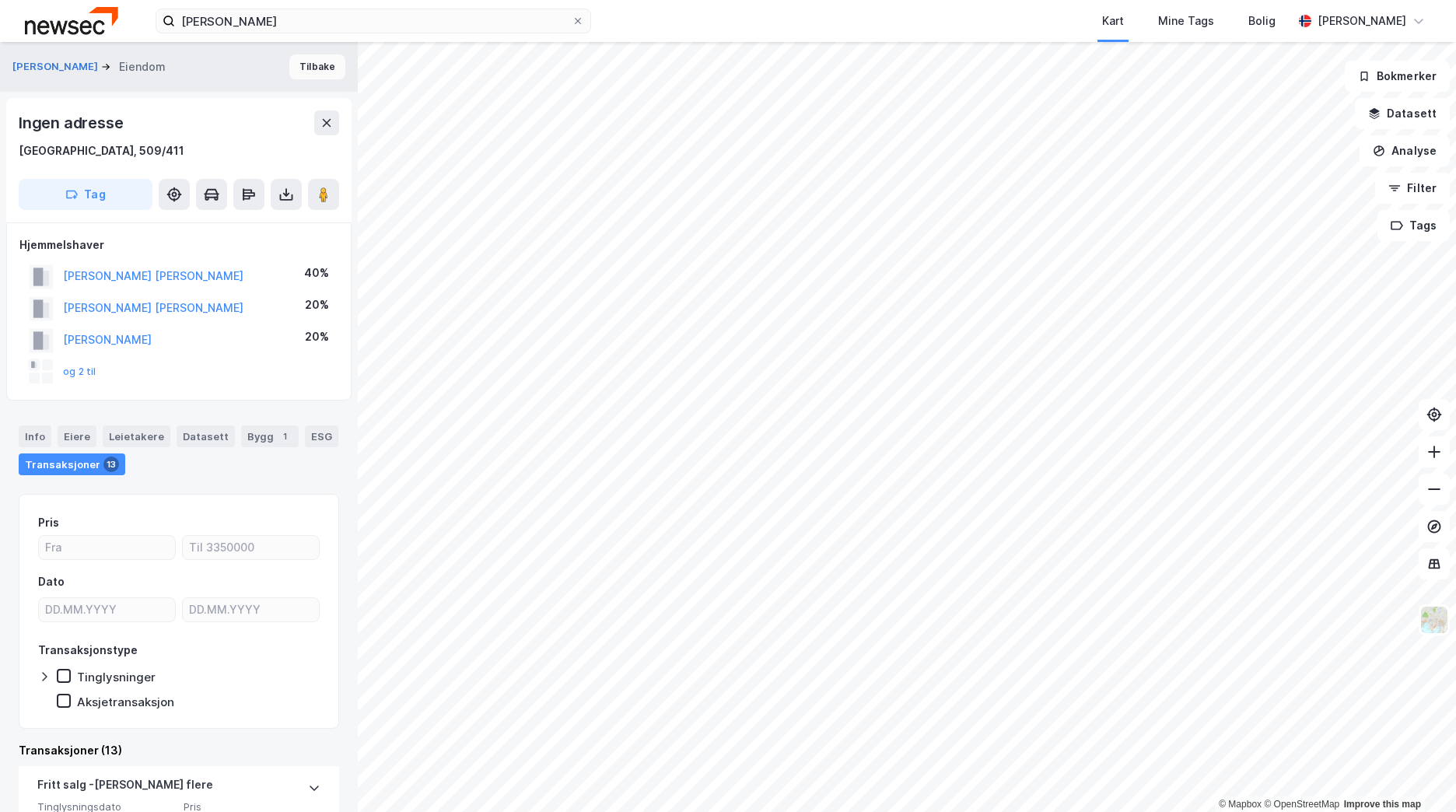
click at [291, 69] on button "Tilbake" at bounding box center [317, 67] width 56 height 25
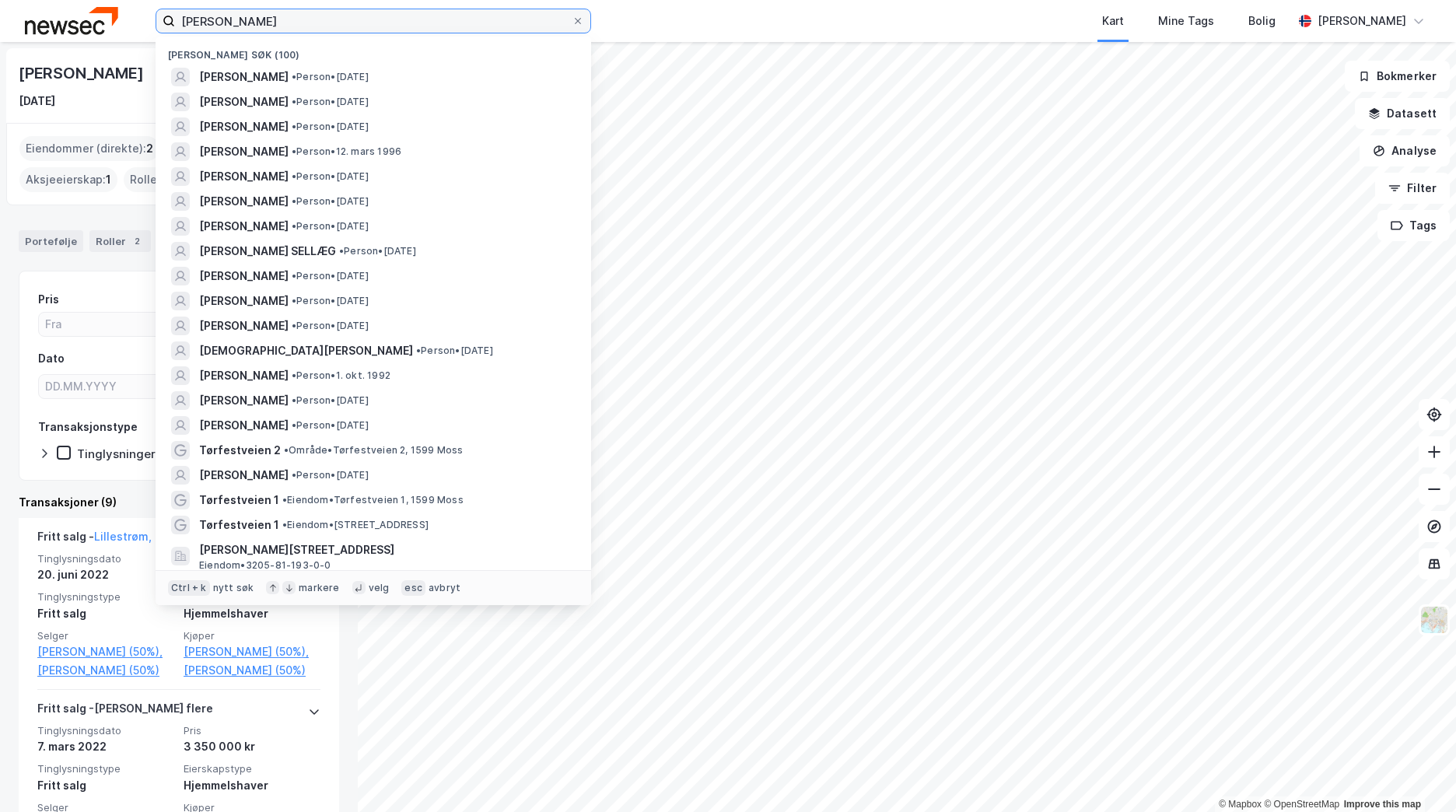
drag, startPoint x: 258, startPoint y: 21, endPoint x: 52, endPoint y: 25, distance: 206.0
click at [52, 25] on div "[PERSON_NAME] søk (100) [PERSON_NAME] • Person • [DATE] [PERSON_NAME] • Person …" at bounding box center [728, 21] width 1456 height 42
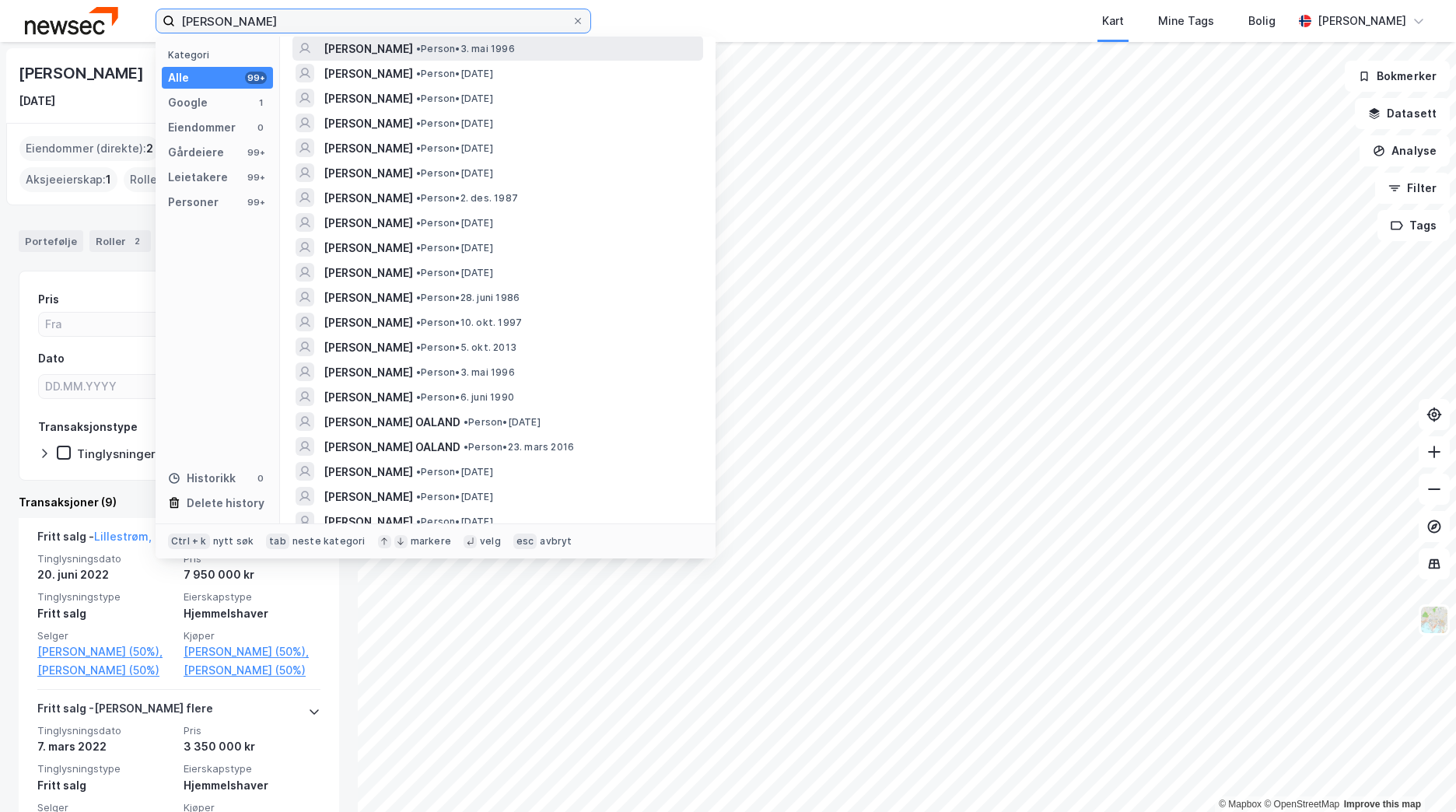
scroll to position [466, 0]
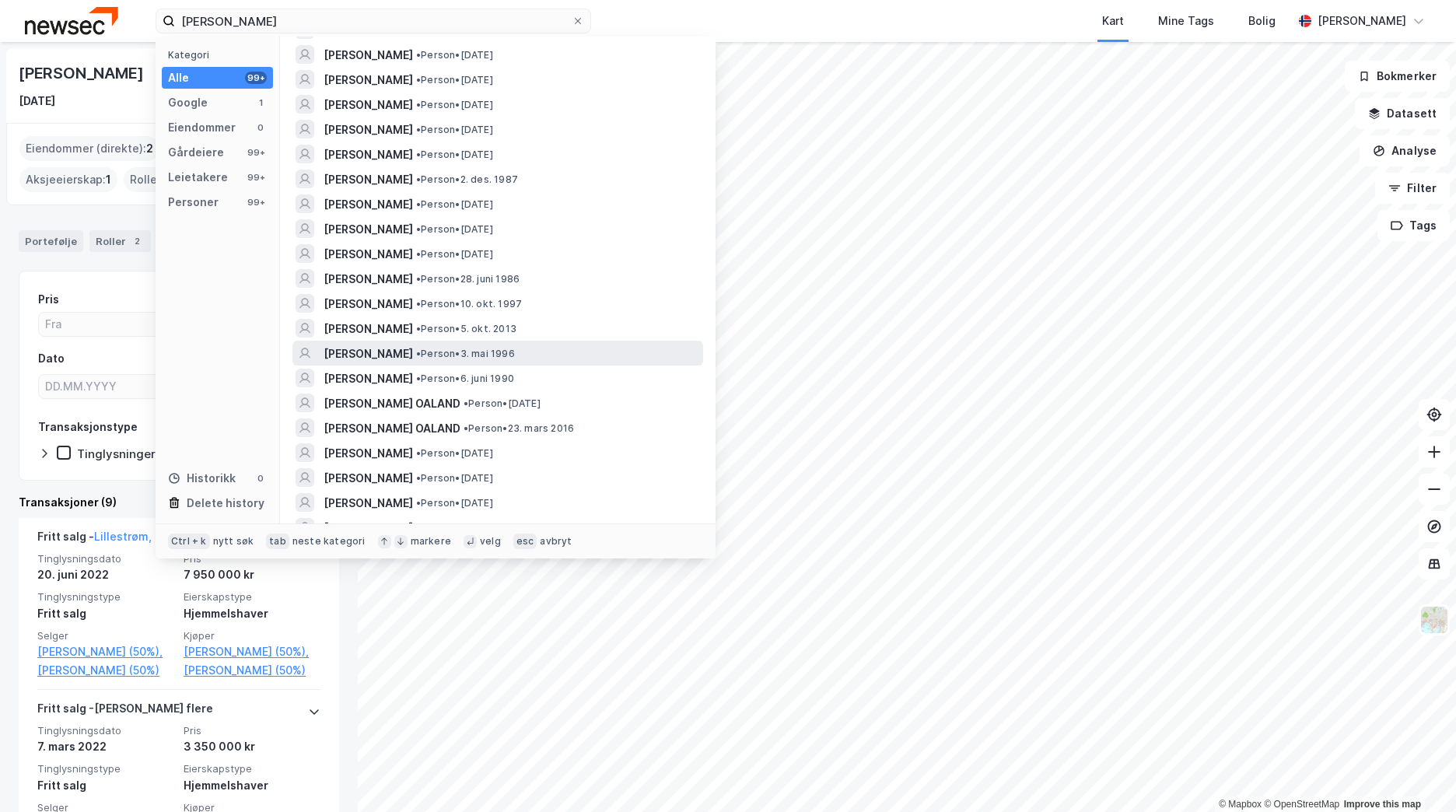
click at [515, 348] on span "• Person • 3. mai 1996" at bounding box center [465, 354] width 98 height 13
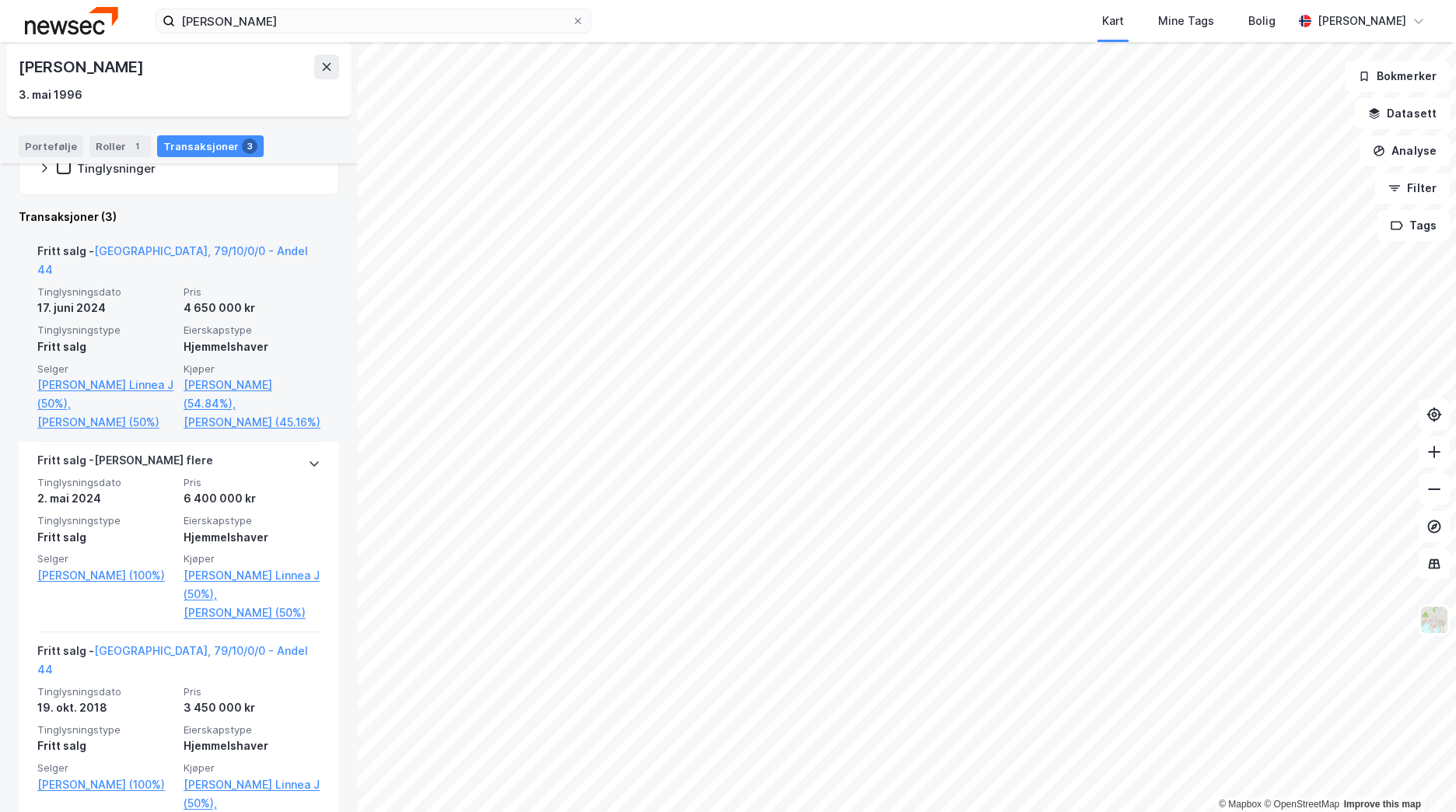
scroll to position [311, 0]
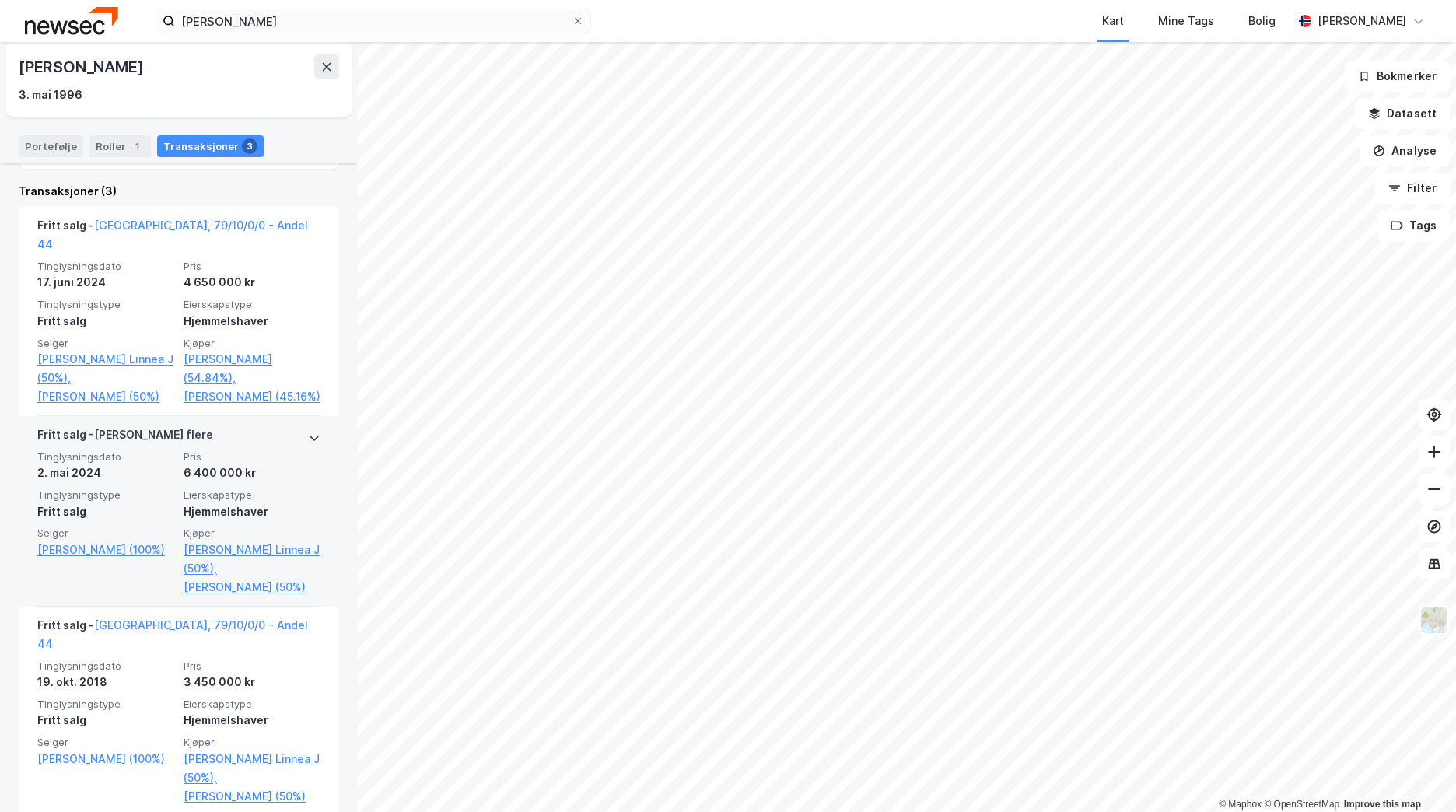
click at [308, 434] on icon at bounding box center [314, 437] width 13 height 13
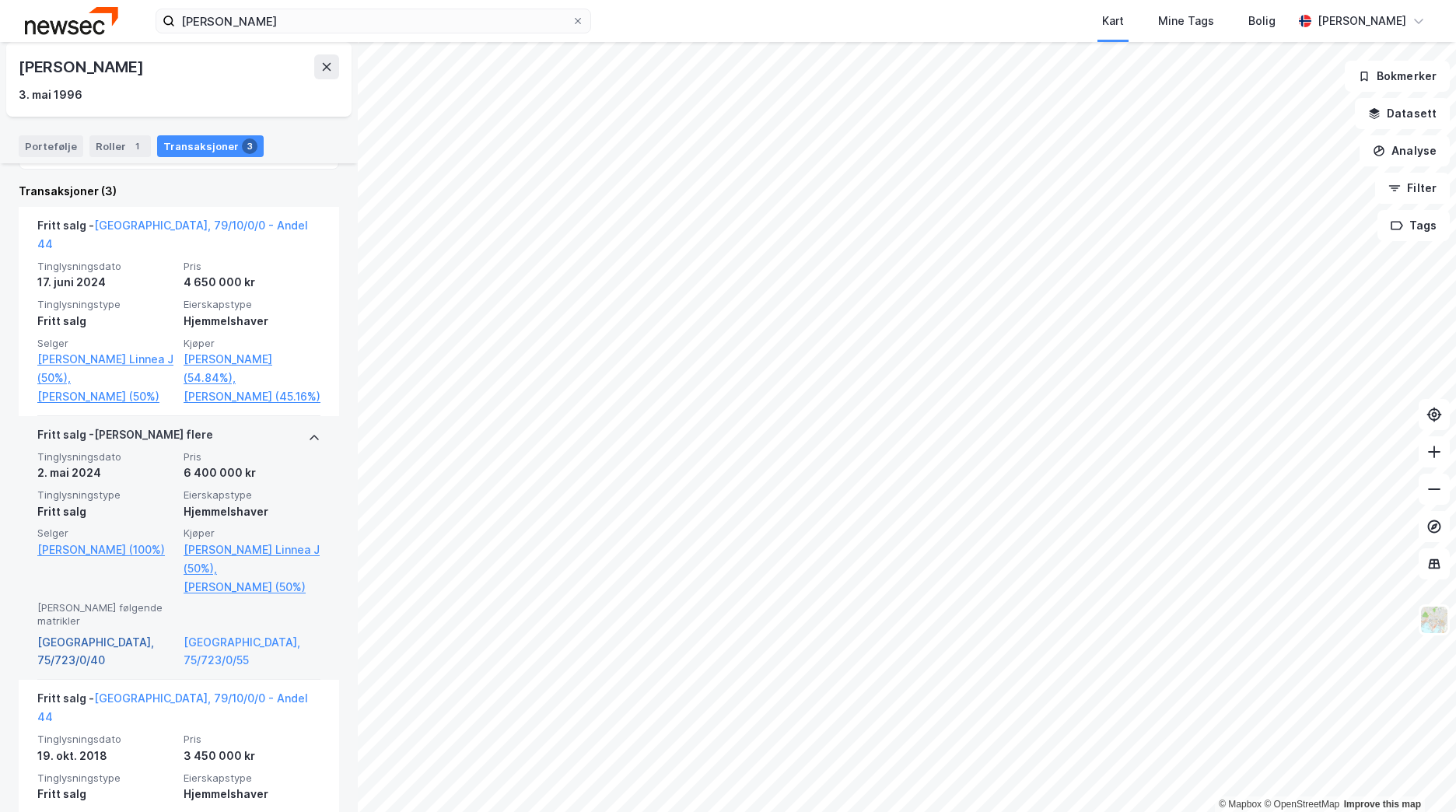
click at [96, 649] on link "[GEOGRAPHIC_DATA], 75/723/0/40" at bounding box center [106, 652] width 137 height 38
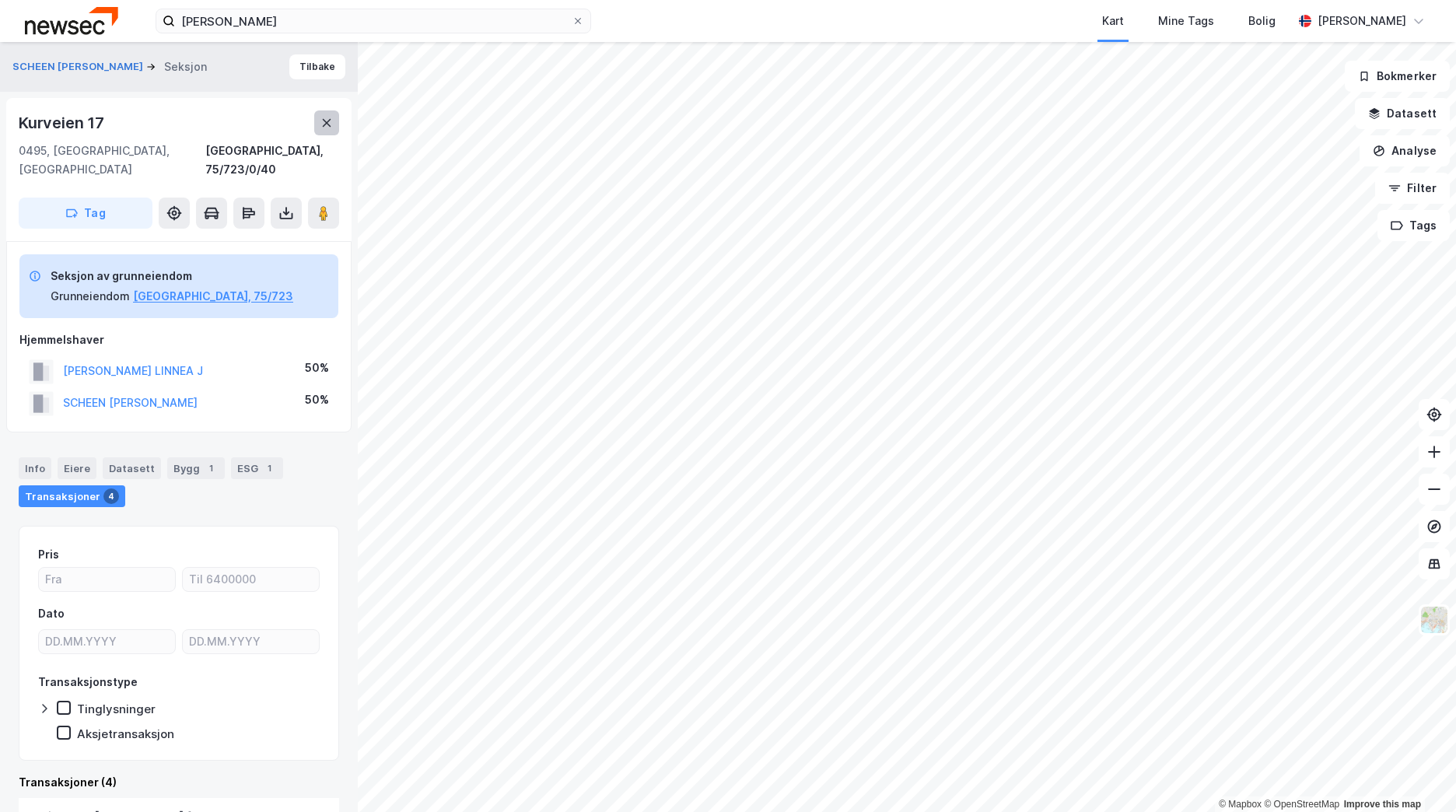
click at [317, 110] on button at bounding box center [326, 122] width 25 height 25
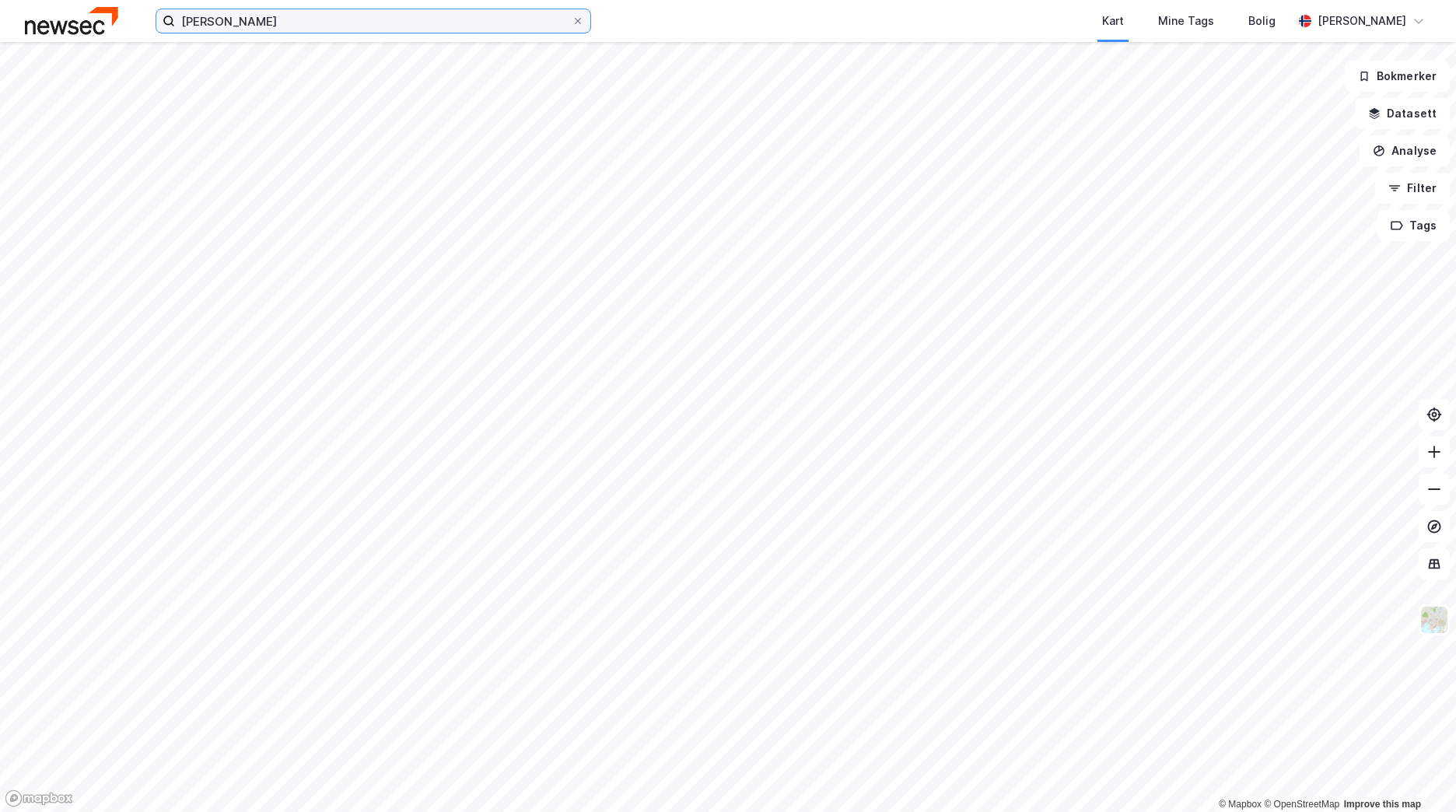
click at [300, 24] on input "[PERSON_NAME]" at bounding box center [373, 20] width 397 height 23
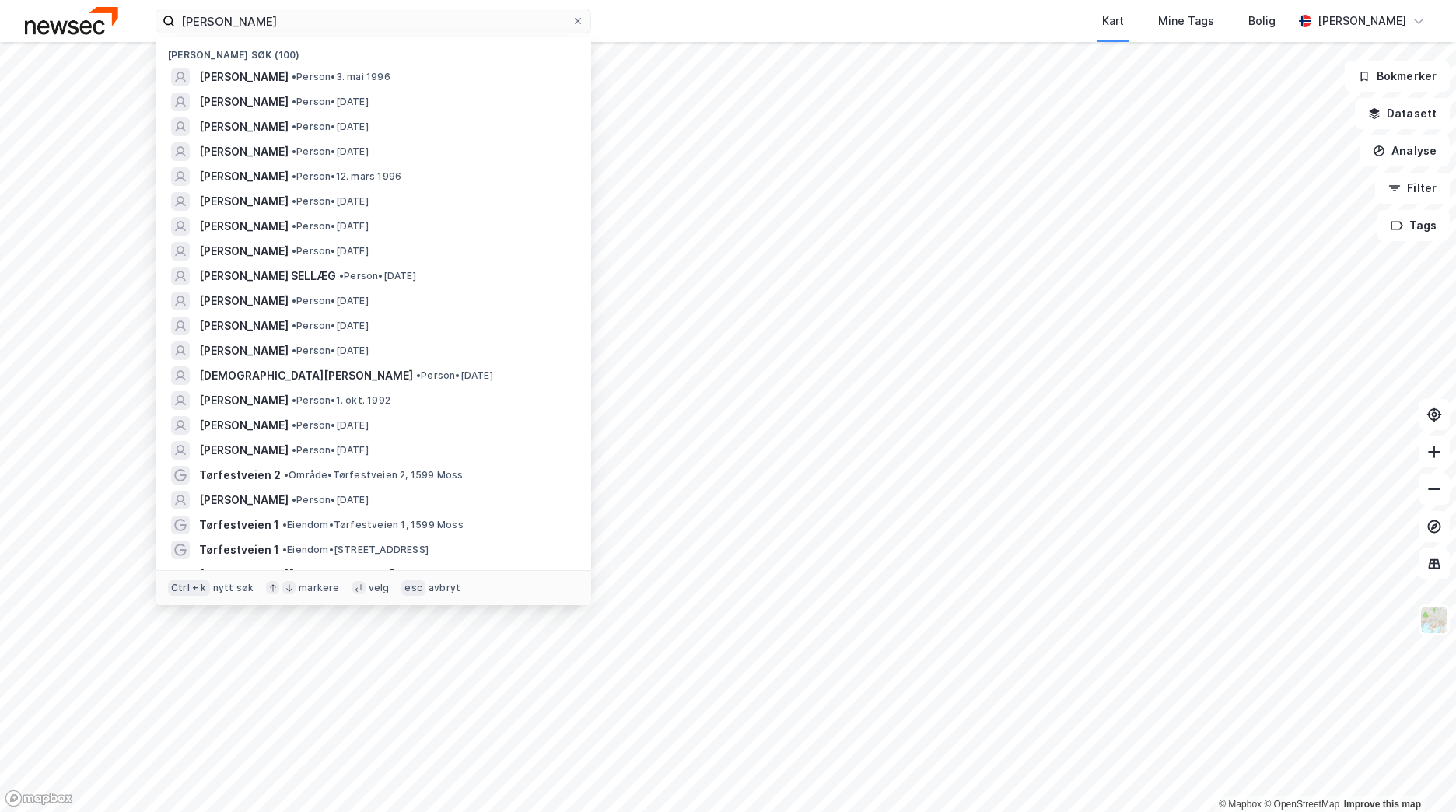
click at [333, 63] on div "[PERSON_NAME] søk (100)" at bounding box center [373, 51] width 435 height 28
click at [288, 70] on span "[PERSON_NAME]" at bounding box center [243, 77] width 89 height 19
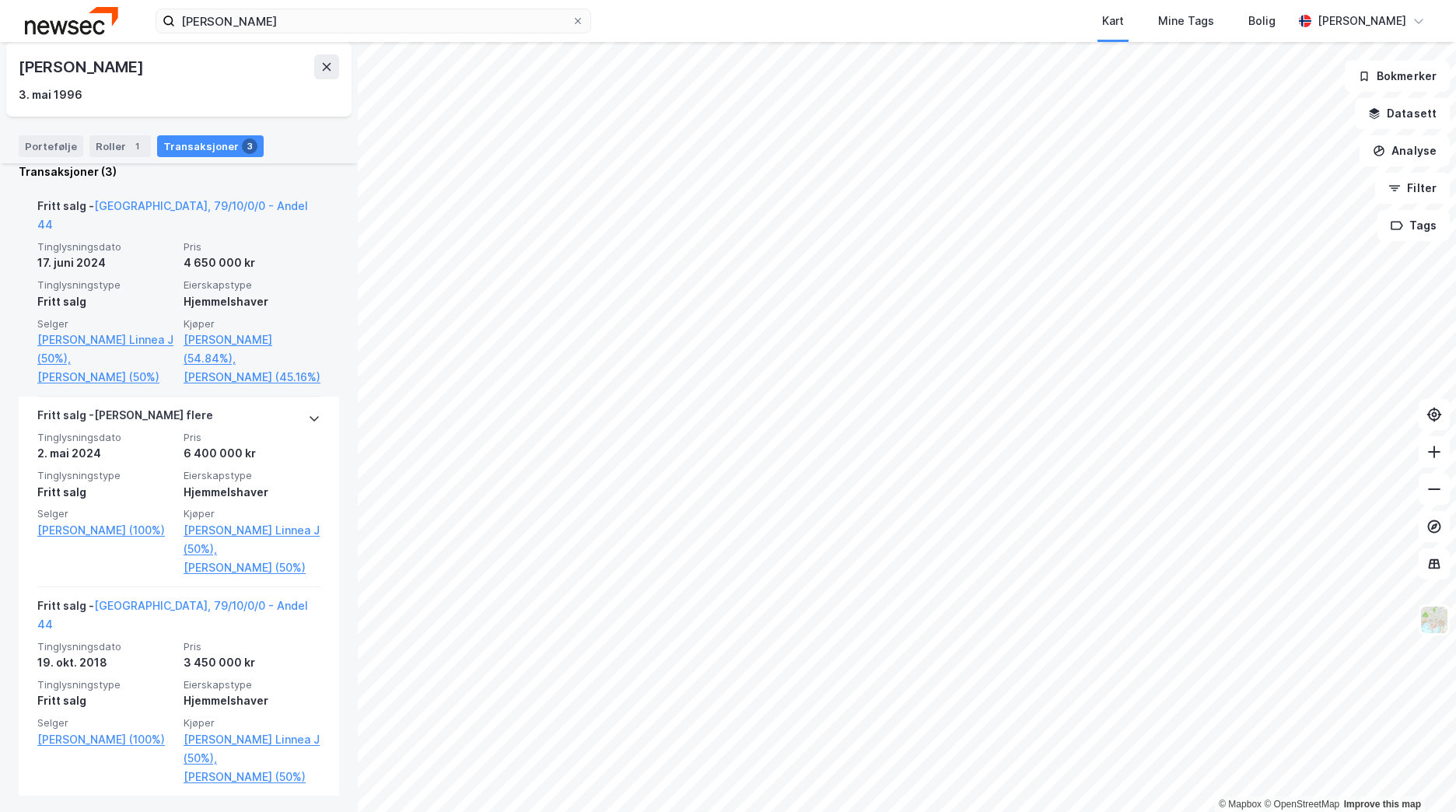
scroll to position [352, 0]
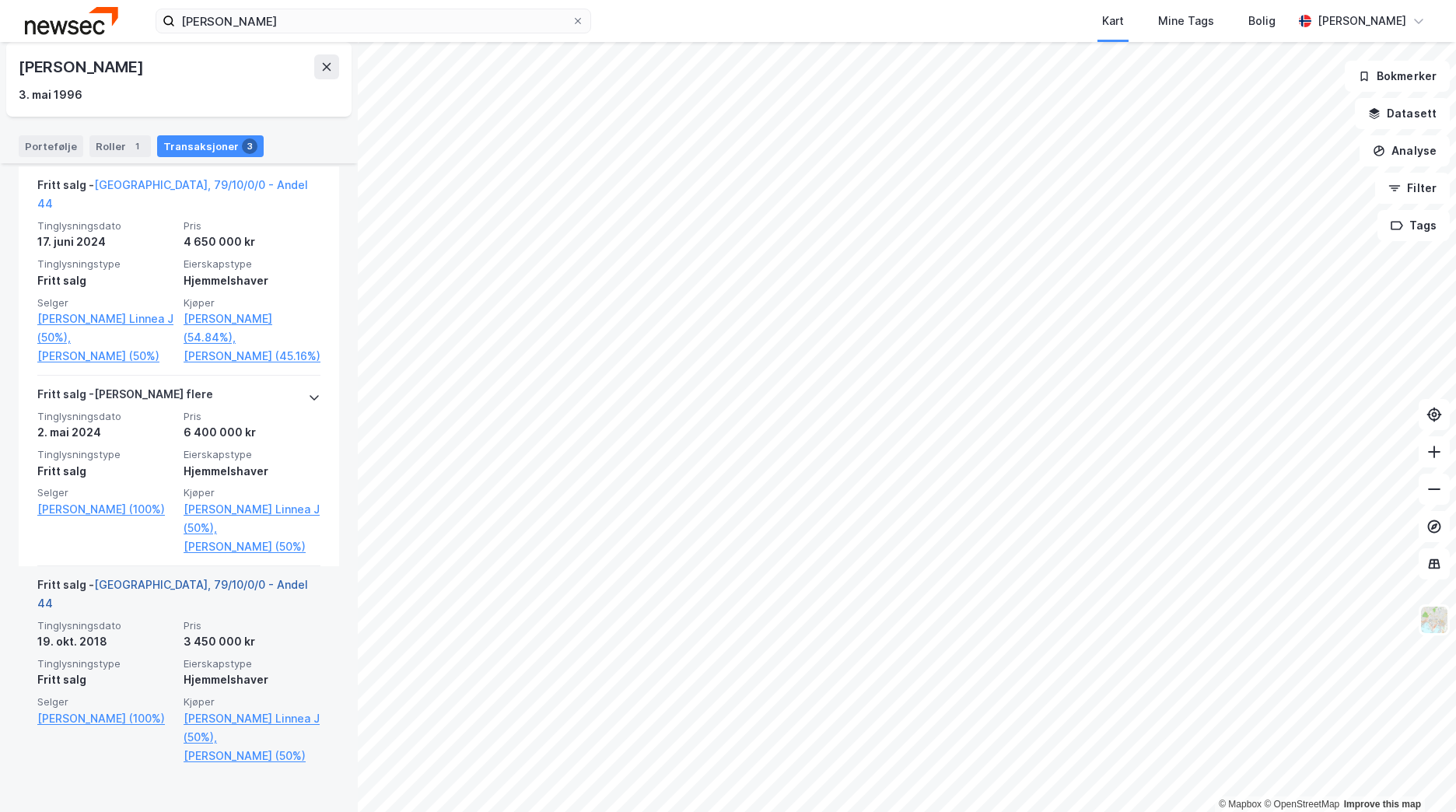
click at [196, 606] on link "[GEOGRAPHIC_DATA], 79/10/0/0 - Andel 44" at bounding box center [173, 593] width 270 height 32
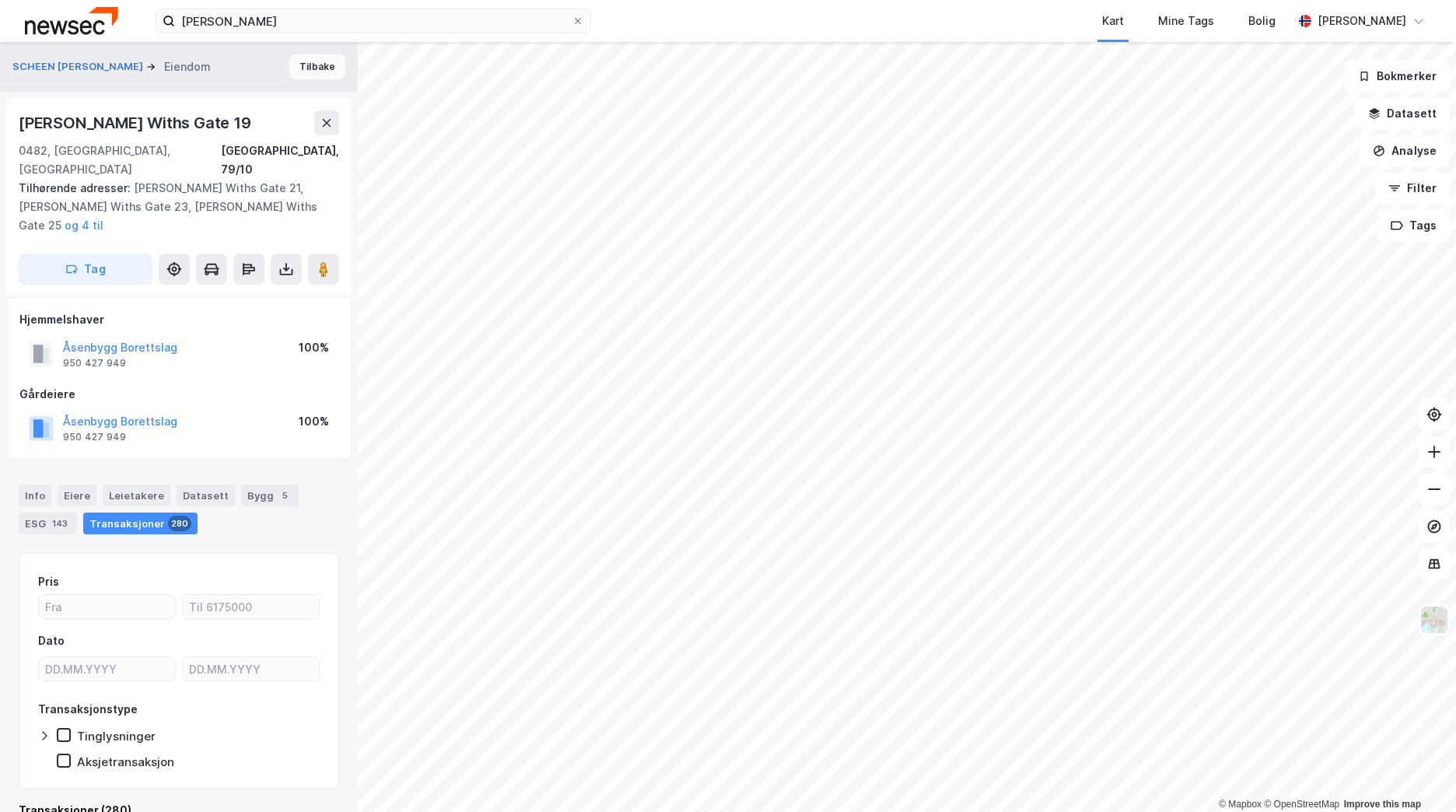
click at [316, 68] on button "Tilbake" at bounding box center [317, 67] width 56 height 25
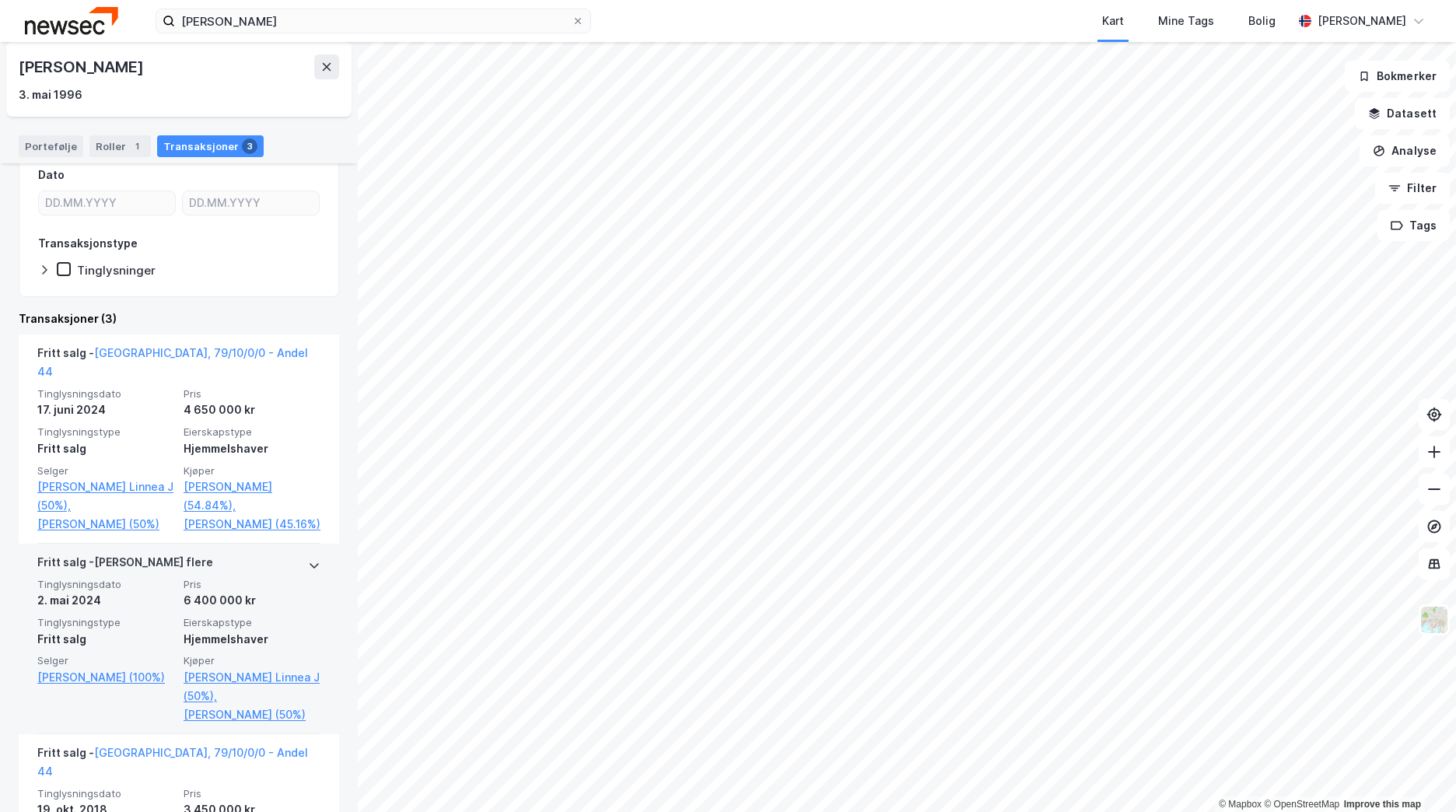
scroll to position [196, 0]
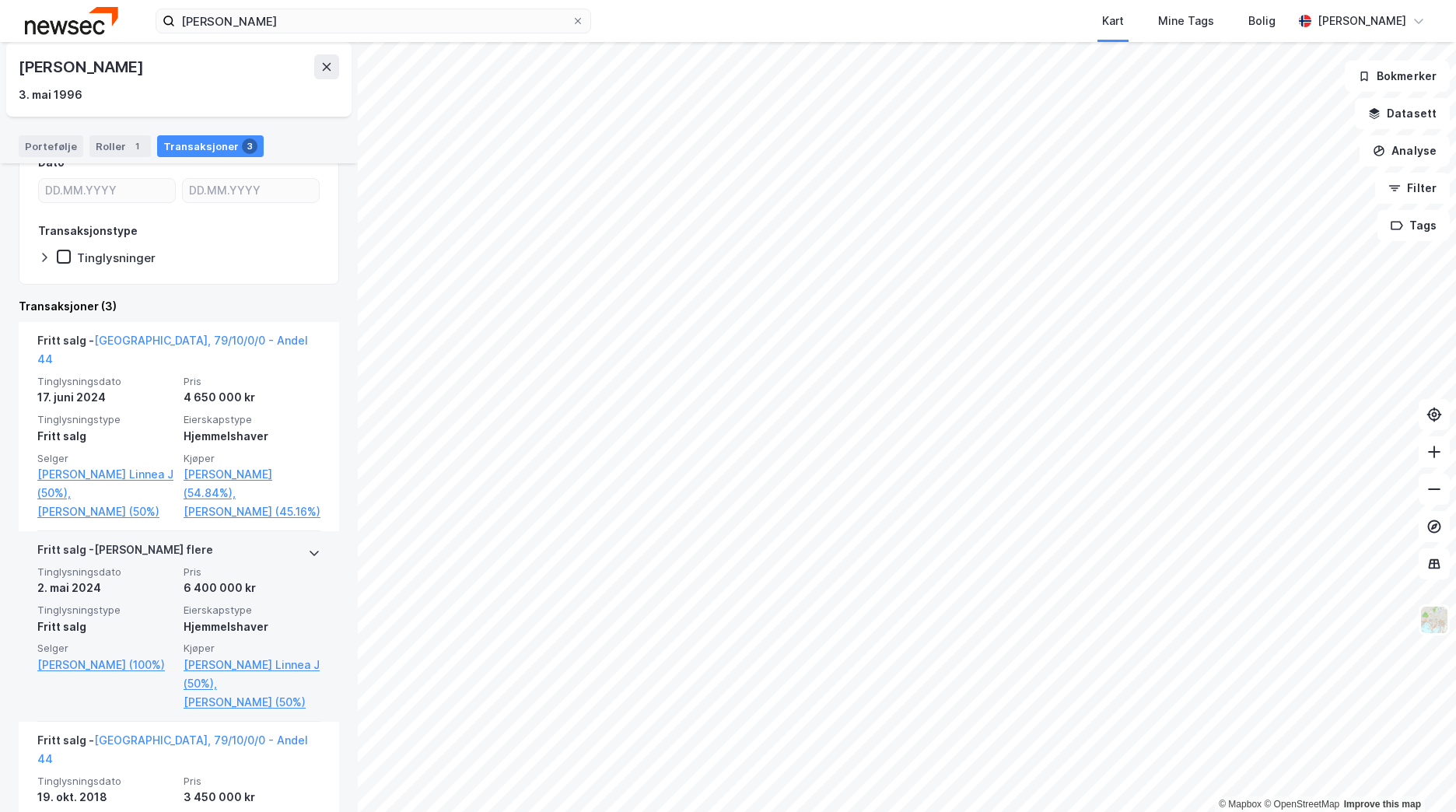
click at [146, 552] on div "[PERSON_NAME] flere" at bounding box center [125, 553] width 176 height 25
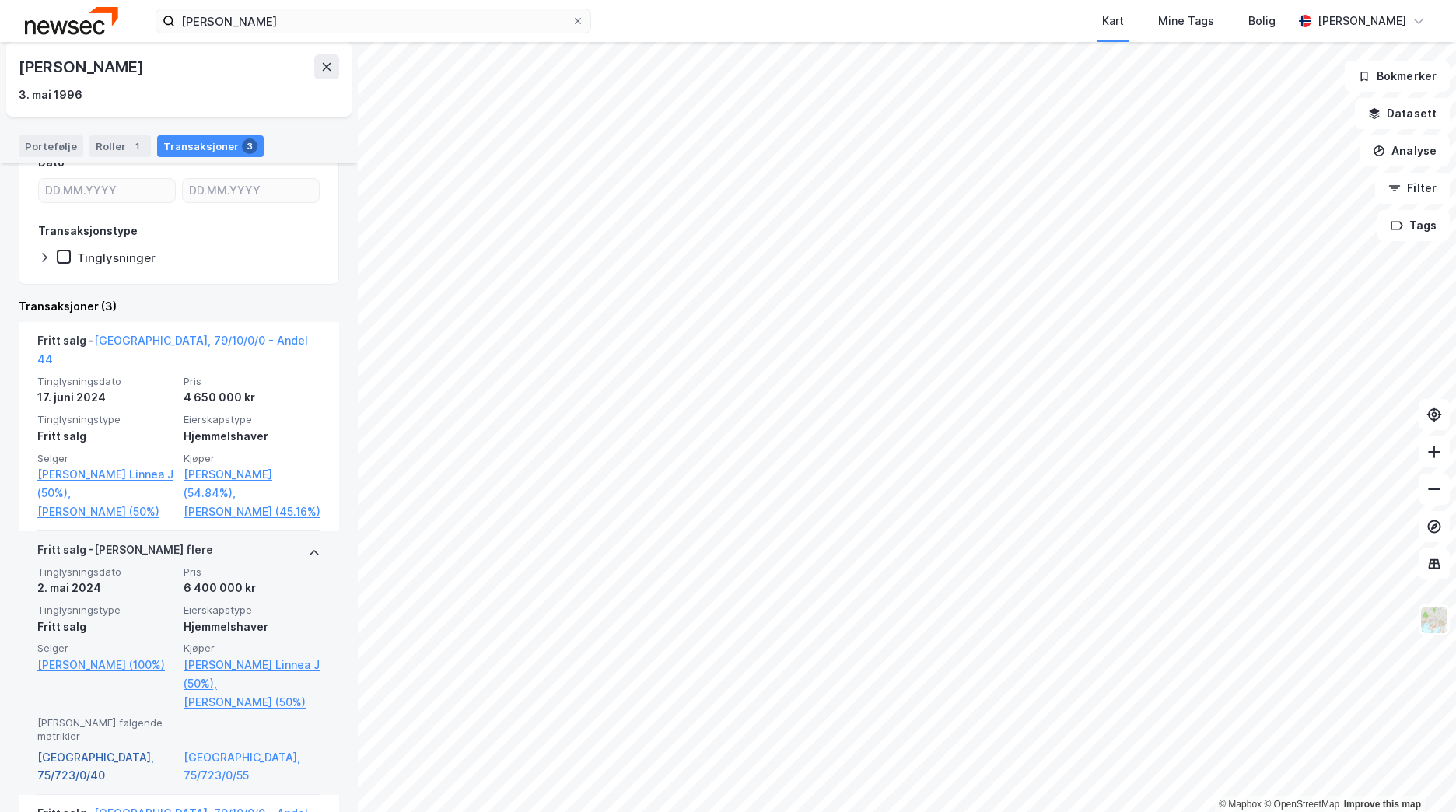
click at [94, 767] on link "[GEOGRAPHIC_DATA], 75/723/0/40" at bounding box center [106, 767] width 137 height 38
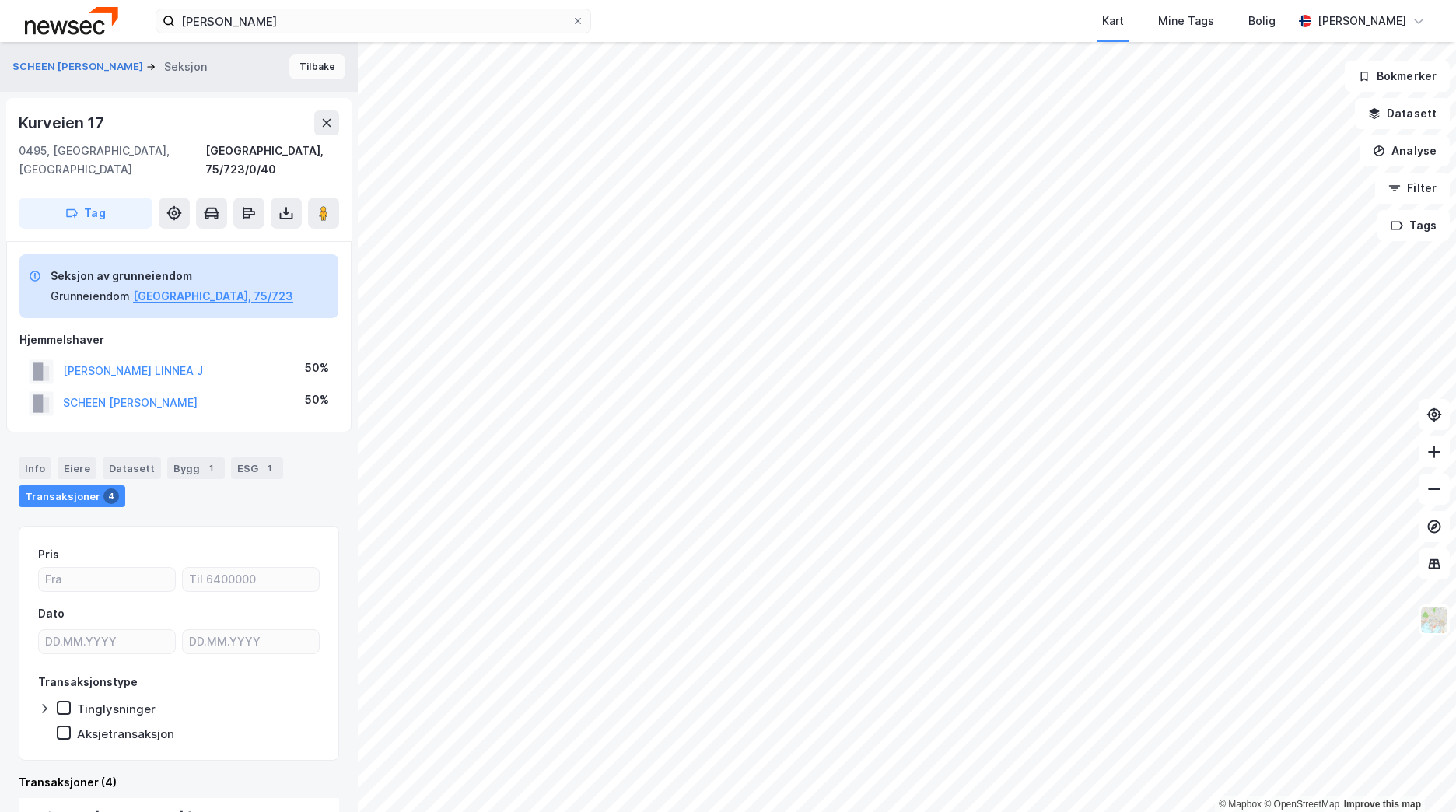
click at [316, 63] on button "Tilbake" at bounding box center [317, 67] width 56 height 25
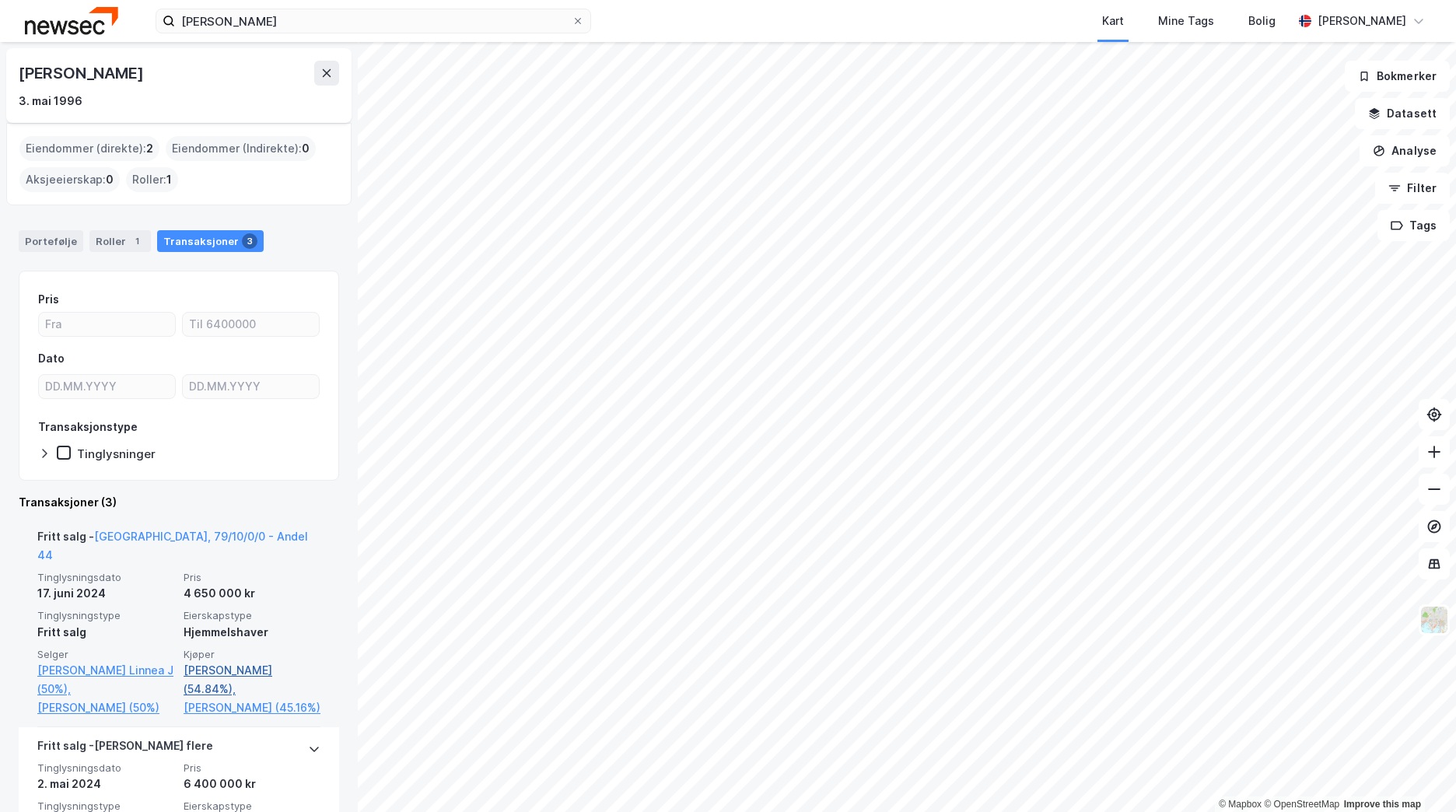
scroll to position [311, 0]
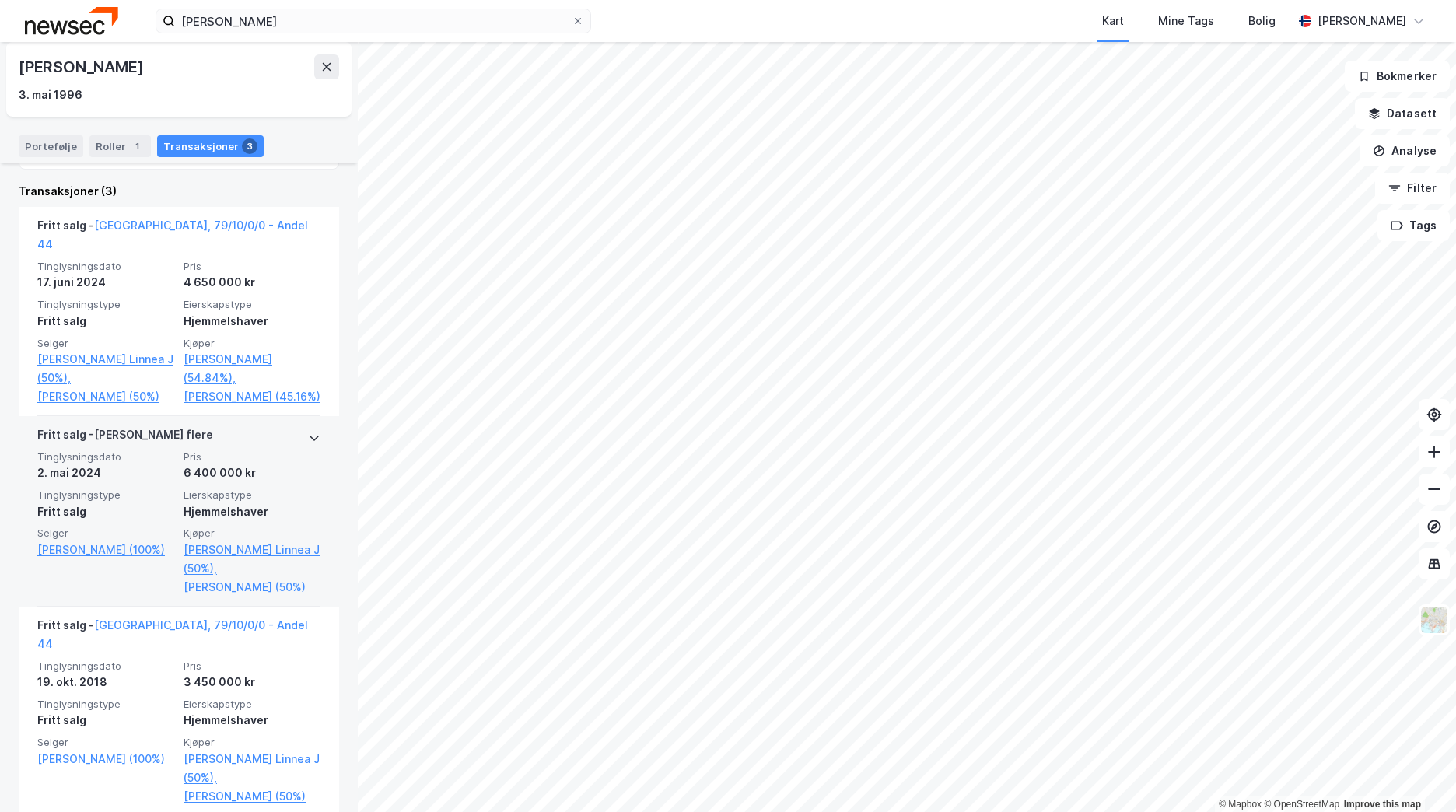
click at [308, 431] on icon at bounding box center [314, 437] width 13 height 13
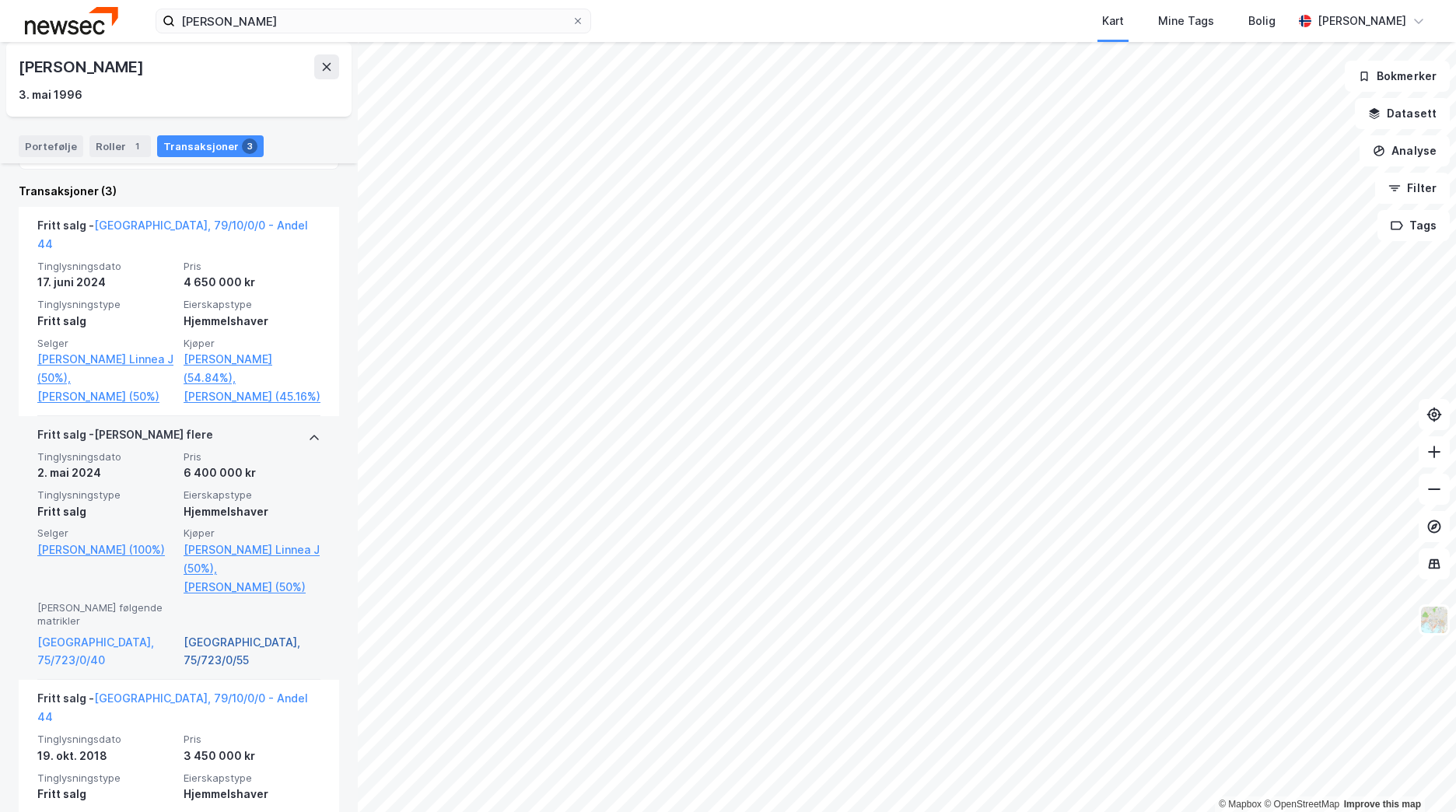
click at [233, 649] on link "[GEOGRAPHIC_DATA], 75/723/0/55" at bounding box center [252, 652] width 137 height 38
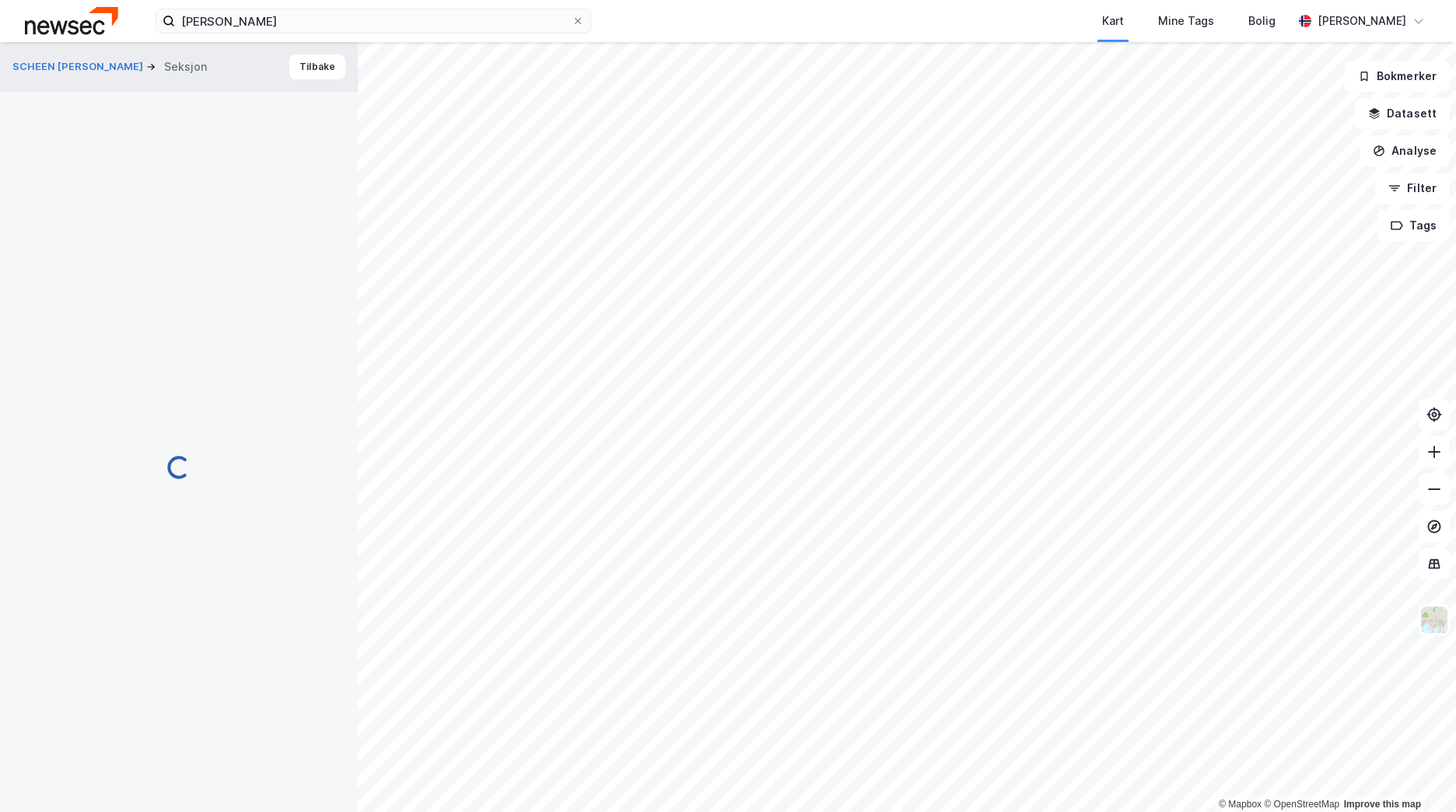
scroll to position [5, 0]
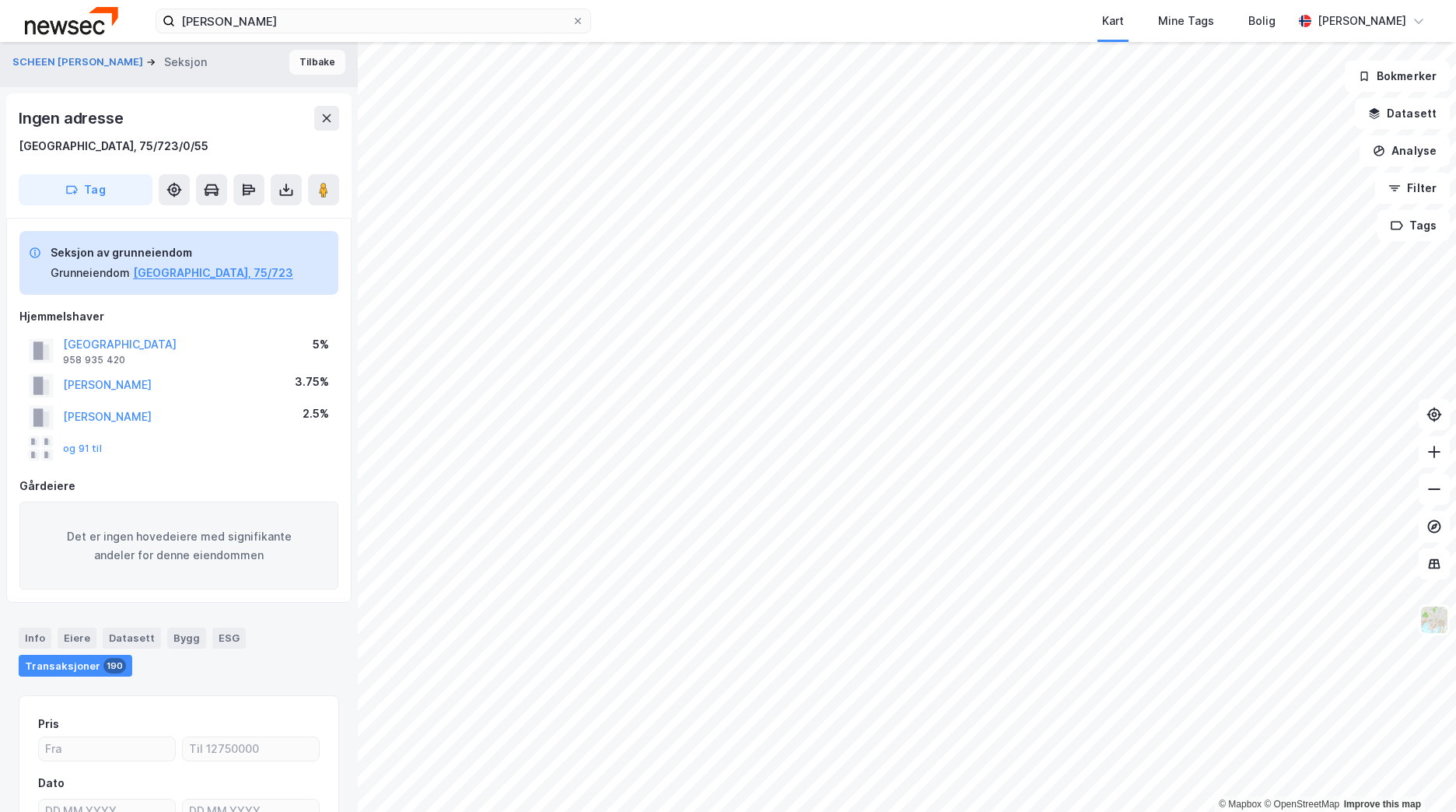
click at [311, 65] on button "Tilbake" at bounding box center [317, 62] width 56 height 25
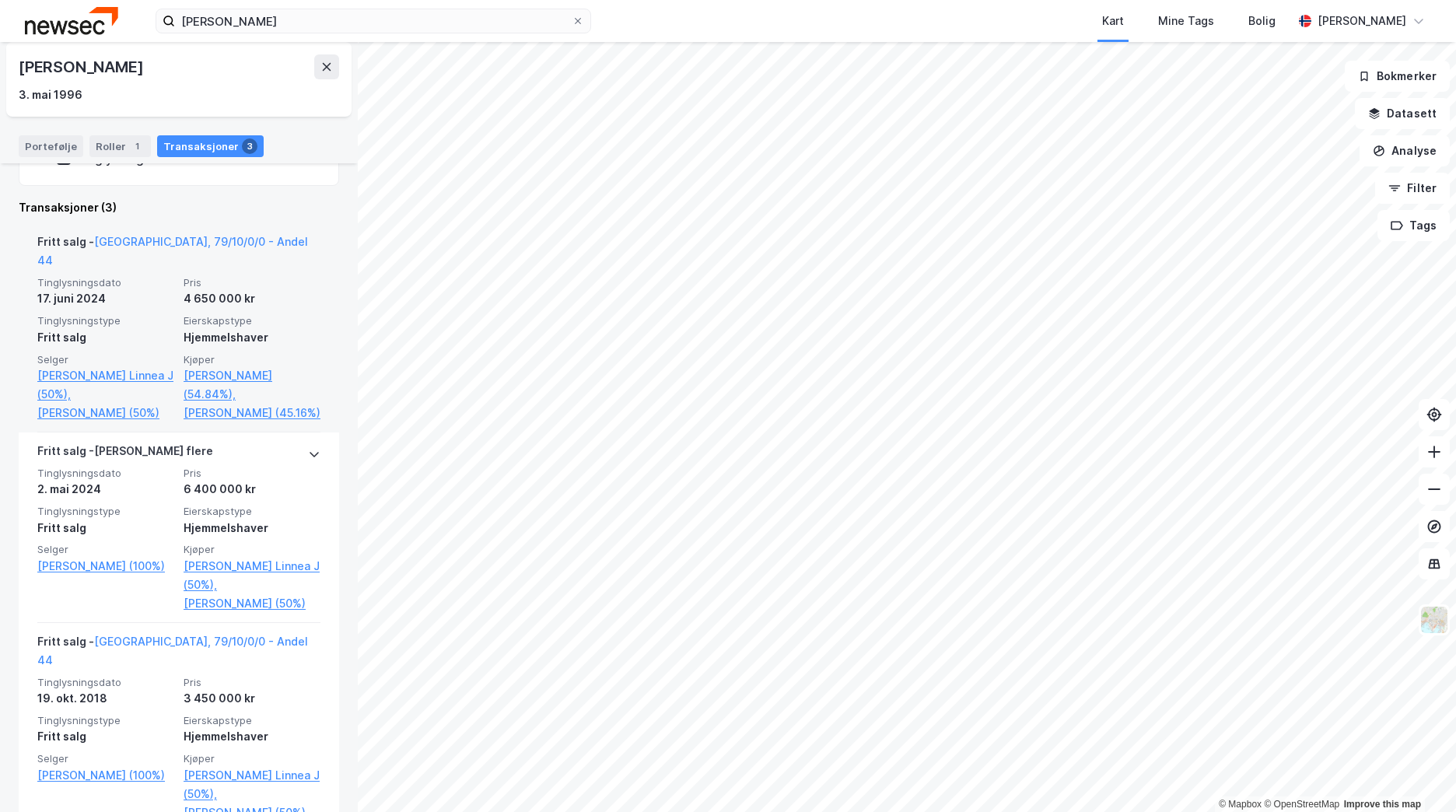
scroll to position [311, 0]
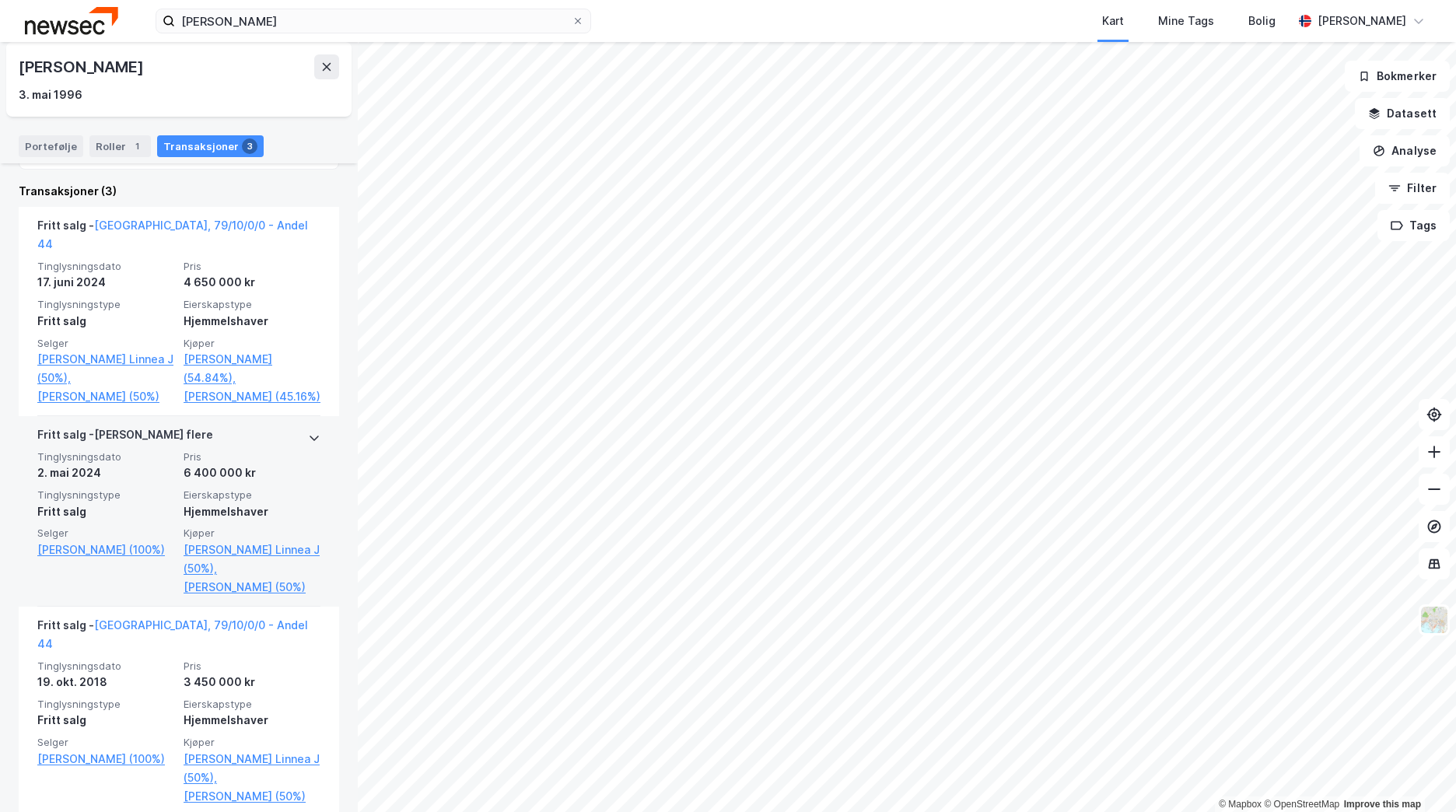
click at [308, 427] on div at bounding box center [314, 437] width 13 height 25
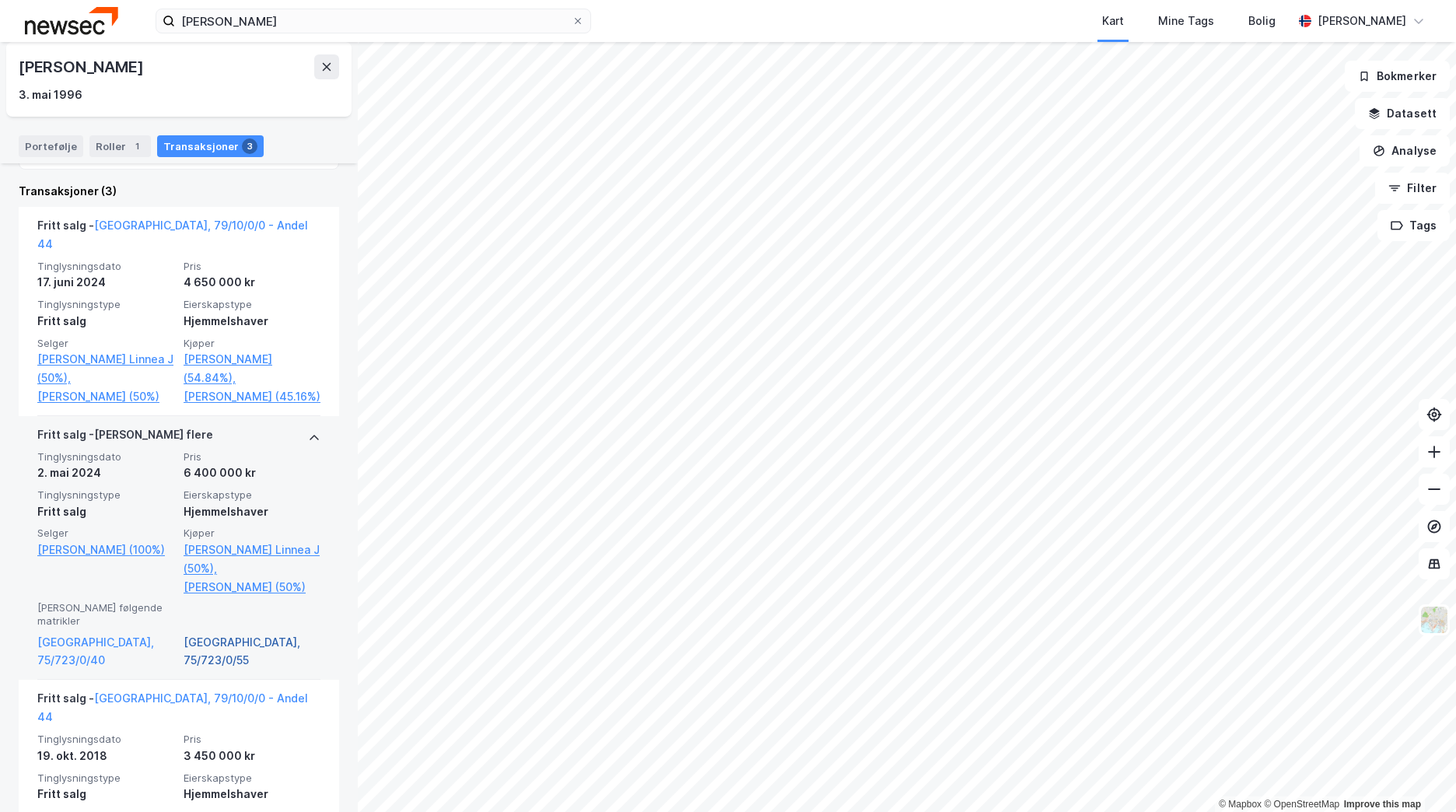
click at [220, 645] on link "[GEOGRAPHIC_DATA], 75/723/0/55" at bounding box center [252, 652] width 137 height 38
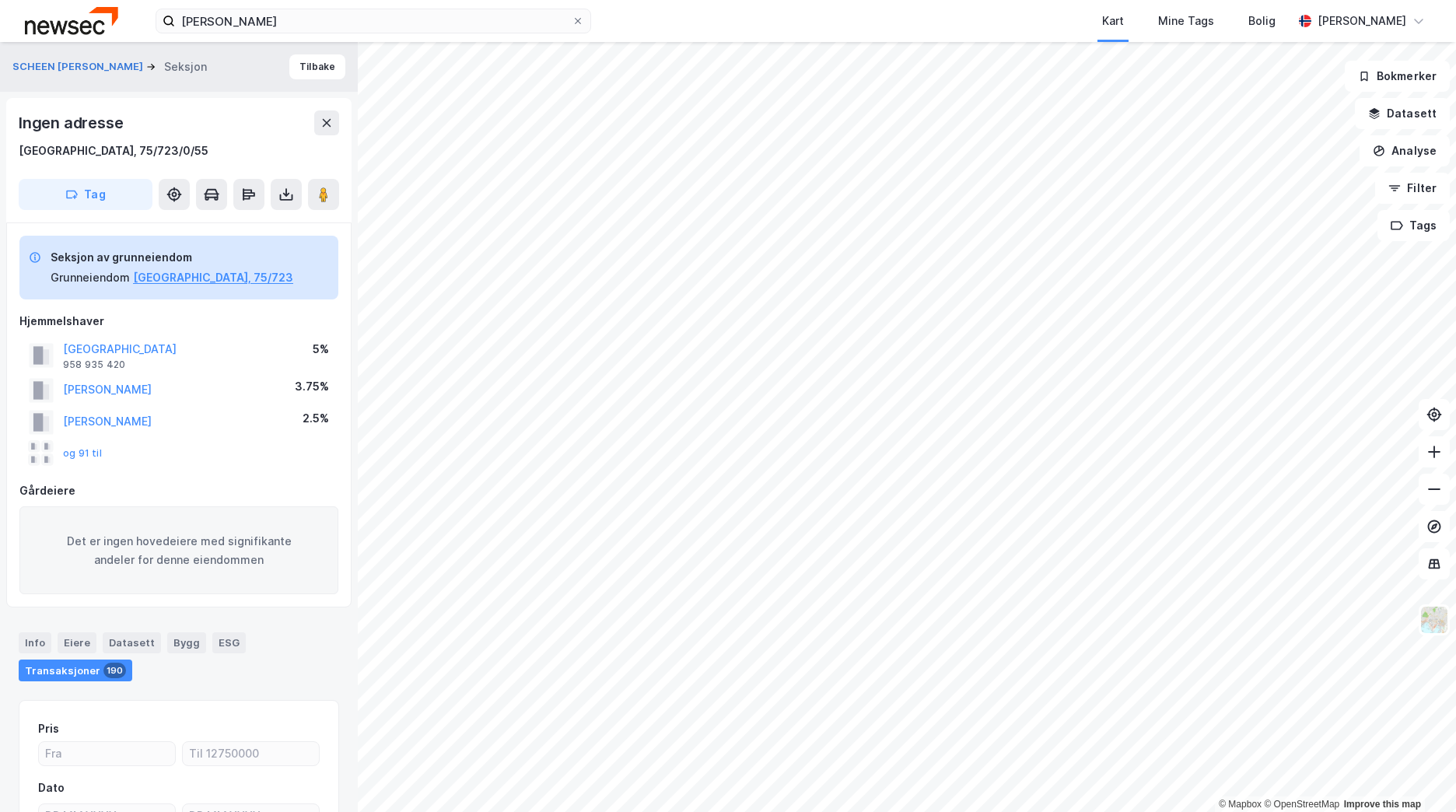
scroll to position [5, 0]
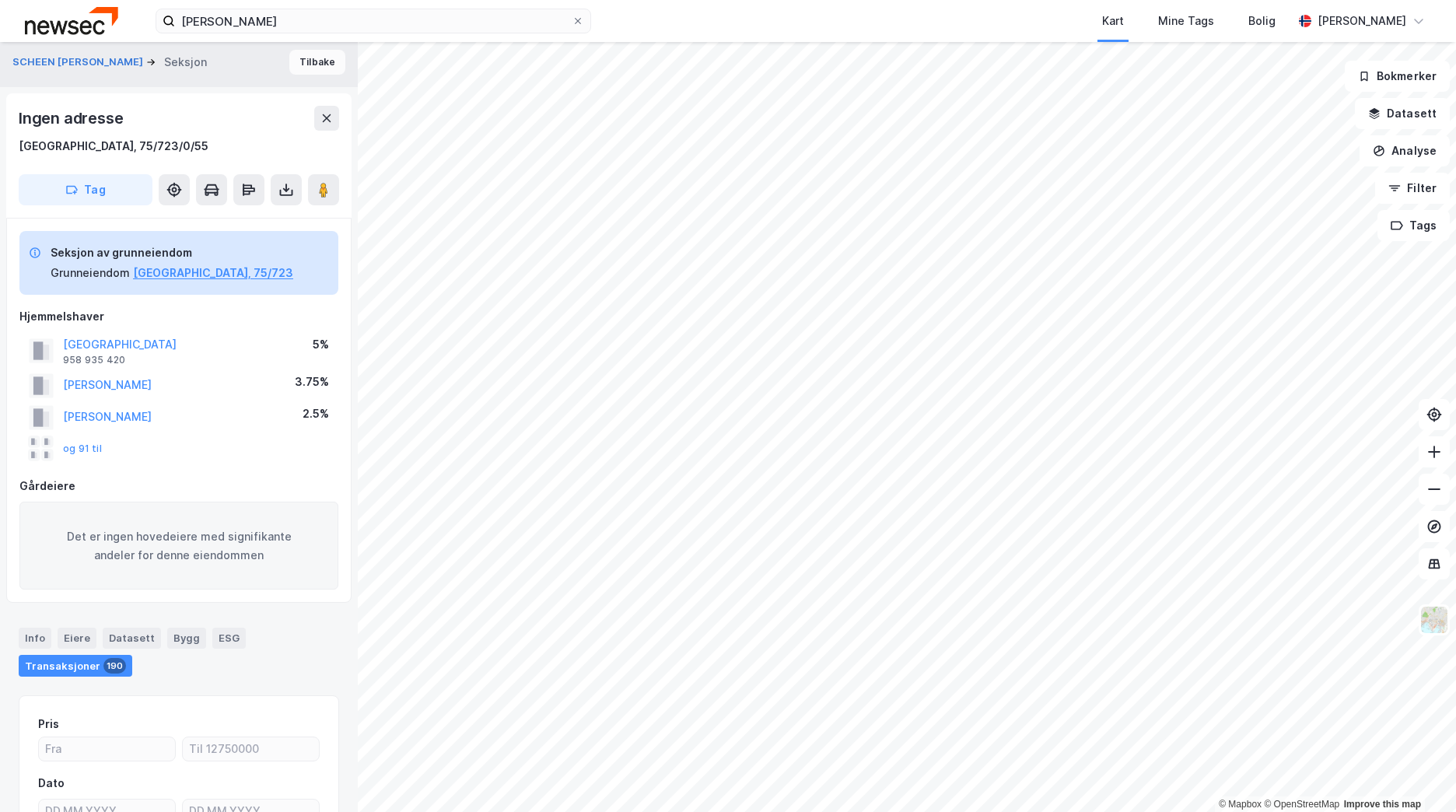
click at [306, 62] on button "Tilbake" at bounding box center [317, 62] width 56 height 25
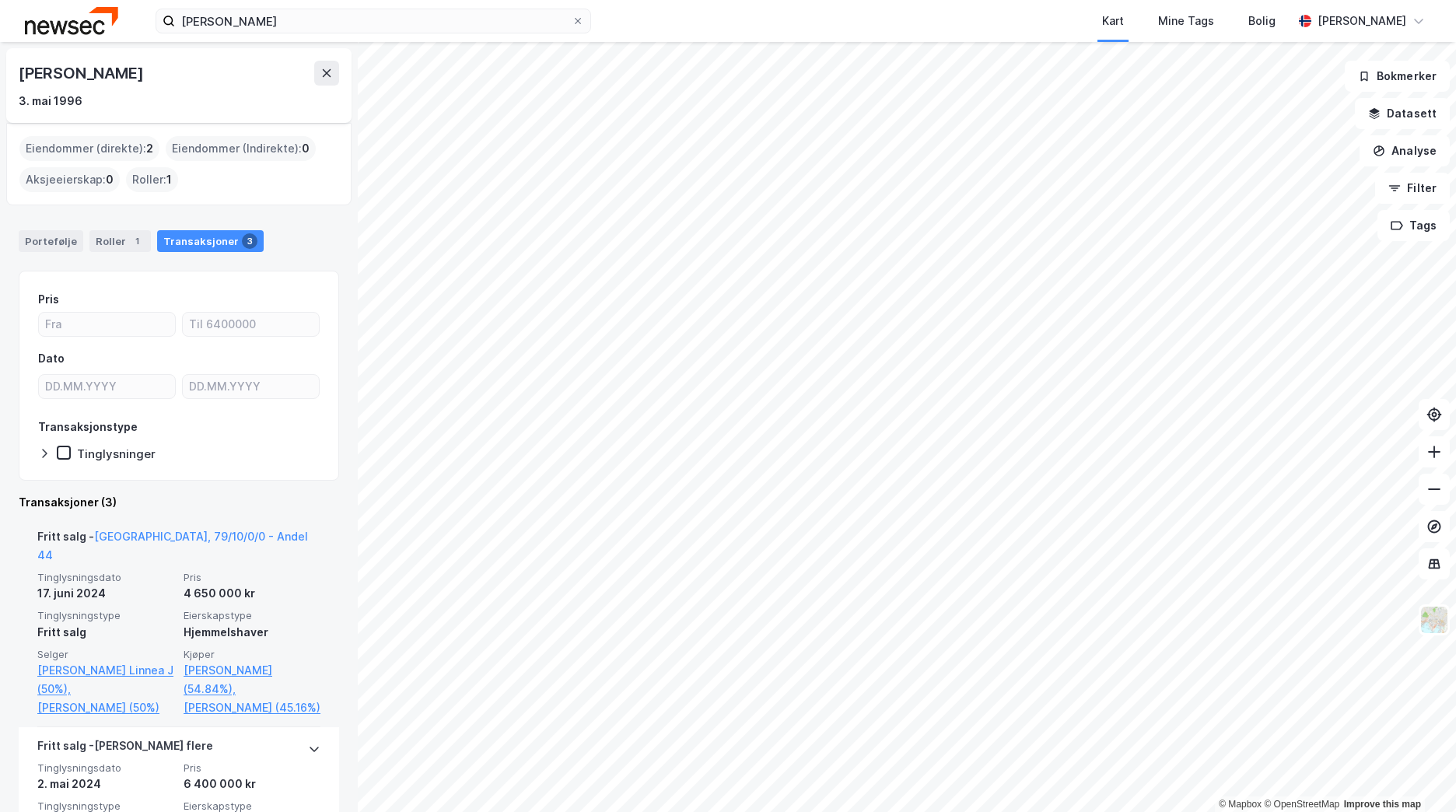
scroll to position [311, 0]
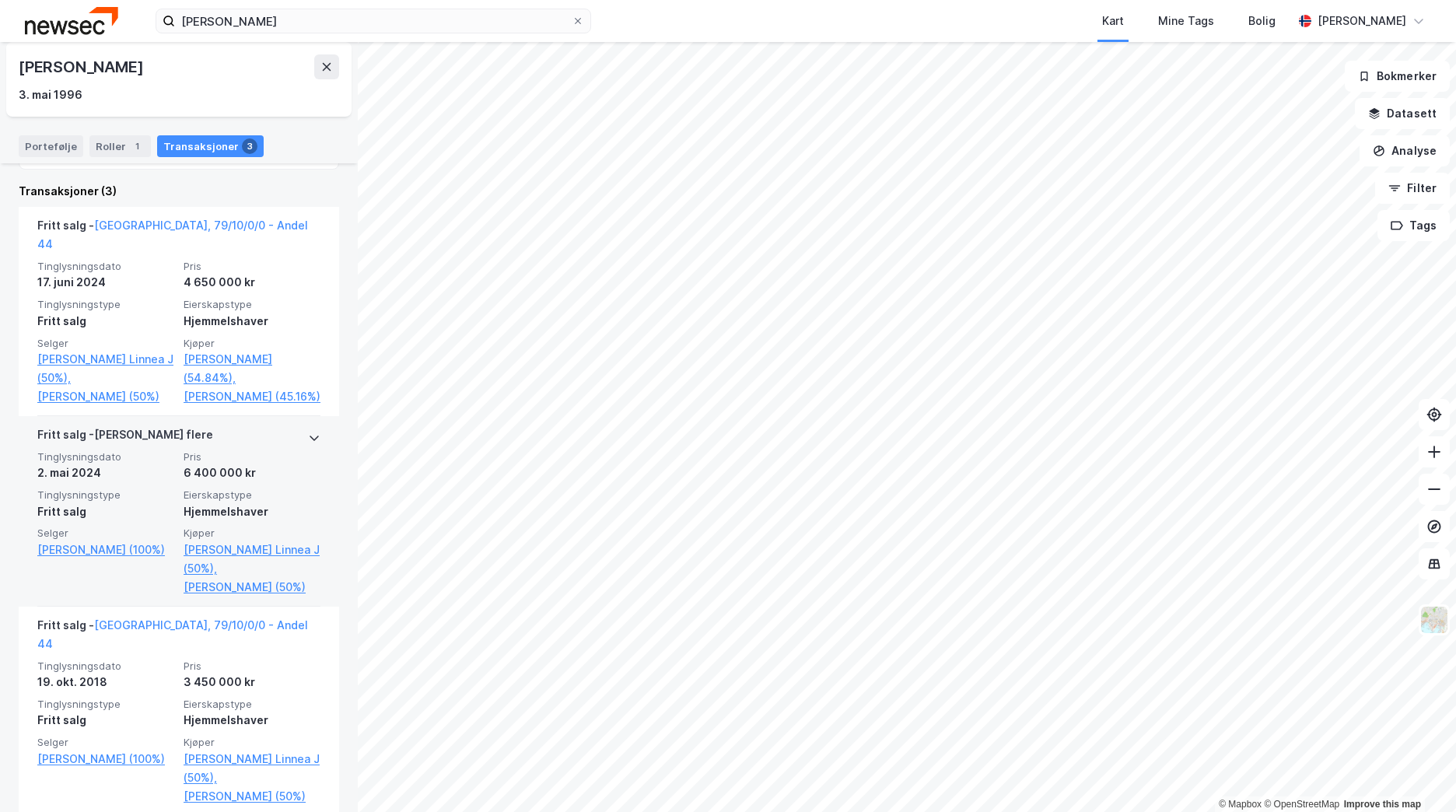
click at [308, 441] on icon at bounding box center [314, 437] width 13 height 13
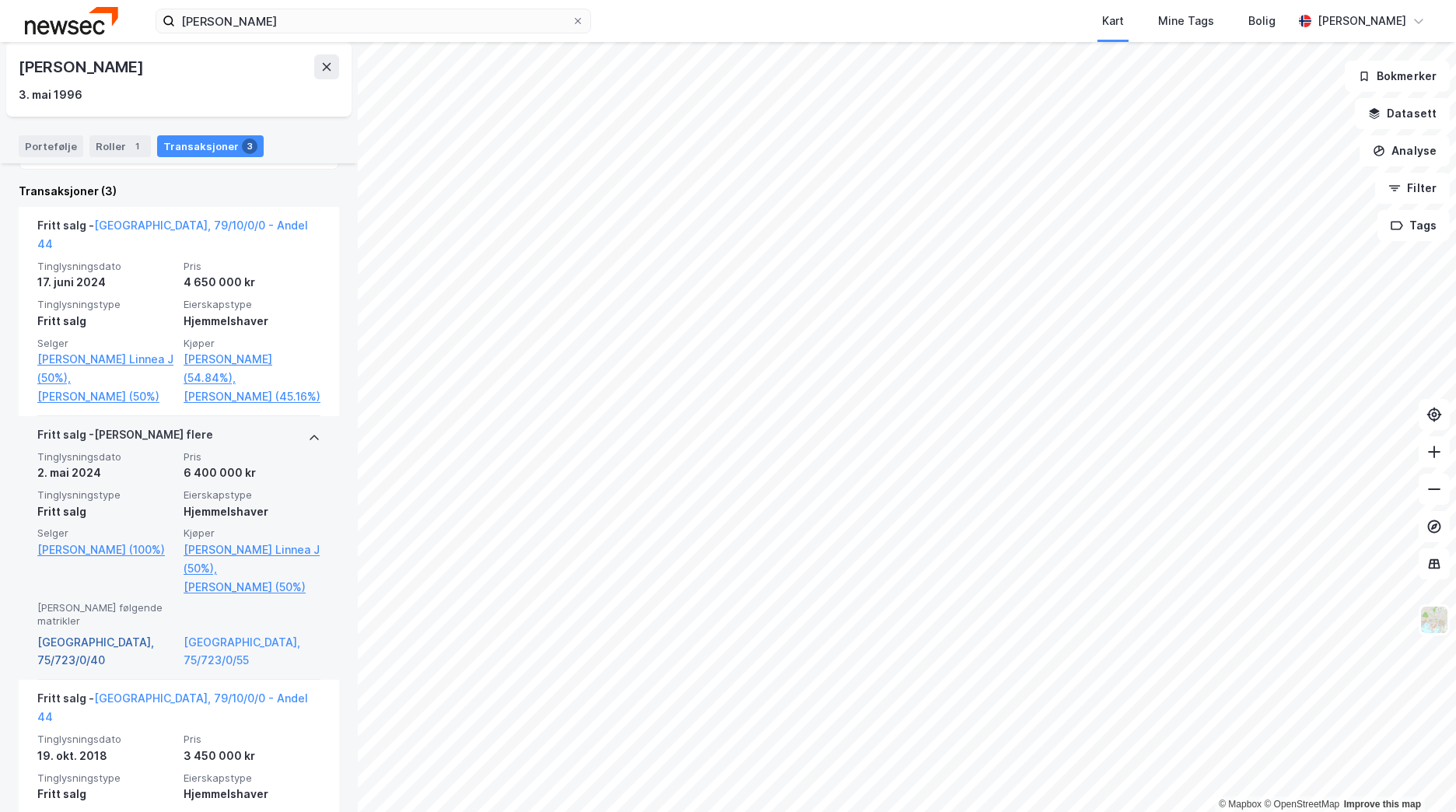
click at [121, 645] on link "[GEOGRAPHIC_DATA], 75/723/0/40" at bounding box center [106, 652] width 137 height 38
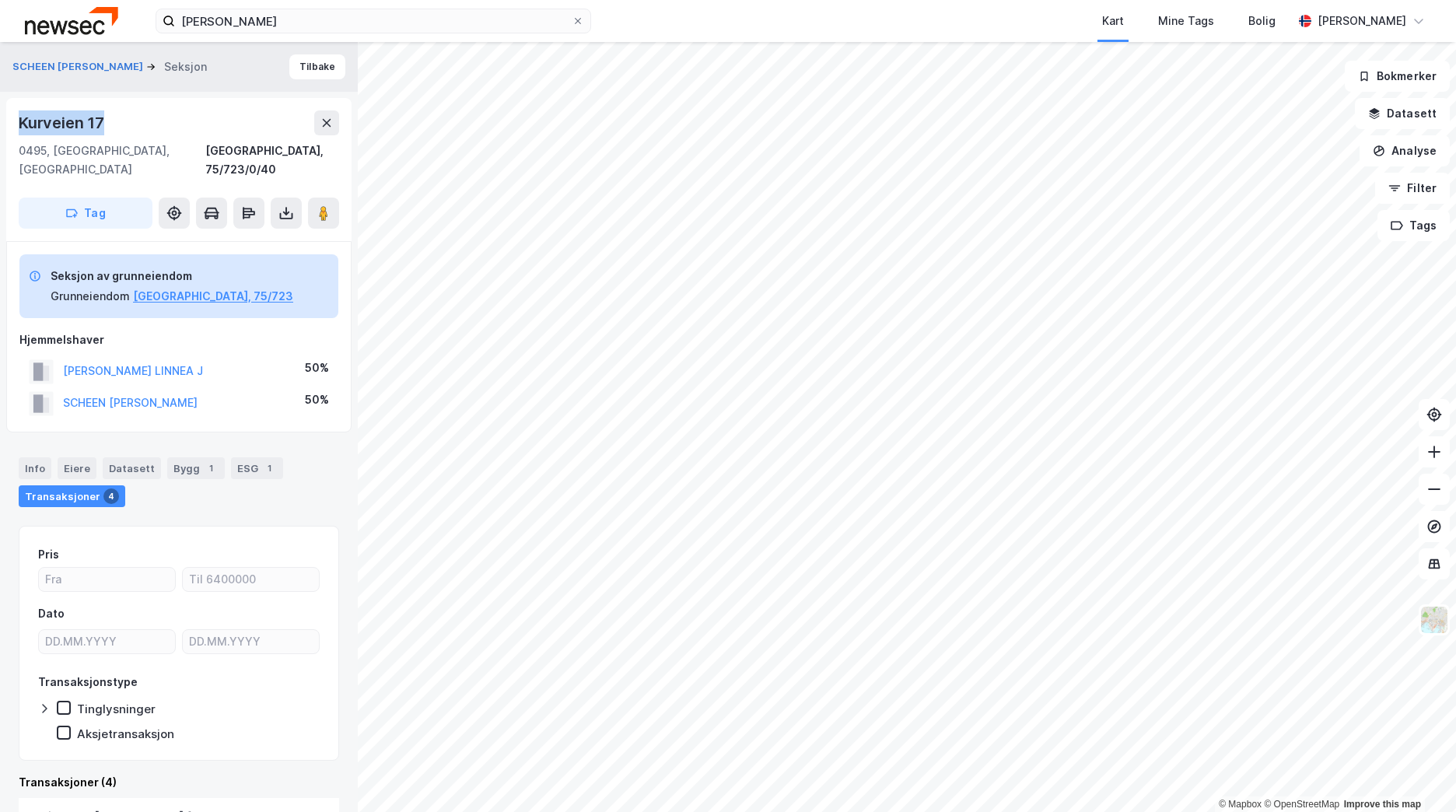
drag, startPoint x: 137, startPoint y: 120, endPoint x: 2, endPoint y: 120, distance: 135.0
click at [2, 120] on div "SCHEEN [PERSON_NAME] Seksjon Tilbake [STREET_ADDRESS], 75/723/0/40 Tag Seksjon …" at bounding box center [179, 426] width 358 height 770
copy div "Kurveien 17"
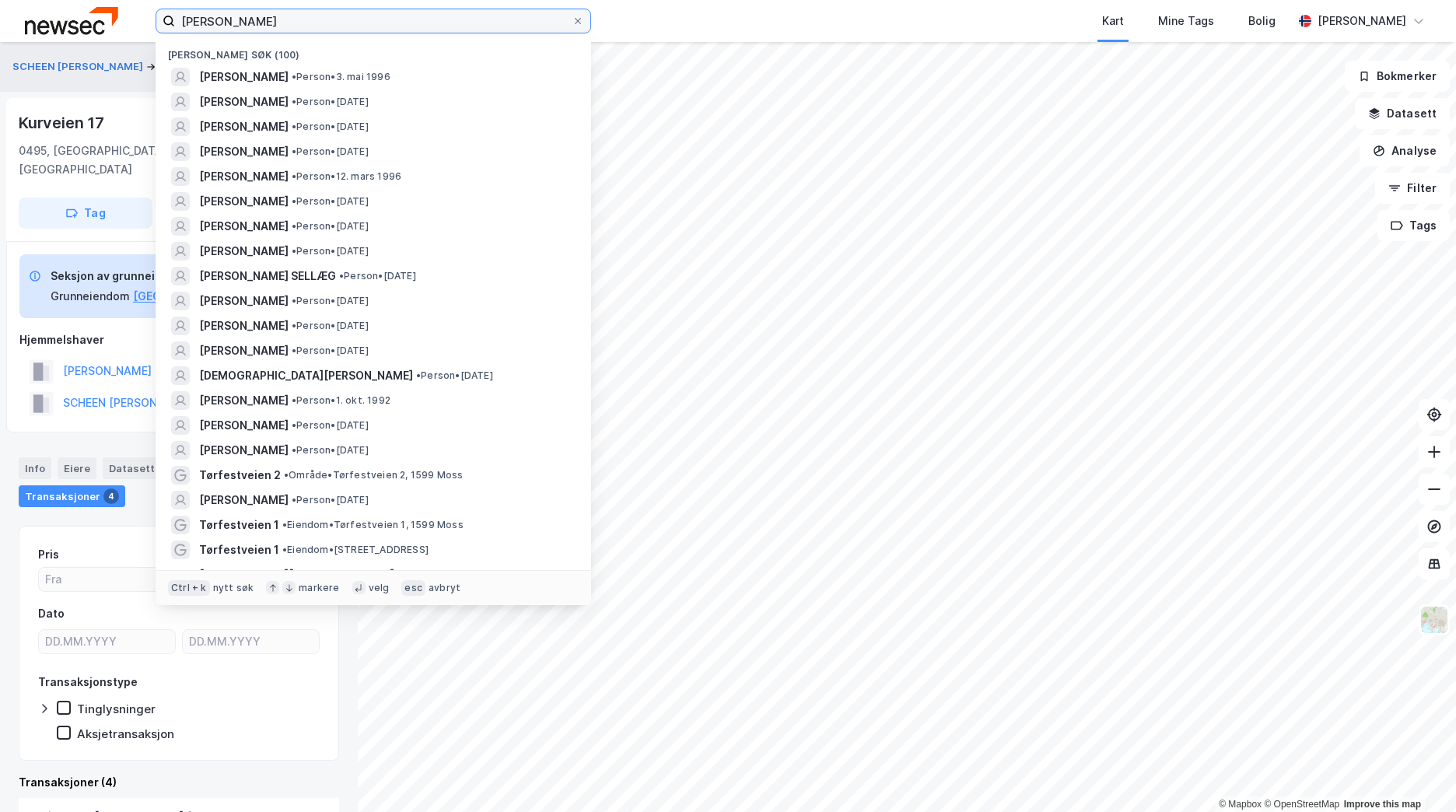
drag, startPoint x: 270, startPoint y: 30, endPoint x: 164, endPoint y: 25, distance: 106.1
click at [164, 25] on label "[PERSON_NAME]" at bounding box center [373, 21] width 435 height 25
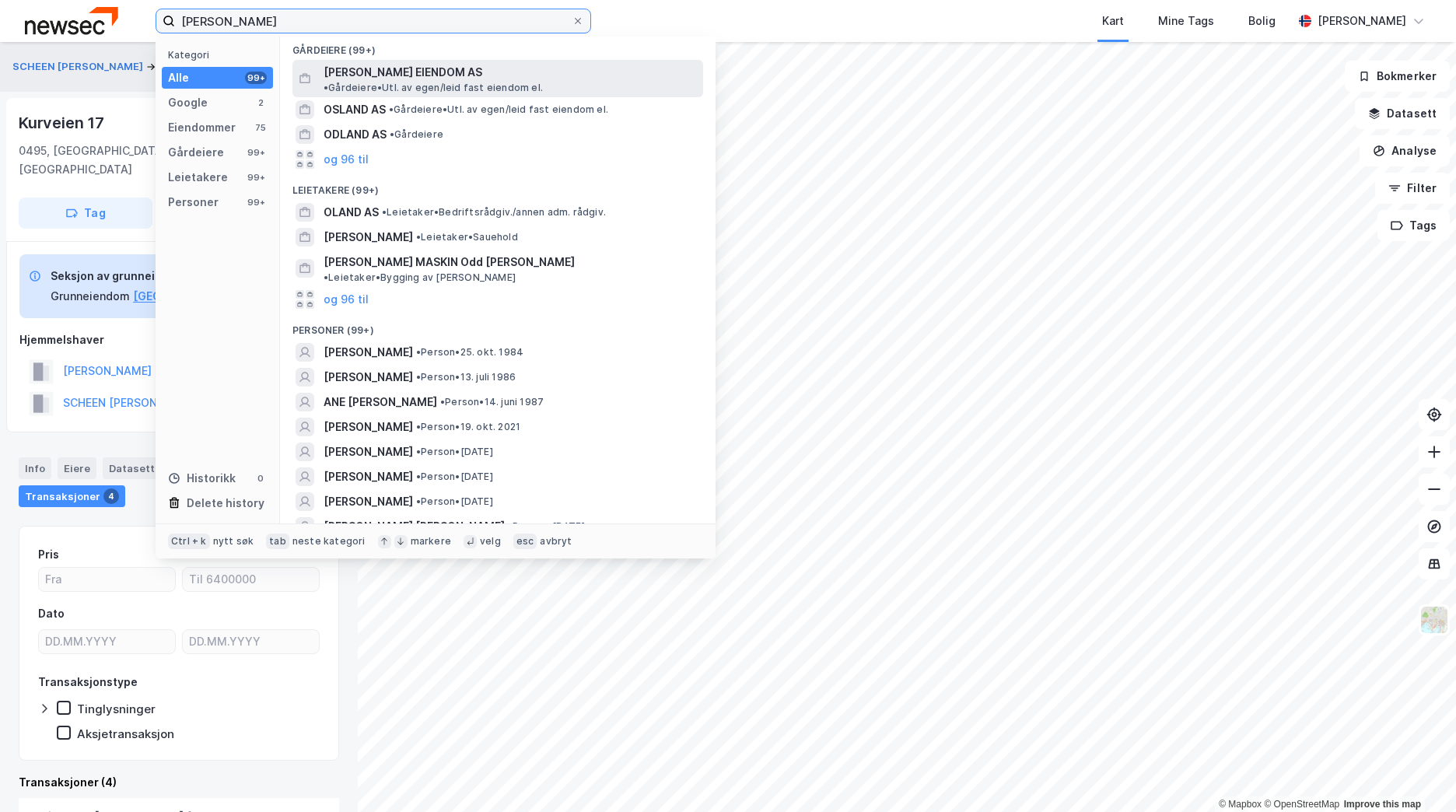
scroll to position [234, 0]
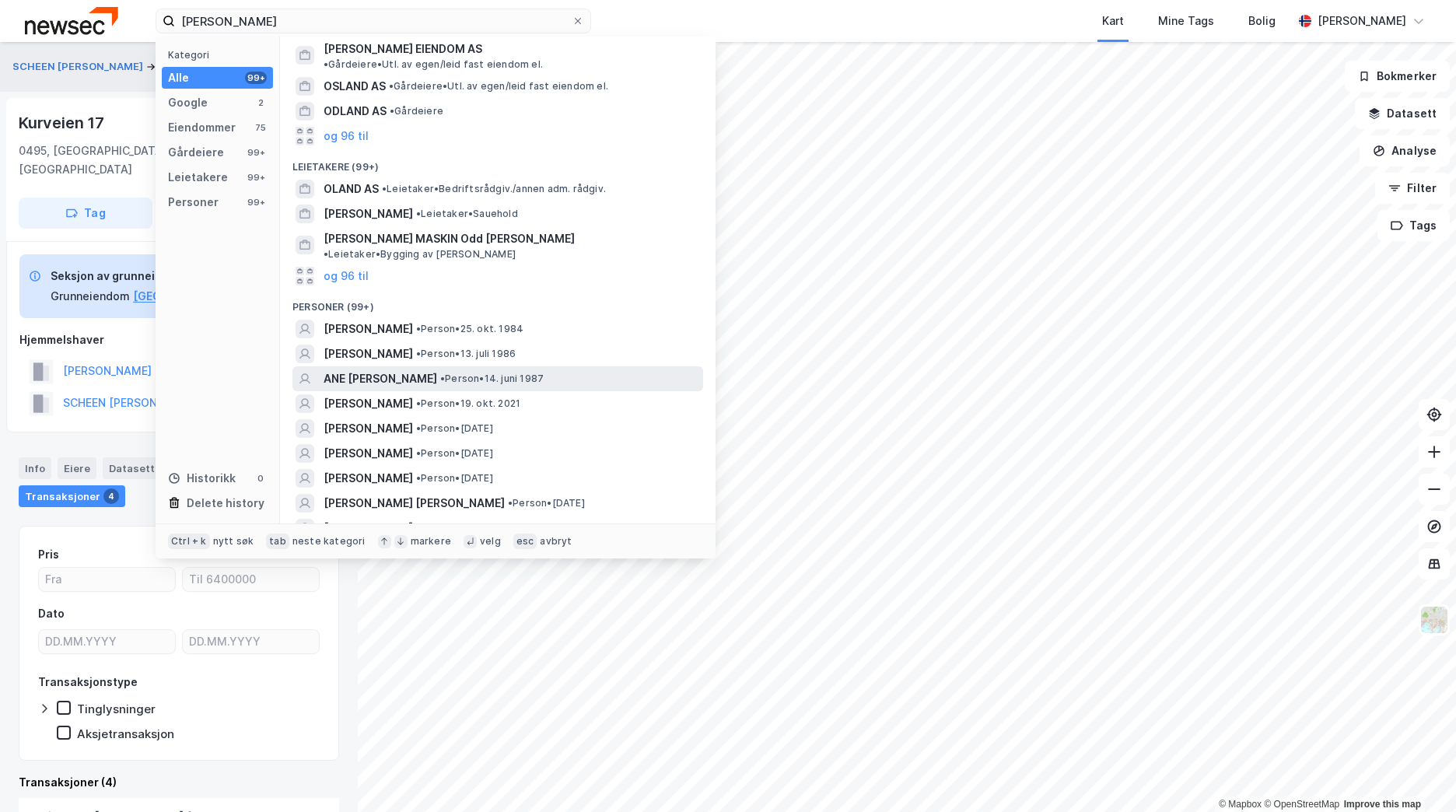
click at [440, 373] on span "•" at bounding box center [442, 379] width 5 height 12
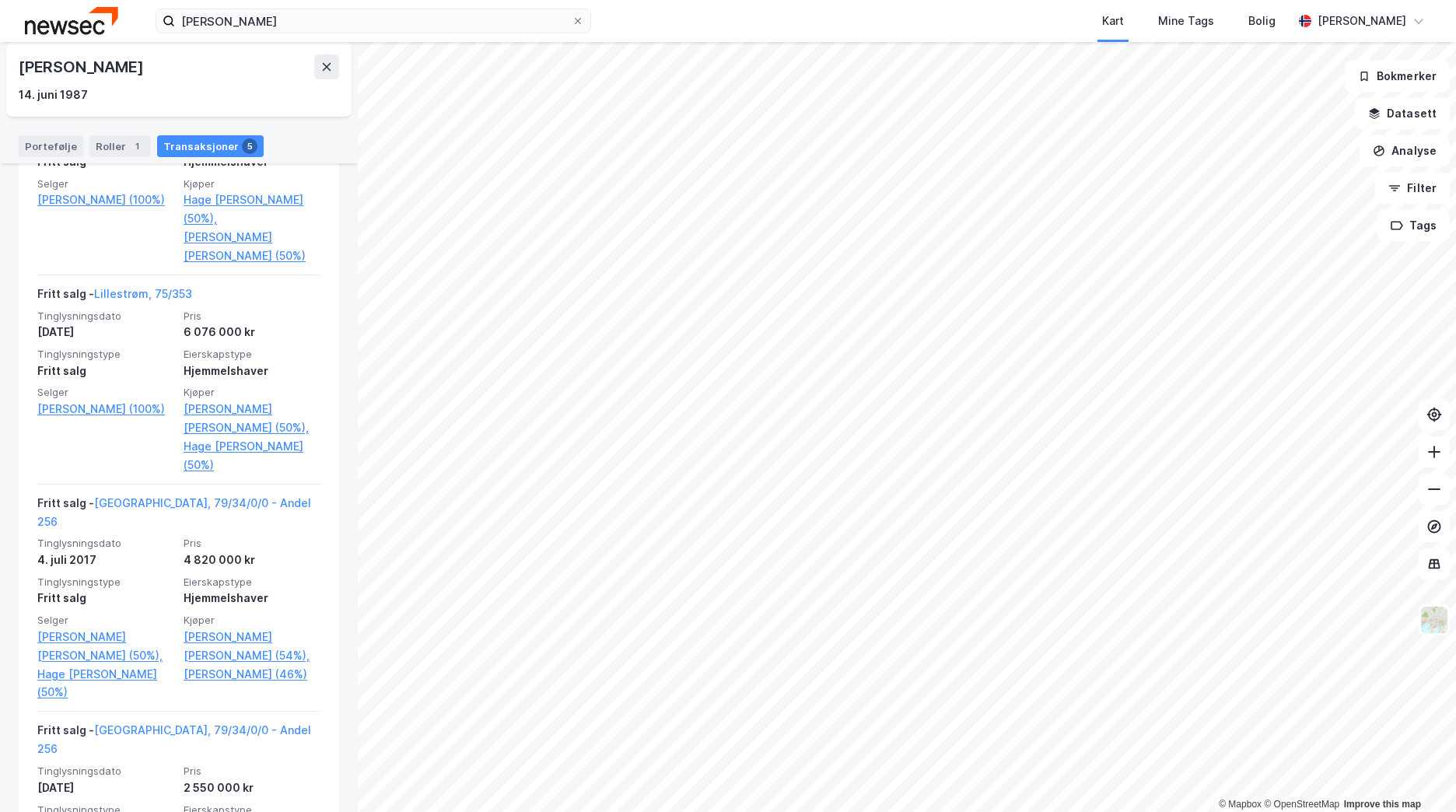
scroll to position [677, 0]
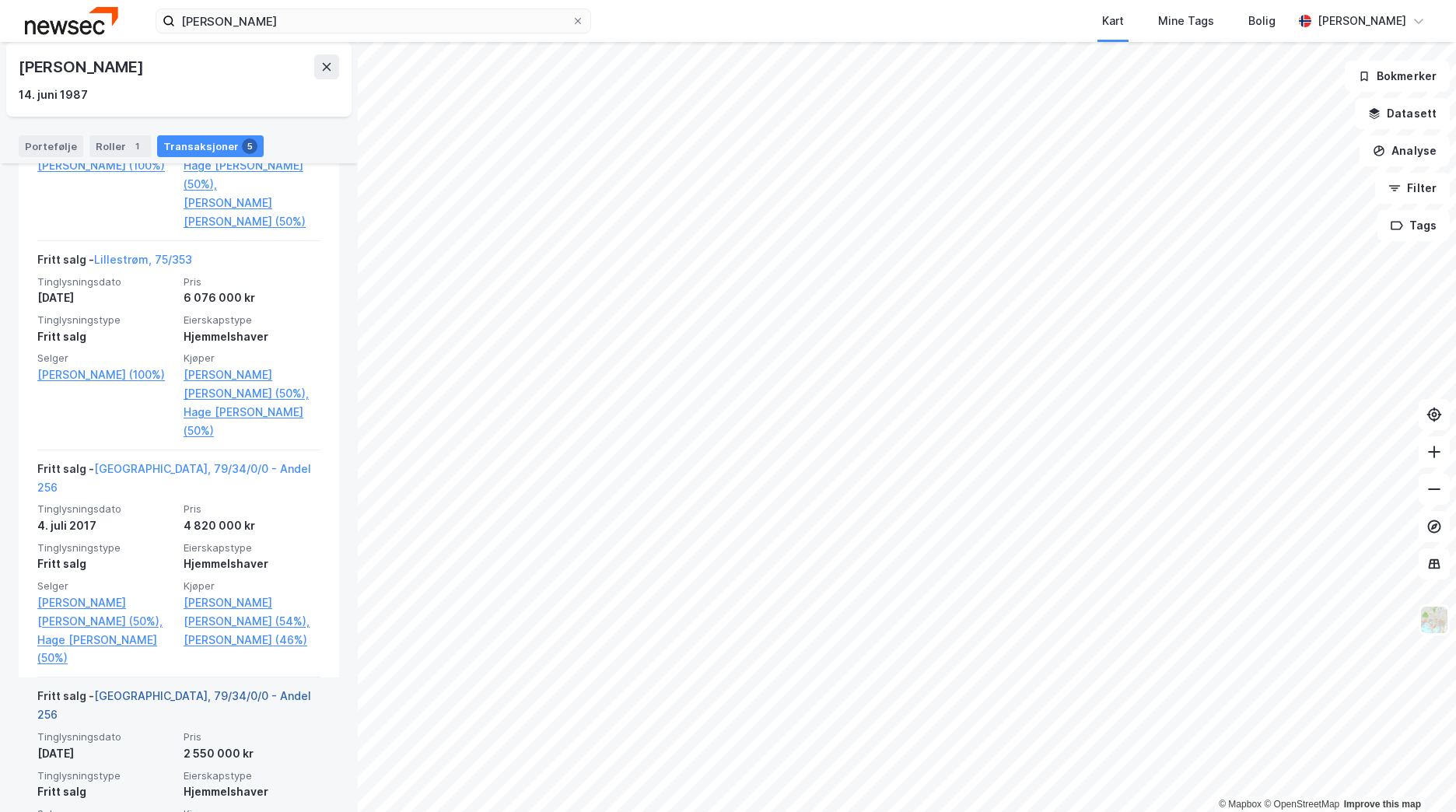
click at [191, 689] on link "[GEOGRAPHIC_DATA], 79/34/0/0 - Andel 256" at bounding box center [174, 705] width 273 height 32
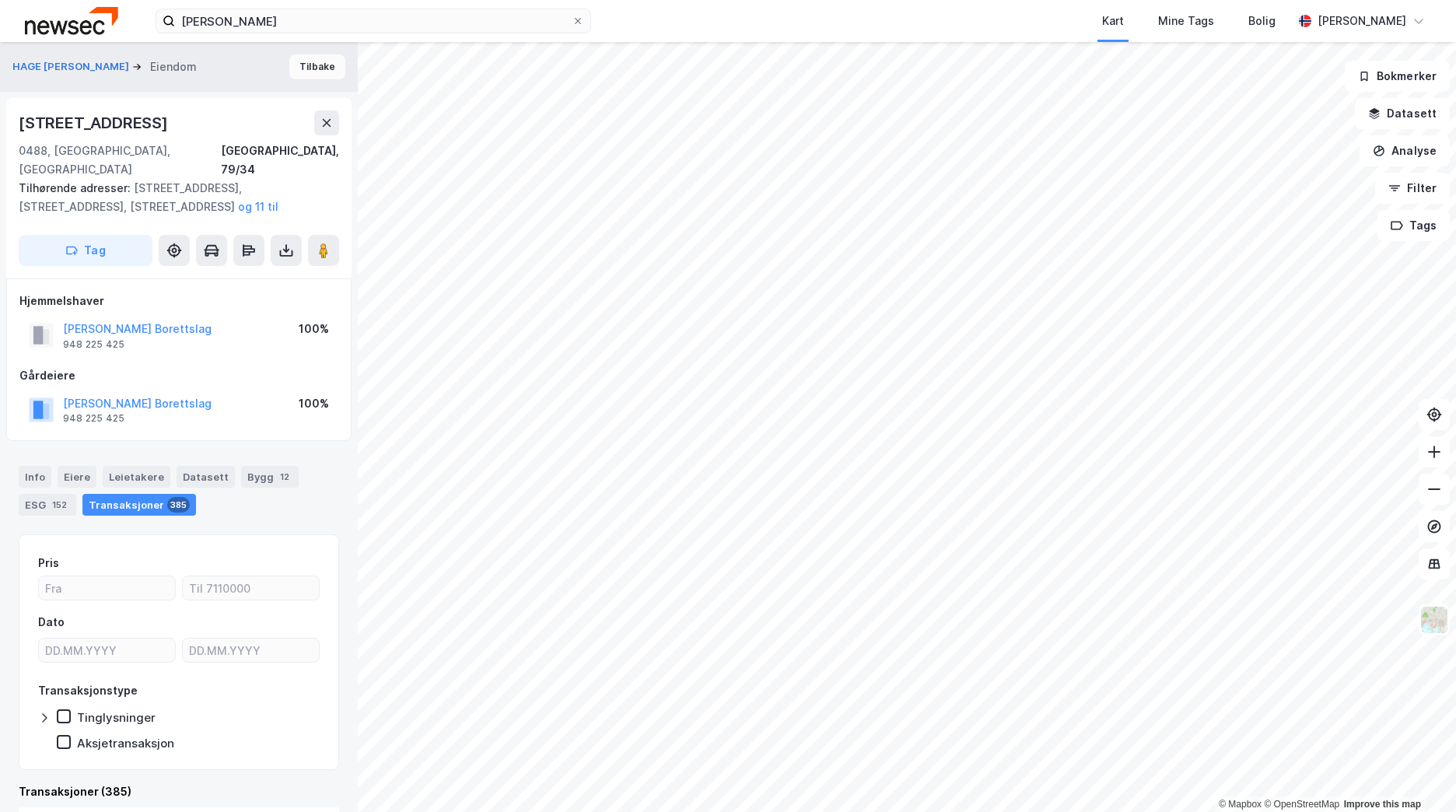
click at [318, 67] on button "Tilbake" at bounding box center [317, 67] width 56 height 25
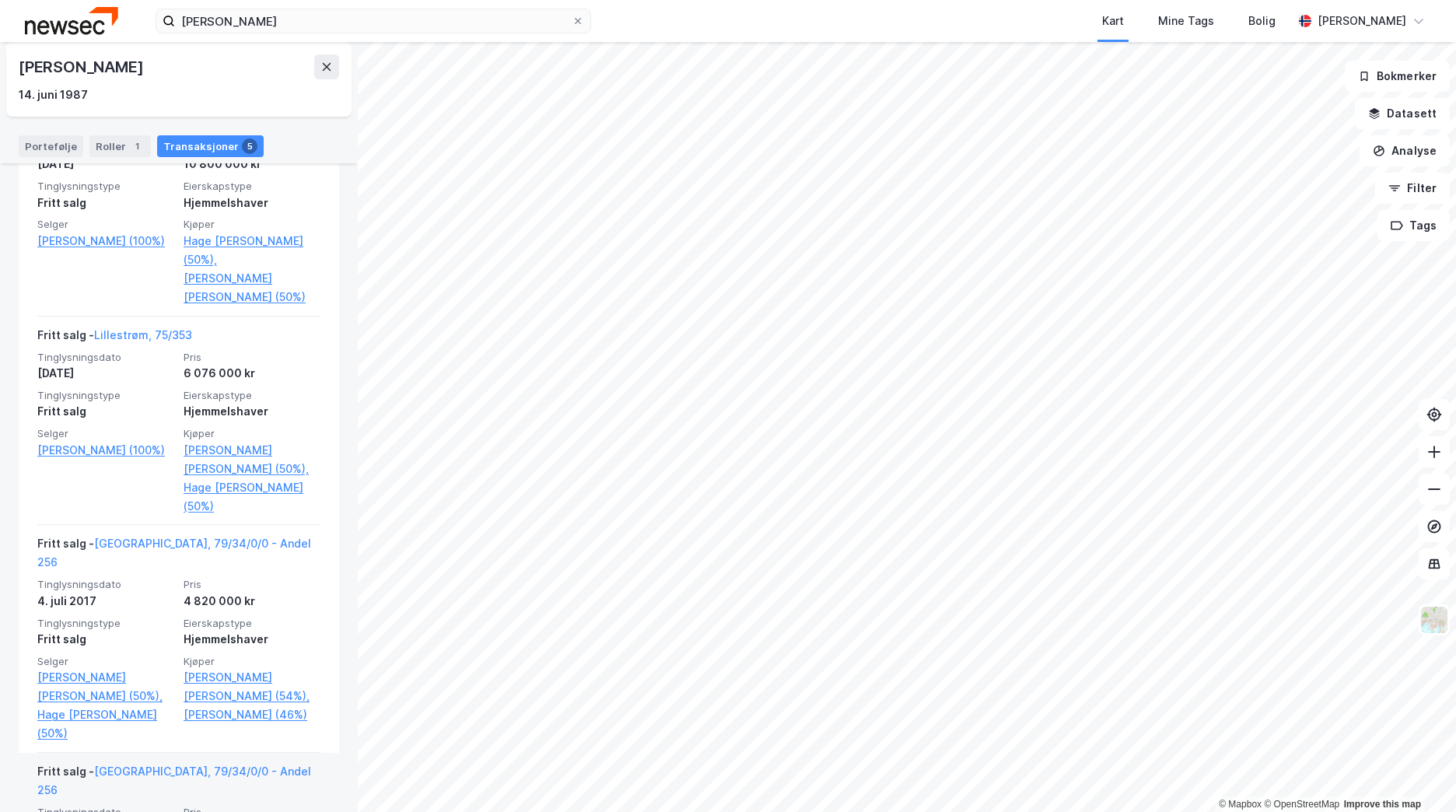
scroll to position [599, 0]
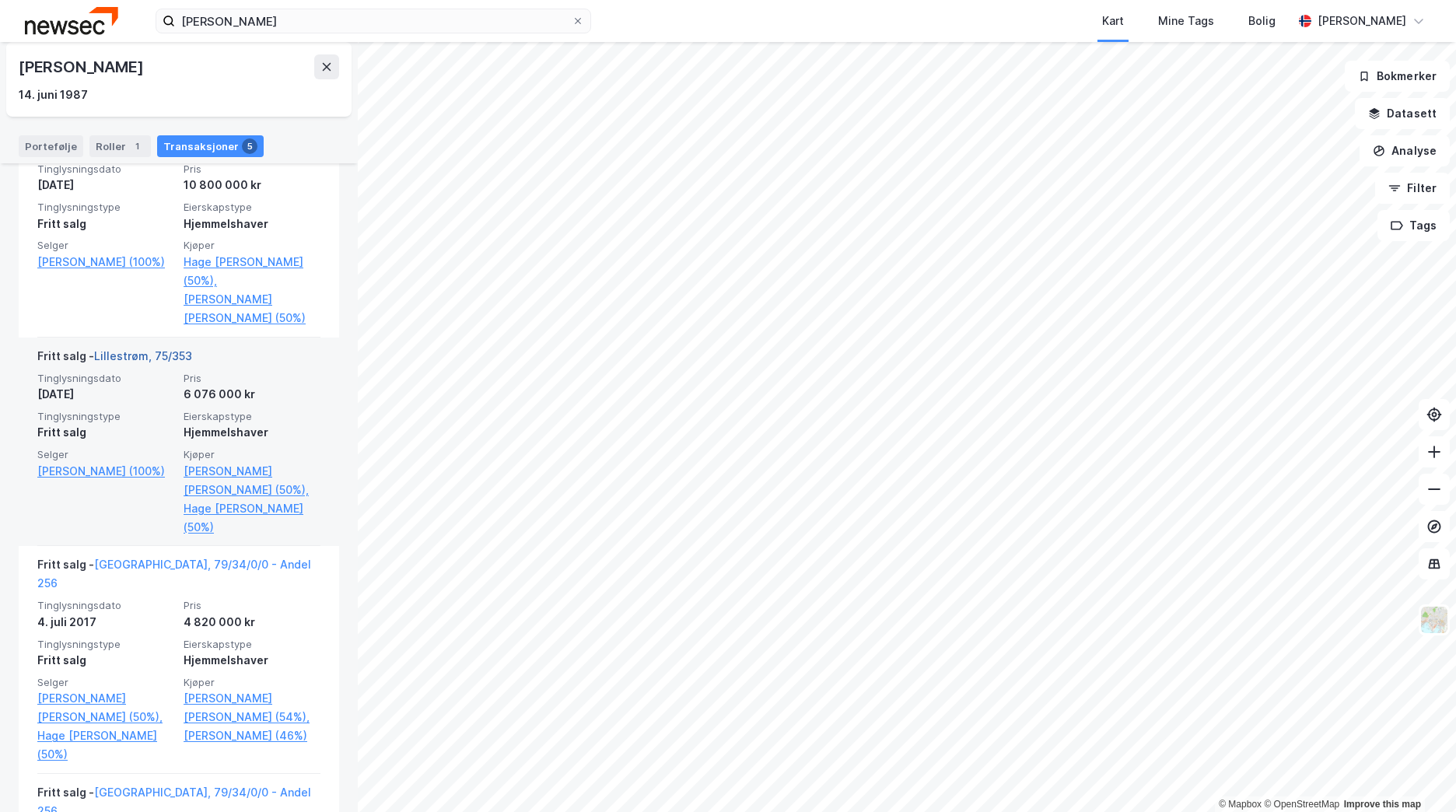
click at [140, 349] on link "Lillestrøm, 75/353" at bounding box center [143, 355] width 98 height 13
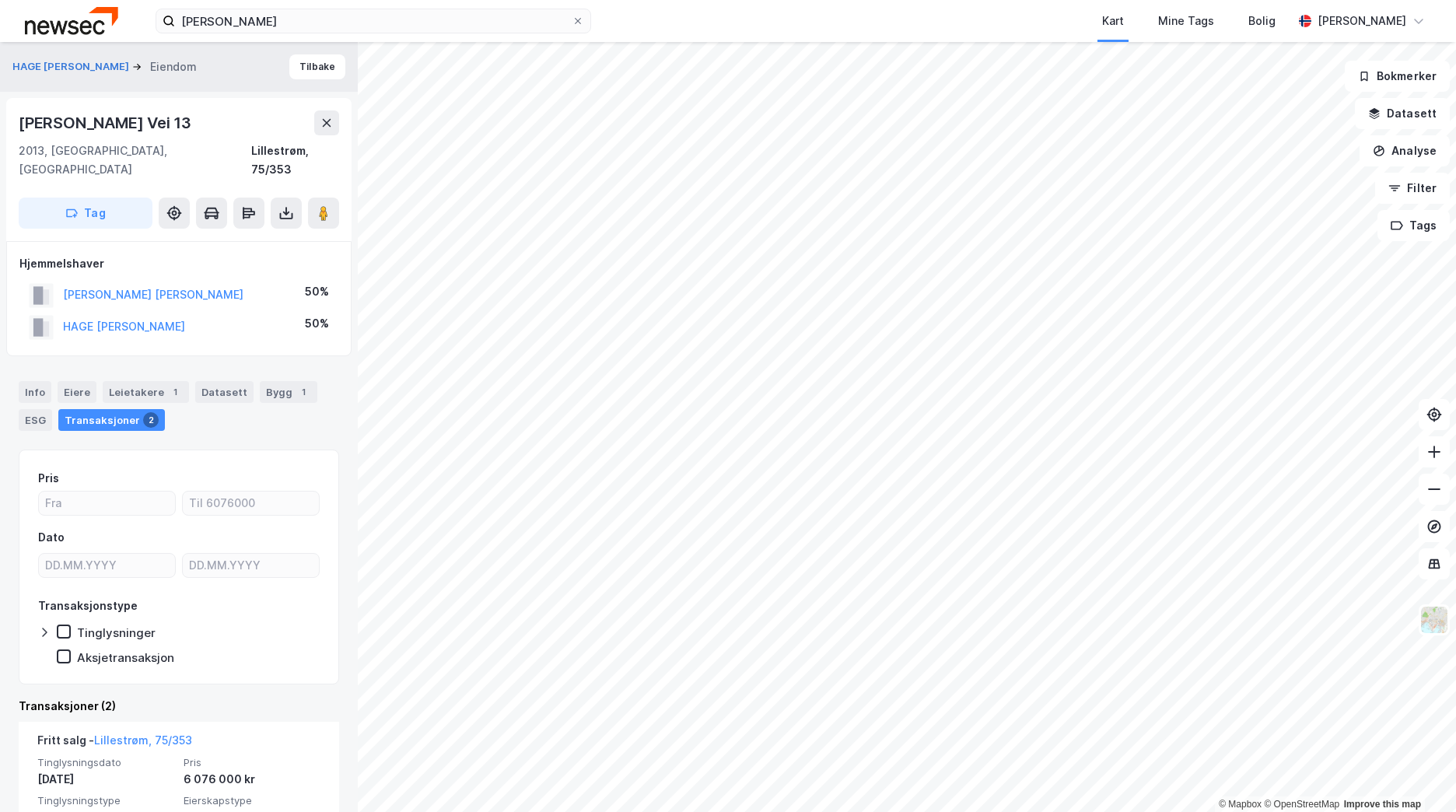
drag, startPoint x: 209, startPoint y: 125, endPoint x: 22, endPoint y: 124, distance: 187.0
click at [22, 124] on div "[PERSON_NAME] Vei 13" at bounding box center [179, 122] width 320 height 25
copy div "[PERSON_NAME] Vei 13"
click at [311, 74] on button "Tilbake" at bounding box center [317, 67] width 56 height 25
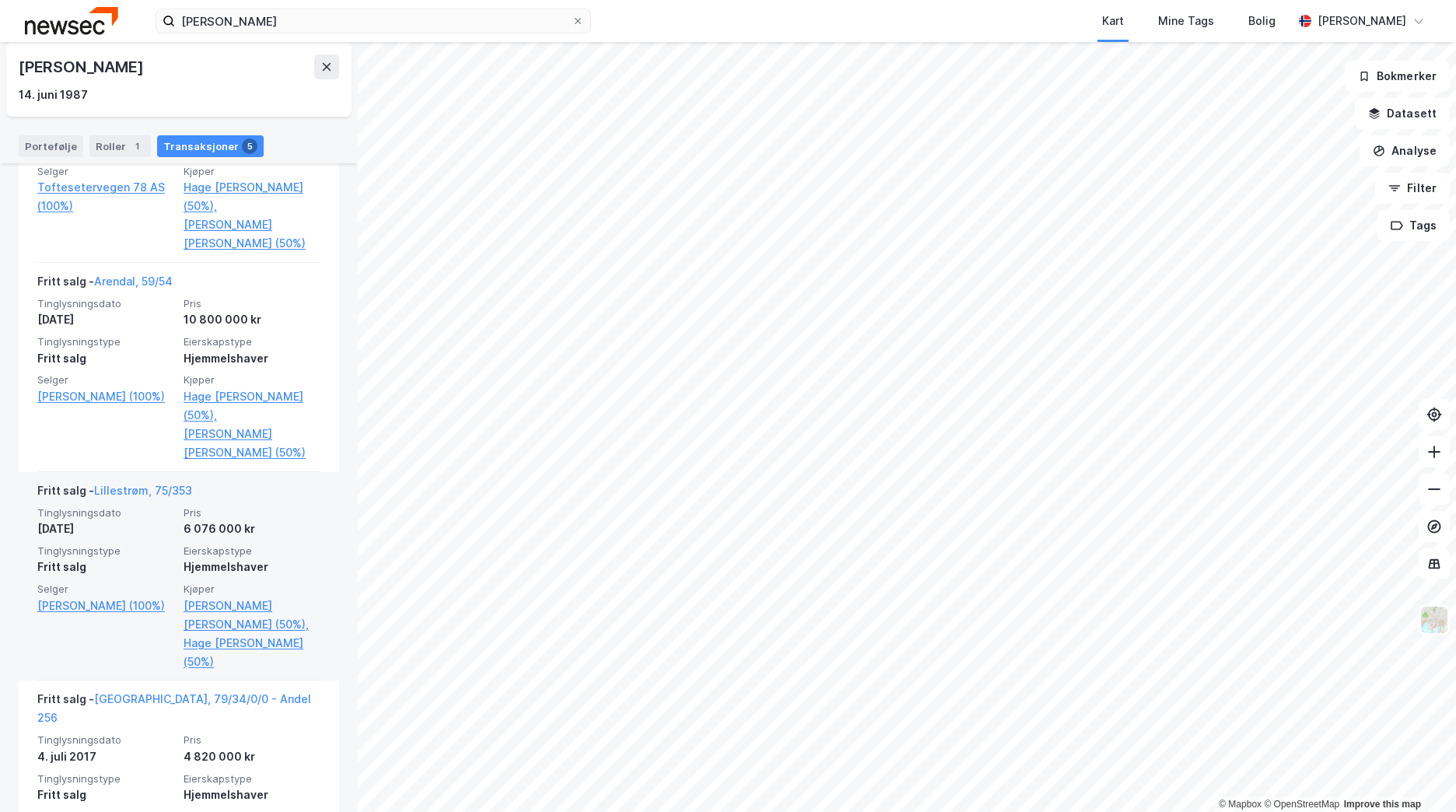
scroll to position [443, 0]
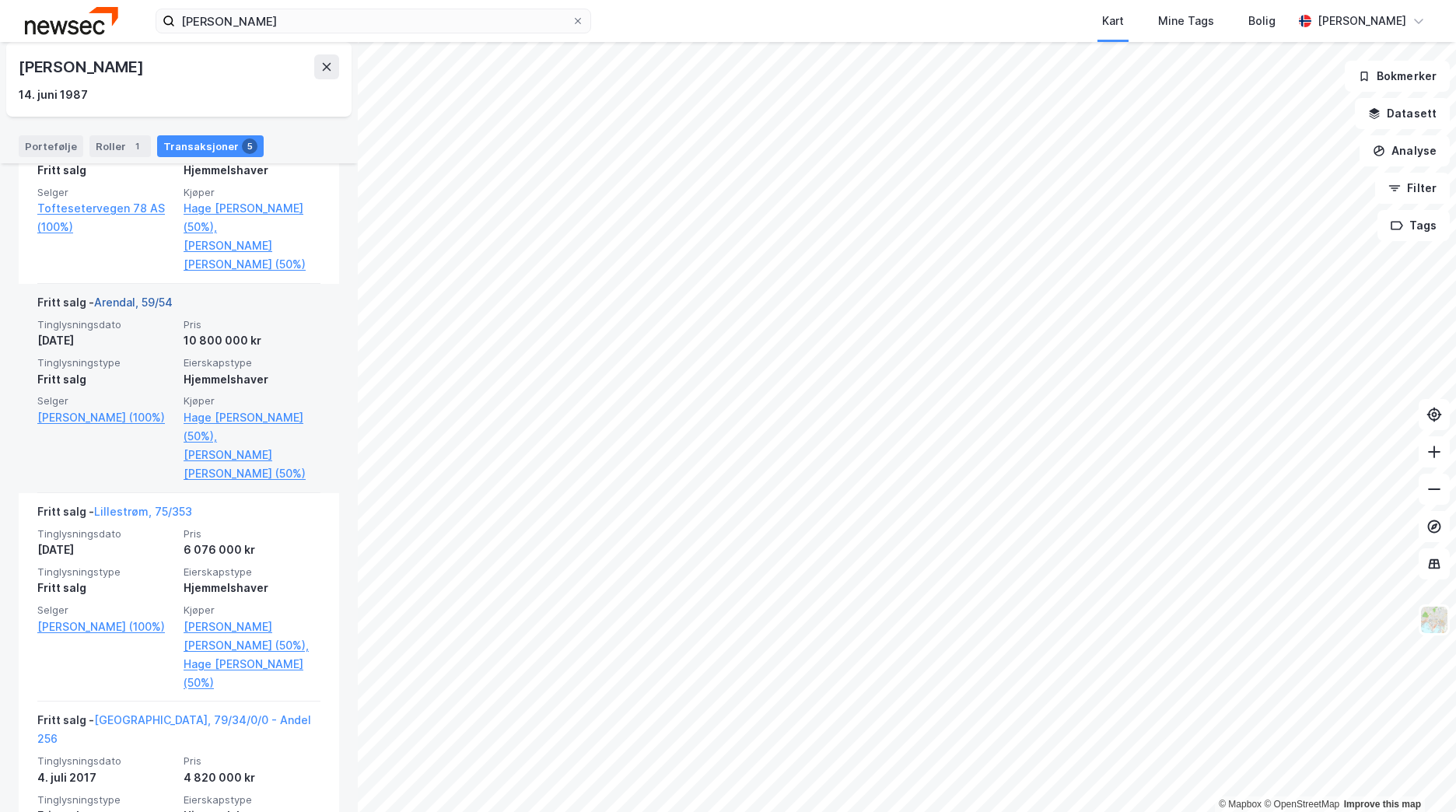
click at [145, 295] on link "Arendal, 59/54" at bounding box center [133, 301] width 79 height 13
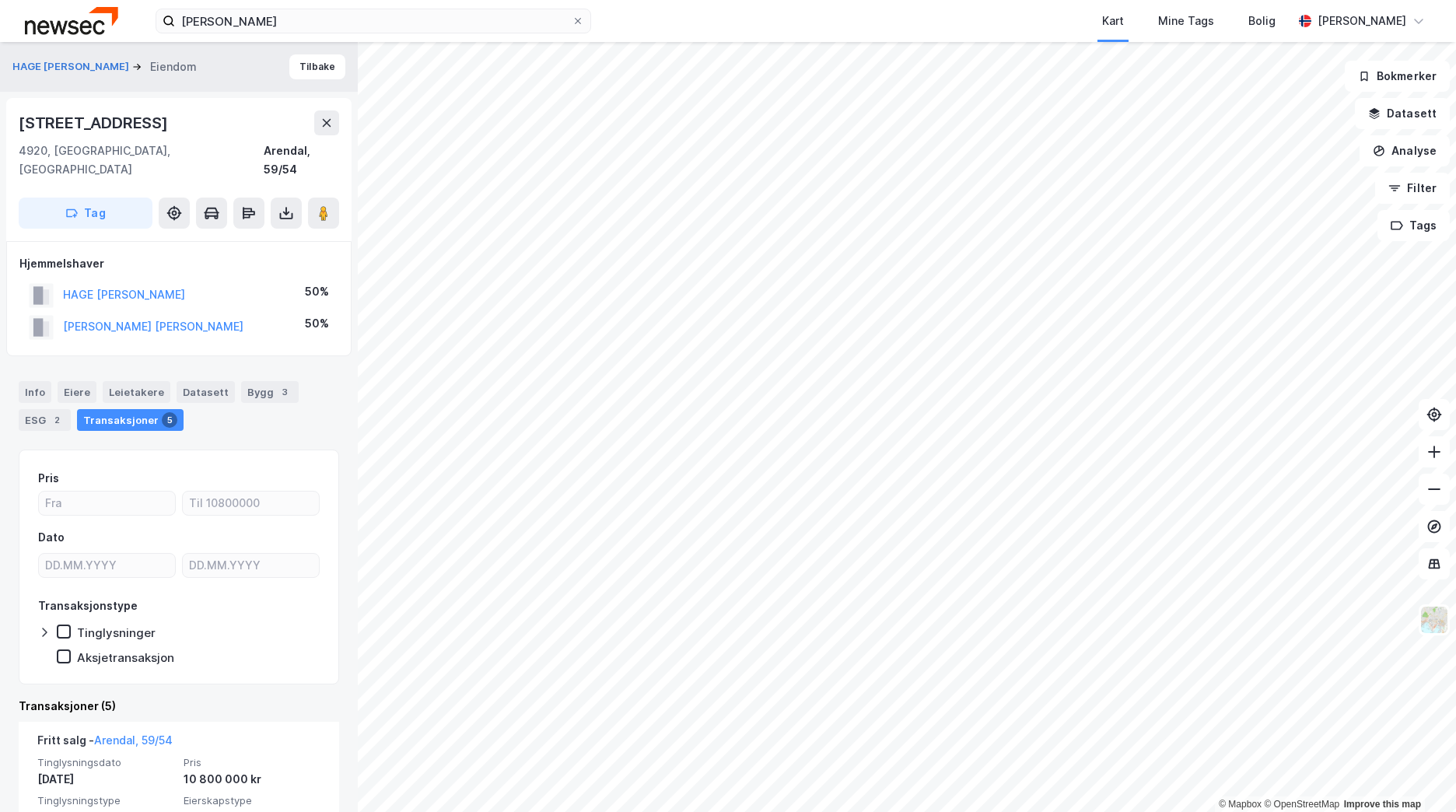
drag, startPoint x: 169, startPoint y: 125, endPoint x: 9, endPoint y: 122, distance: 160.0
click at [9, 122] on div "[STREET_ADDRESS]" at bounding box center [178, 170] width 345 height 143
copy div "[STREET_ADDRESS]"
click at [300, 61] on button "Tilbake" at bounding box center [317, 67] width 56 height 25
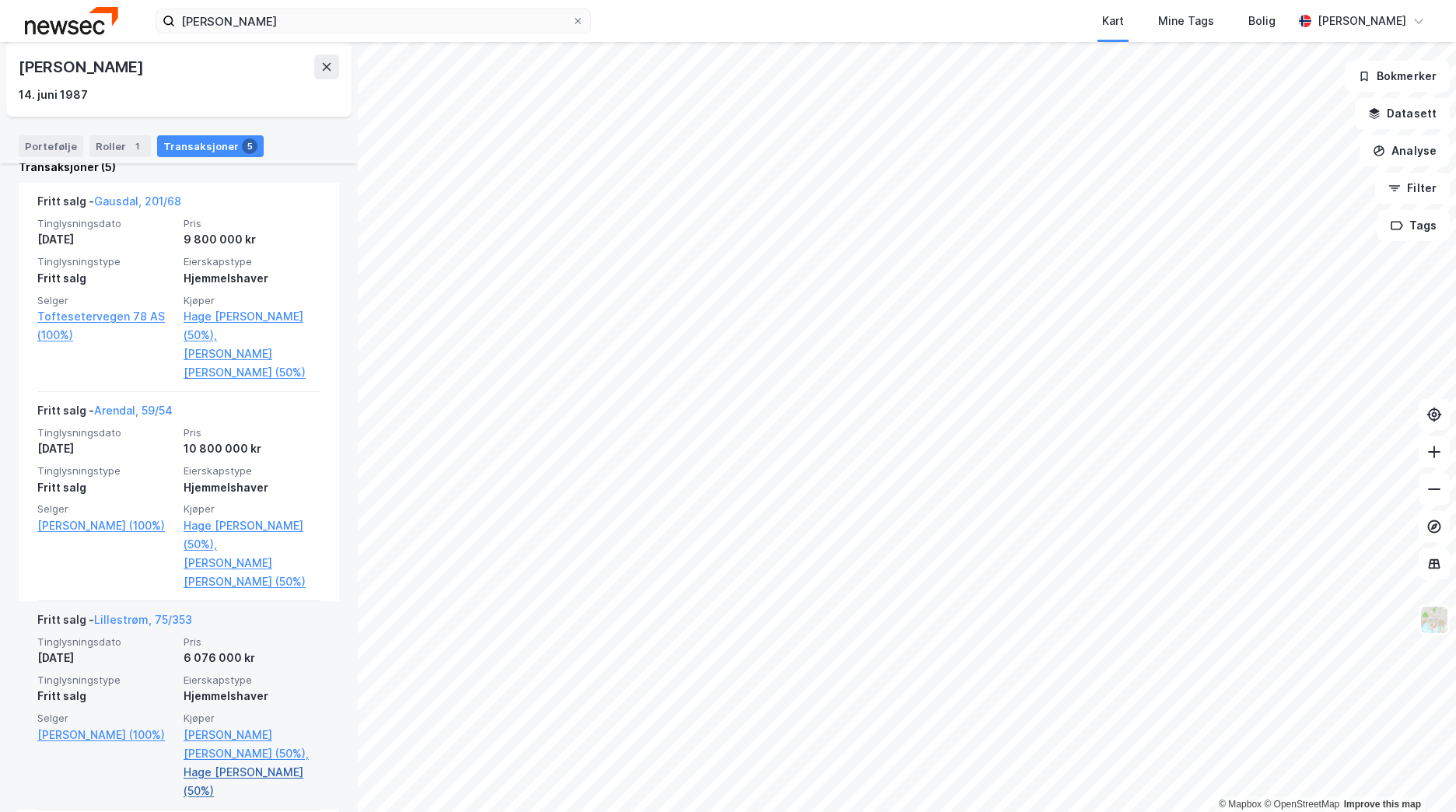
scroll to position [311, 0]
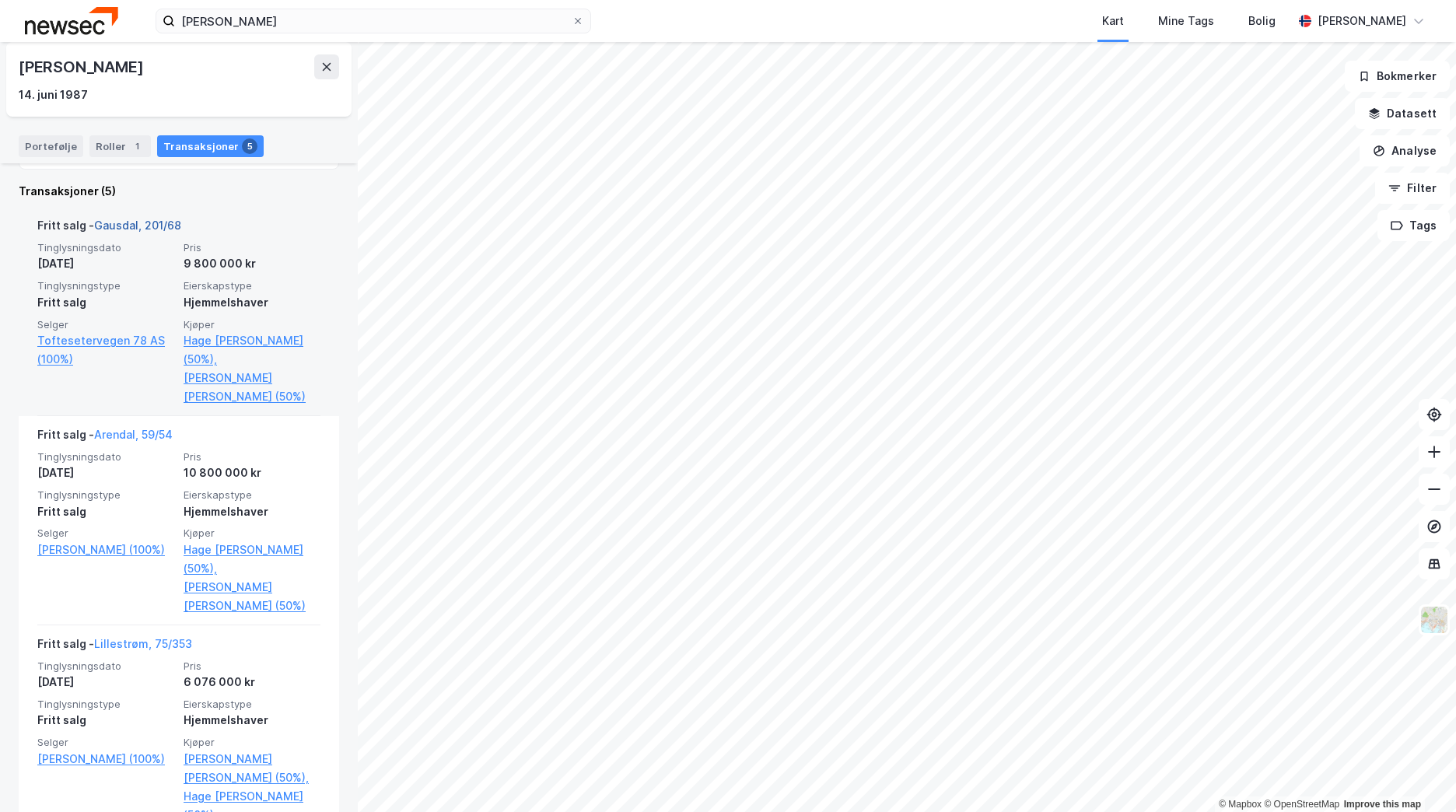
click at [133, 224] on link "Gausdal, 201/68" at bounding box center [138, 225] width 87 height 13
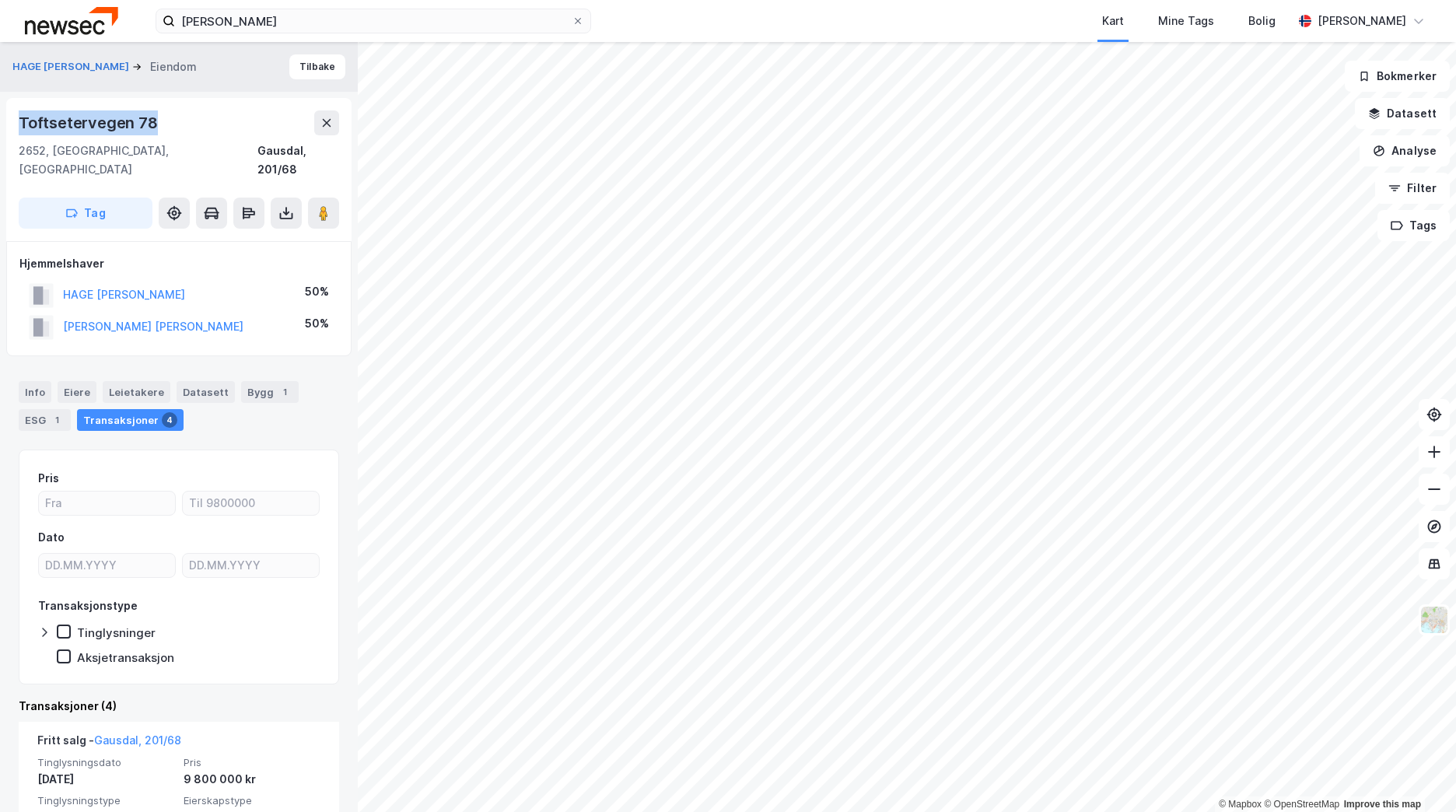
drag, startPoint x: 167, startPoint y: 120, endPoint x: 1, endPoint y: 125, distance: 166.1
click at [1, 125] on div "[PERSON_NAME] [PERSON_NAME] Eiendom Tilbake Toftsetervegen 78 2652, [GEOGRAPHIC…" at bounding box center [179, 426] width 358 height 770
copy div "Toftsetervegen 78"
click at [332, 113] on button at bounding box center [326, 122] width 25 height 25
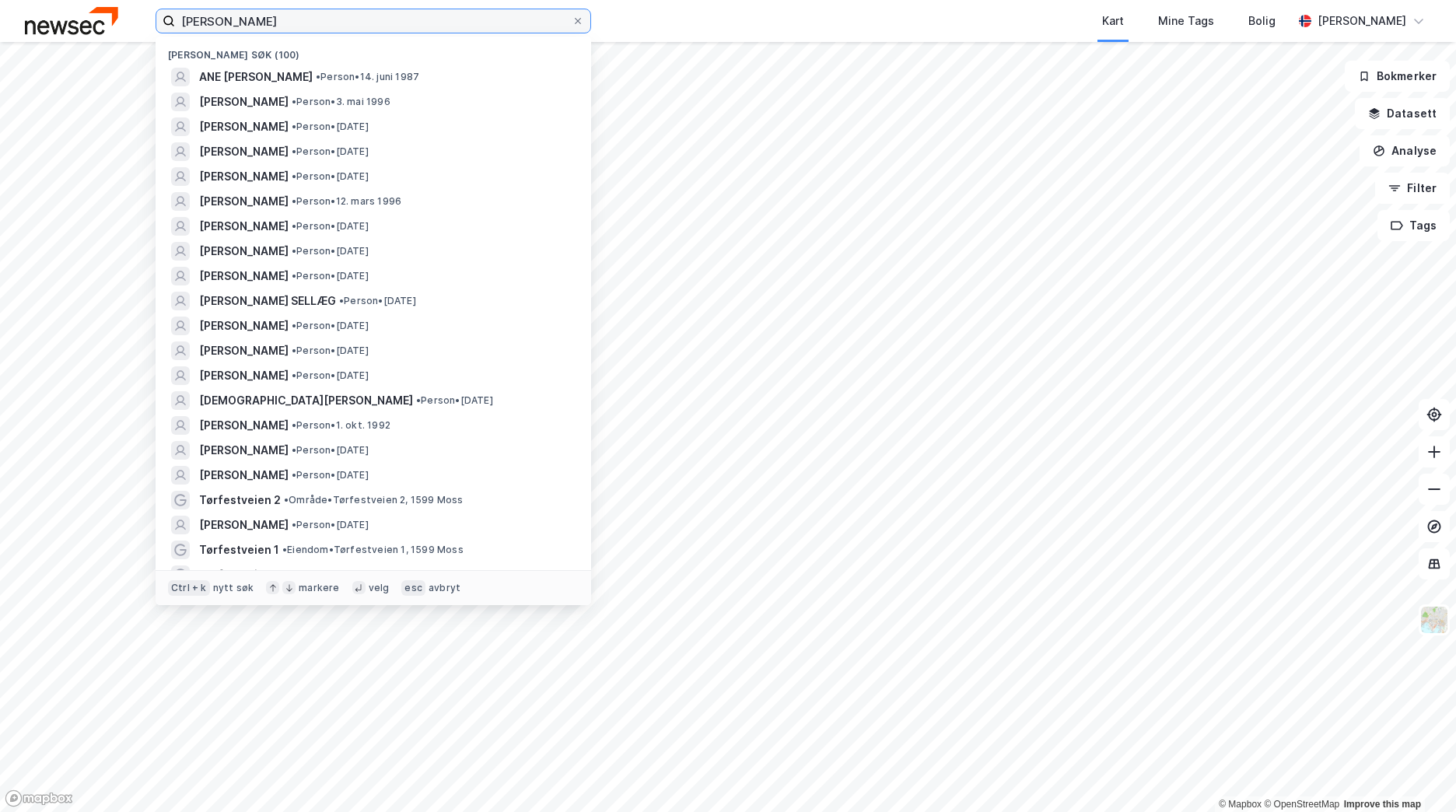
click at [267, 18] on input "[PERSON_NAME]" at bounding box center [373, 20] width 397 height 23
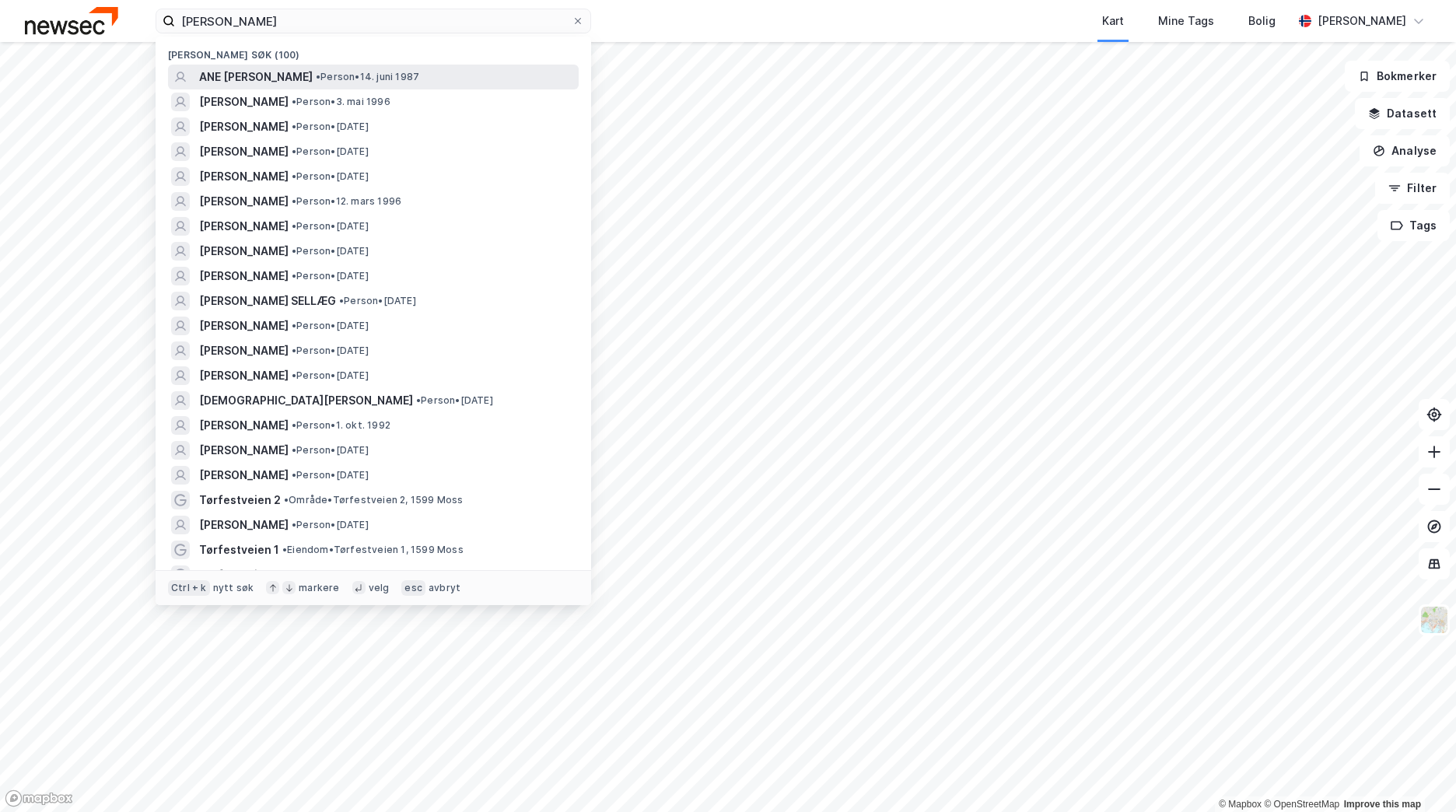
click at [275, 71] on span "ANE [PERSON_NAME]" at bounding box center [255, 77] width 113 height 19
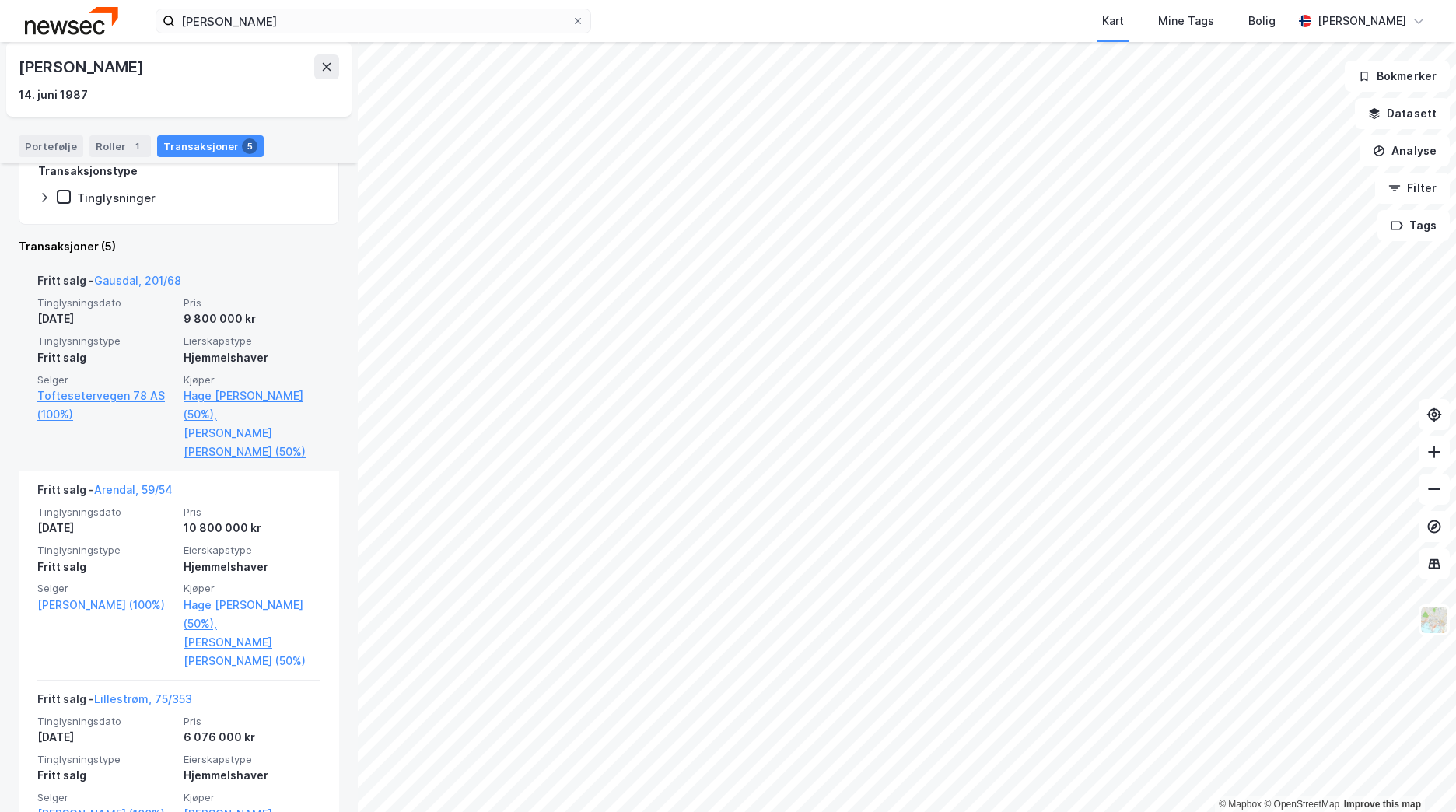
scroll to position [234, 0]
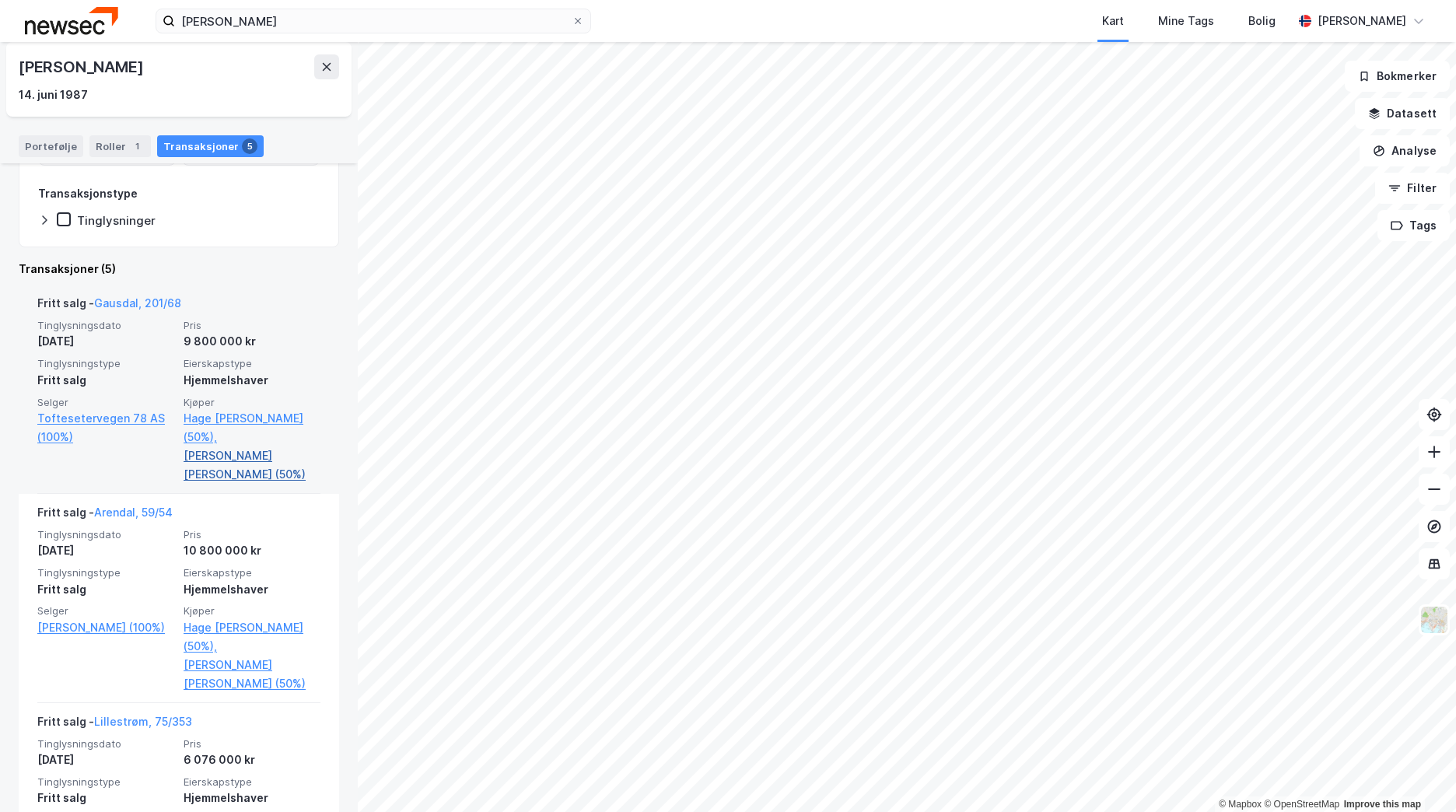
click at [240, 446] on link "[PERSON_NAME] [PERSON_NAME] (50%)" at bounding box center [252, 465] width 137 height 38
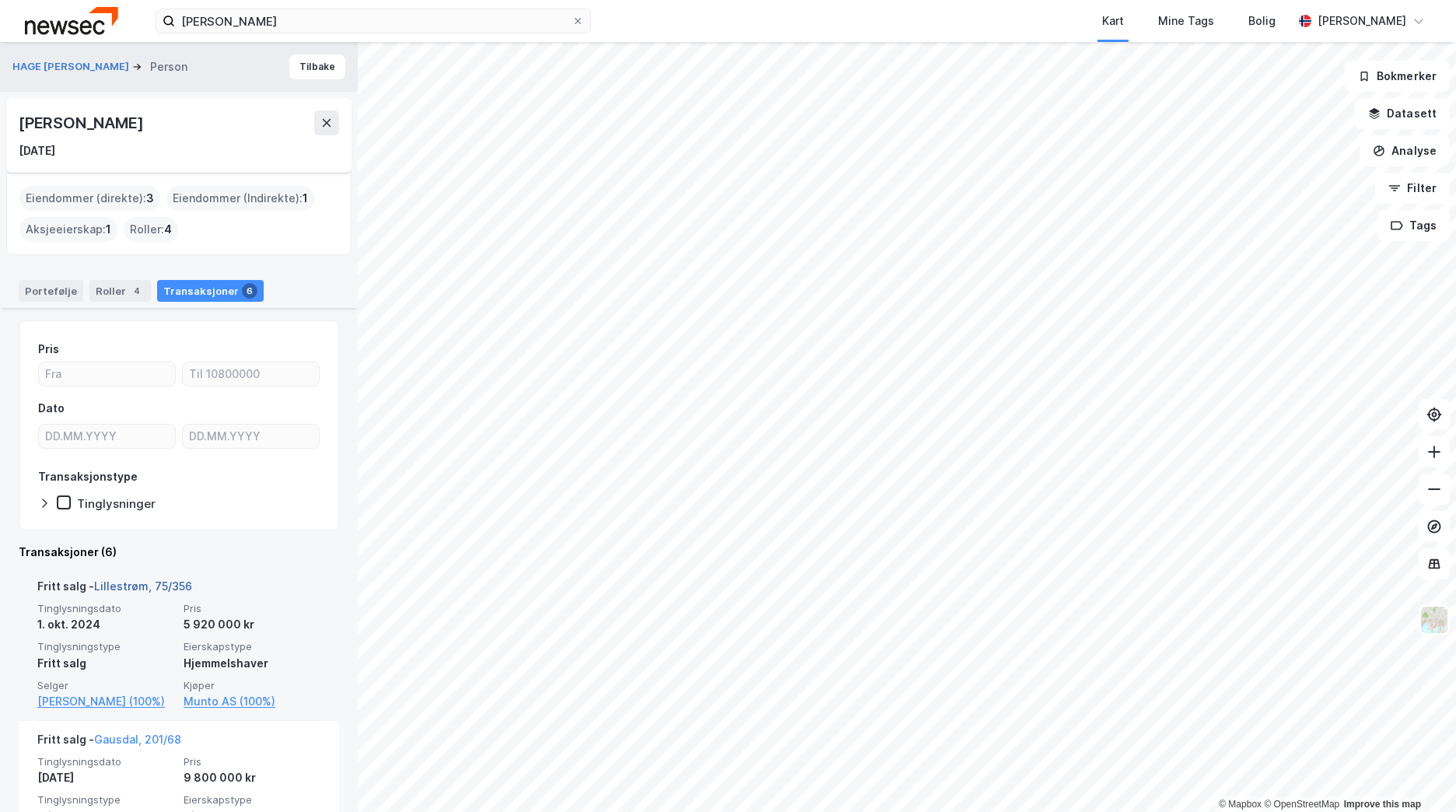
click at [181, 586] on link "Lillestrøm, 75/356" at bounding box center [143, 585] width 98 height 13
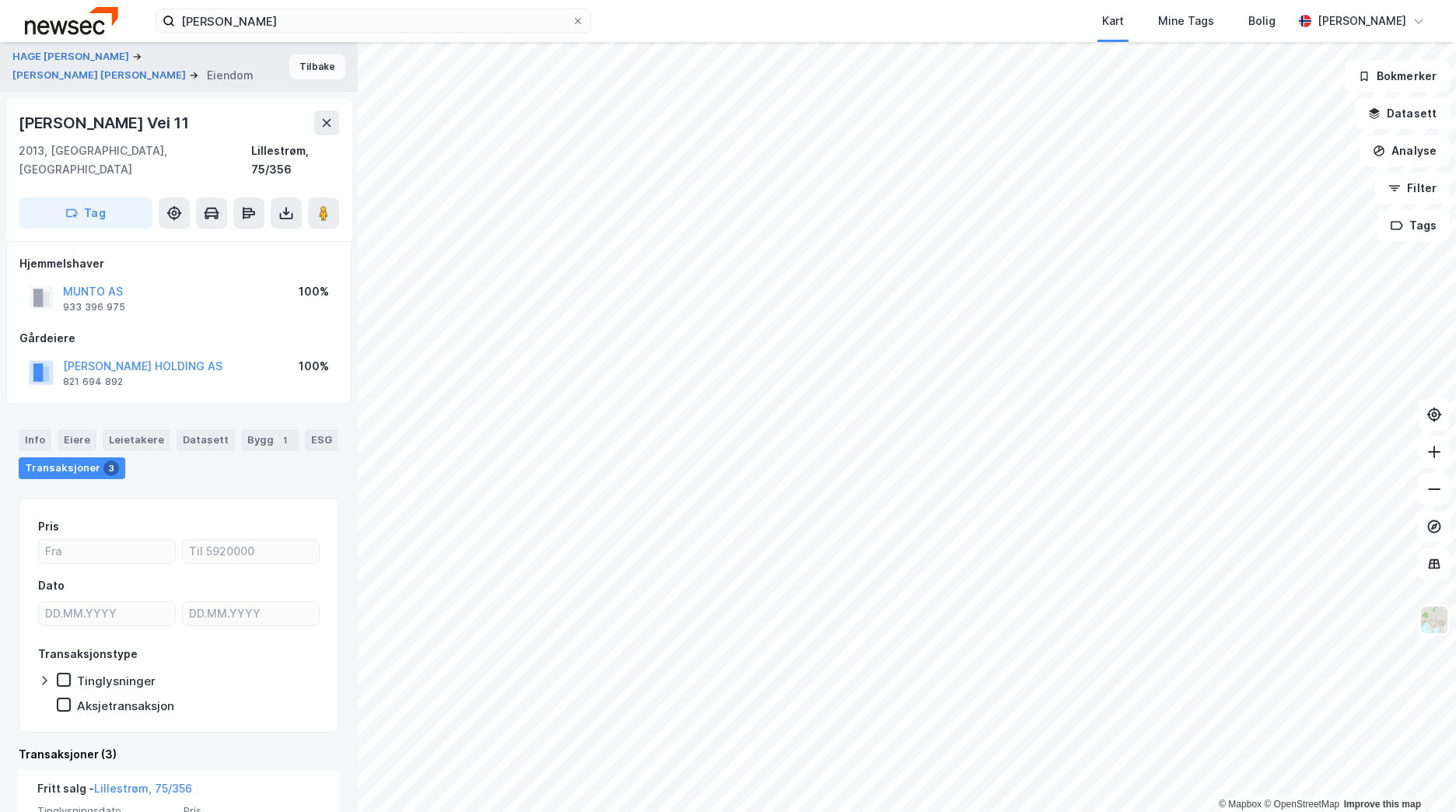
click at [313, 62] on button "Tilbake" at bounding box center [317, 67] width 56 height 25
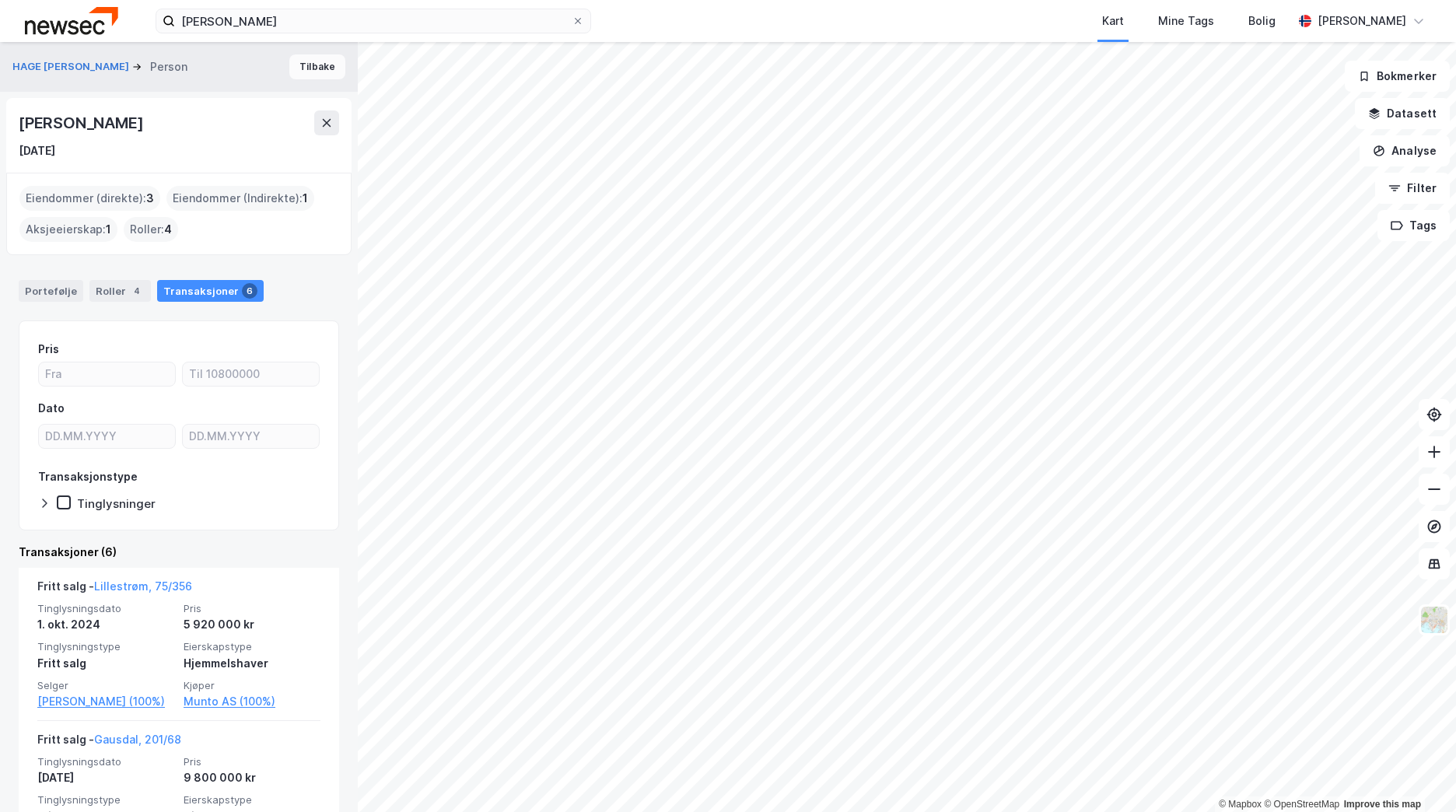
click at [294, 76] on button "Tilbake" at bounding box center [317, 67] width 56 height 25
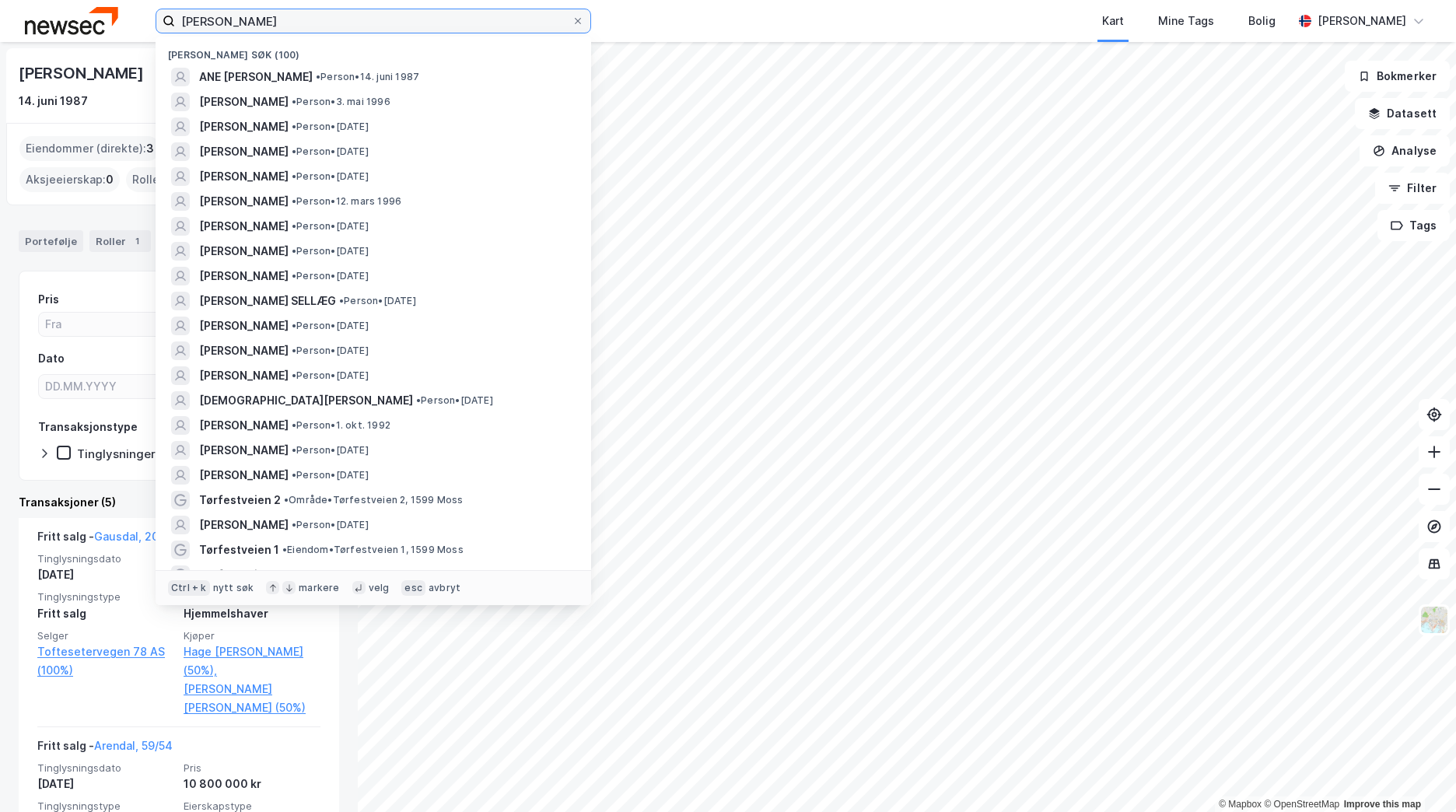
drag, startPoint x: 253, startPoint y: 22, endPoint x: 106, endPoint y: 35, distance: 147.6
click at [106, 35] on div "[PERSON_NAME] søk (100) ANE [PERSON_NAME] • Person • 14. juni 1987 [PERSON_NAME…" at bounding box center [728, 21] width 1456 height 42
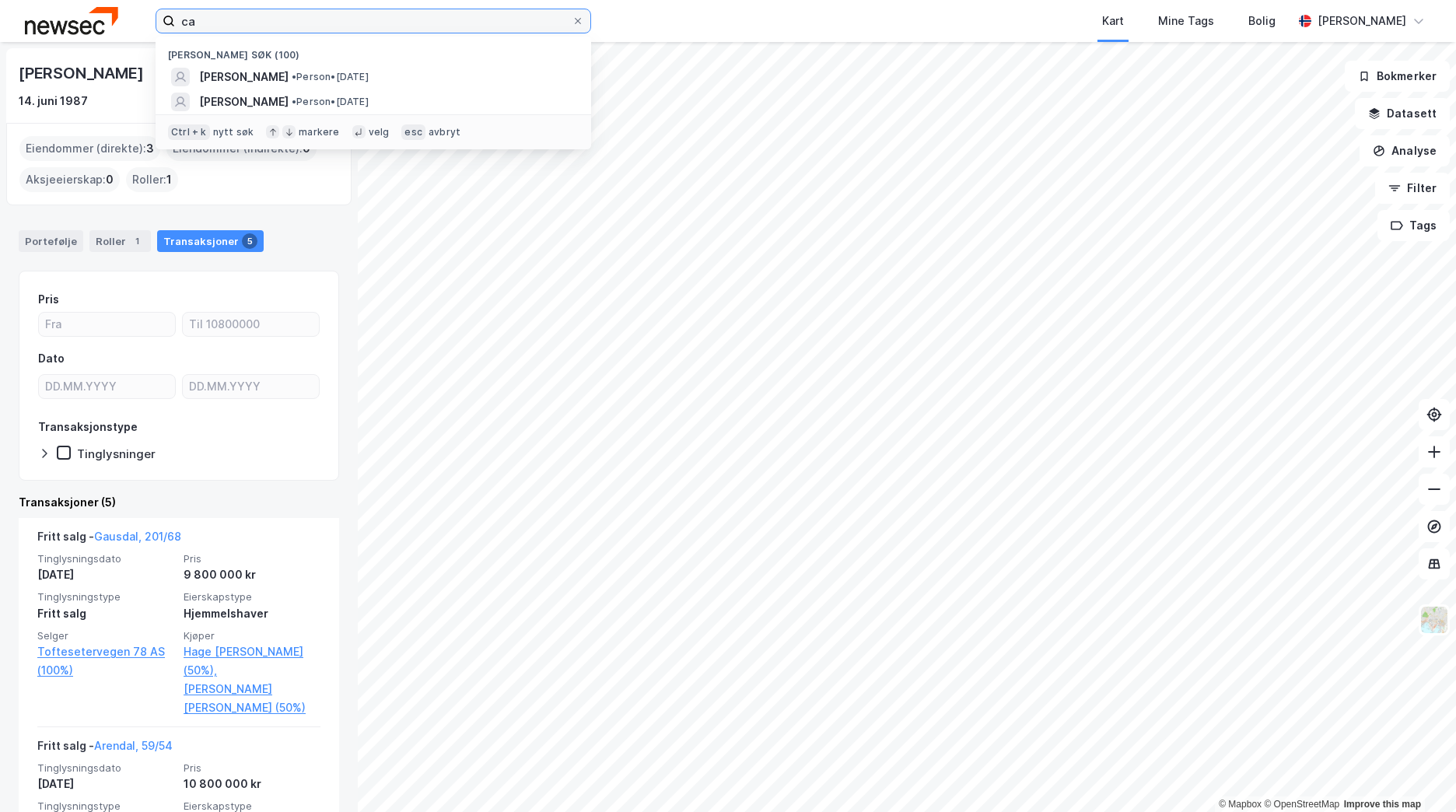
type input "c"
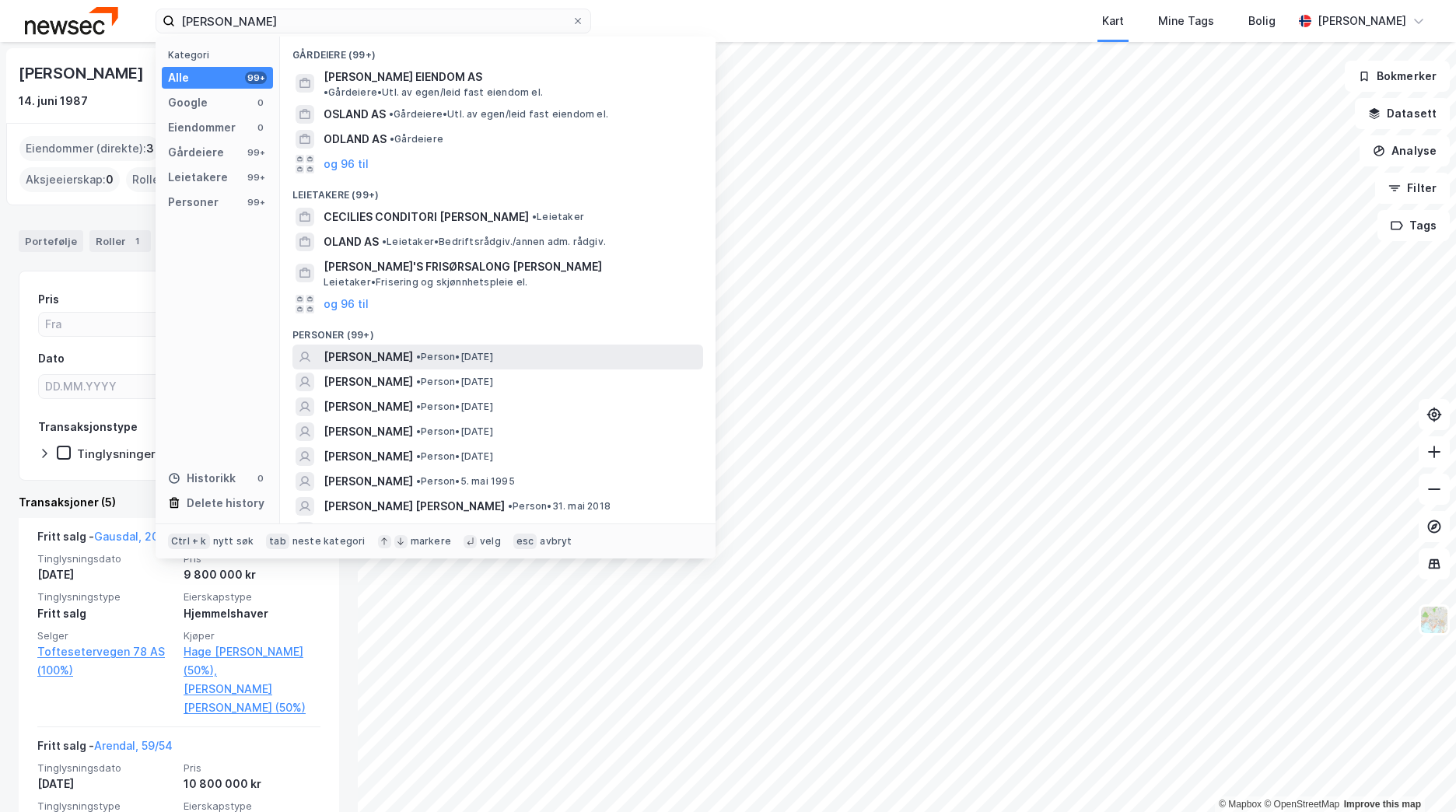
click at [458, 351] on span "• Person • [DATE]" at bounding box center [454, 357] width 77 height 13
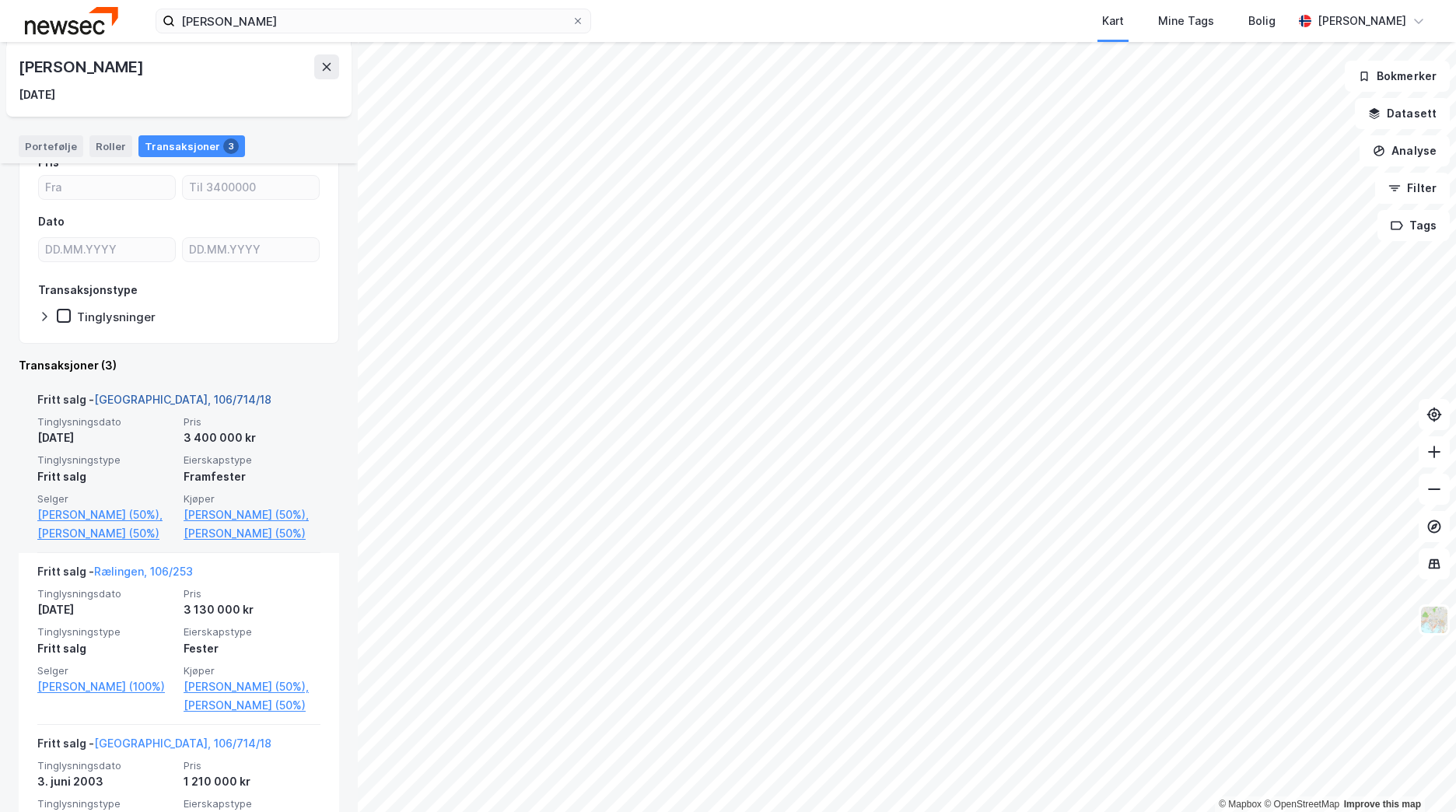
scroll to position [155, 0]
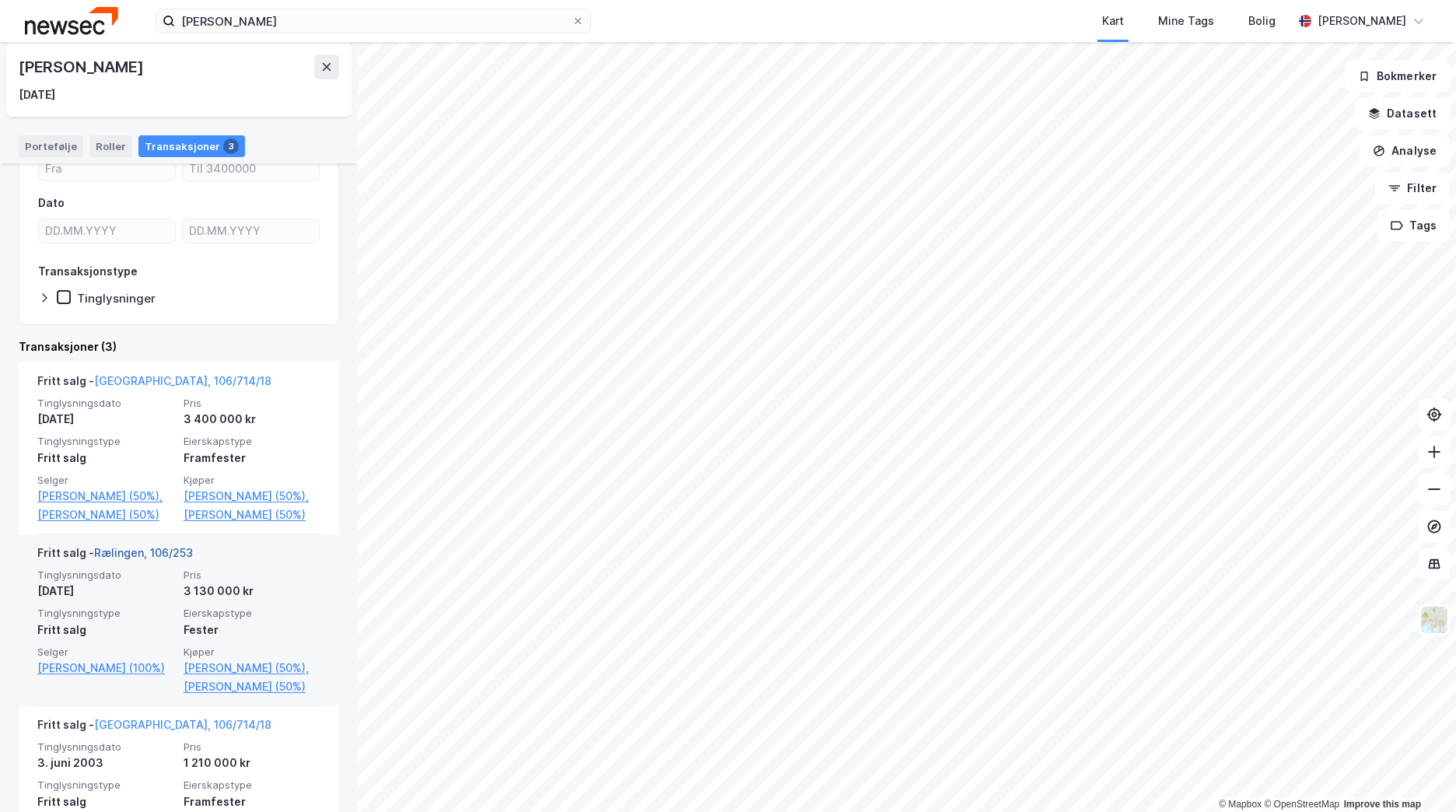
click at [129, 560] on link "Rælingen, 106/253" at bounding box center [143, 552] width 98 height 13
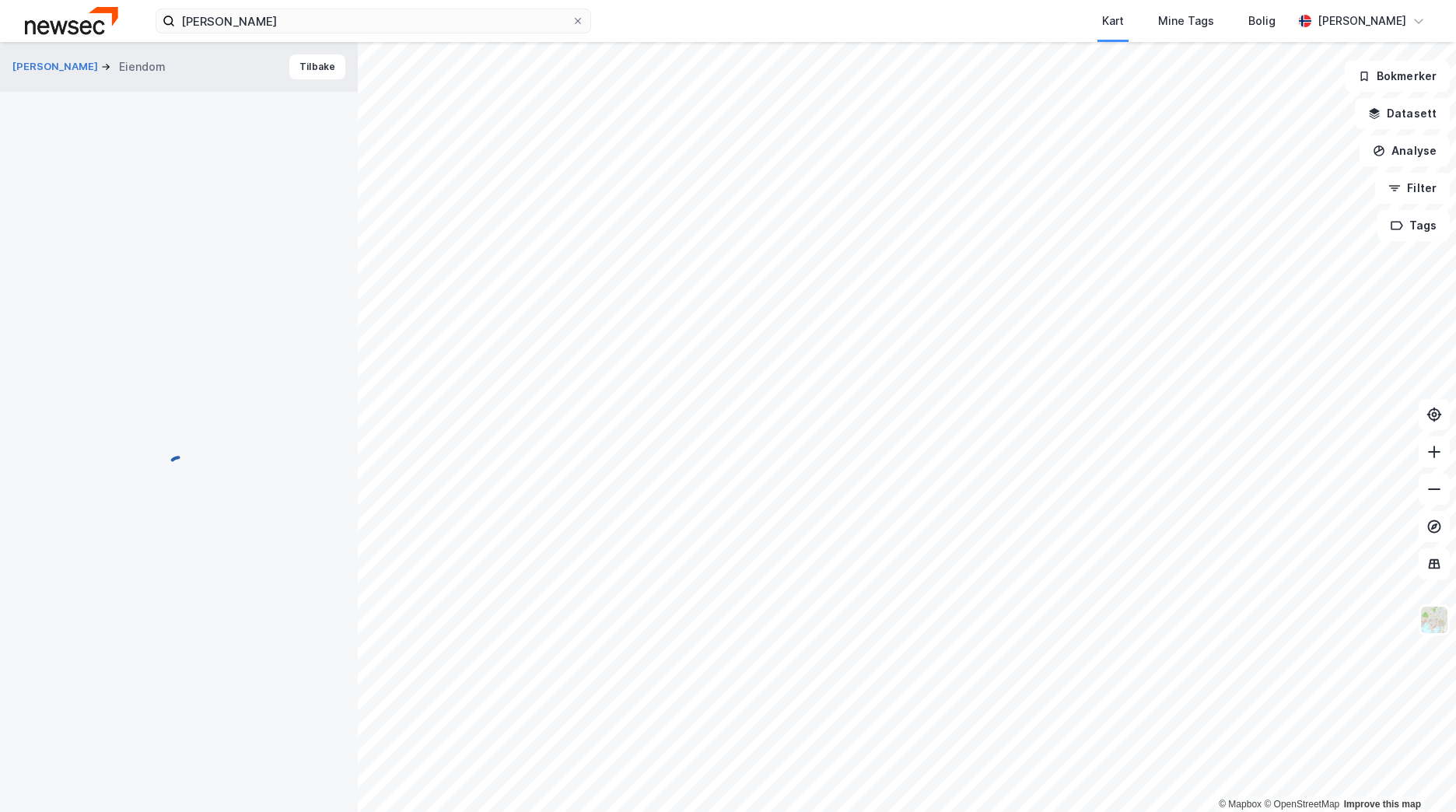
scroll to position [5, 0]
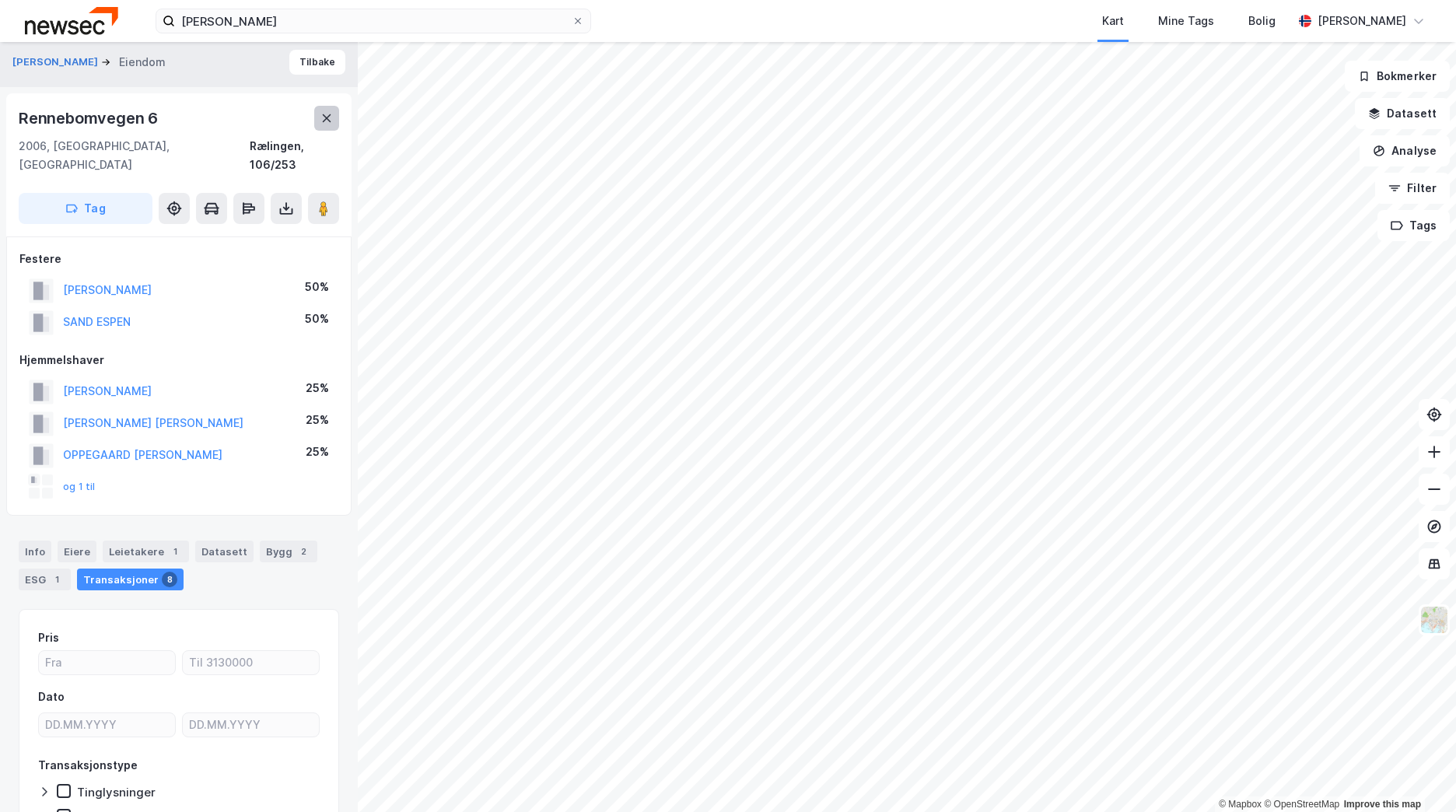
click at [319, 115] on button at bounding box center [326, 117] width 25 height 25
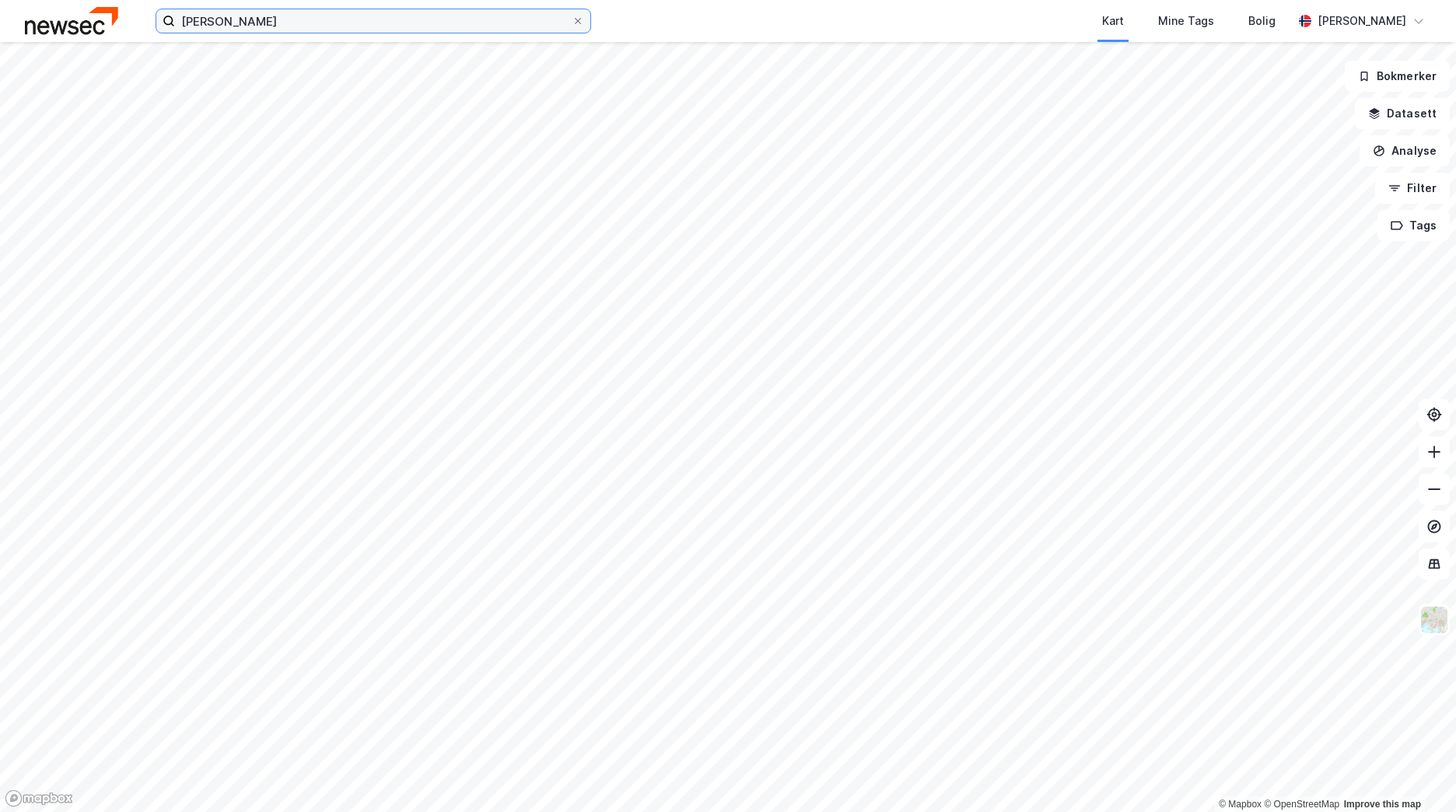
click at [264, 26] on input "[PERSON_NAME]" at bounding box center [373, 20] width 397 height 23
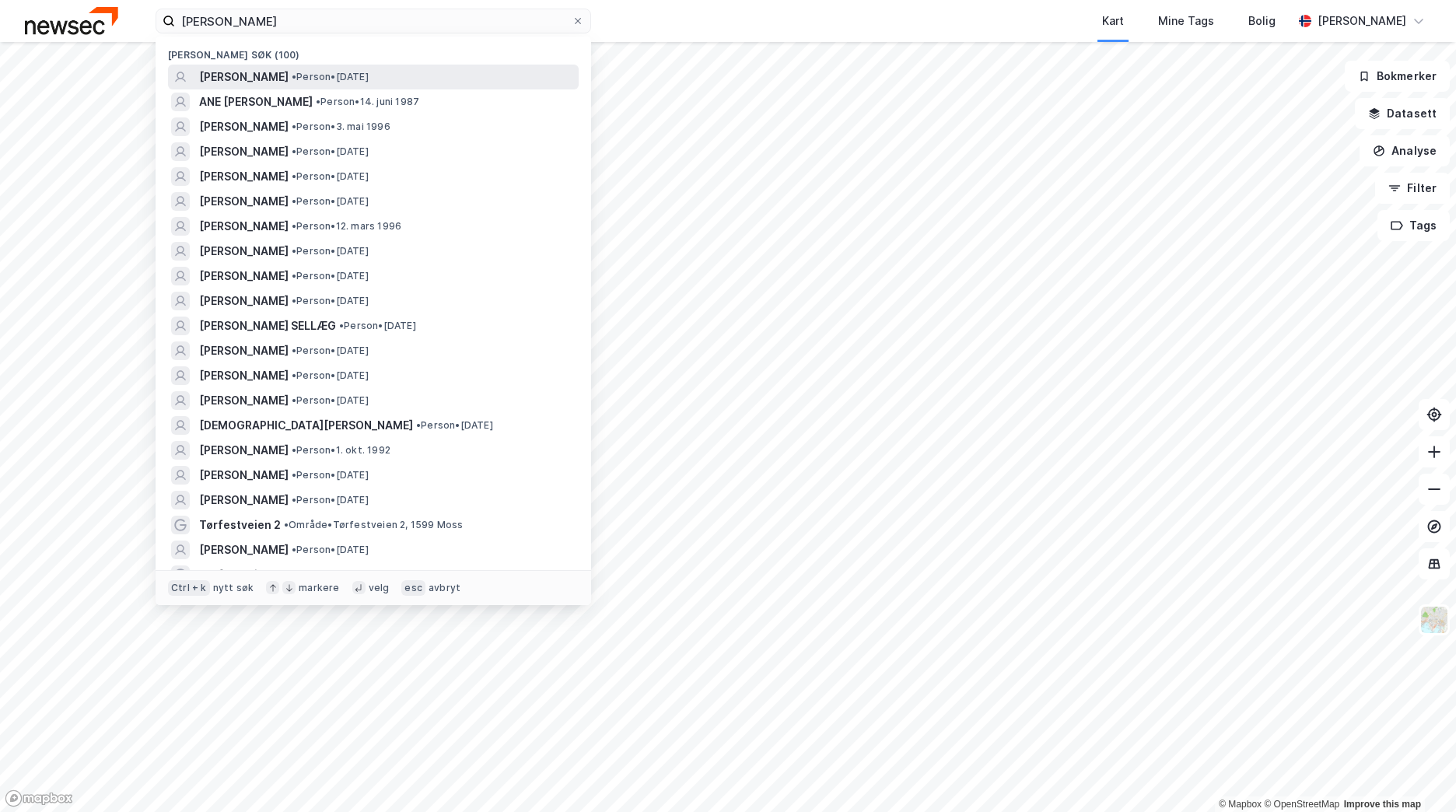
click at [275, 76] on span "[PERSON_NAME]" at bounding box center [243, 77] width 89 height 19
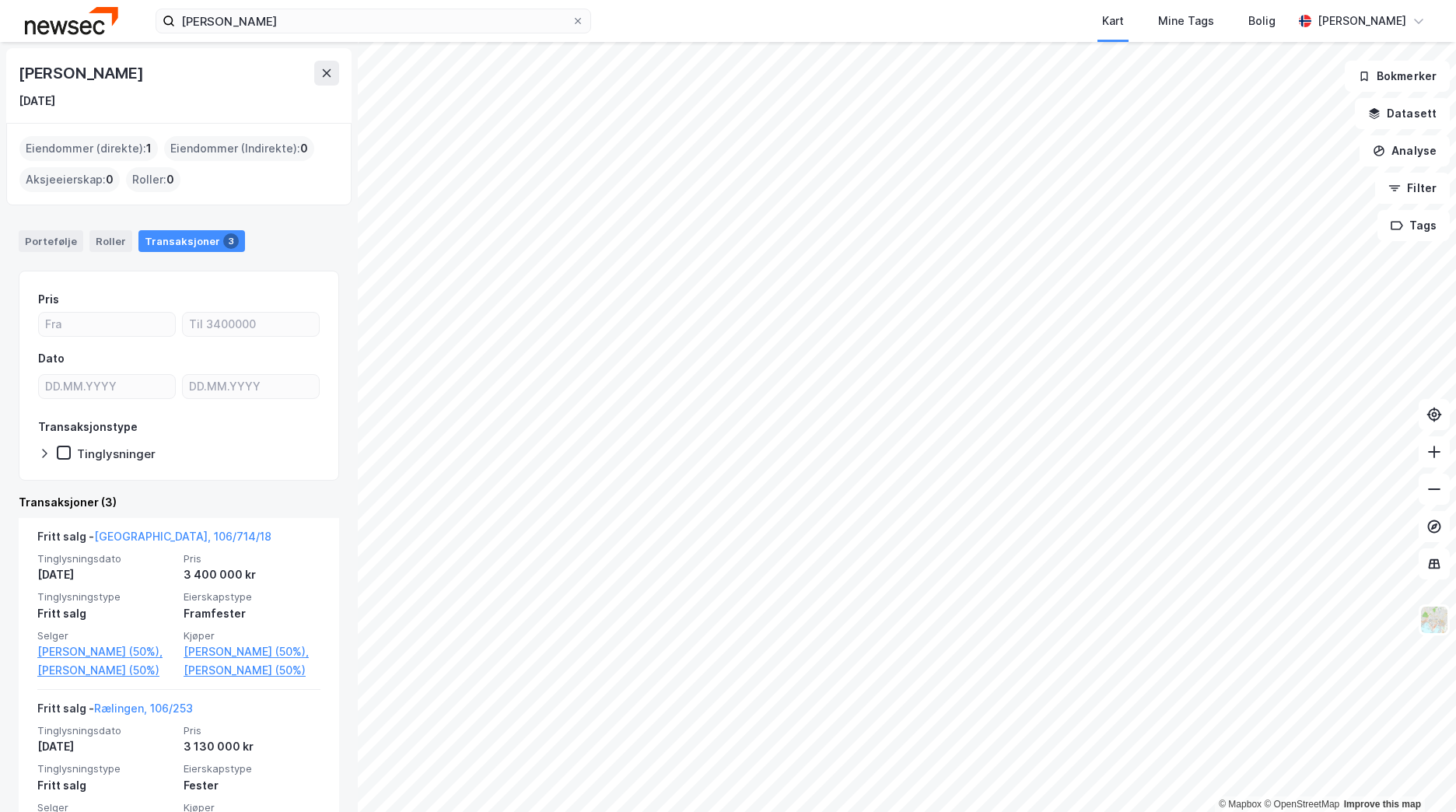
click at [98, 25] on img at bounding box center [72, 20] width 93 height 27
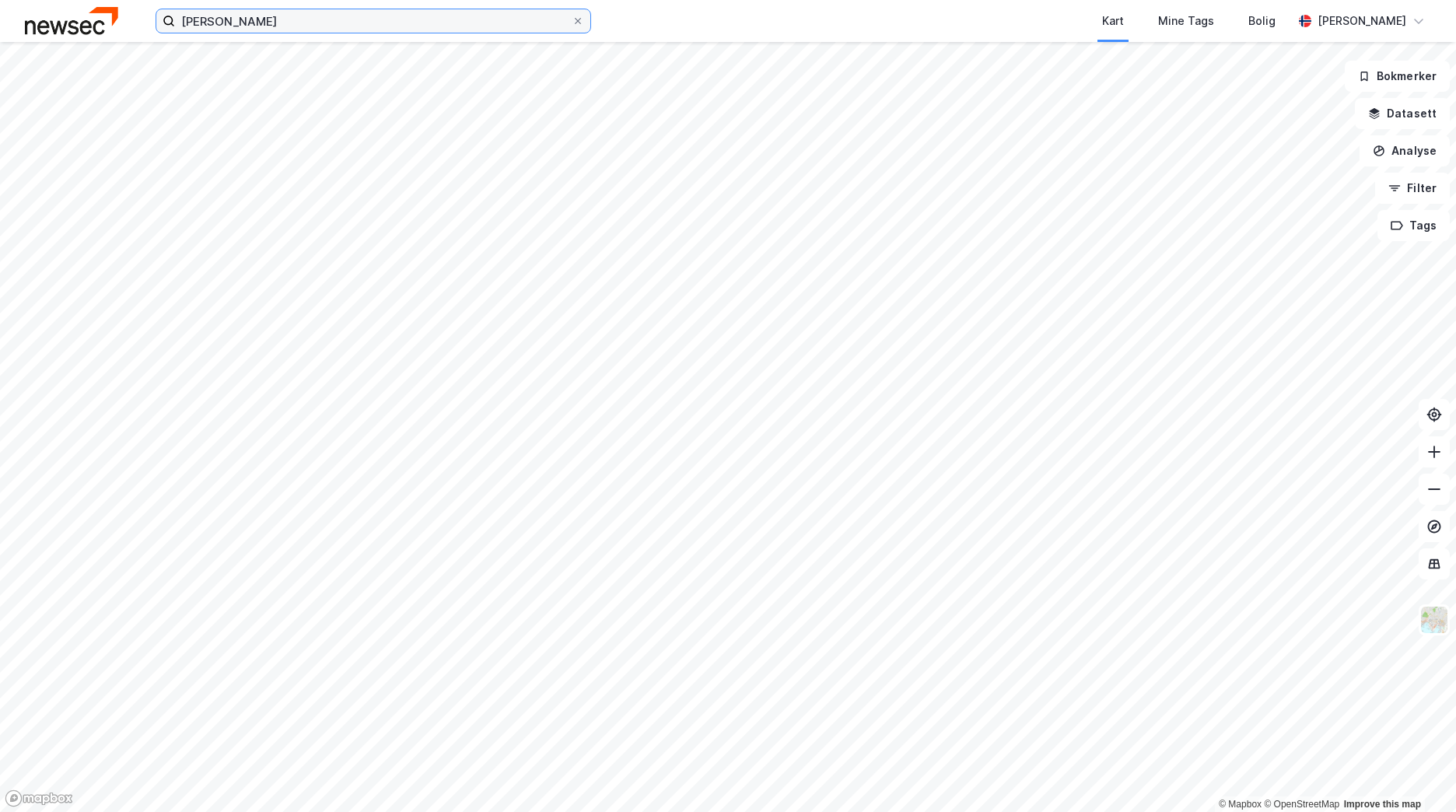
click at [295, 20] on input "[PERSON_NAME]" at bounding box center [373, 20] width 397 height 23
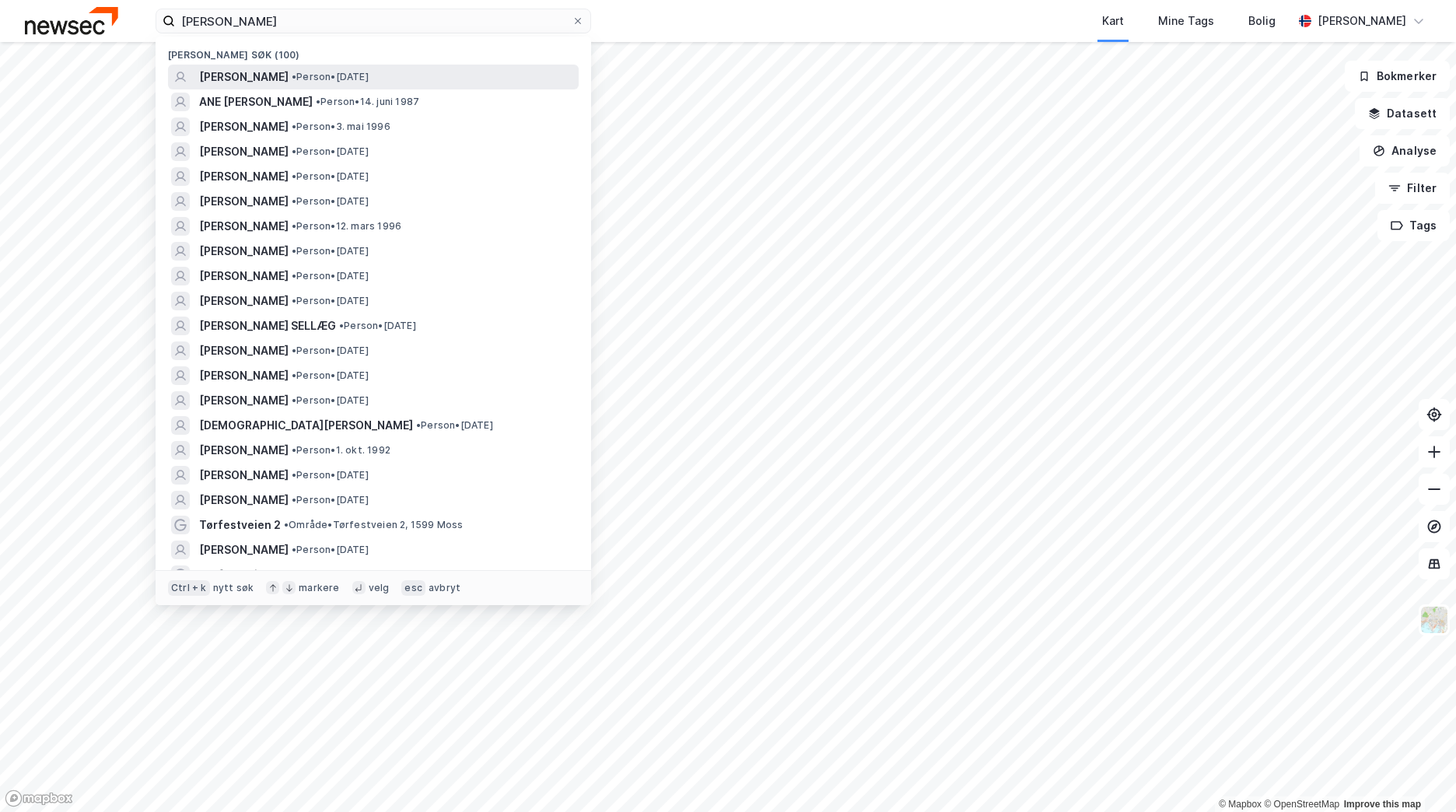
click at [291, 72] on span "•" at bounding box center [293, 77] width 5 height 12
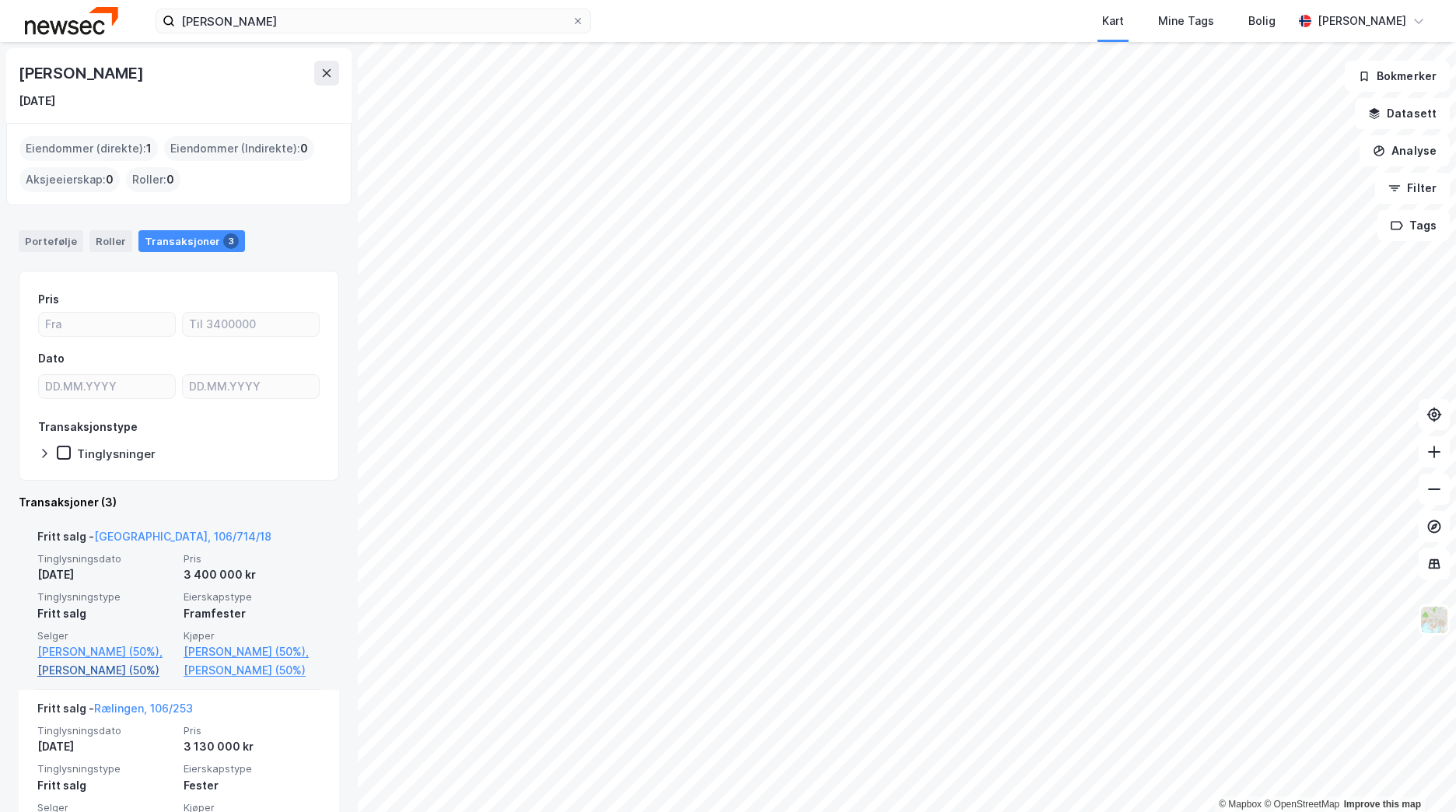
click at [101, 674] on link "[PERSON_NAME] (50%)" at bounding box center [106, 670] width 137 height 19
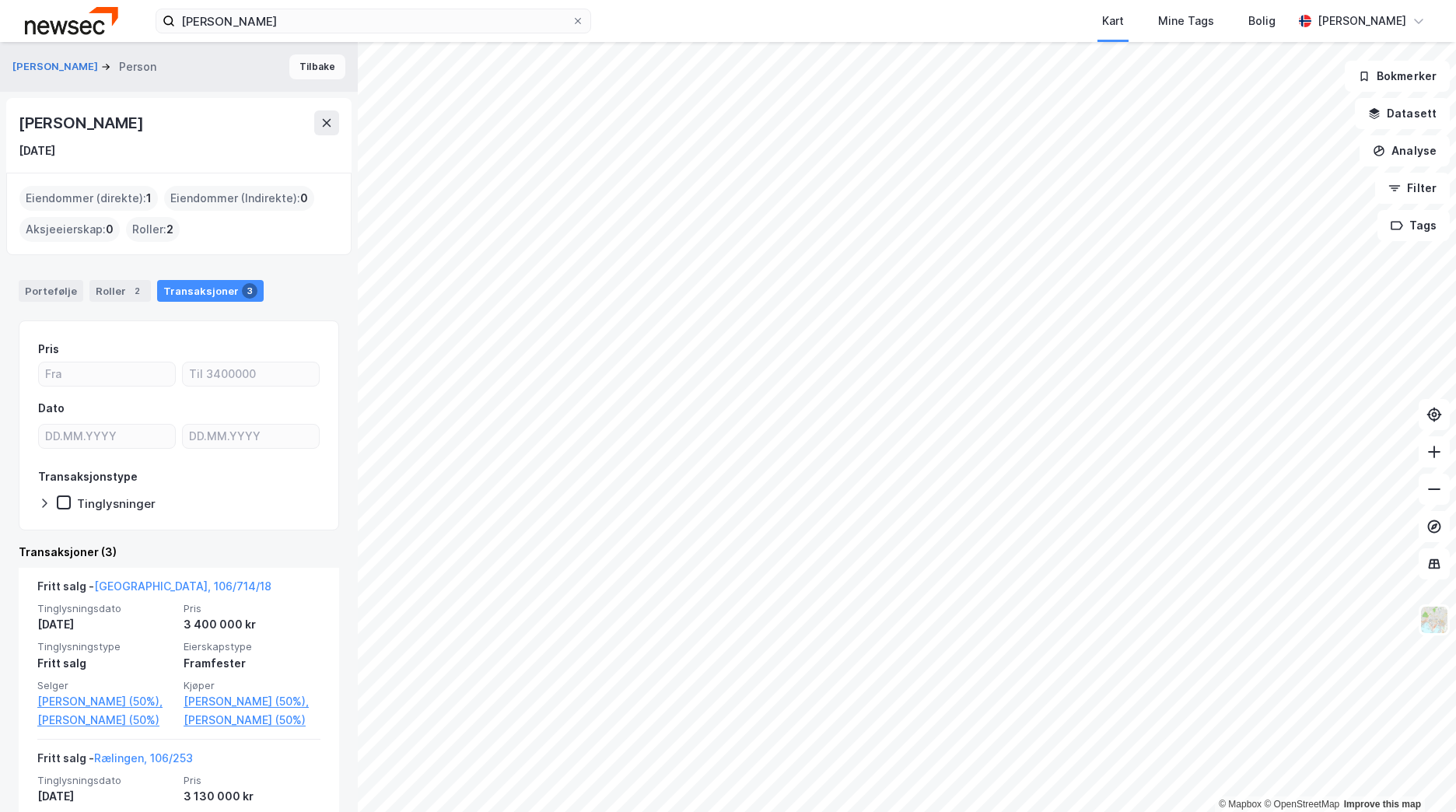
click at [309, 56] on button "Tilbake" at bounding box center [317, 67] width 56 height 25
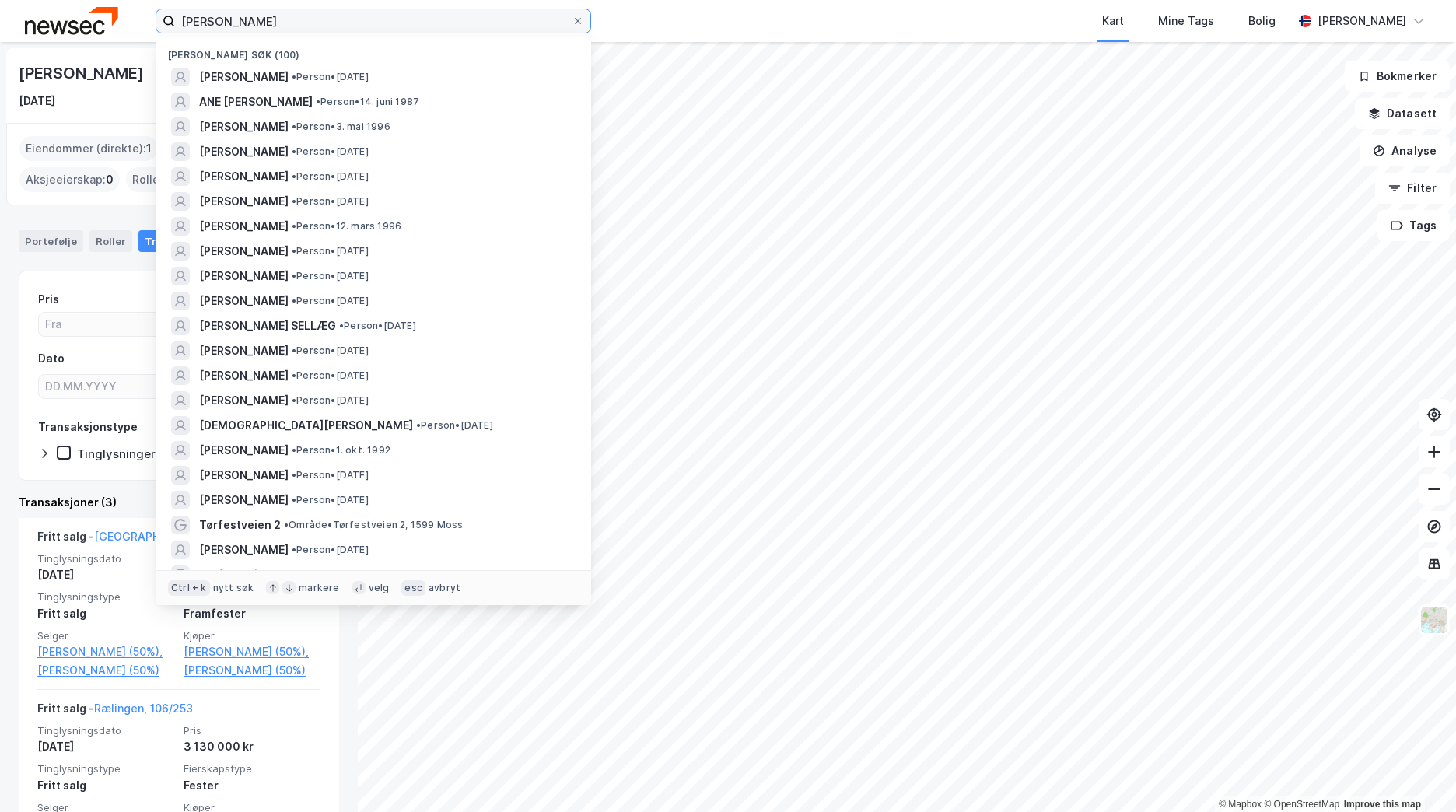
click at [278, 16] on input "[PERSON_NAME]" at bounding box center [373, 20] width 397 height 23
paste input "Rennebomvegen 6, 2006 [GEOGRAPHIC_DATA]"
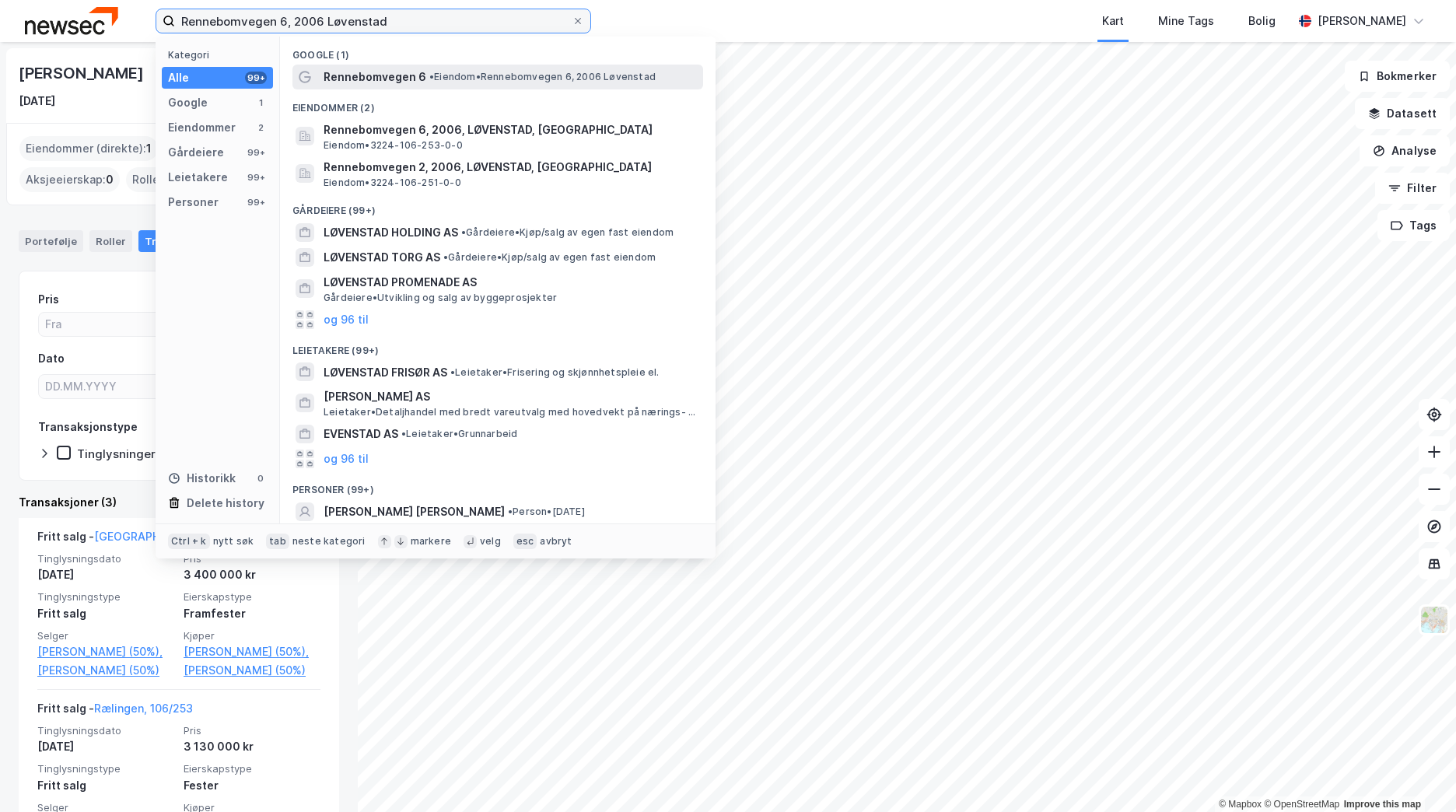
type input "Rennebomvegen 6, 2006 Løvenstad"
click at [370, 79] on span "Rennebomvegen 6" at bounding box center [375, 77] width 102 height 19
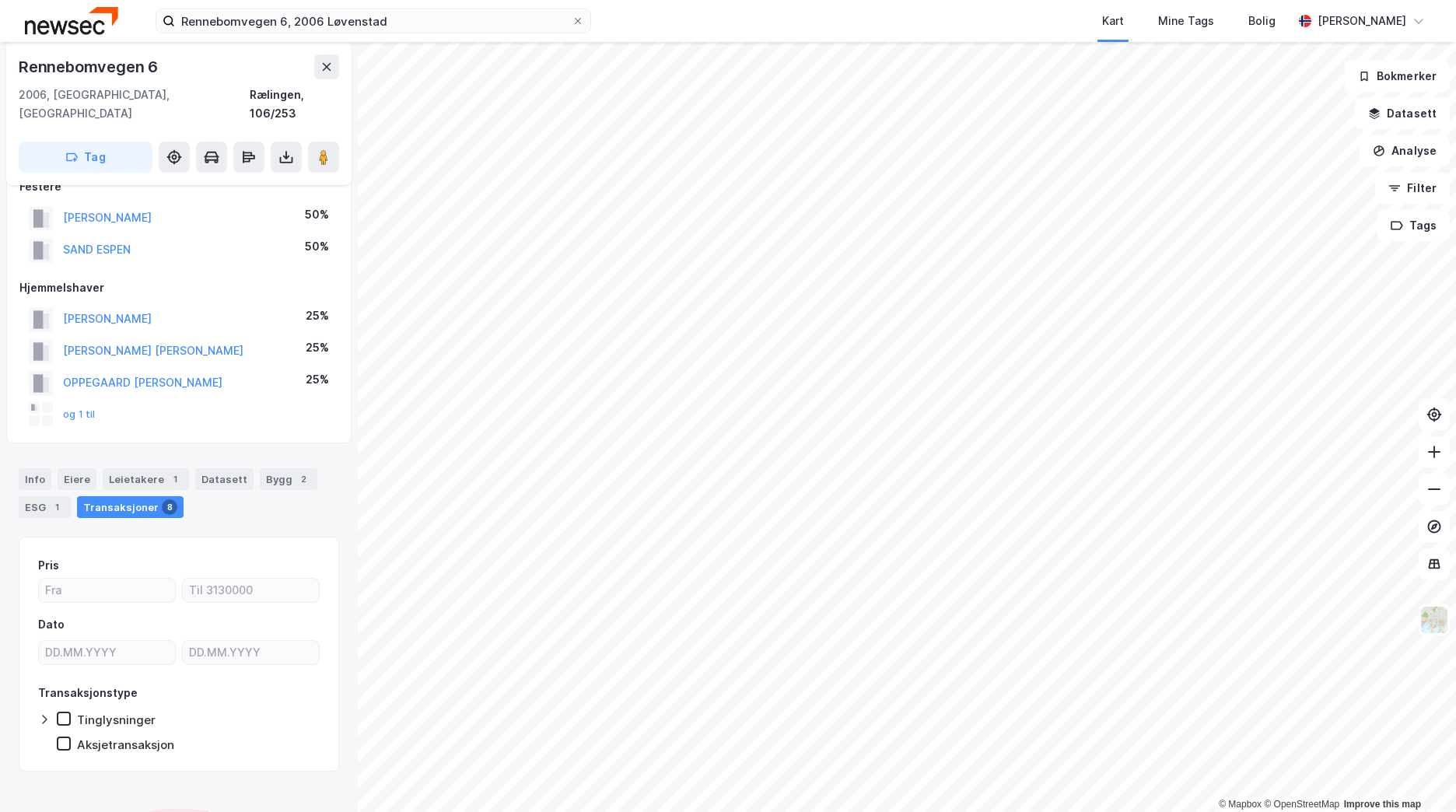
scroll to position [22, 0]
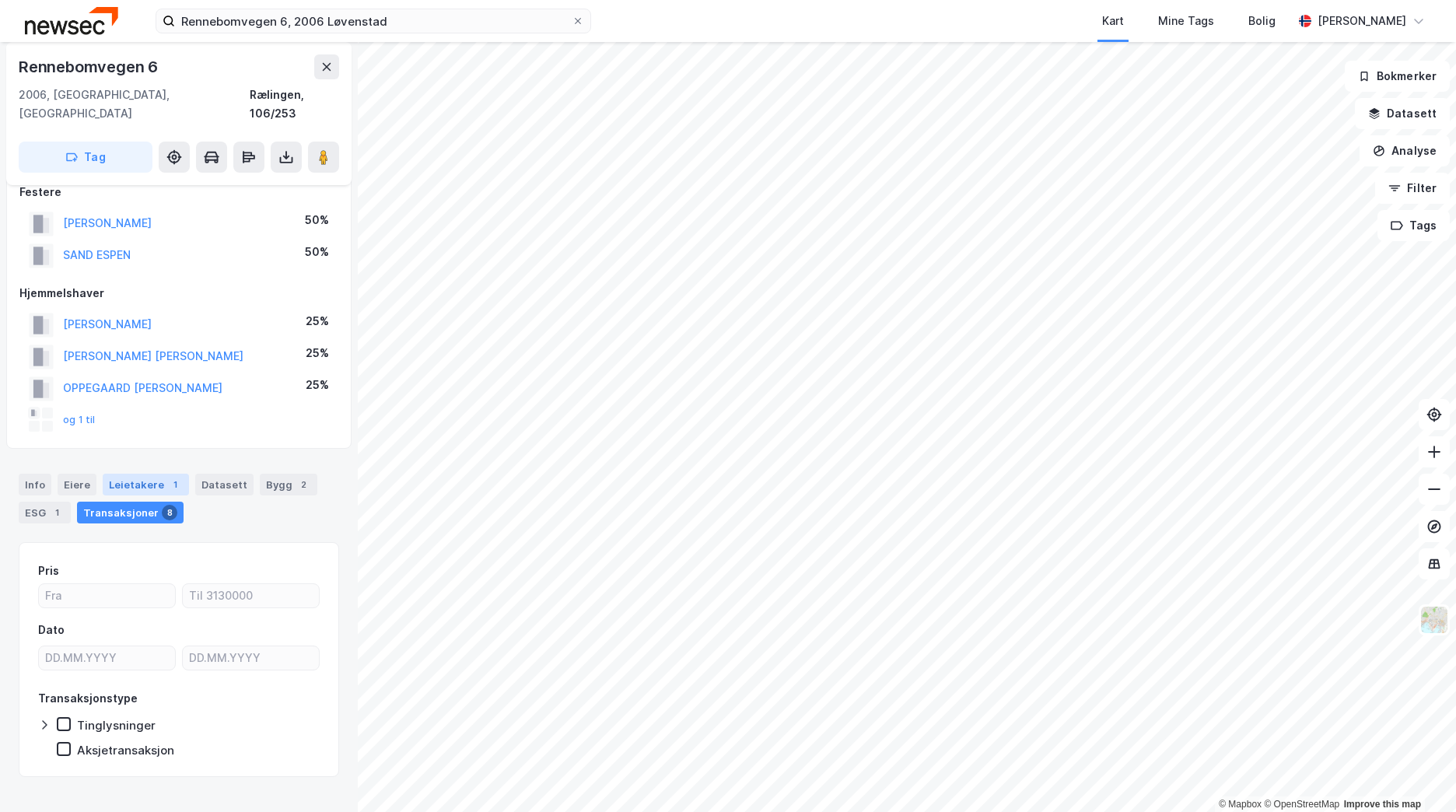
click at [132, 474] on div "Leietakere 1" at bounding box center [145, 485] width 86 height 22
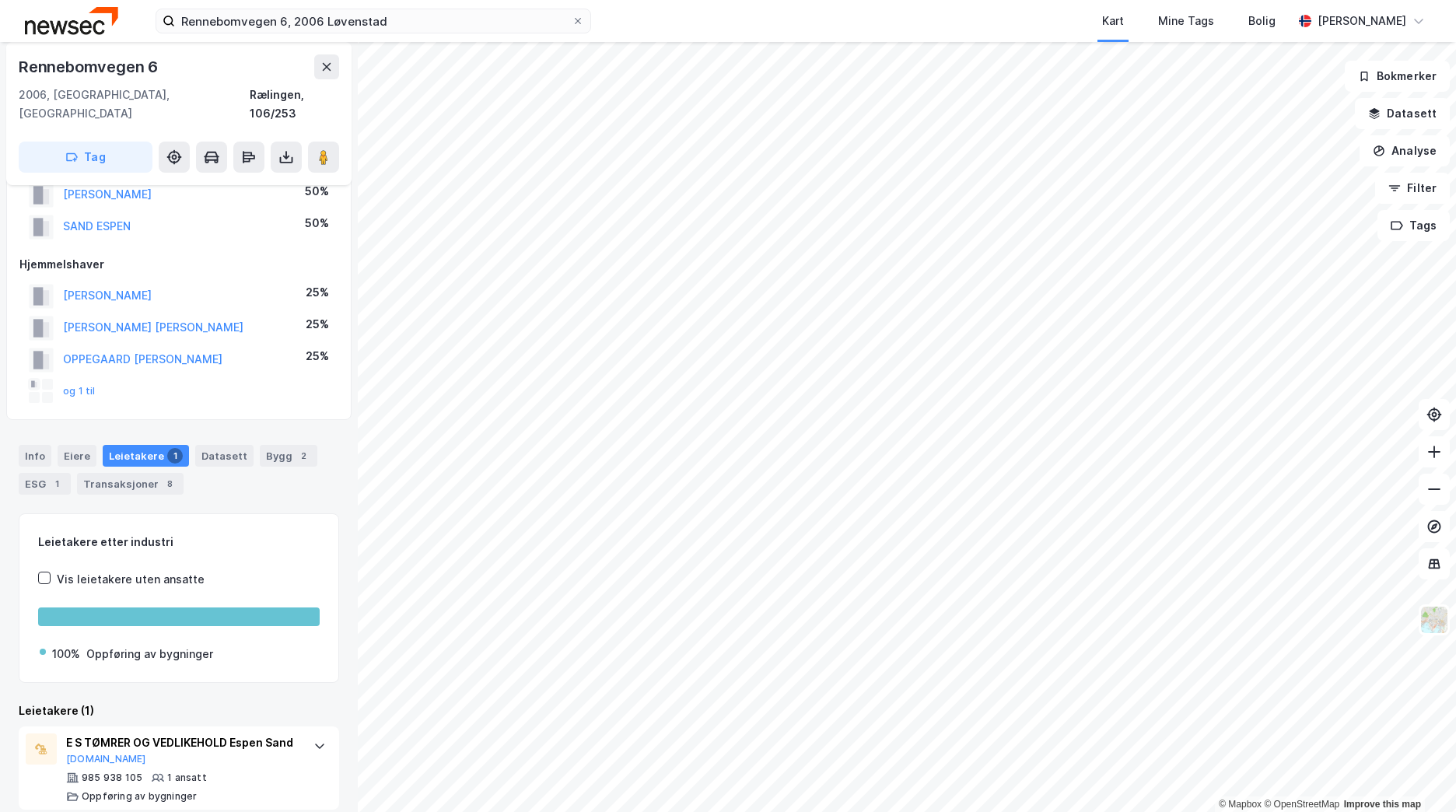
scroll to position [68, 0]
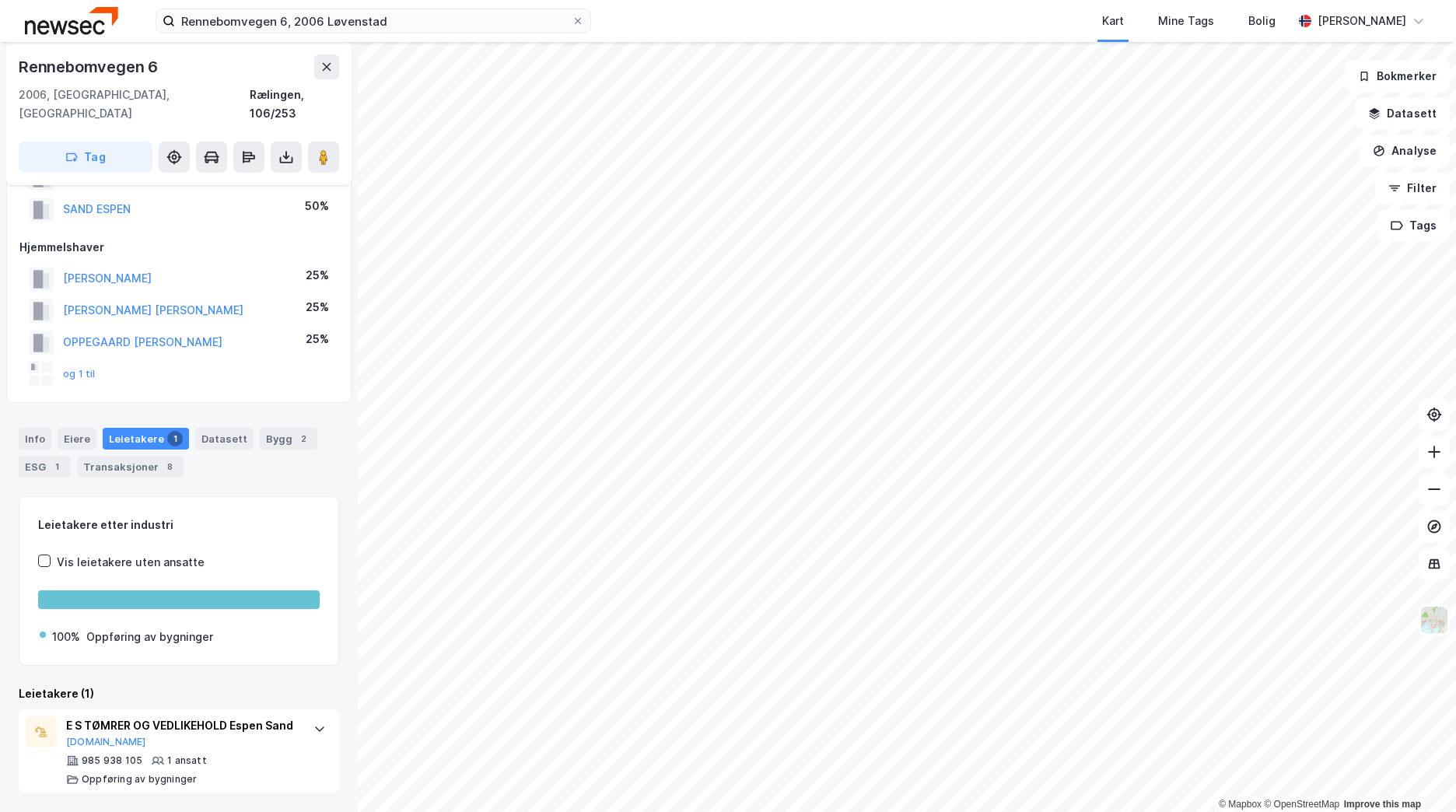
click at [113, 434] on div "Info [PERSON_NAME] 1 Datasett Bygg 2 ESG 1 Transaksjoner 8" at bounding box center [179, 452] width 320 height 50
click at [112, 456] on div "Transaksjoner 8" at bounding box center [129, 467] width 106 height 22
